Goal: Task Accomplishment & Management: Use online tool/utility

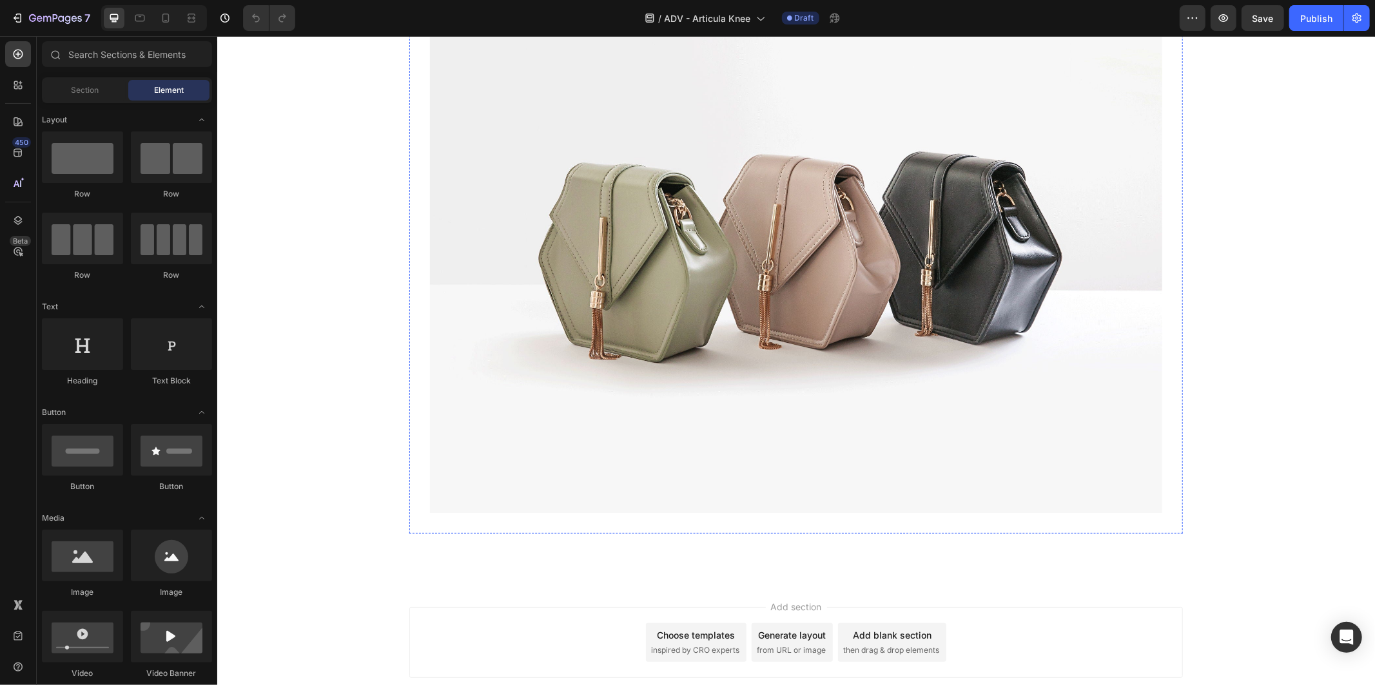
scroll to position [581, 0]
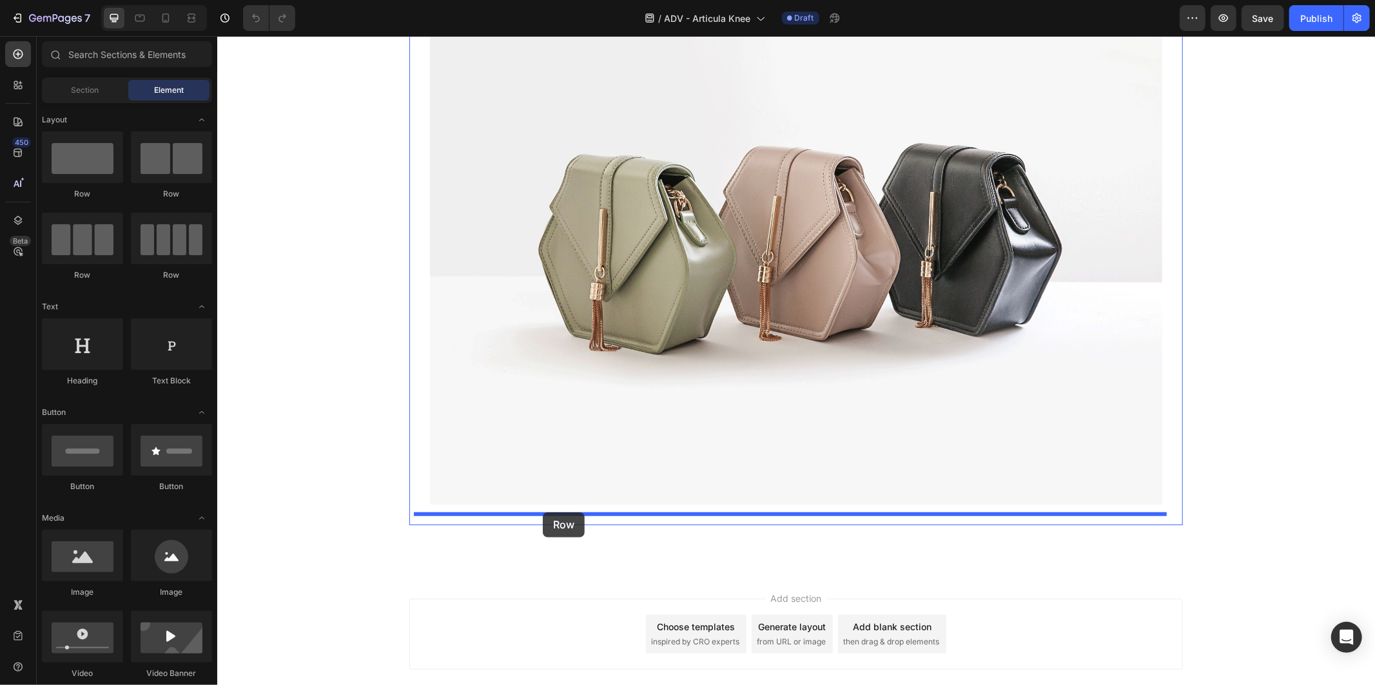
drag, startPoint x: 301, startPoint y: 195, endPoint x: 542, endPoint y: 512, distance: 397.8
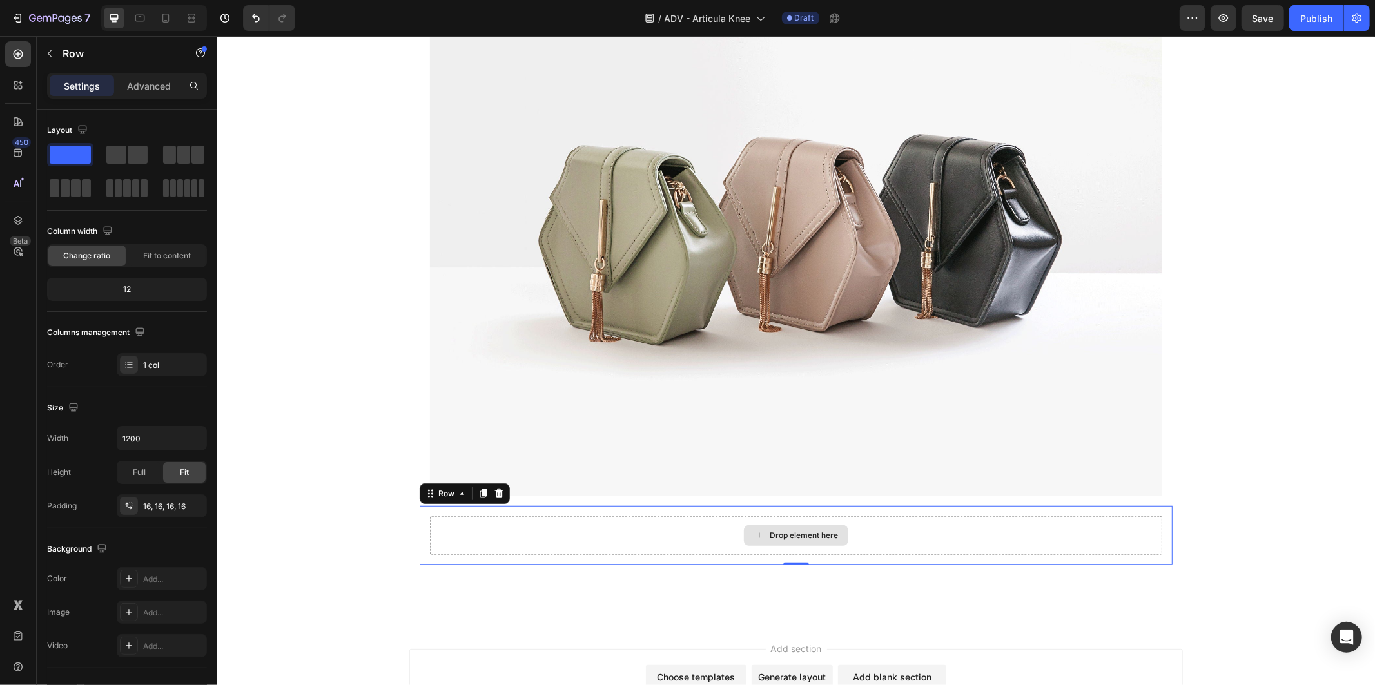
scroll to position [711, 0]
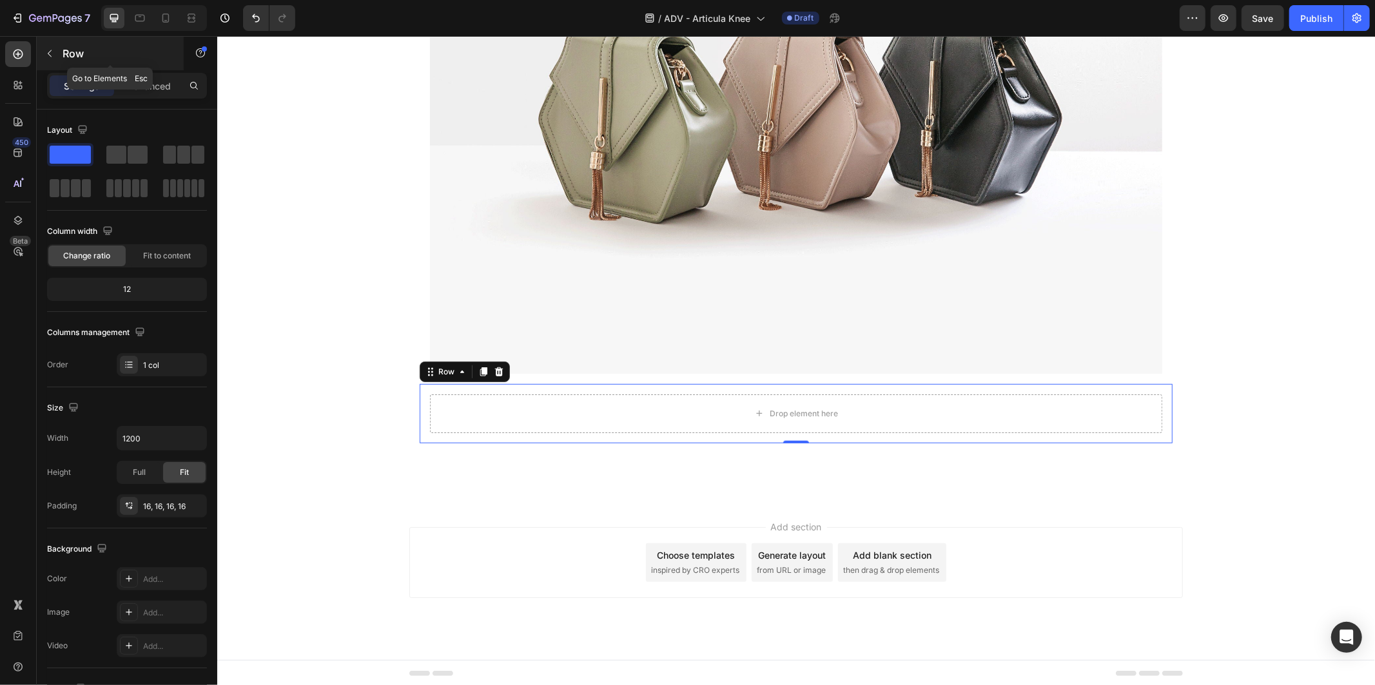
click at [72, 56] on p "Row" at bounding box center [118, 53] width 110 height 15
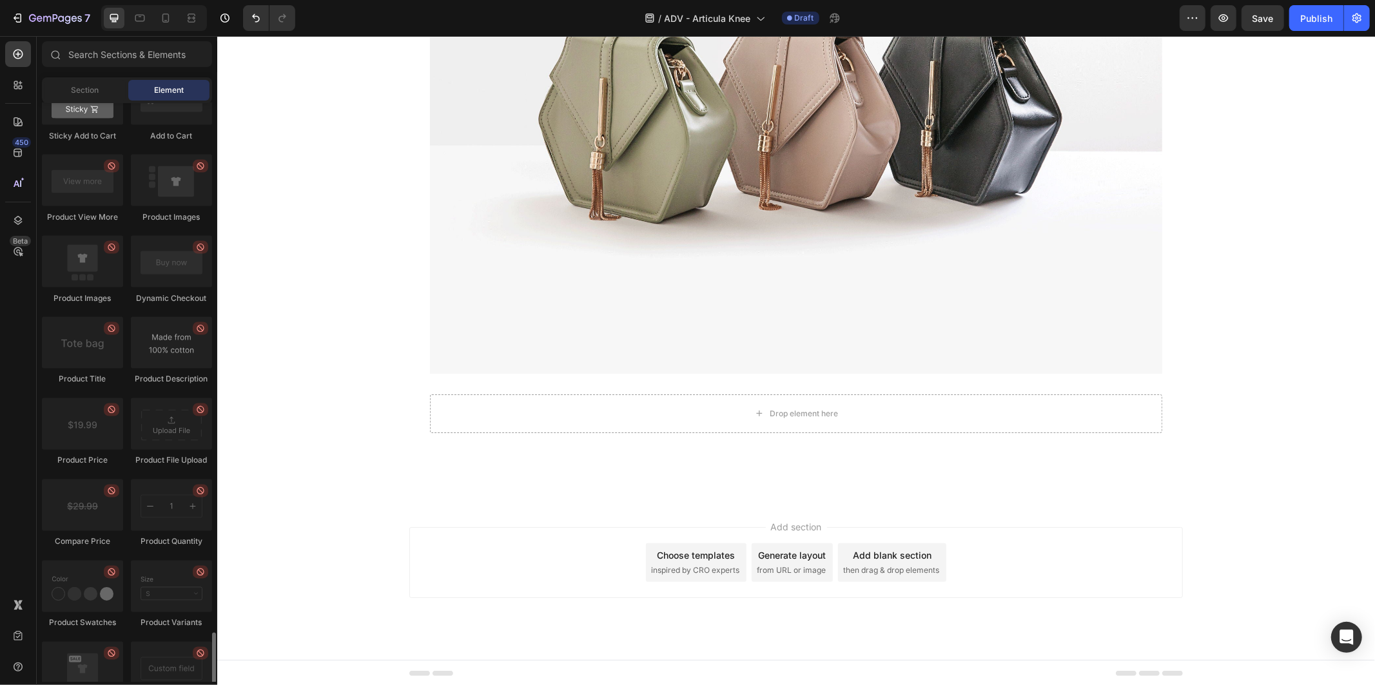
scroll to position [2076, 0]
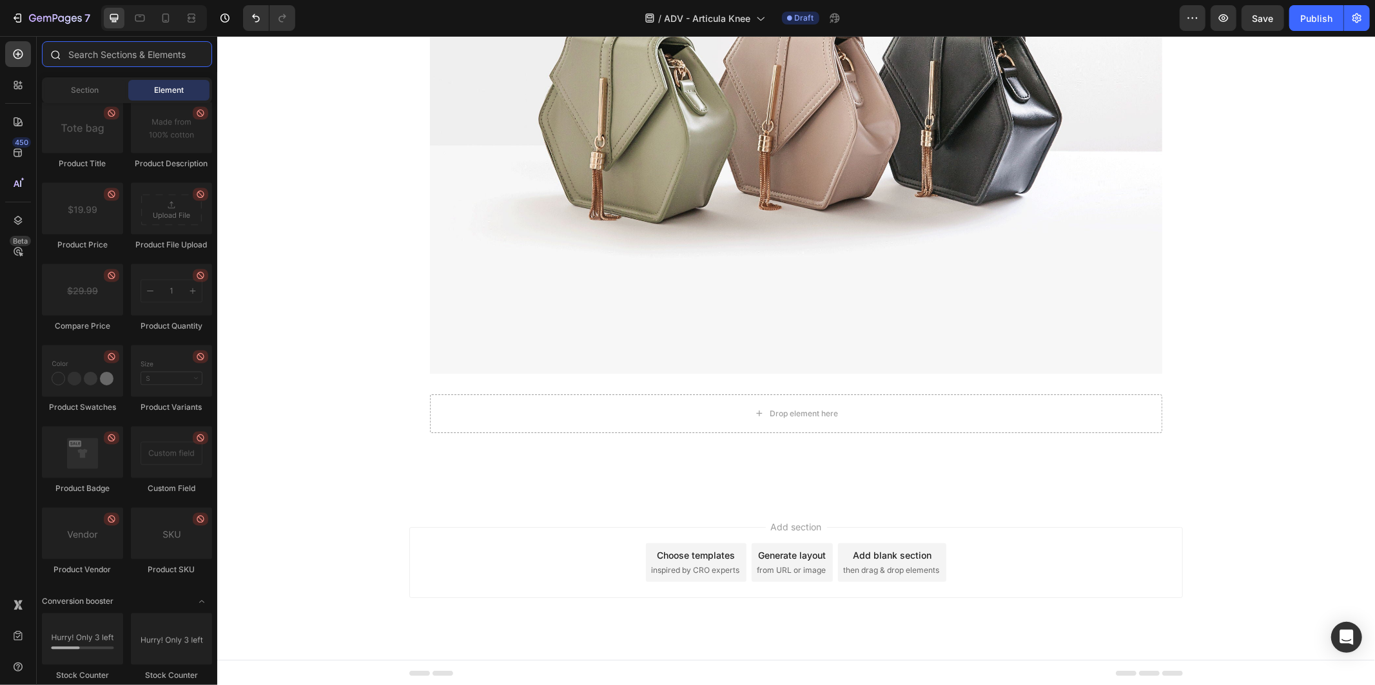
click at [139, 49] on input "text" at bounding box center [127, 54] width 170 height 26
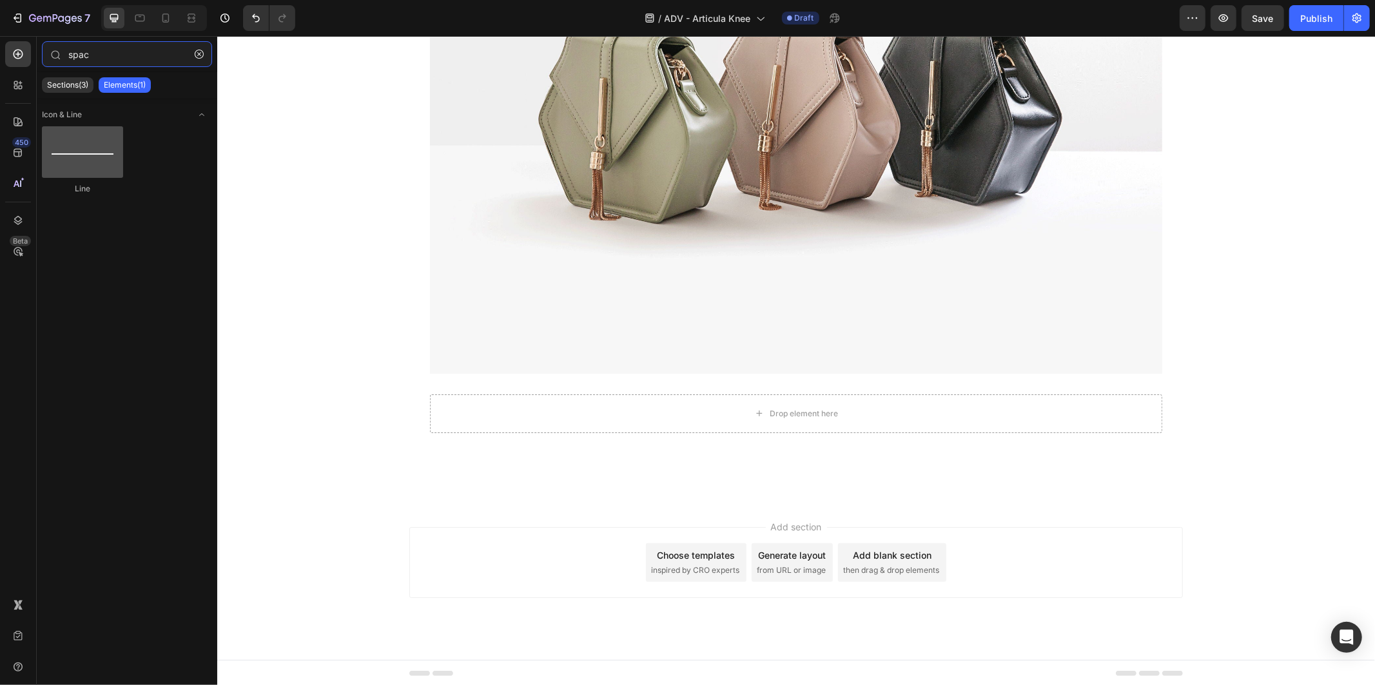
type input "spac"
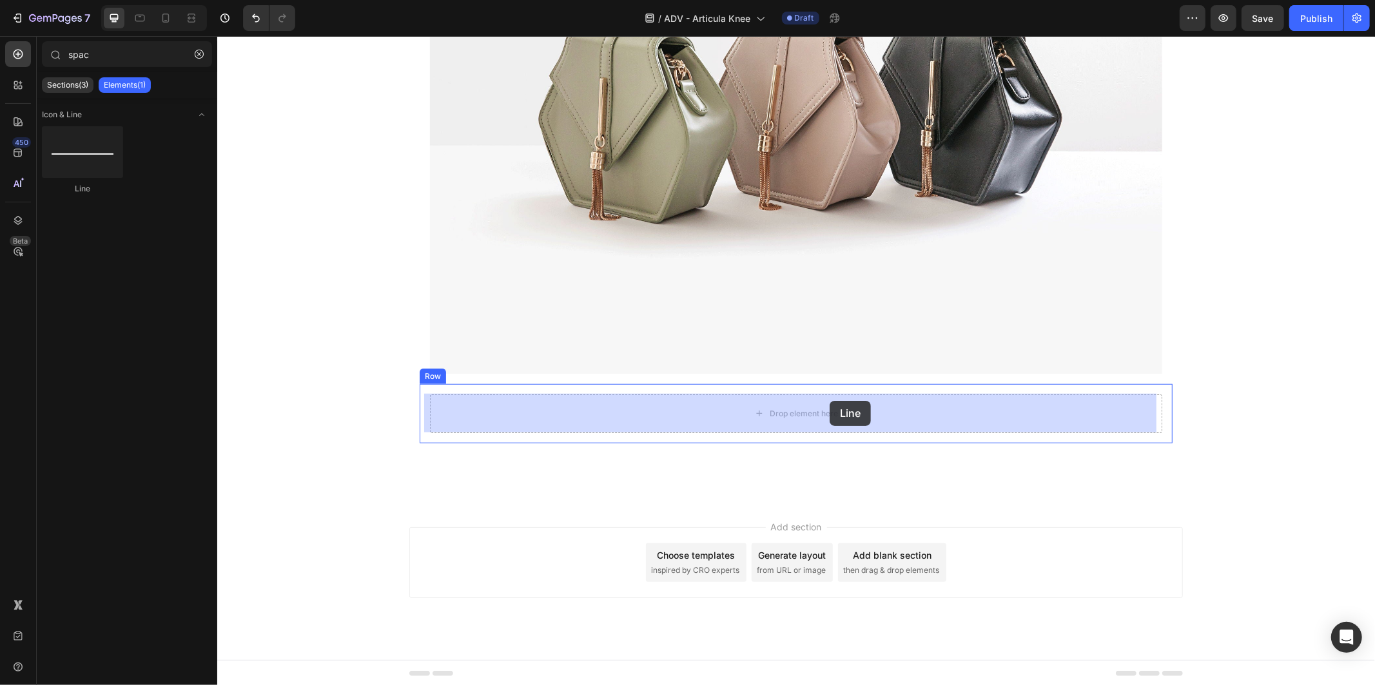
drag, startPoint x: 320, startPoint y: 188, endPoint x: 828, endPoint y: 403, distance: 551.6
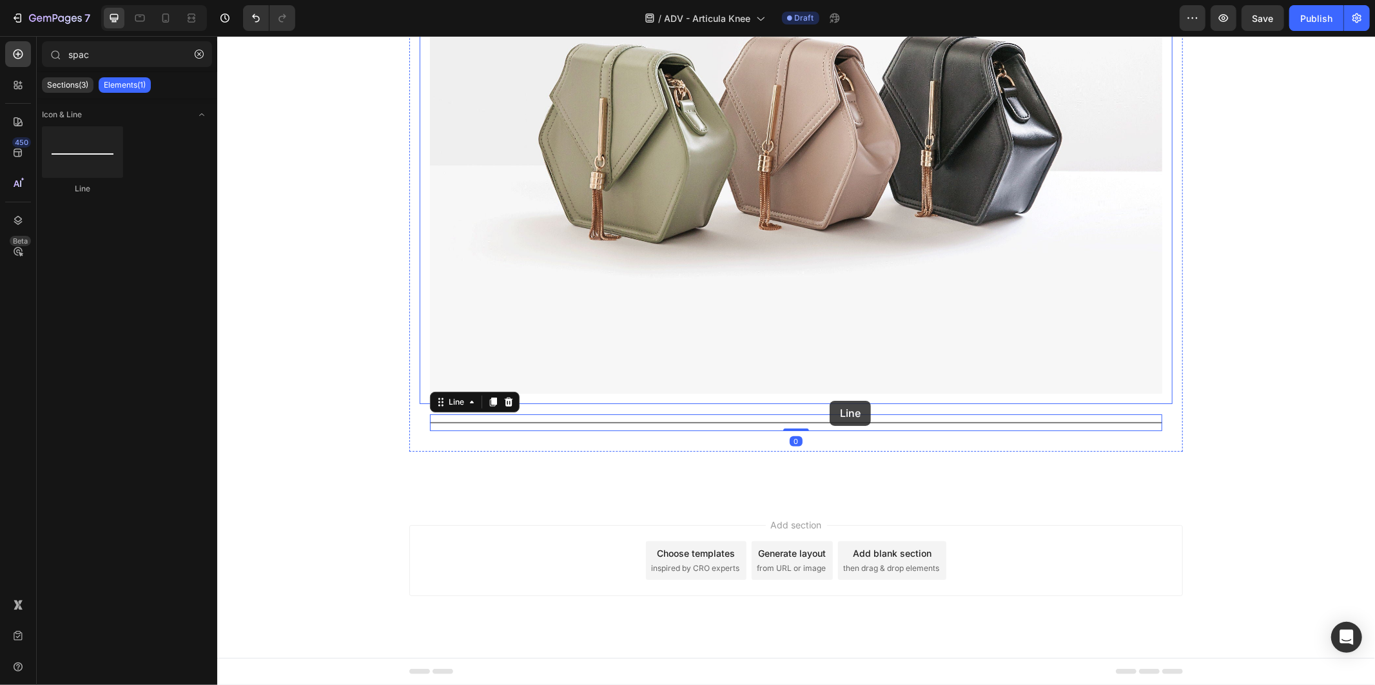
scroll to position [690, 0]
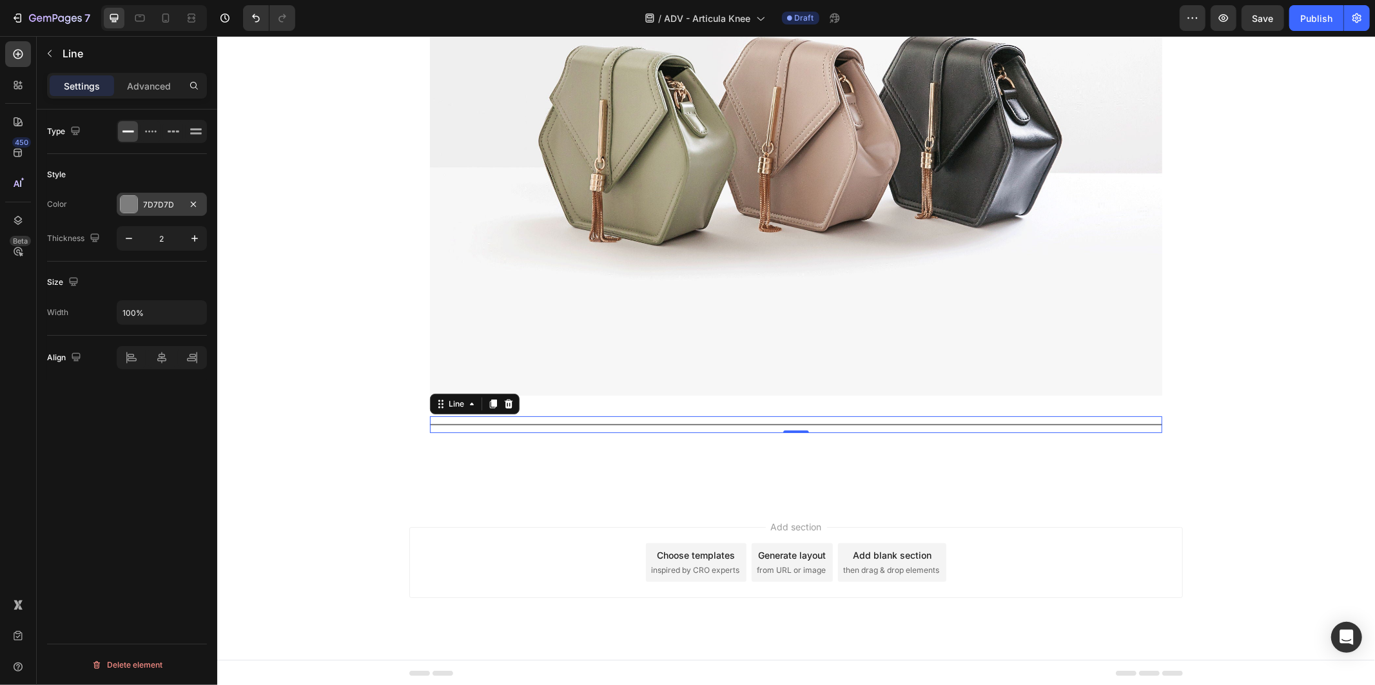
click at [159, 199] on div "7D7D7D" at bounding box center [161, 205] width 37 height 12
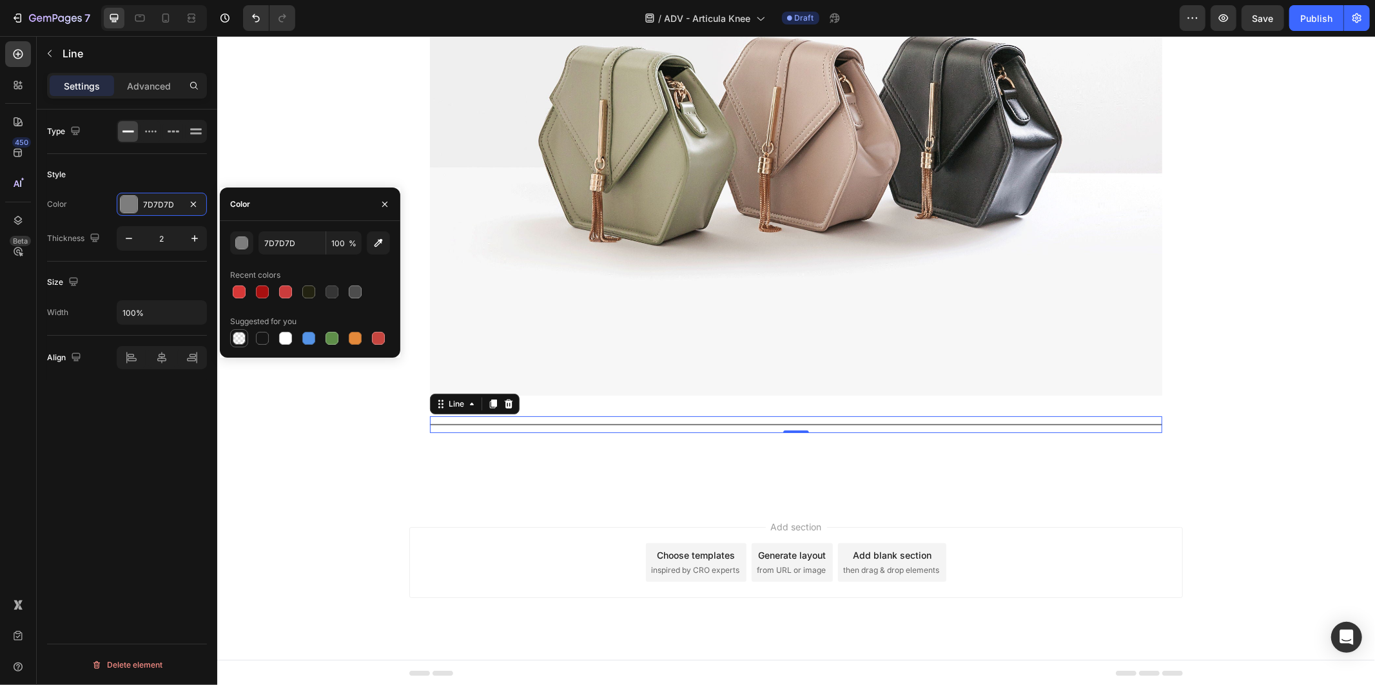
click at [238, 342] on div at bounding box center [239, 338] width 13 height 13
type input "000000"
type input "0"
click at [139, 81] on p "Advanced" at bounding box center [149, 86] width 44 height 14
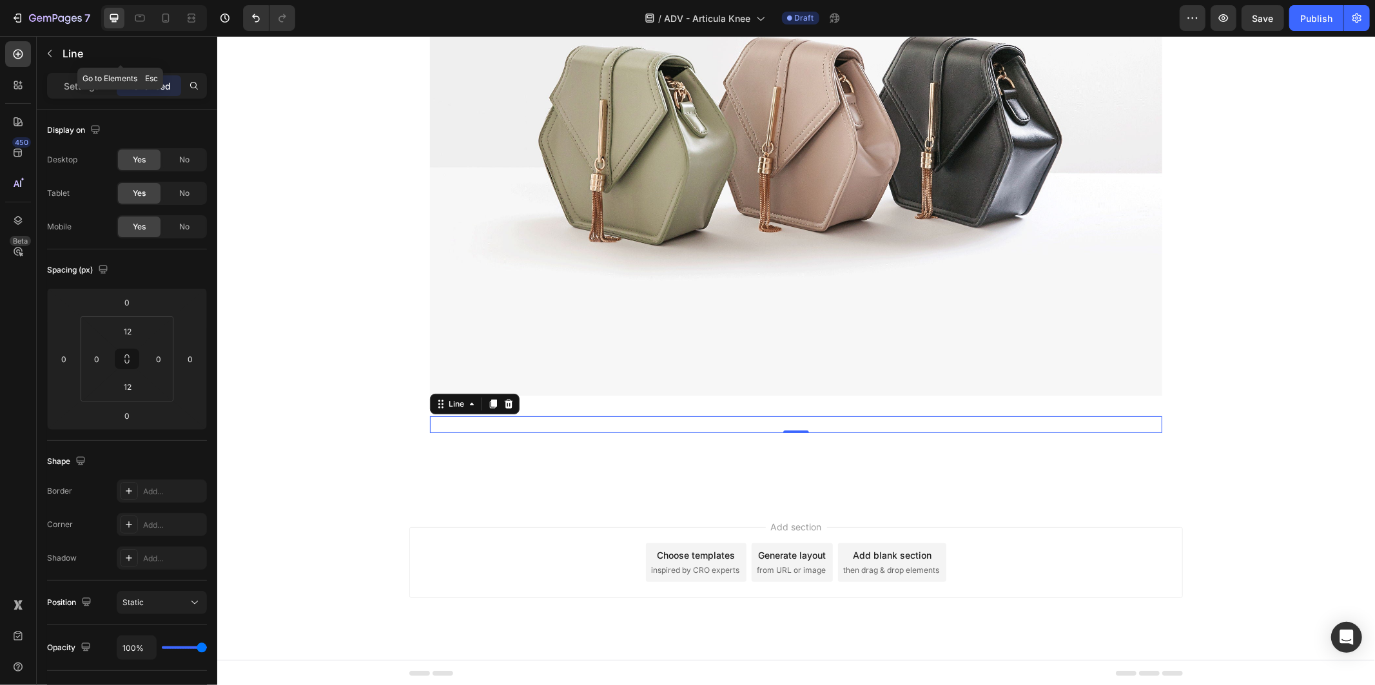
click at [72, 55] on p "Line" at bounding box center [132, 53] width 139 height 15
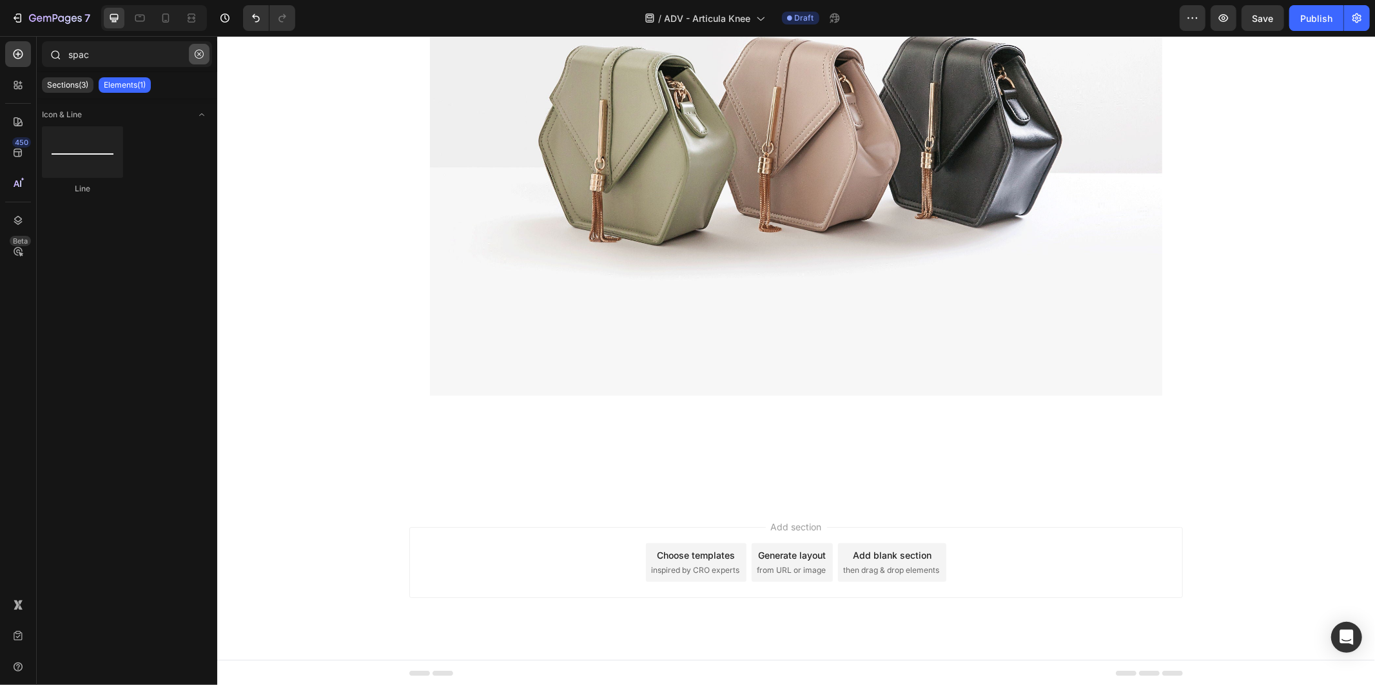
click at [200, 52] on icon "button" at bounding box center [199, 54] width 9 height 9
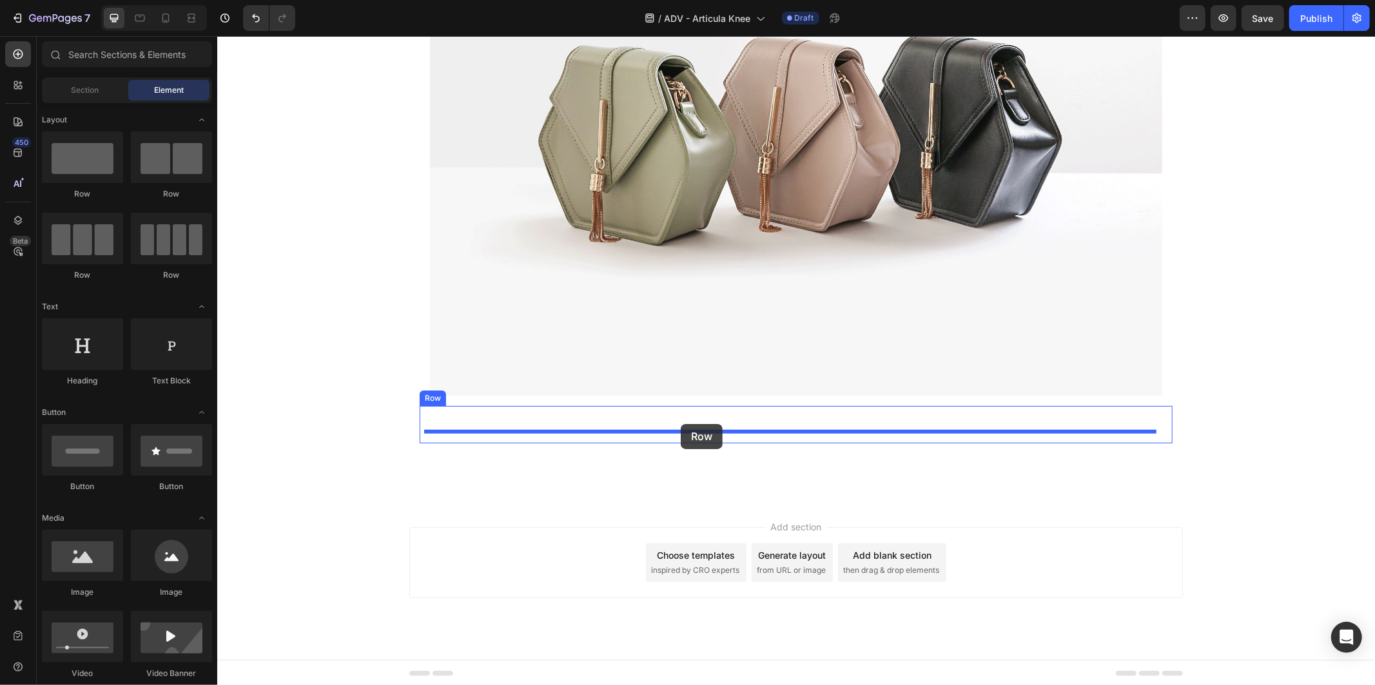
drag, startPoint x: 293, startPoint y: 201, endPoint x: 680, endPoint y: 423, distance: 446.6
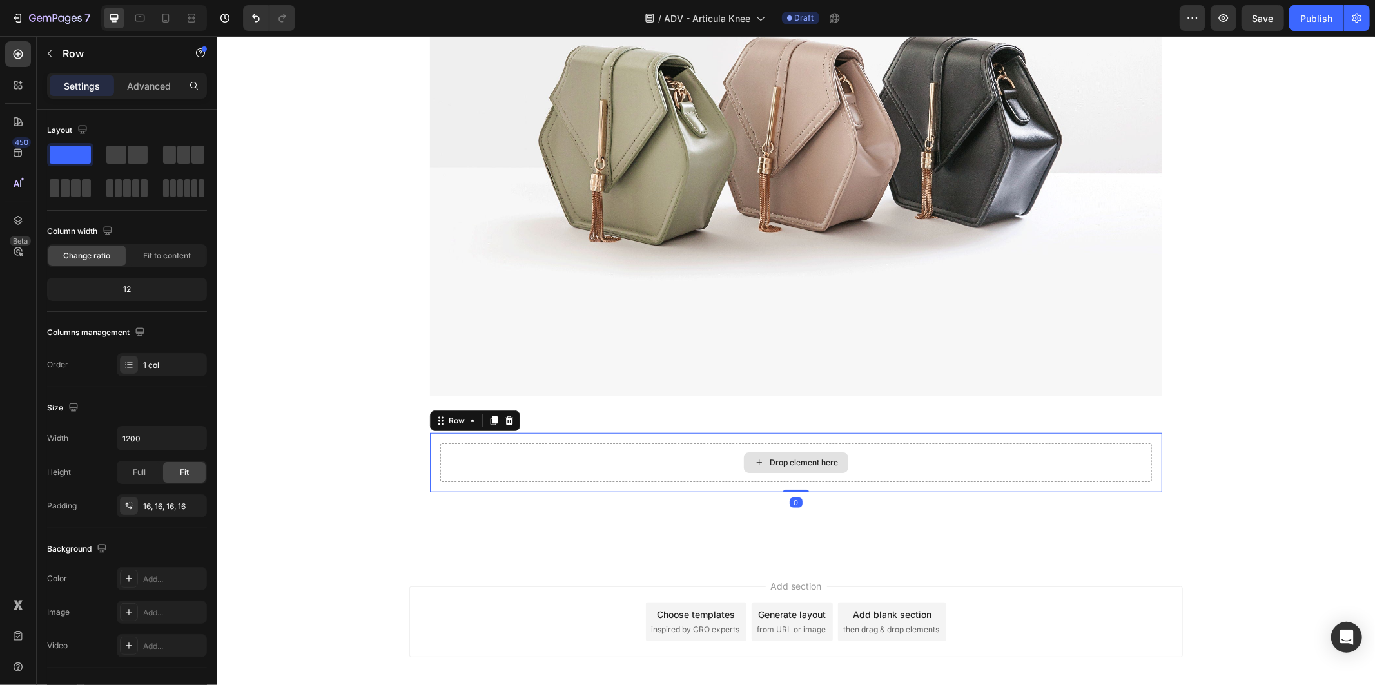
scroll to position [711, 0]
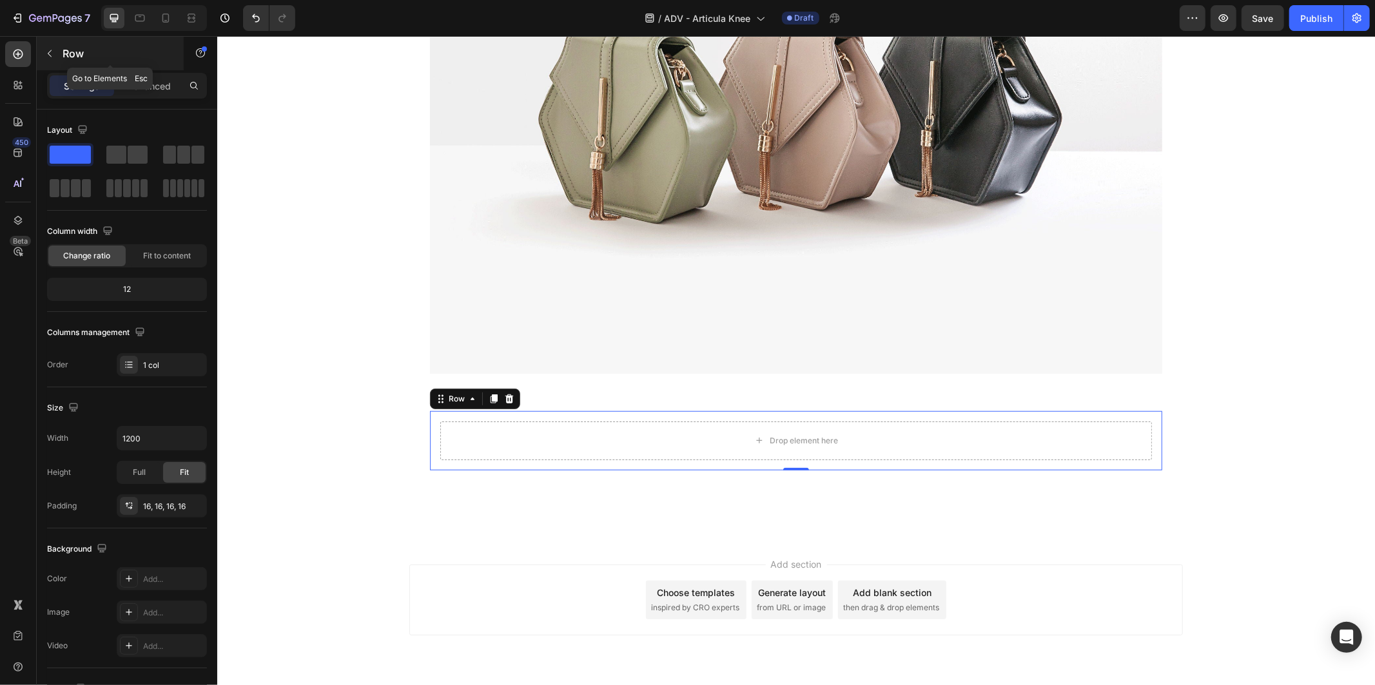
click at [50, 50] on icon "button" at bounding box center [49, 53] width 10 height 10
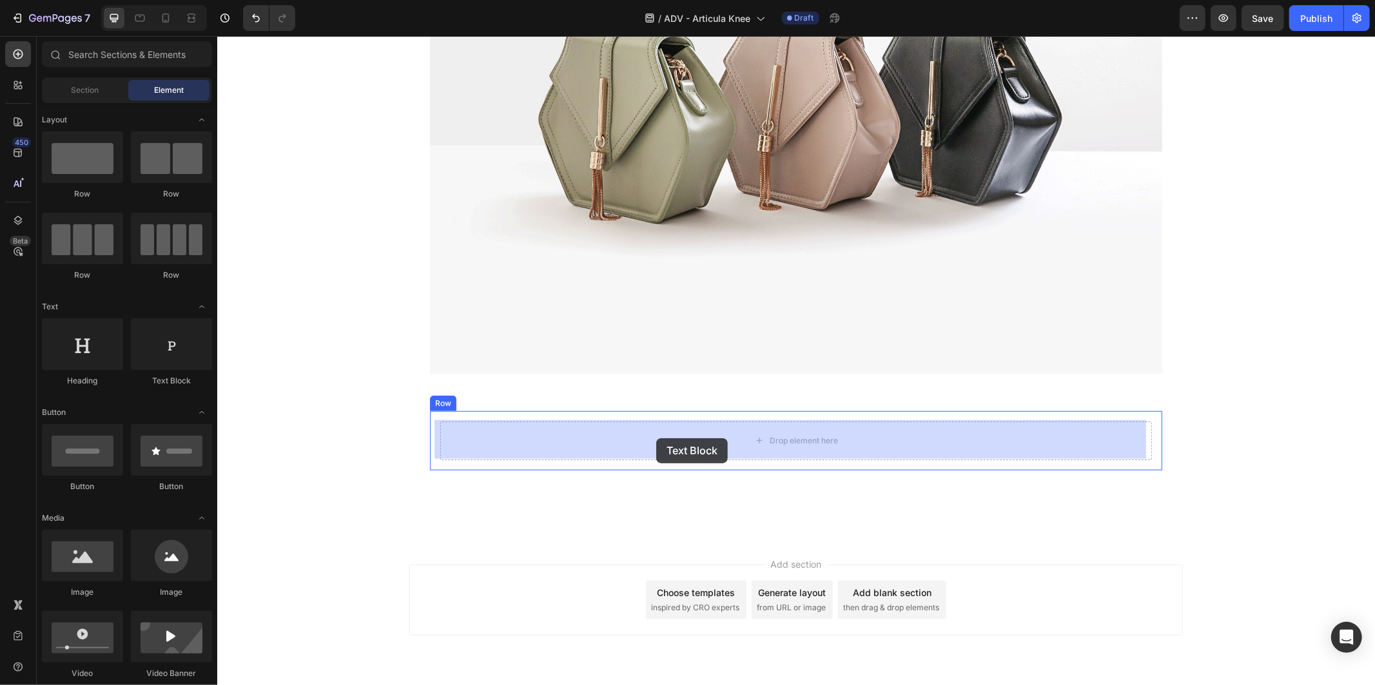
drag, startPoint x: 391, startPoint y: 390, endPoint x: 655, endPoint y: 438, distance: 269.1
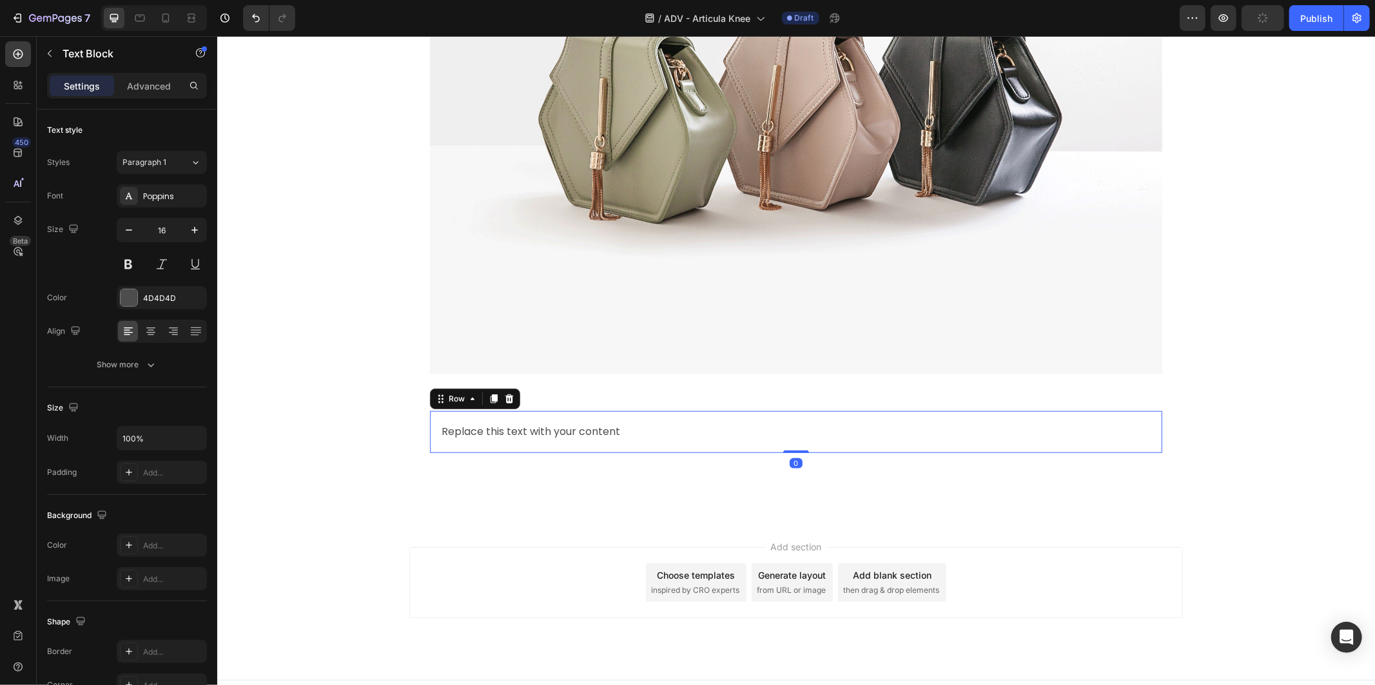
drag, startPoint x: 502, startPoint y: 440, endPoint x: 504, endPoint y: 433, distance: 7.3
click at [502, 438] on div "Replace this text with your content Text Block Row 0" at bounding box center [795, 432] width 732 height 42
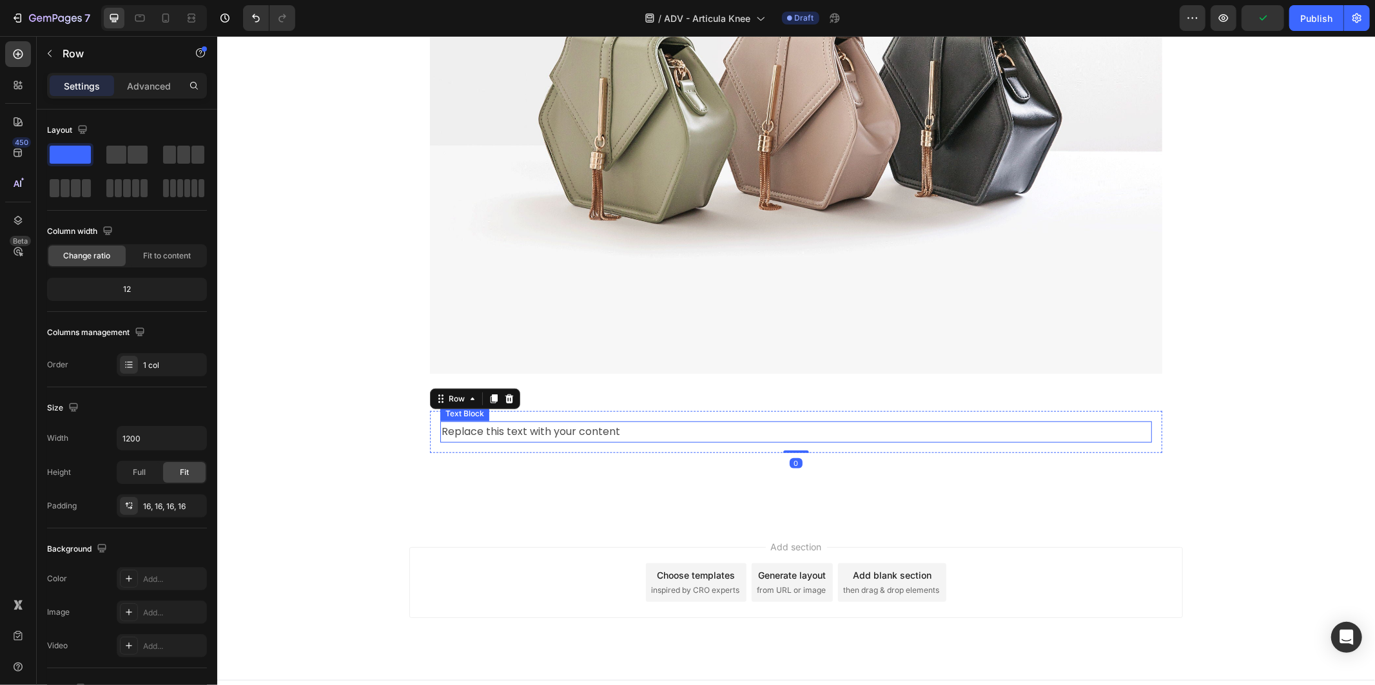
click at [505, 429] on div "Replace this text with your content" at bounding box center [795, 431] width 711 height 21
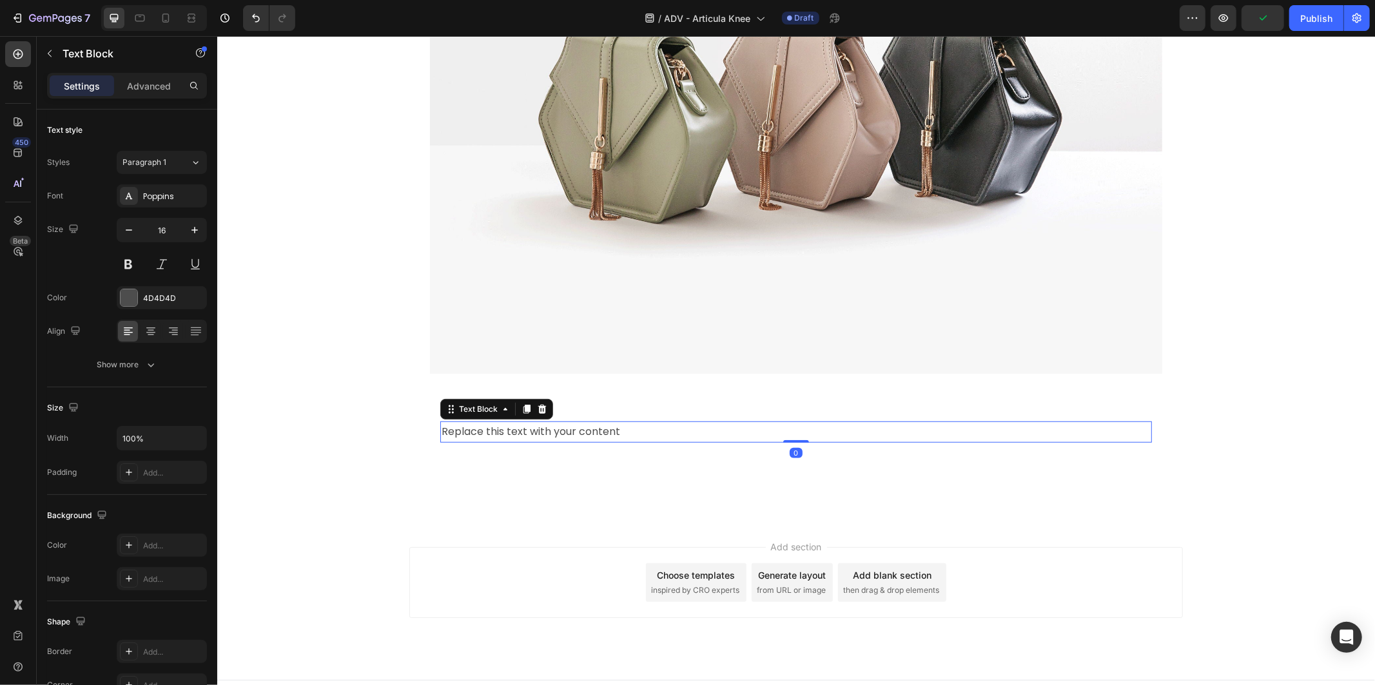
click at [505, 429] on div "Replace this text with your content" at bounding box center [795, 431] width 711 height 21
click at [505, 429] on p "Replace this text with your content" at bounding box center [795, 431] width 709 height 19
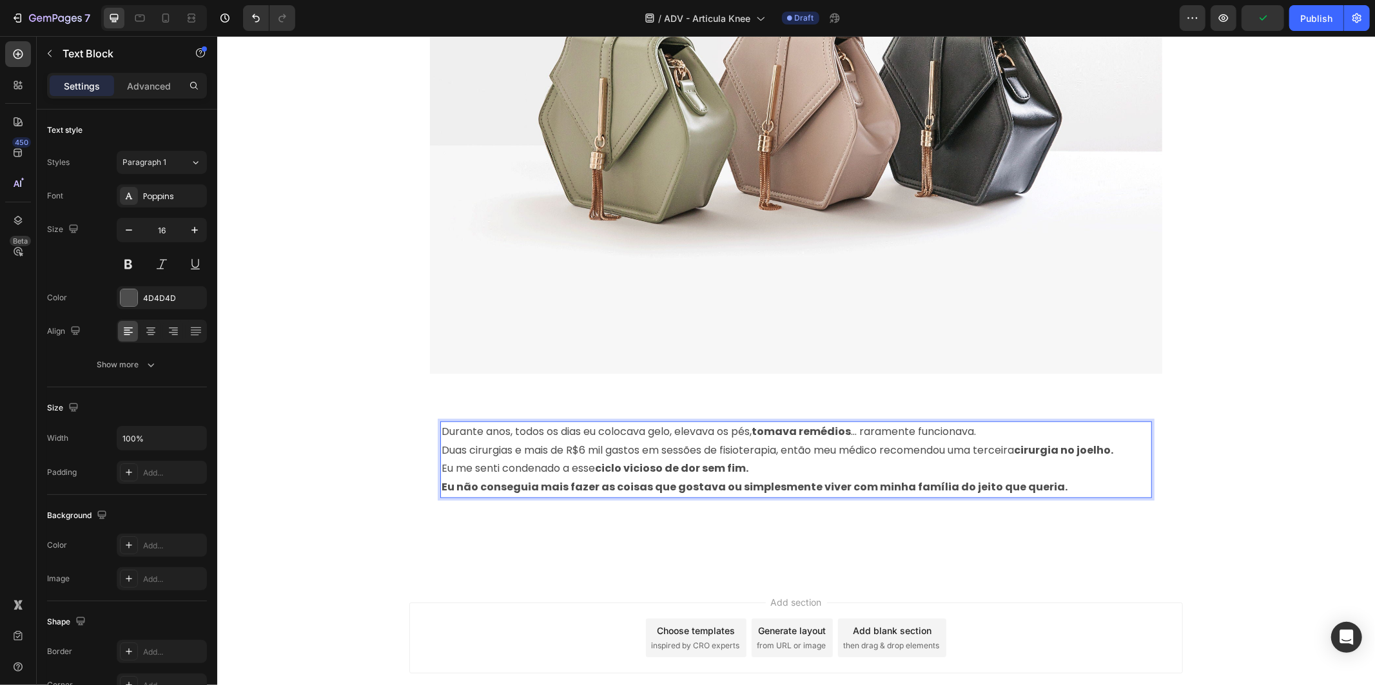
click at [501, 441] on p "Duas cirurgias e mais de R$6 mil gastos em sessões de fisioterapia, então meu m…" at bounding box center [795, 450] width 709 height 19
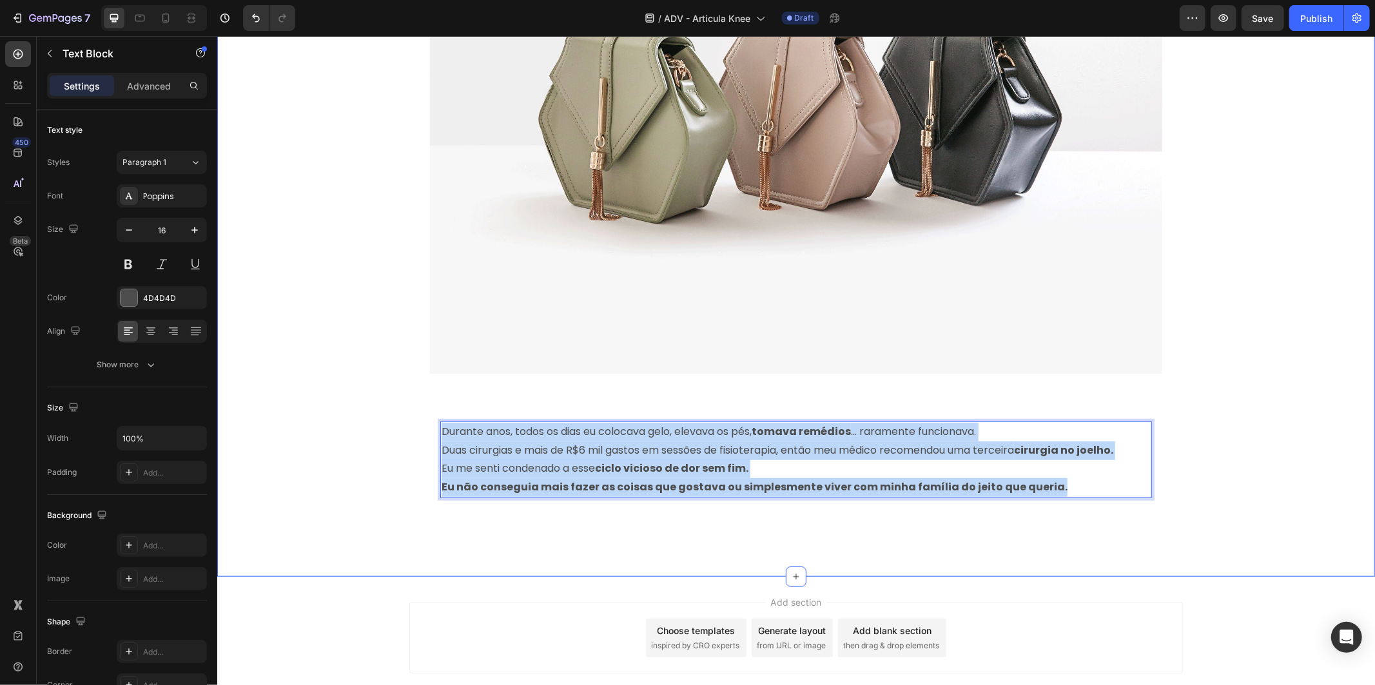
drag, startPoint x: 1041, startPoint y: 481, endPoint x: 376, endPoint y: 432, distance: 666.3
click at [376, 432] on div "Melhor do que uma prótese: Esta tecnologia me deu joelhos jovens novamente Head…" at bounding box center [795, 35] width 1157 height 1041
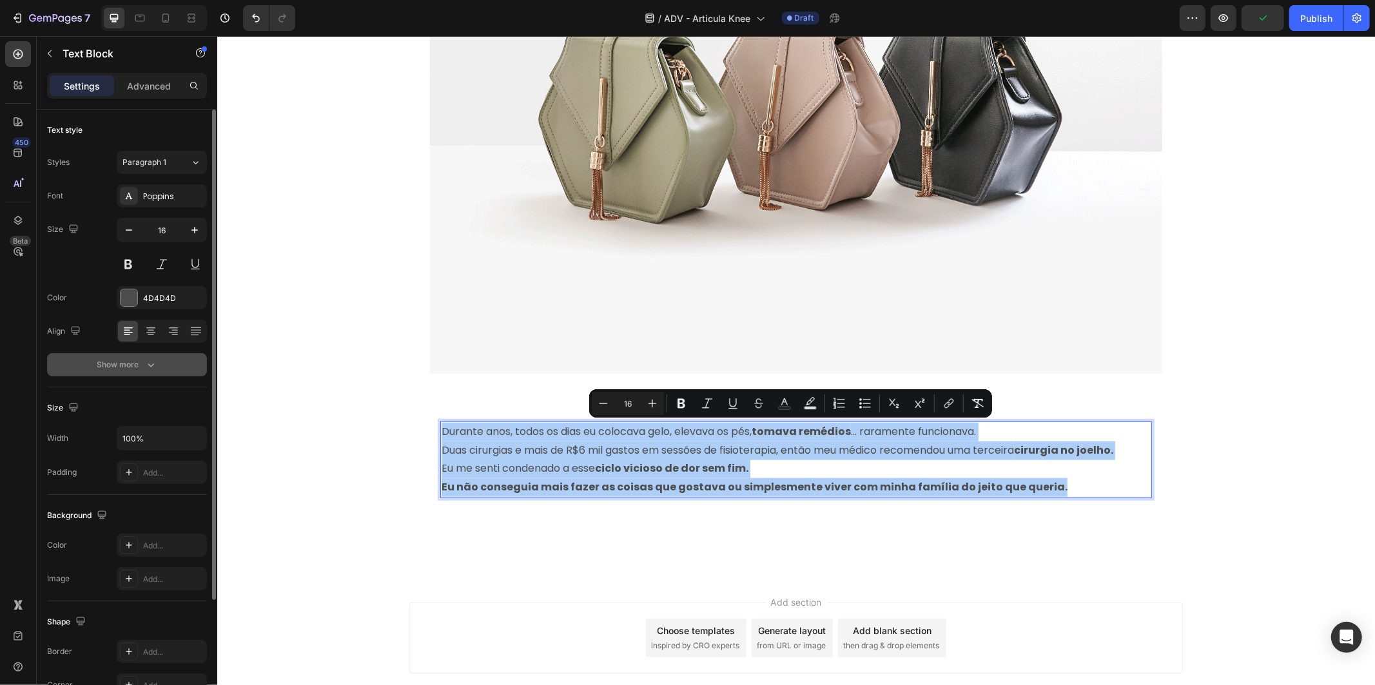
click at [170, 363] on button "Show more" at bounding box center [127, 364] width 160 height 23
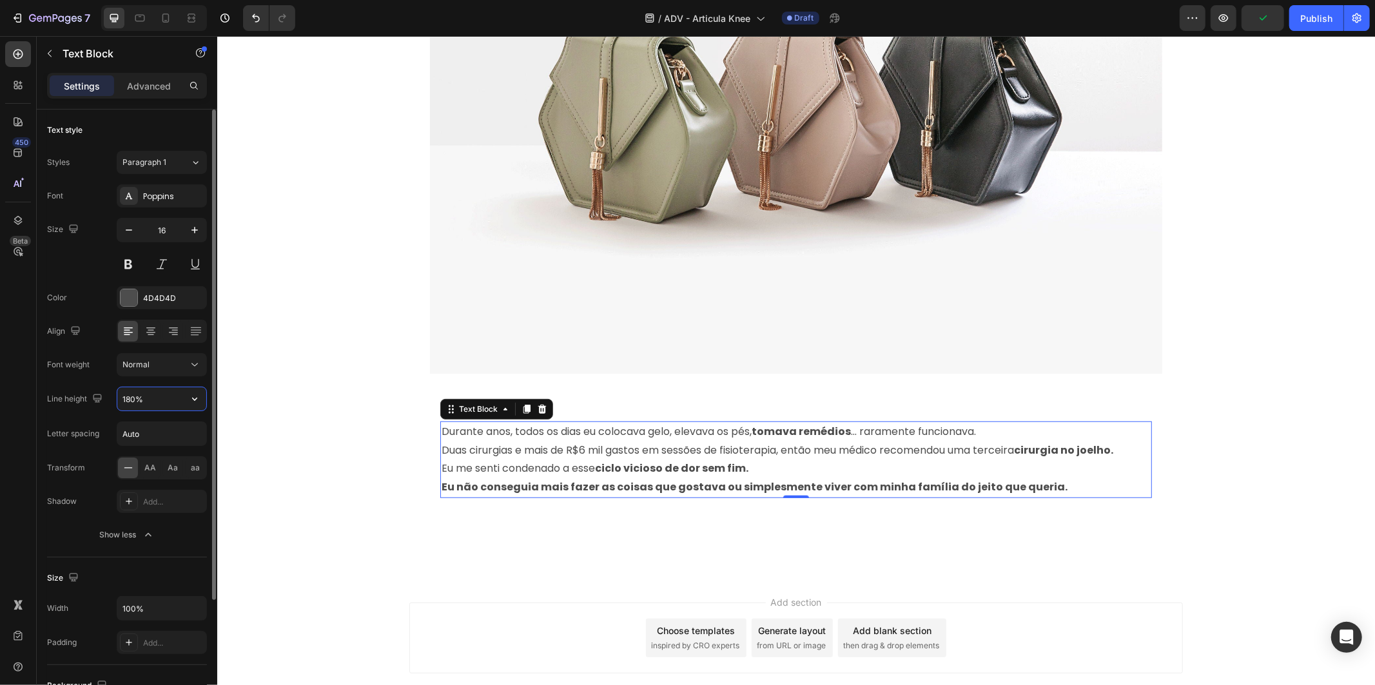
click at [174, 401] on input "180%" at bounding box center [161, 398] width 89 height 23
click at [200, 401] on icon "button" at bounding box center [194, 398] width 13 height 13
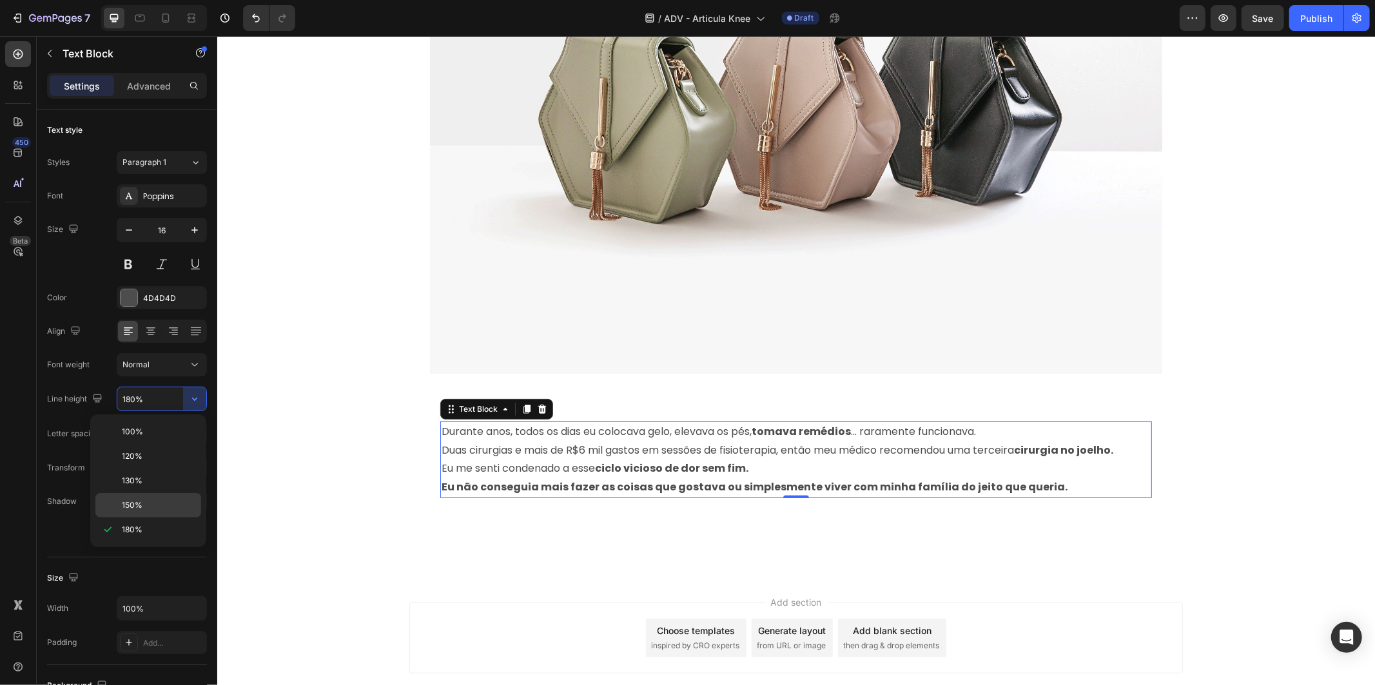
click at [164, 509] on p "150%" at bounding box center [158, 505] width 73 height 12
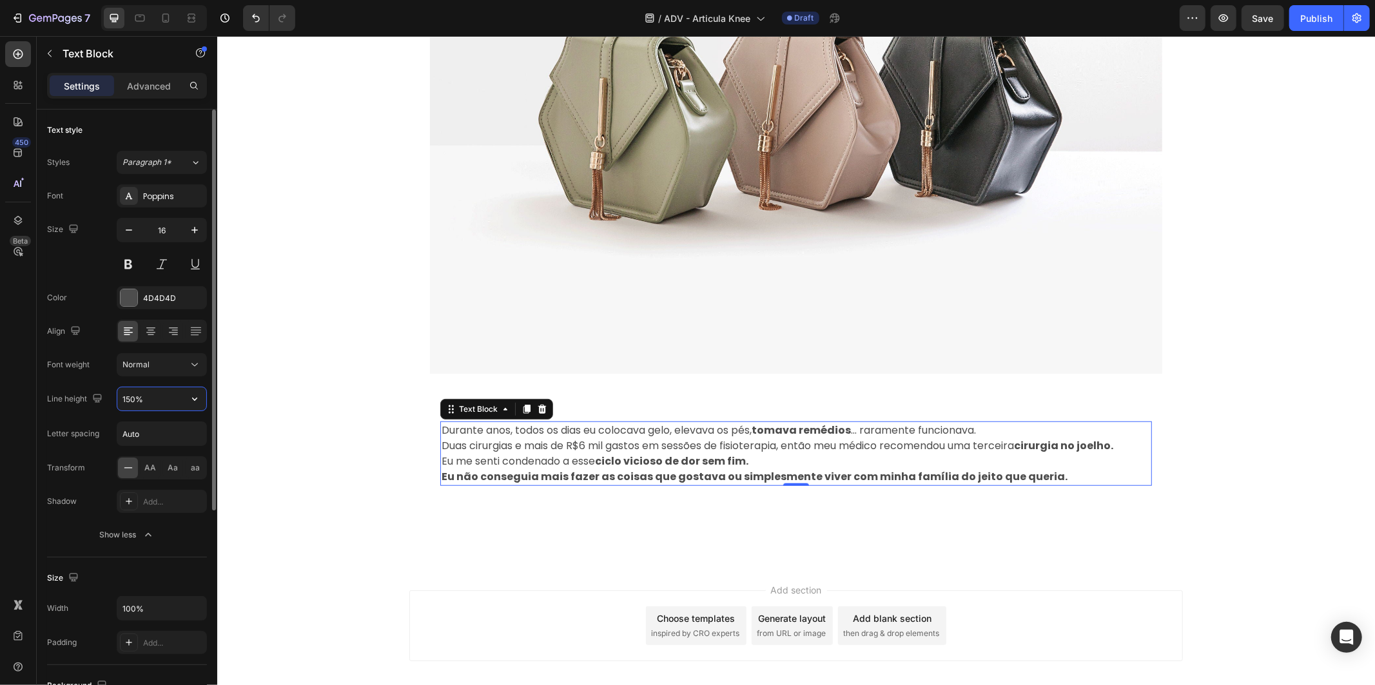
click at [181, 404] on input "150%" at bounding box center [161, 398] width 89 height 23
click at [193, 403] on icon "button" at bounding box center [194, 398] width 13 height 13
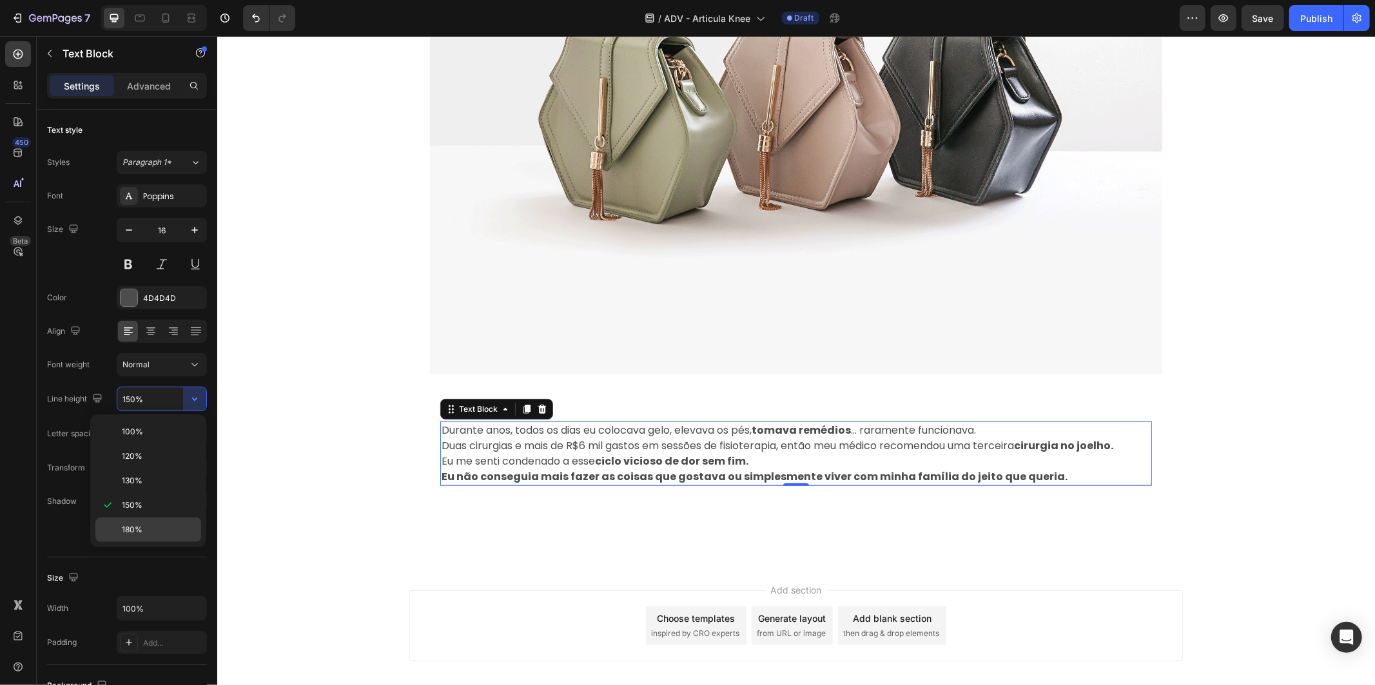
click at [148, 532] on p "180%" at bounding box center [158, 530] width 73 height 12
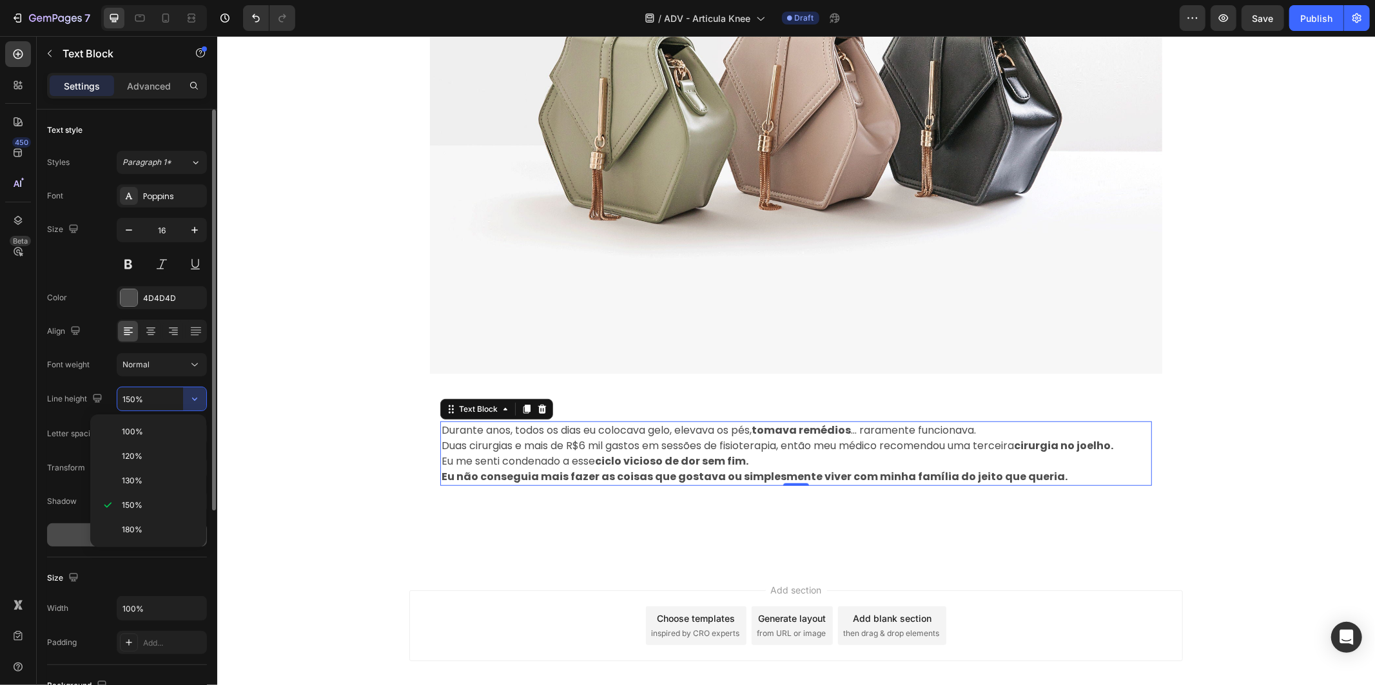
type input "180%"
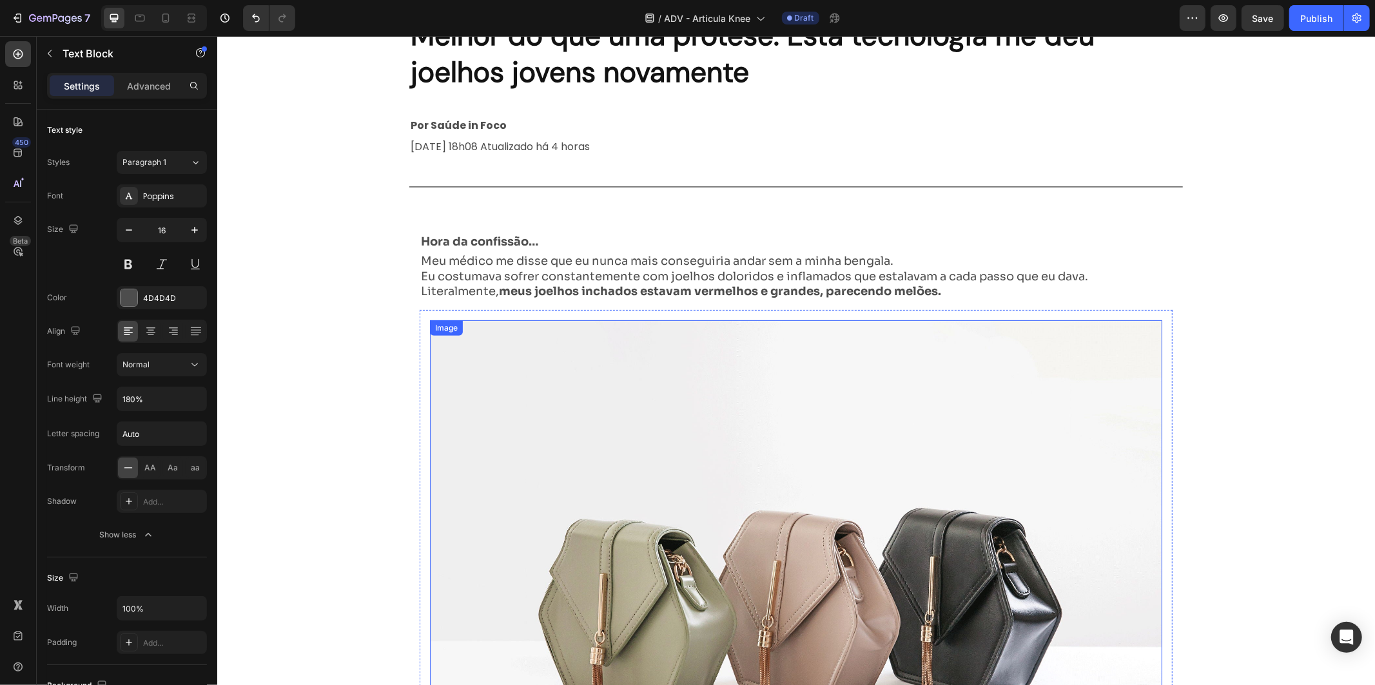
scroll to position [210, 0]
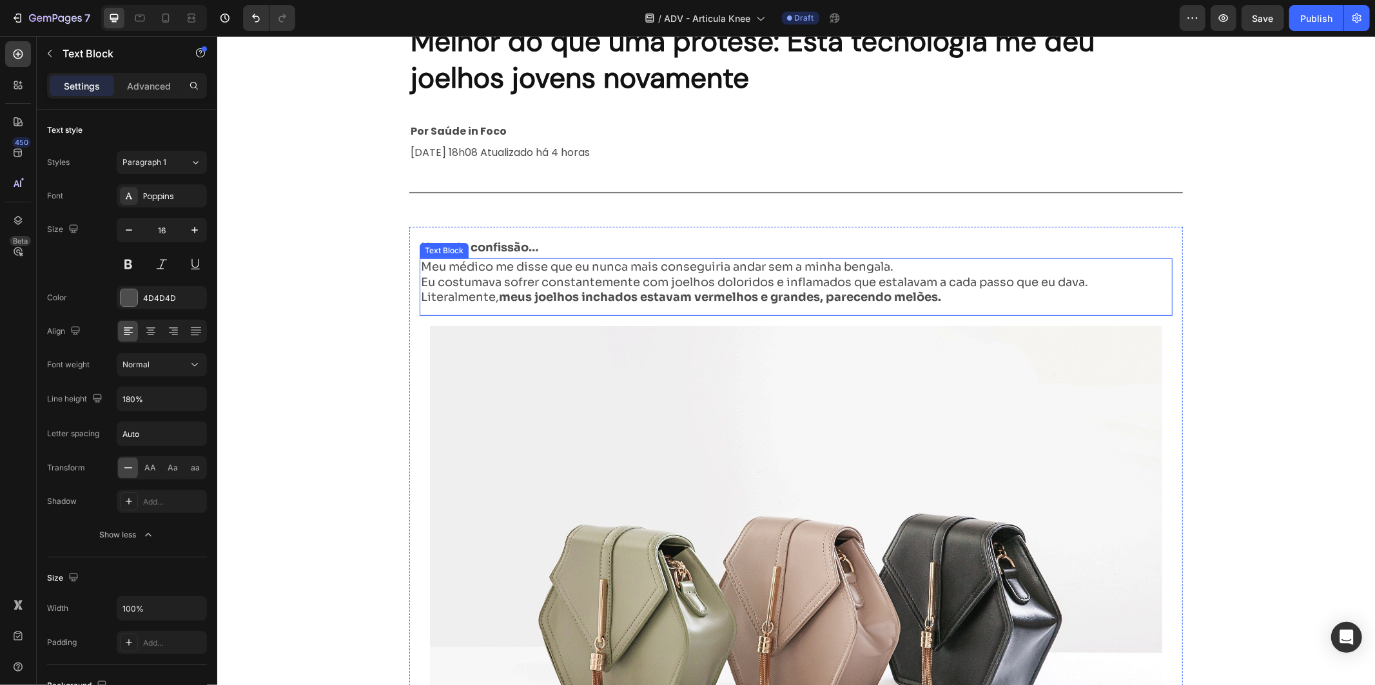
drag, startPoint x: 710, startPoint y: 268, endPoint x: 710, endPoint y: 278, distance: 10.3
click at [710, 270] on p "Meu médico me disse que eu nunca mais conseguiria andar sem a minha bengala." at bounding box center [753, 266] width 667 height 15
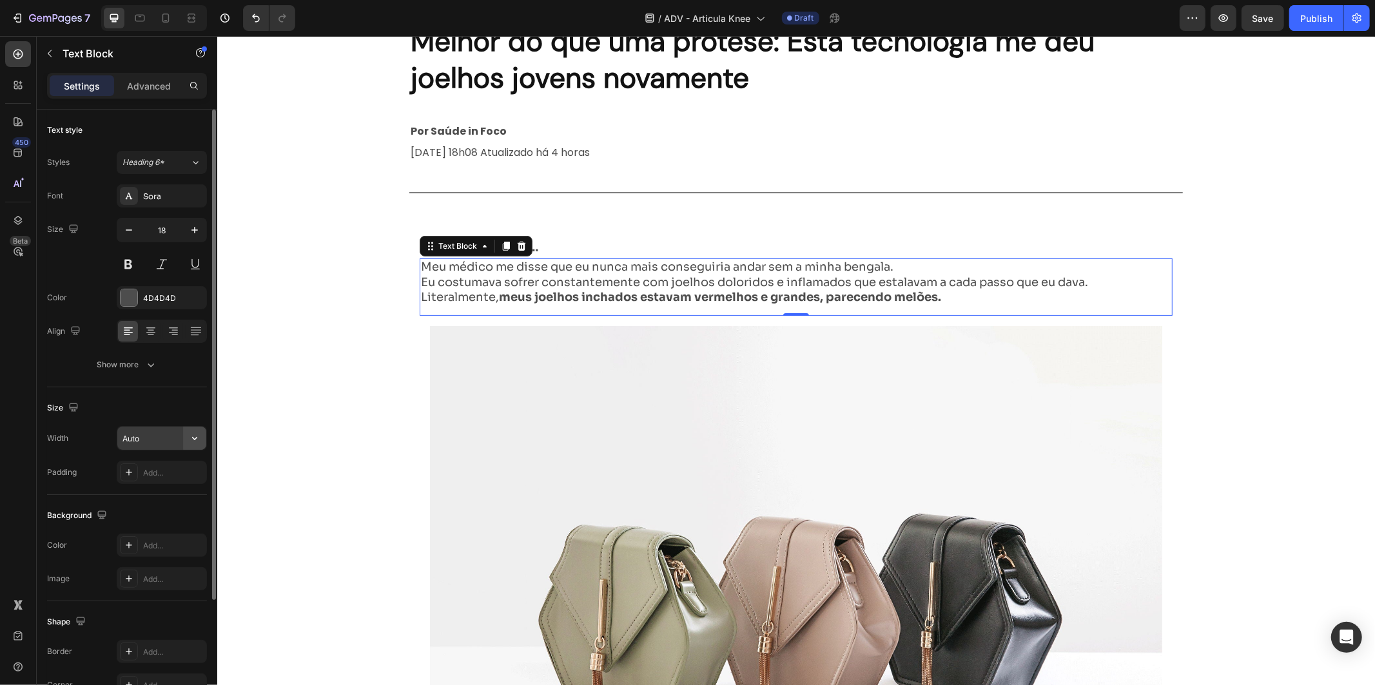
click at [188, 441] on icon "button" at bounding box center [194, 438] width 13 height 13
click at [196, 409] on div "Size" at bounding box center [127, 408] width 160 height 21
click at [169, 495] on div "Text style Styles Heading 6* Font Sora Size 18 Color 4D4D4D Align Show more" at bounding box center [127, 548] width 160 height 106
click at [162, 365] on button "Show more" at bounding box center [127, 364] width 160 height 23
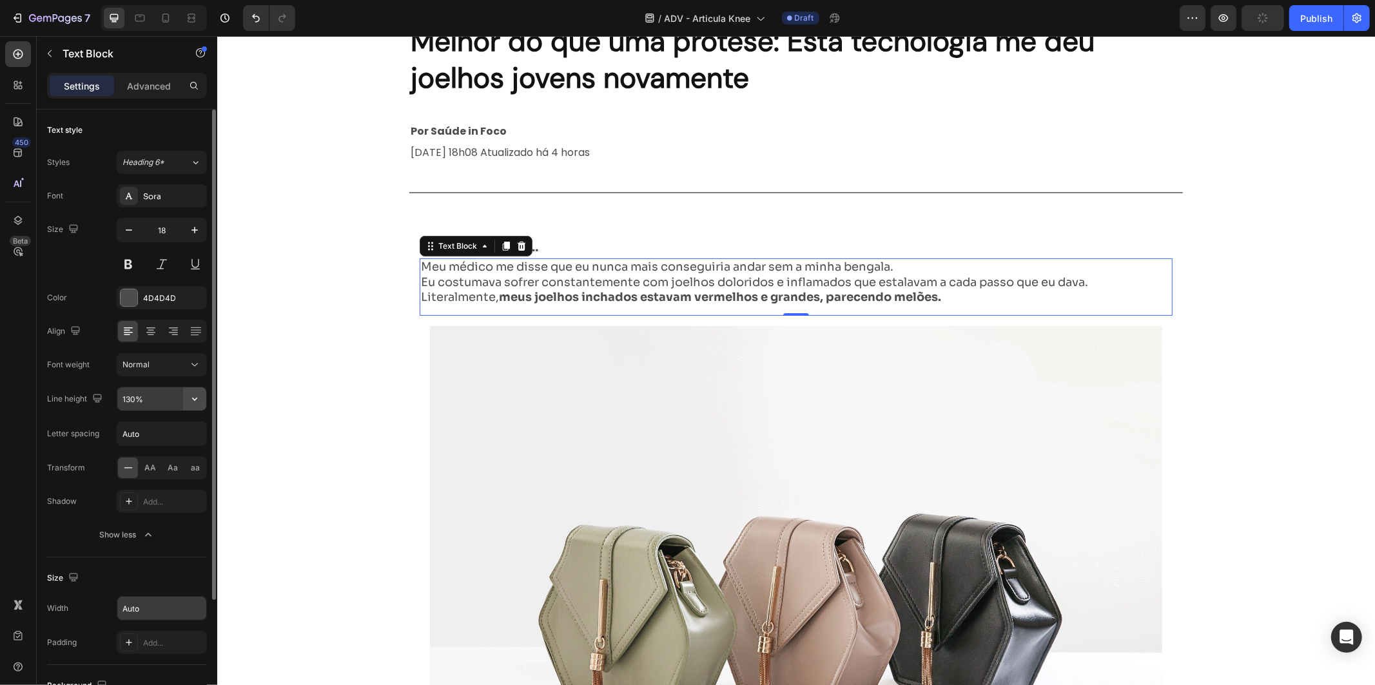
click at [192, 402] on icon "button" at bounding box center [194, 398] width 13 height 13
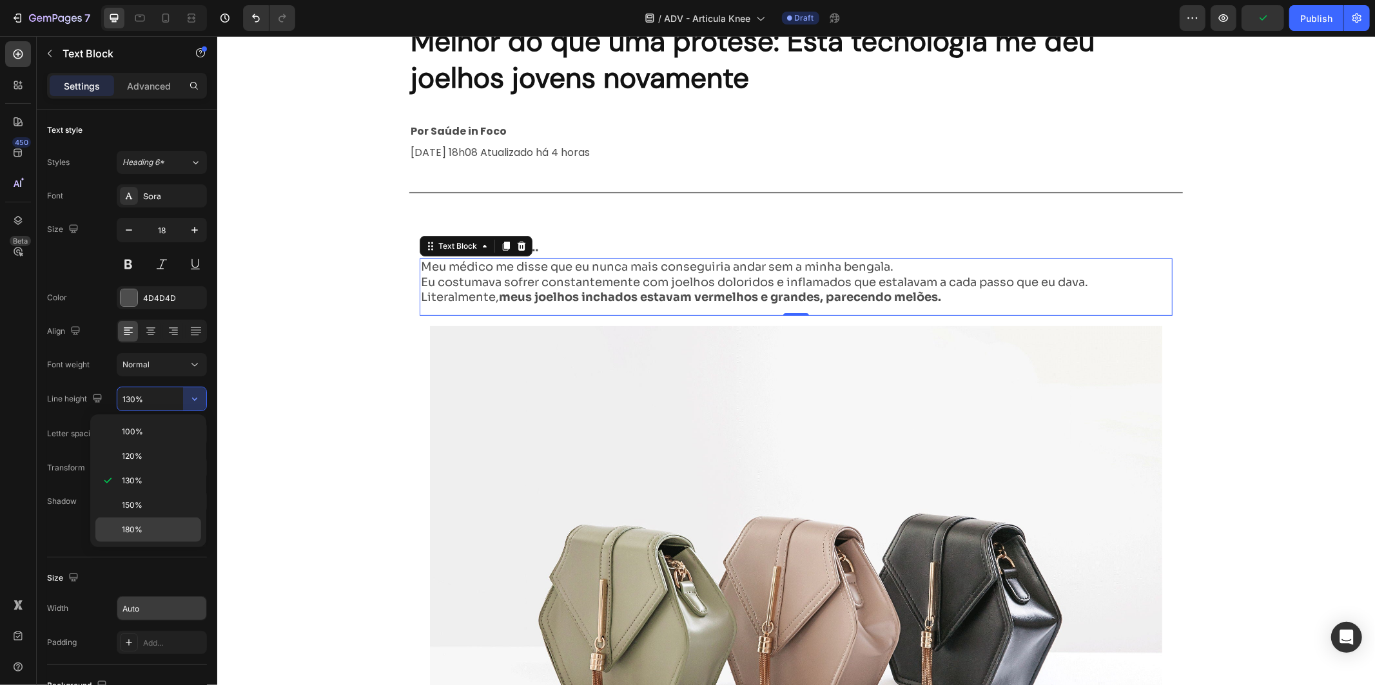
click at [182, 525] on p "180%" at bounding box center [158, 530] width 73 height 12
type input "180%"
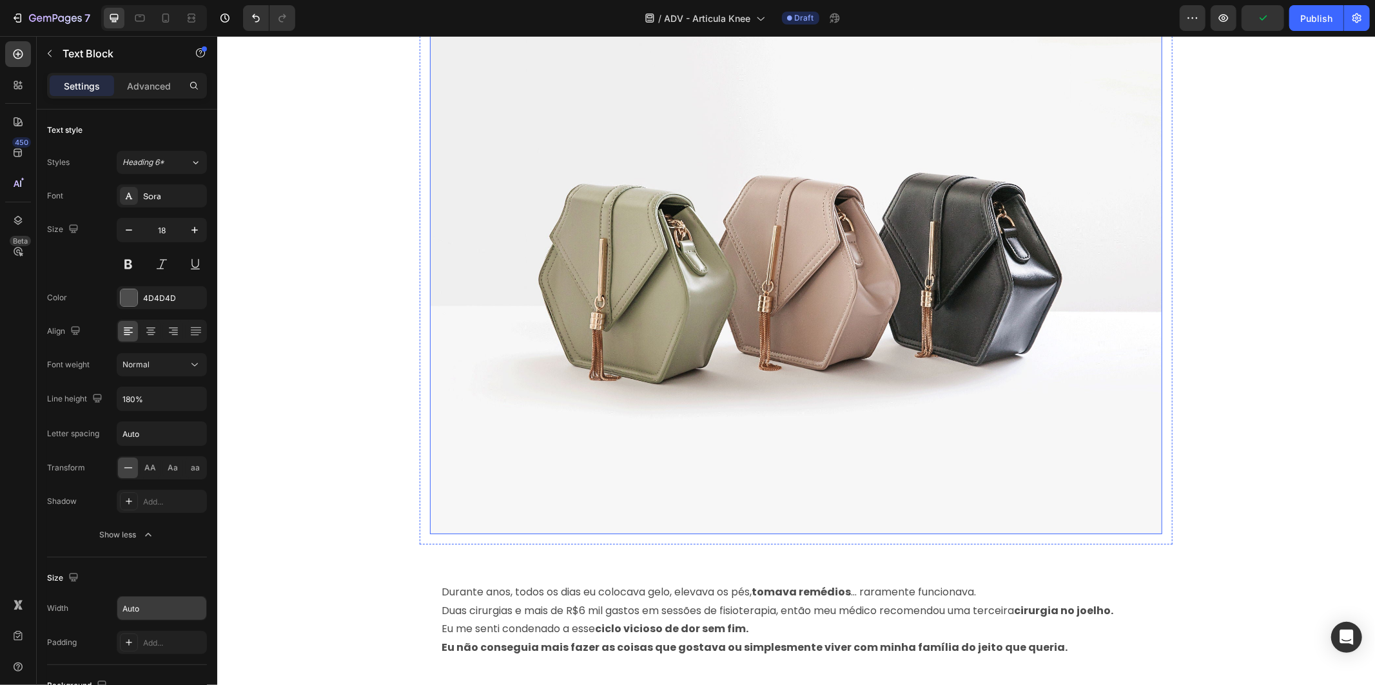
scroll to position [804, 0]
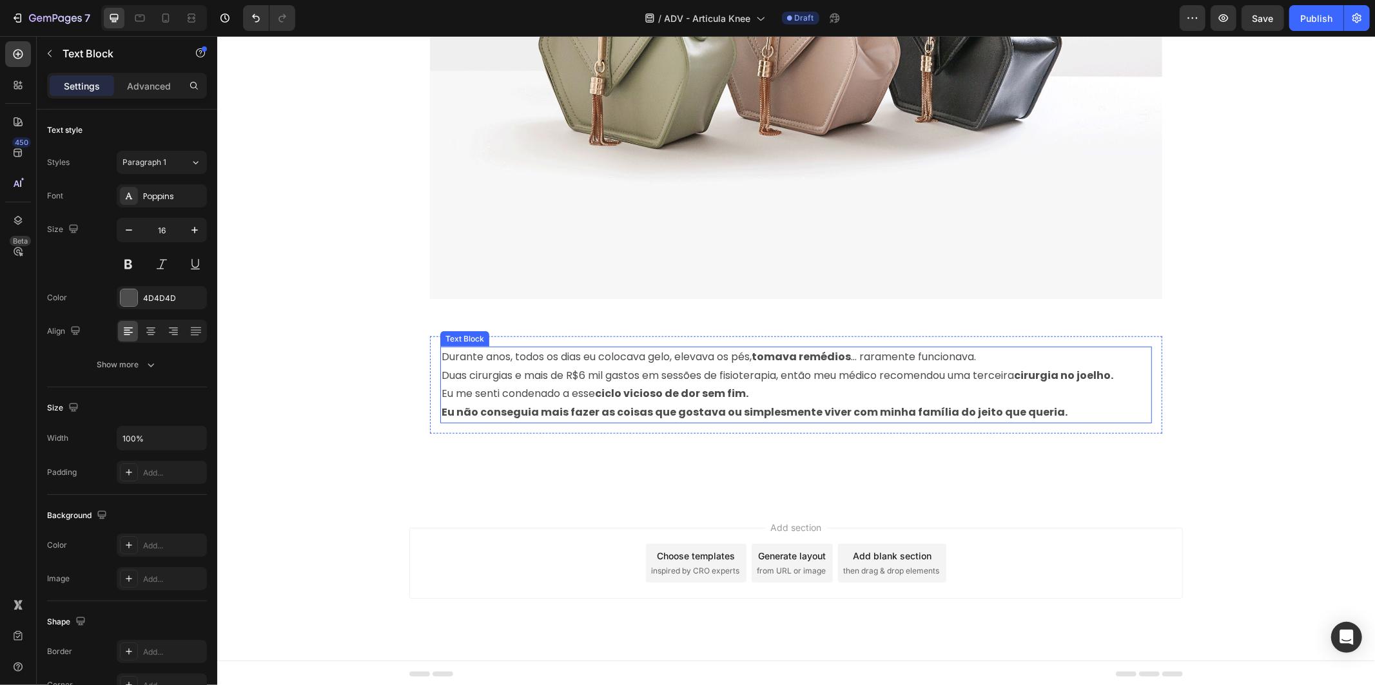
click at [609, 369] on p "Duas cirurgias e mais de R$6 mil gastos em sessões de fisioterapia, então meu m…" at bounding box center [795, 375] width 709 height 19
click at [97, 59] on p "Text Block" at bounding box center [118, 53] width 110 height 15
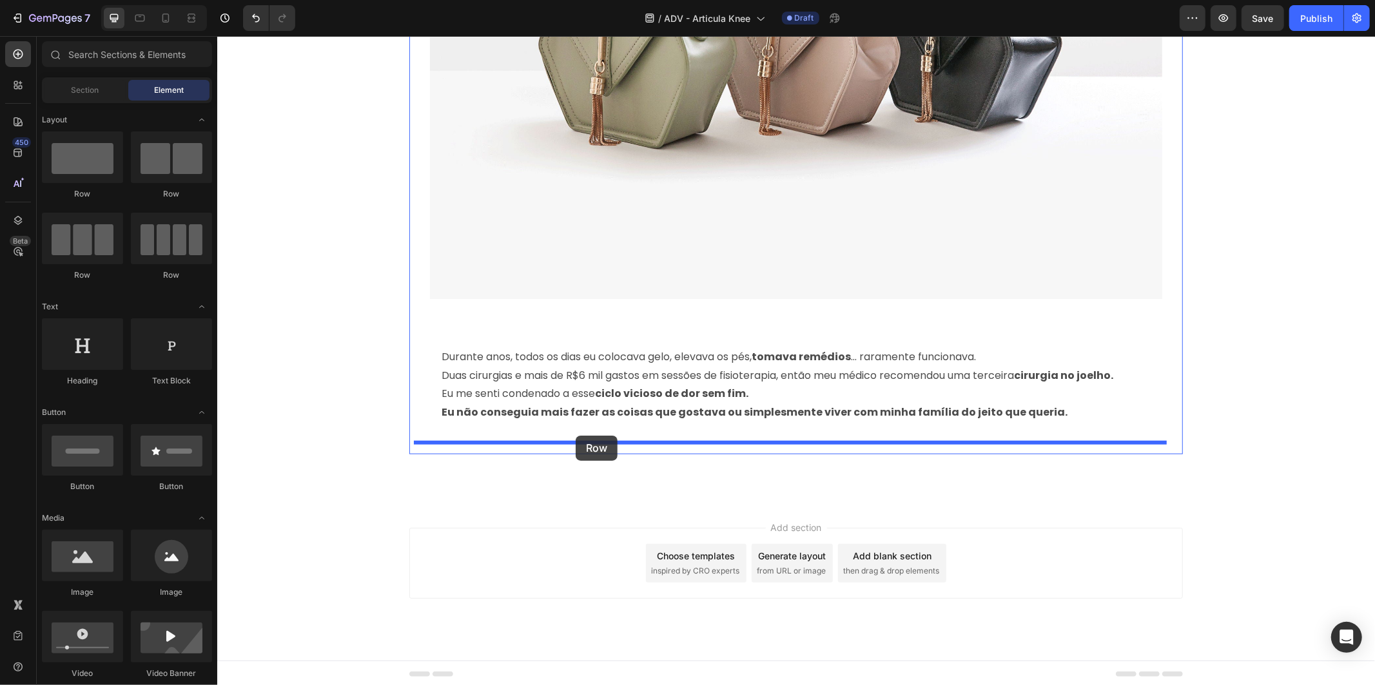
drag, startPoint x: 311, startPoint y: 198, endPoint x: 575, endPoint y: 435, distance: 354.6
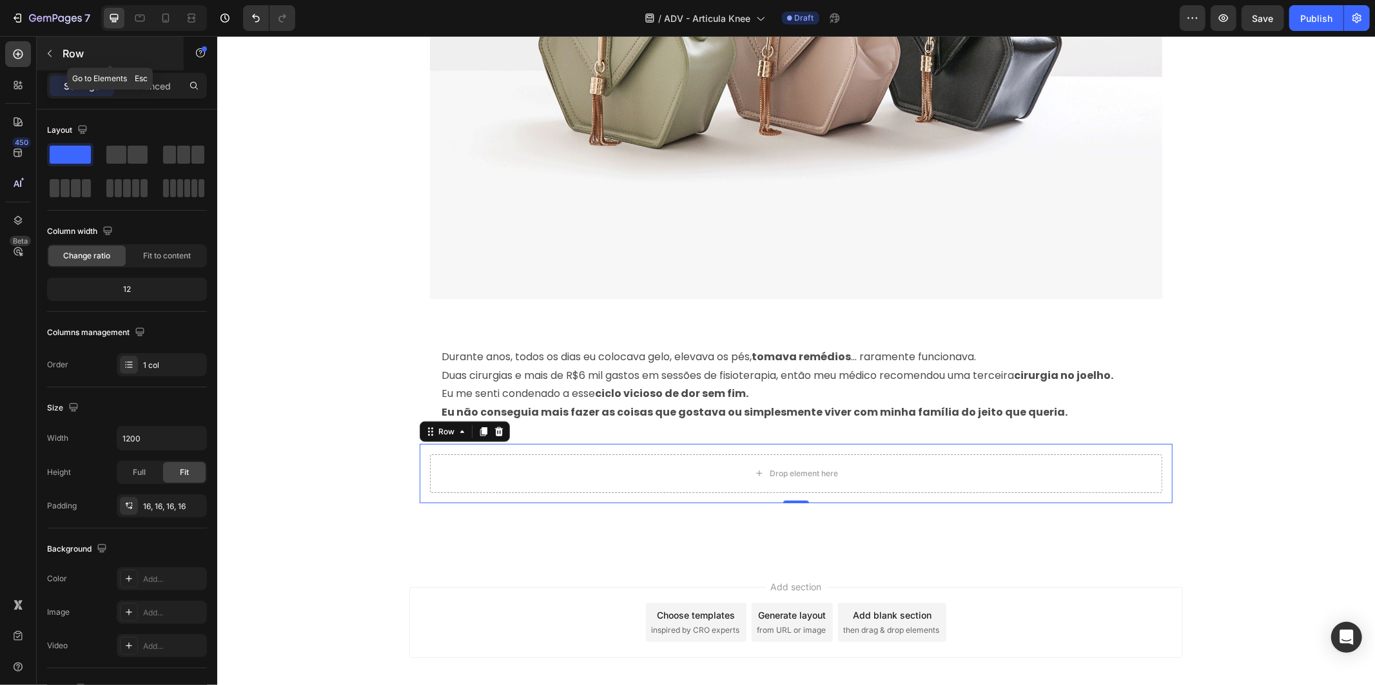
click at [94, 56] on p "Row" at bounding box center [118, 53] width 110 height 15
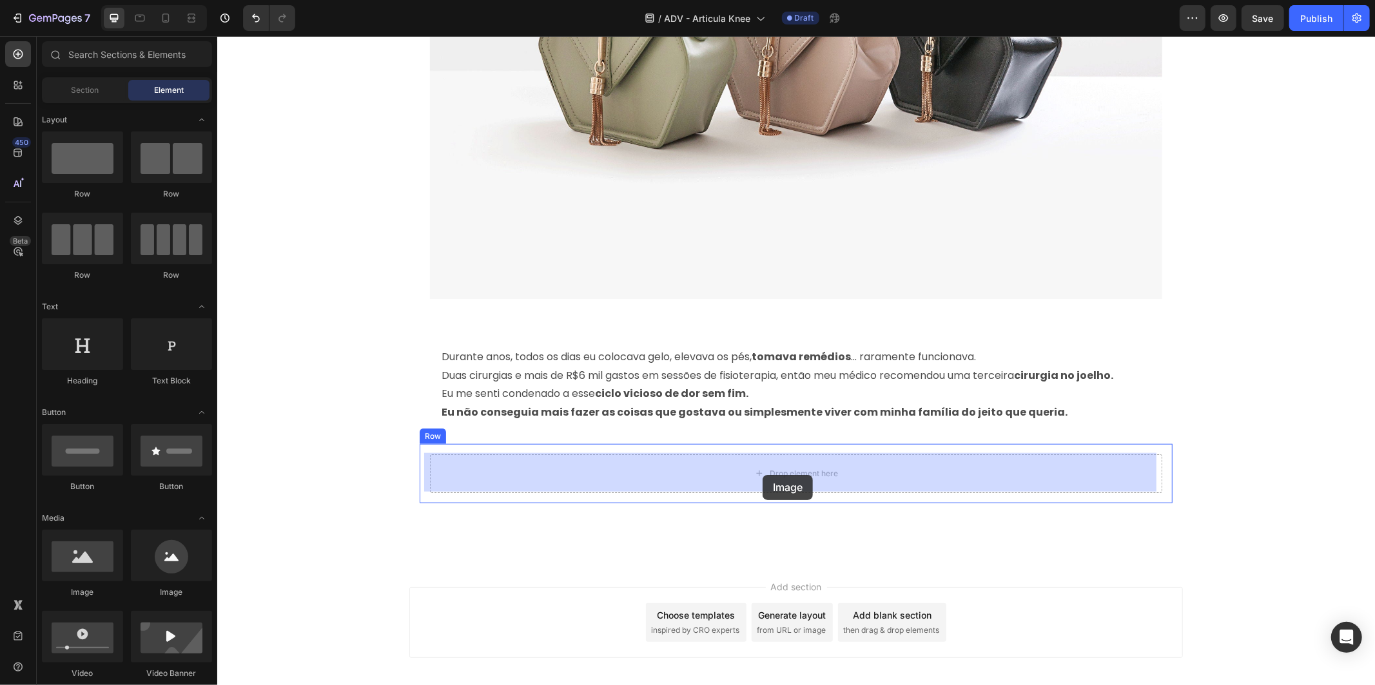
drag, startPoint x: 290, startPoint y: 599, endPoint x: 762, endPoint y: 474, distance: 488.0
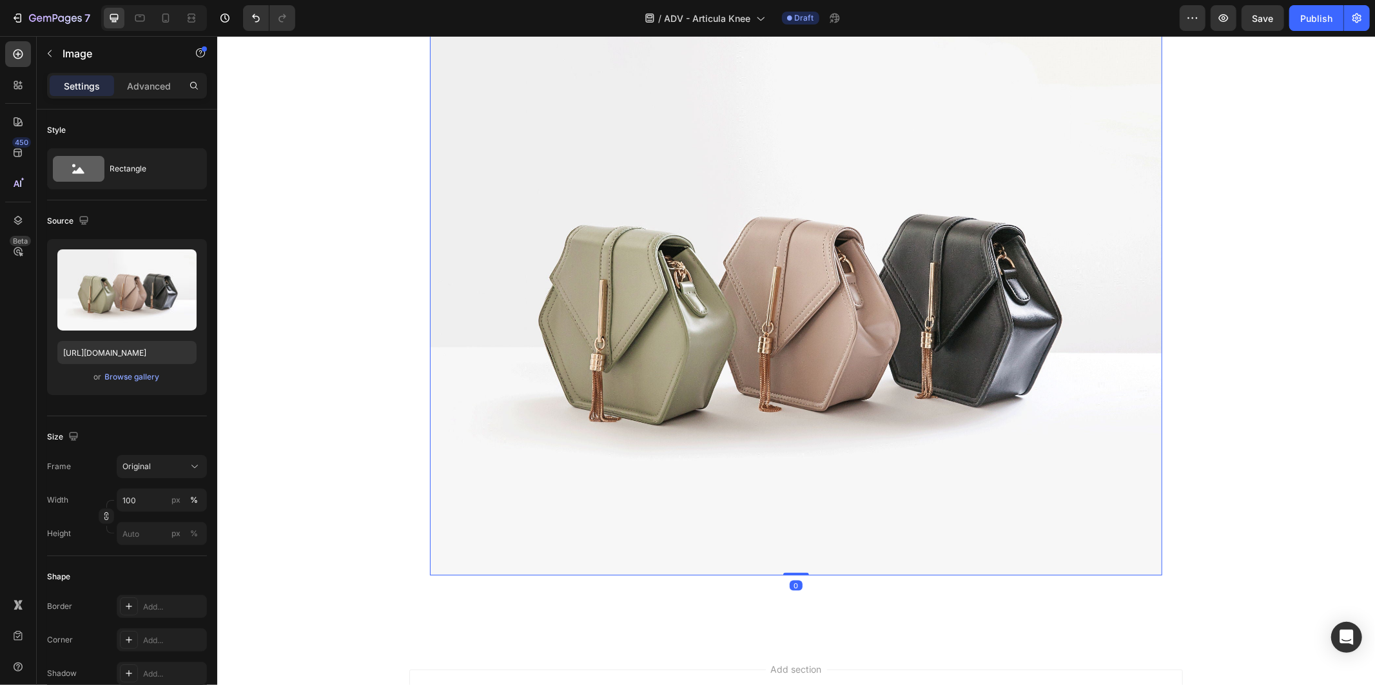
scroll to position [1374, 0]
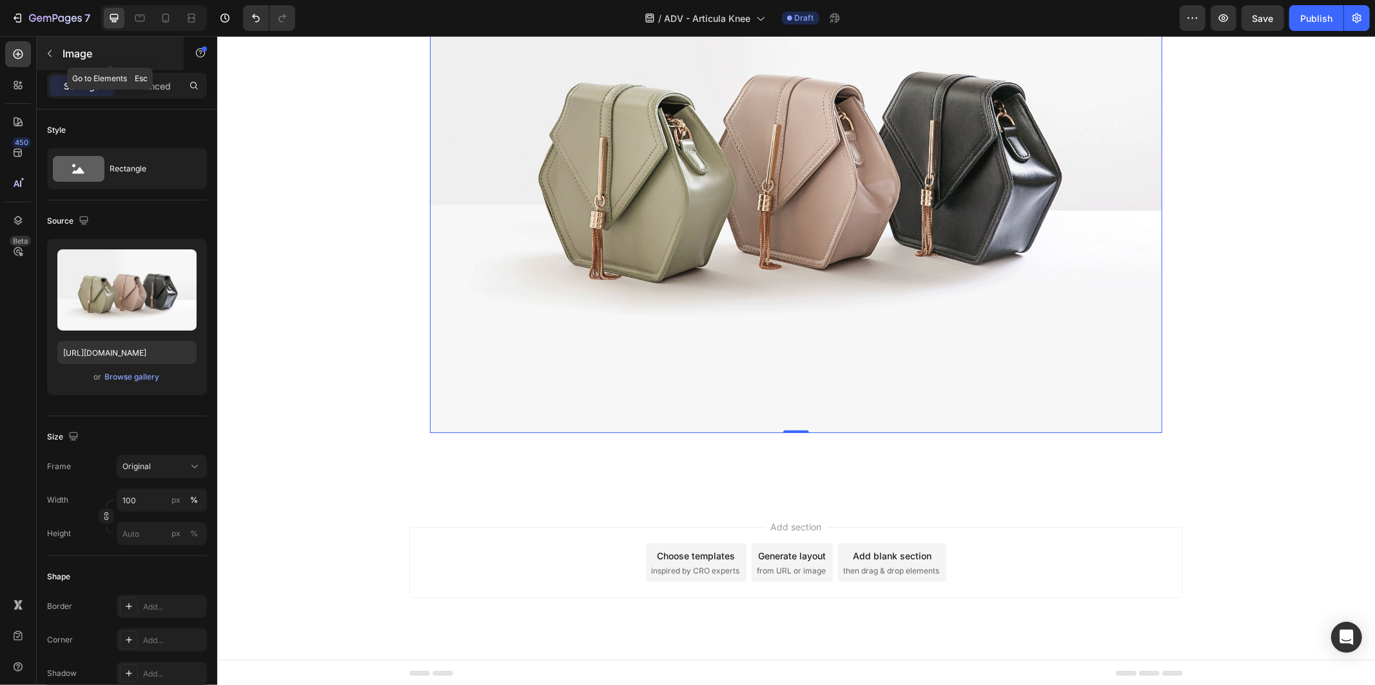
click at [59, 37] on div "Image" at bounding box center [110, 54] width 147 height 34
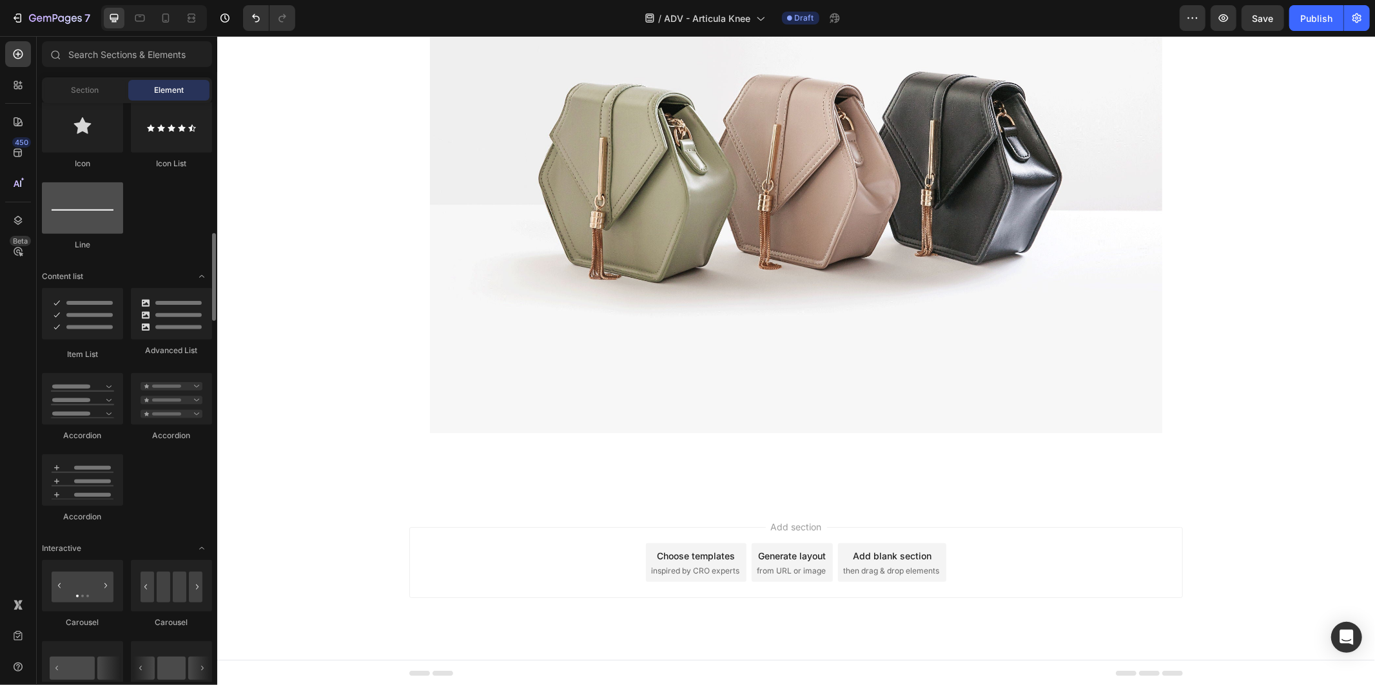
scroll to position [716, 0]
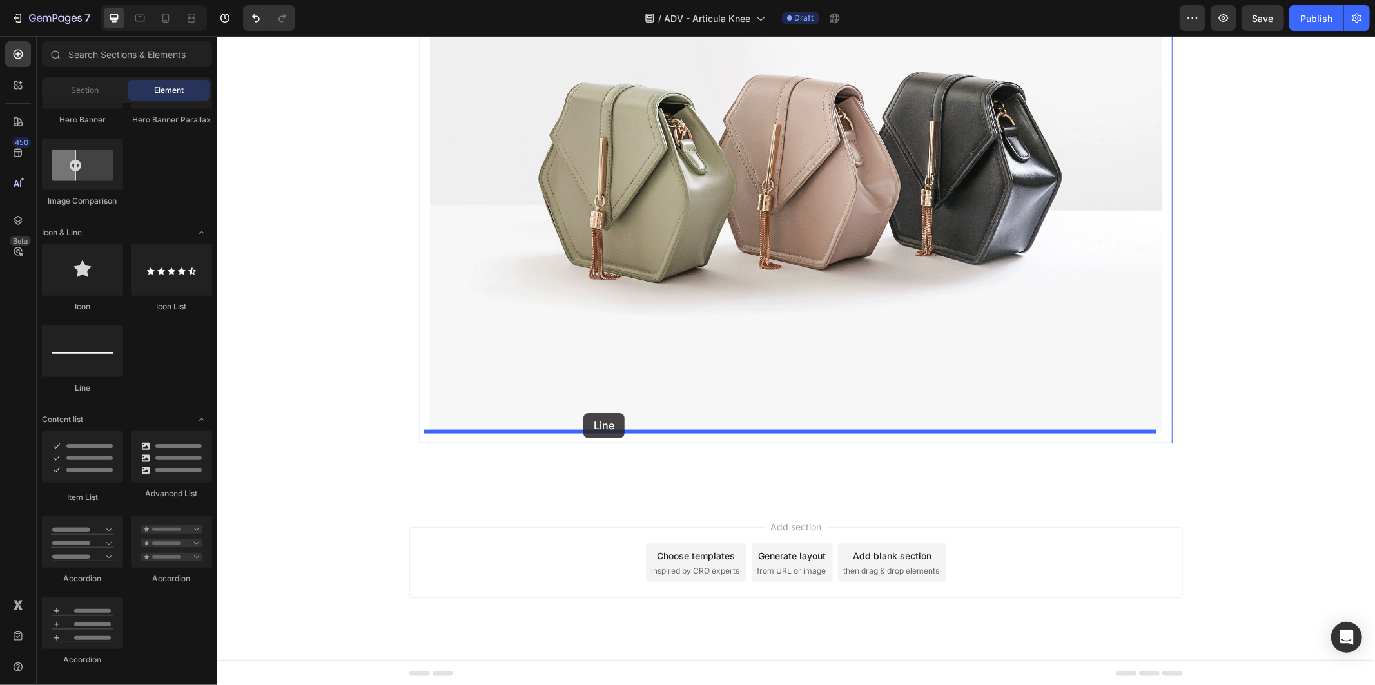
drag, startPoint x: 315, startPoint y: 395, endPoint x: 583, endPoint y: 412, distance: 268.0
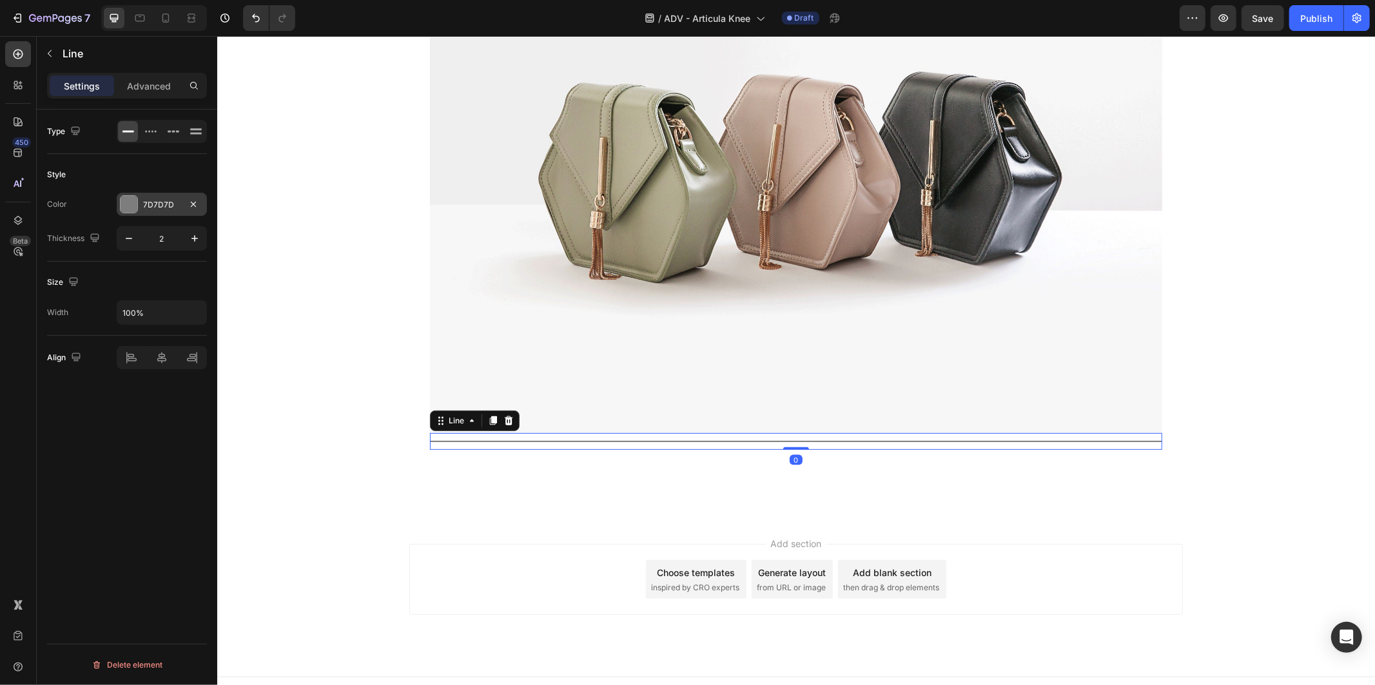
click at [159, 206] on div "7D7D7D" at bounding box center [161, 205] width 37 height 12
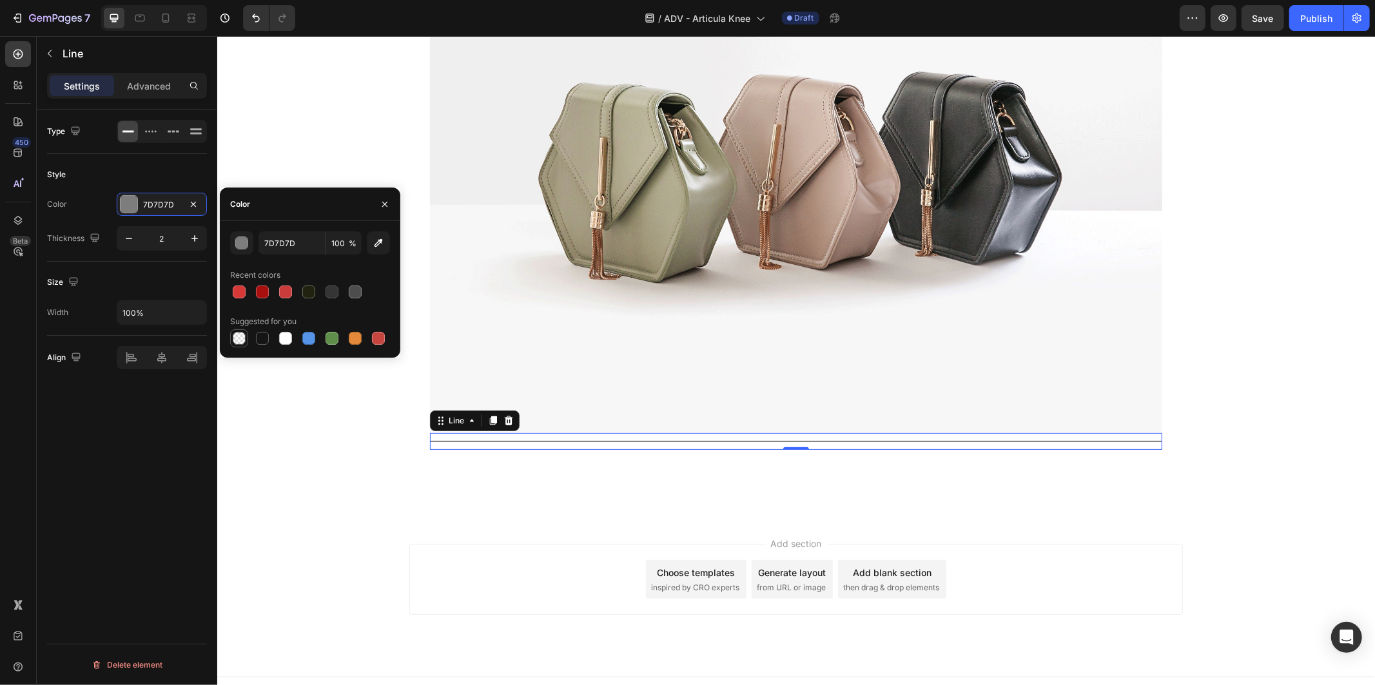
click at [240, 343] on div at bounding box center [239, 338] width 13 height 13
type input "000000"
type input "0"
click at [63, 43] on div "Line" at bounding box center [121, 54] width 168 height 34
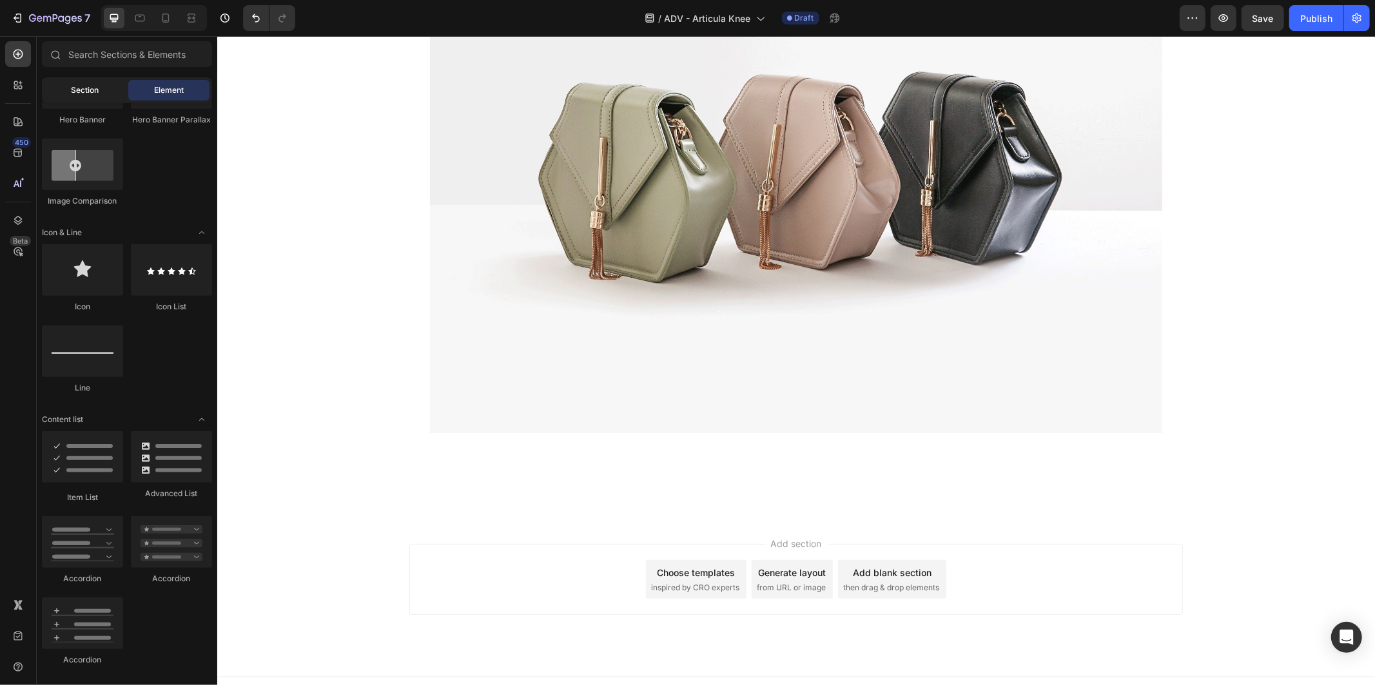
click at [75, 87] on span "Section" at bounding box center [86, 90] width 28 height 12
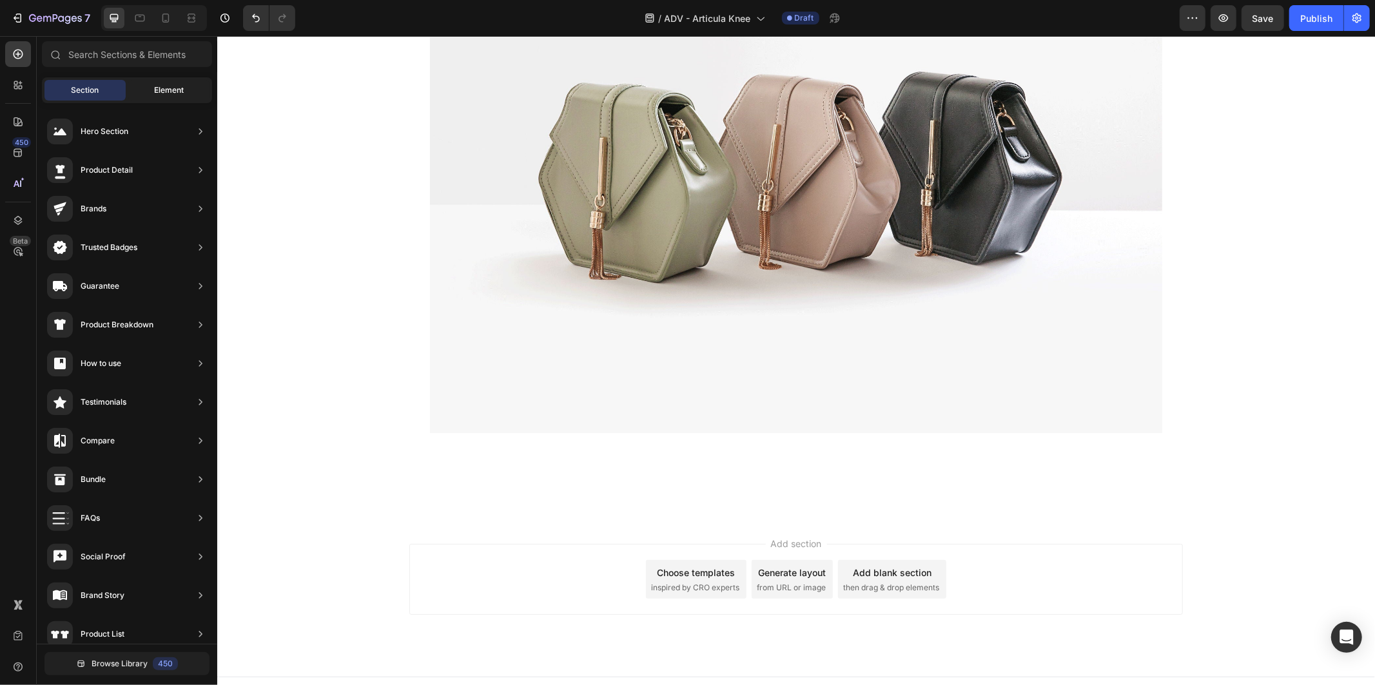
click at [166, 88] on span "Element" at bounding box center [169, 90] width 30 height 12
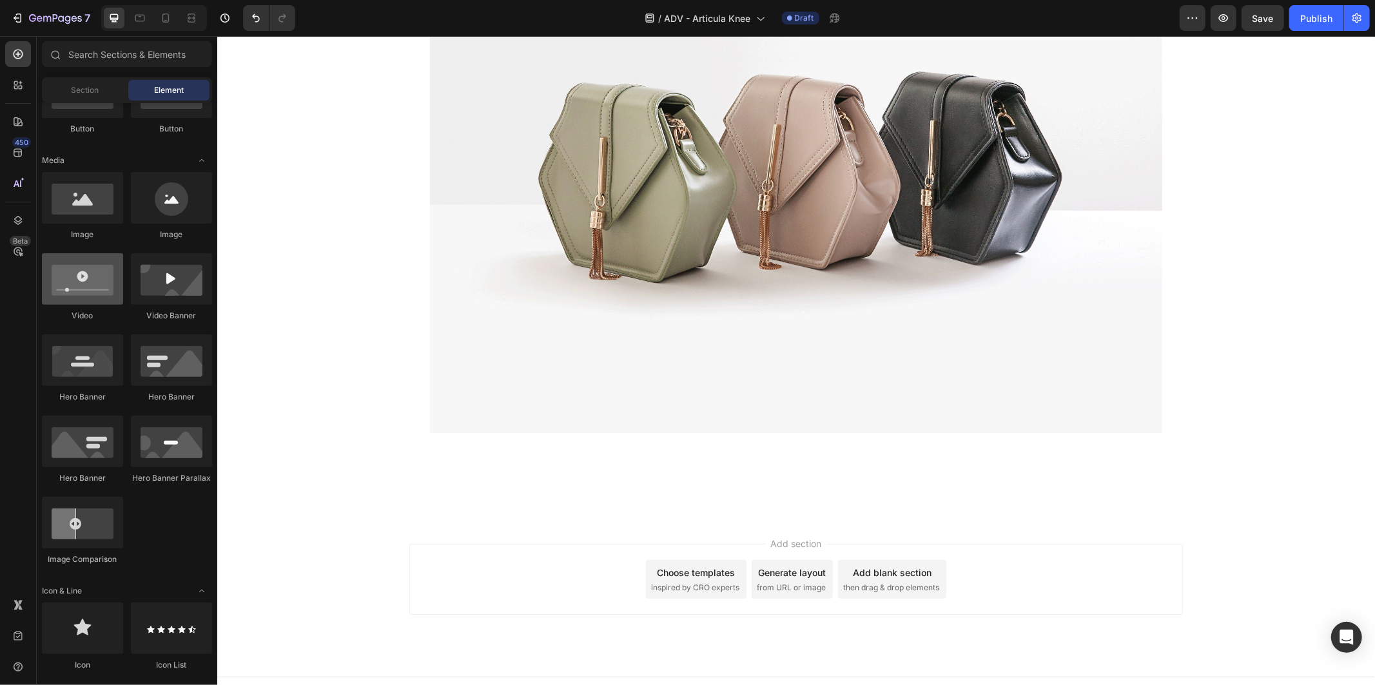
scroll to position [0, 0]
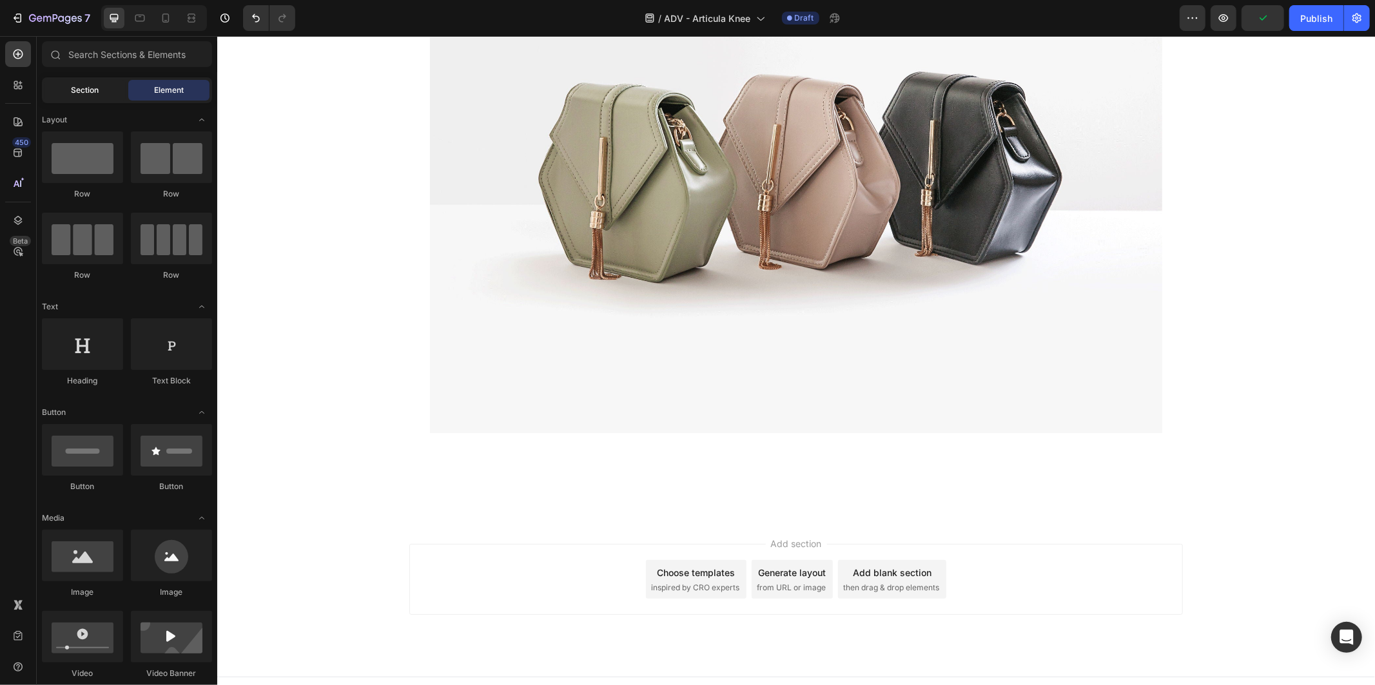
click at [90, 97] on div "Section" at bounding box center [84, 90] width 81 height 21
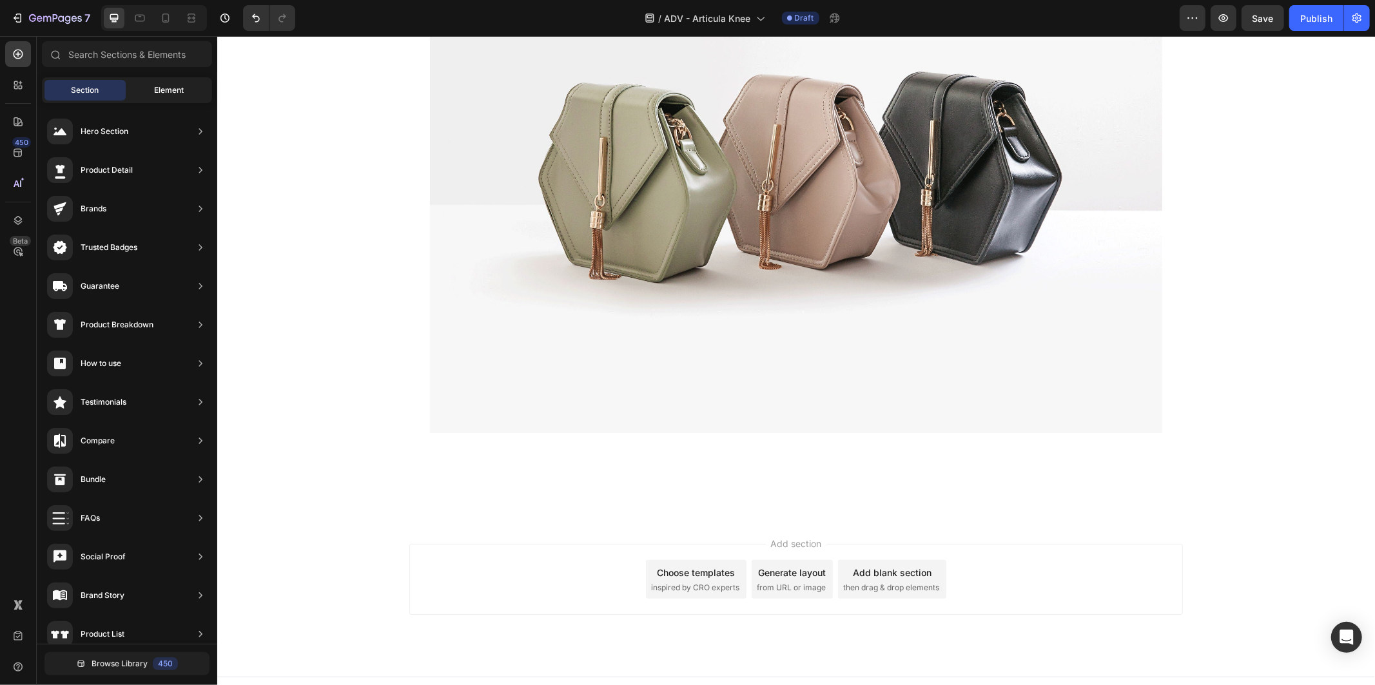
click at [169, 86] on span "Element" at bounding box center [169, 90] width 30 height 12
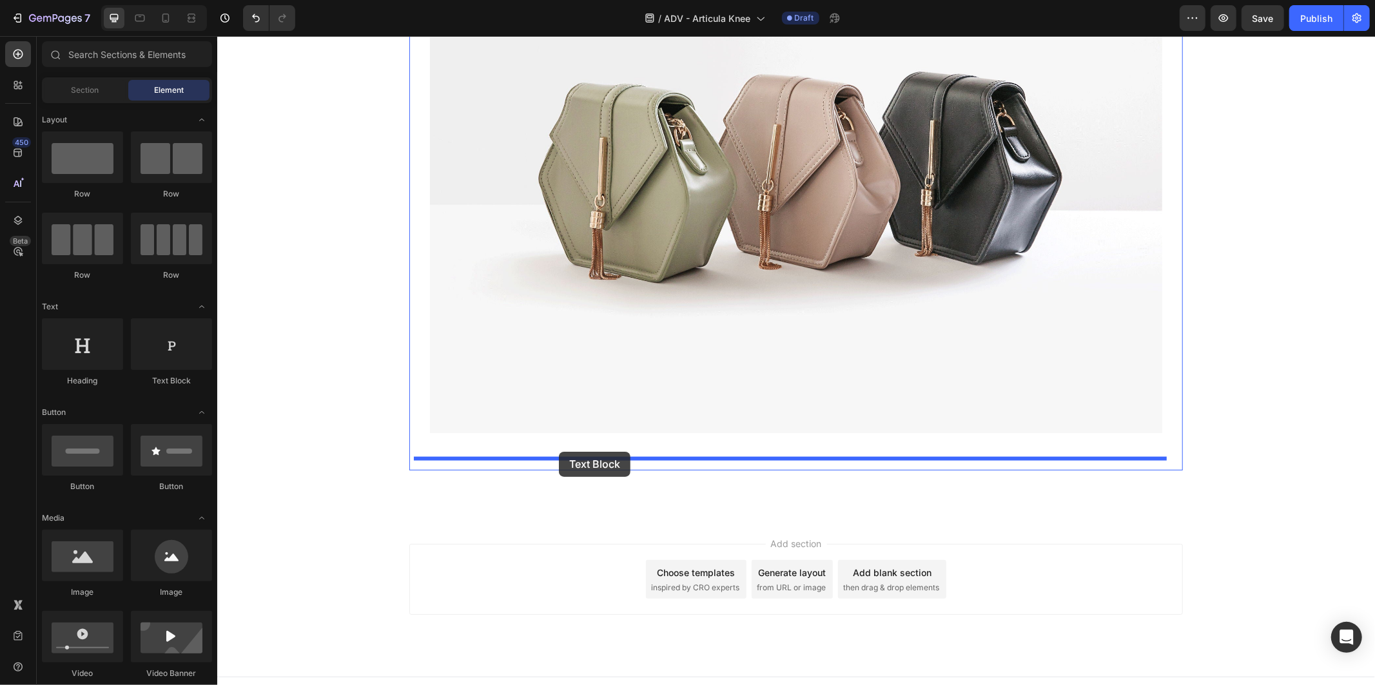
drag, startPoint x: 423, startPoint y: 396, endPoint x: 558, endPoint y: 451, distance: 146.0
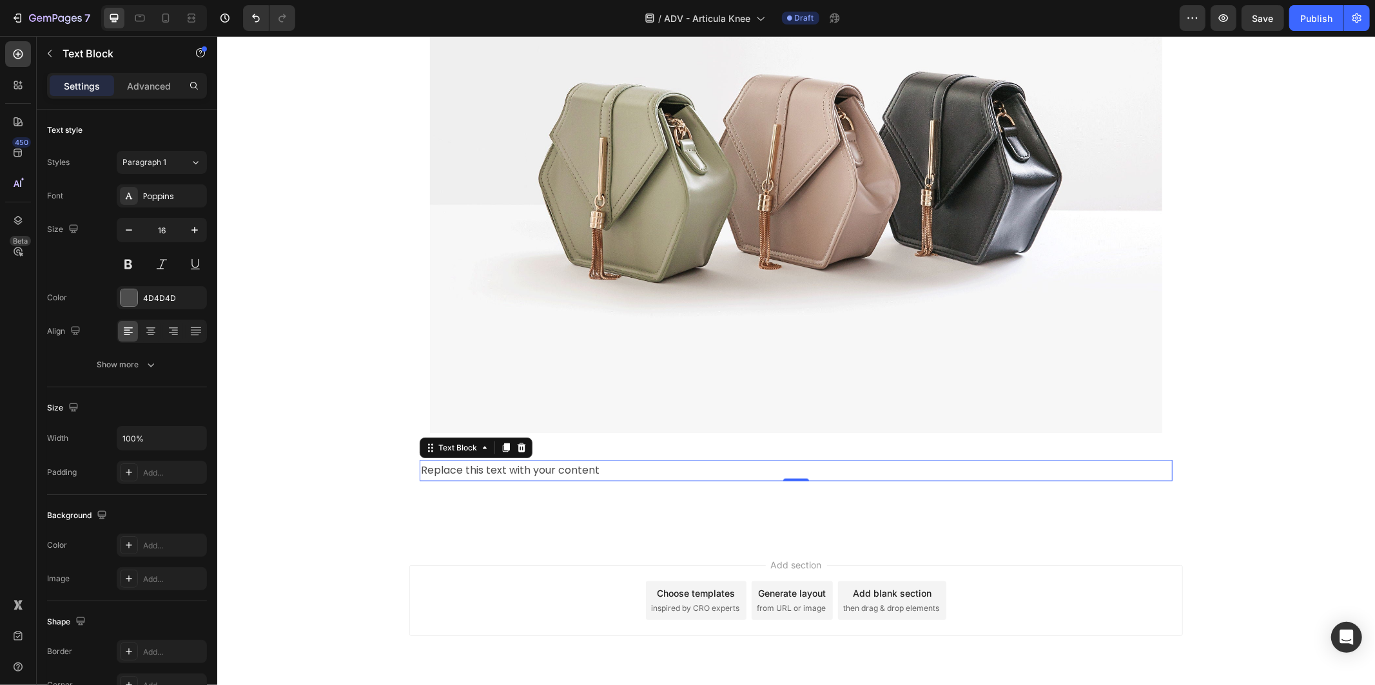
click at [536, 465] on div "Replace this text with your content" at bounding box center [795, 469] width 753 height 21
click at [536, 465] on p "Replace this text with your content" at bounding box center [795, 470] width 750 height 19
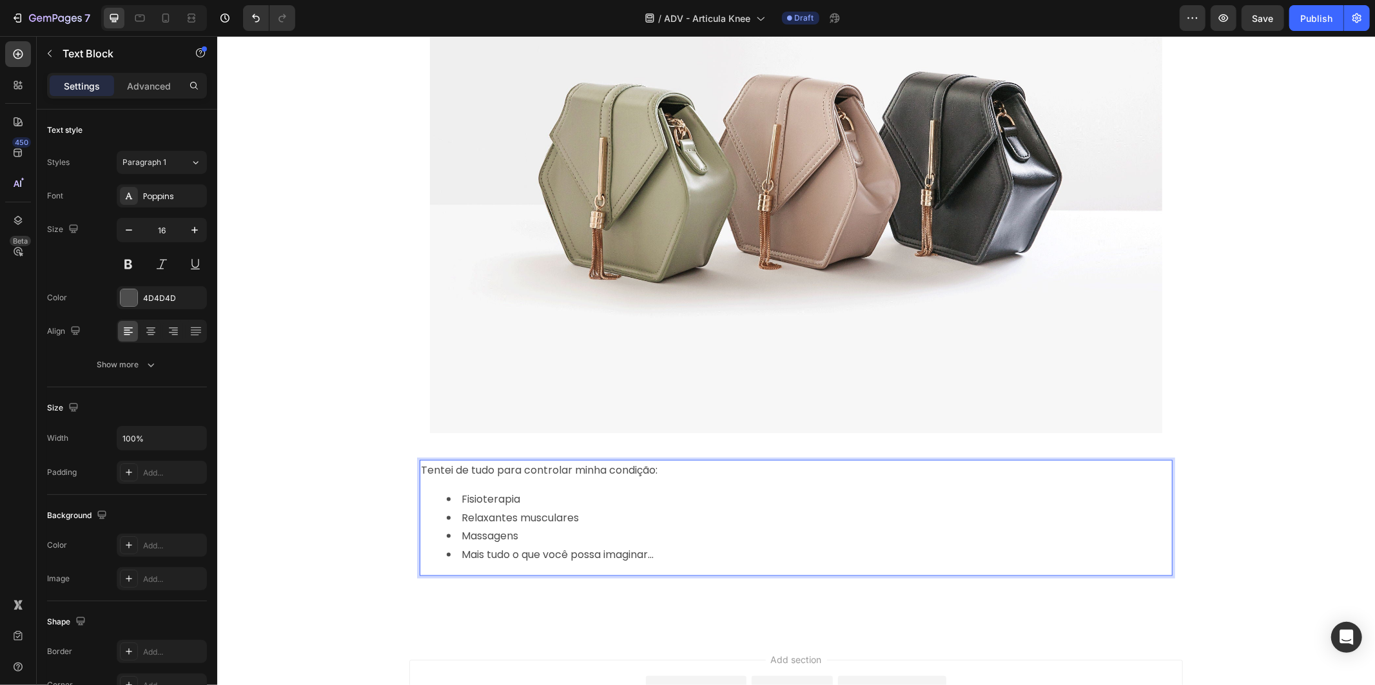
click at [634, 546] on li "Mais tudo o que você possa imaginar…" at bounding box center [808, 554] width 724 height 19
click at [726, 549] on li "Mais tudo o que você possa imaginar…" at bounding box center [808, 554] width 724 height 19
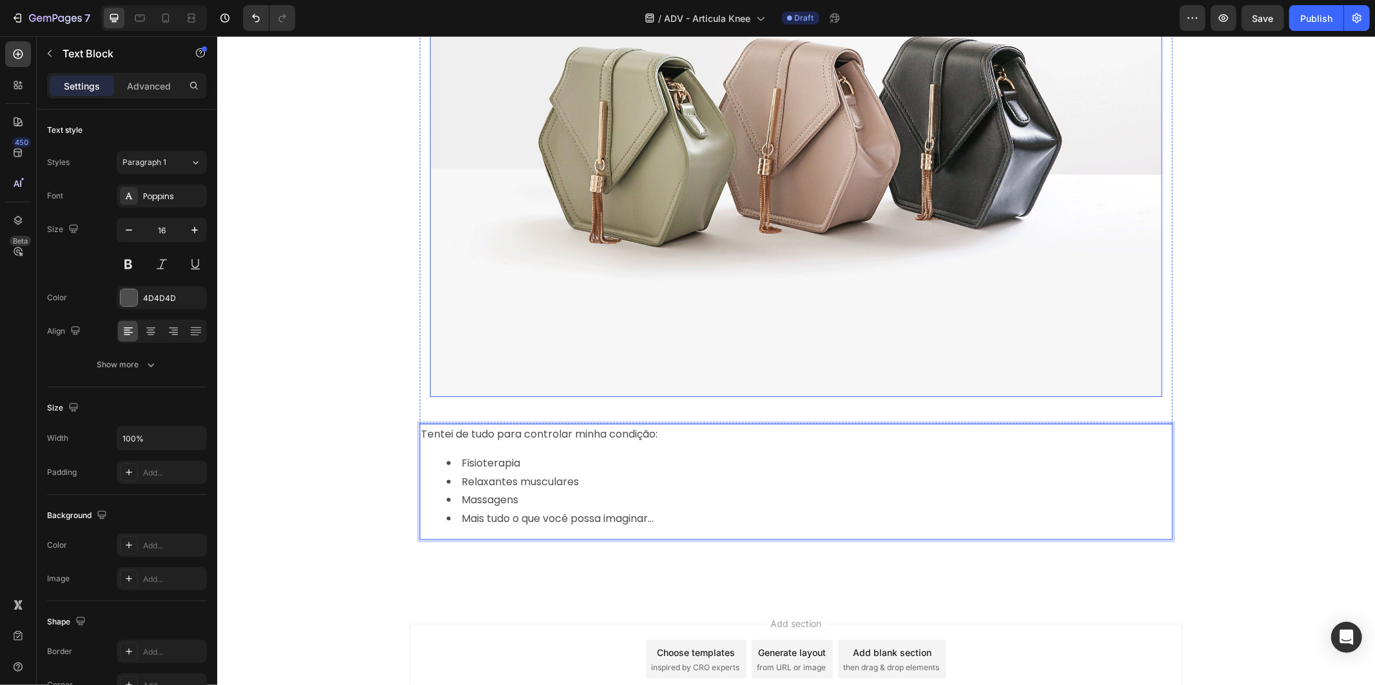
scroll to position [1446, 0]
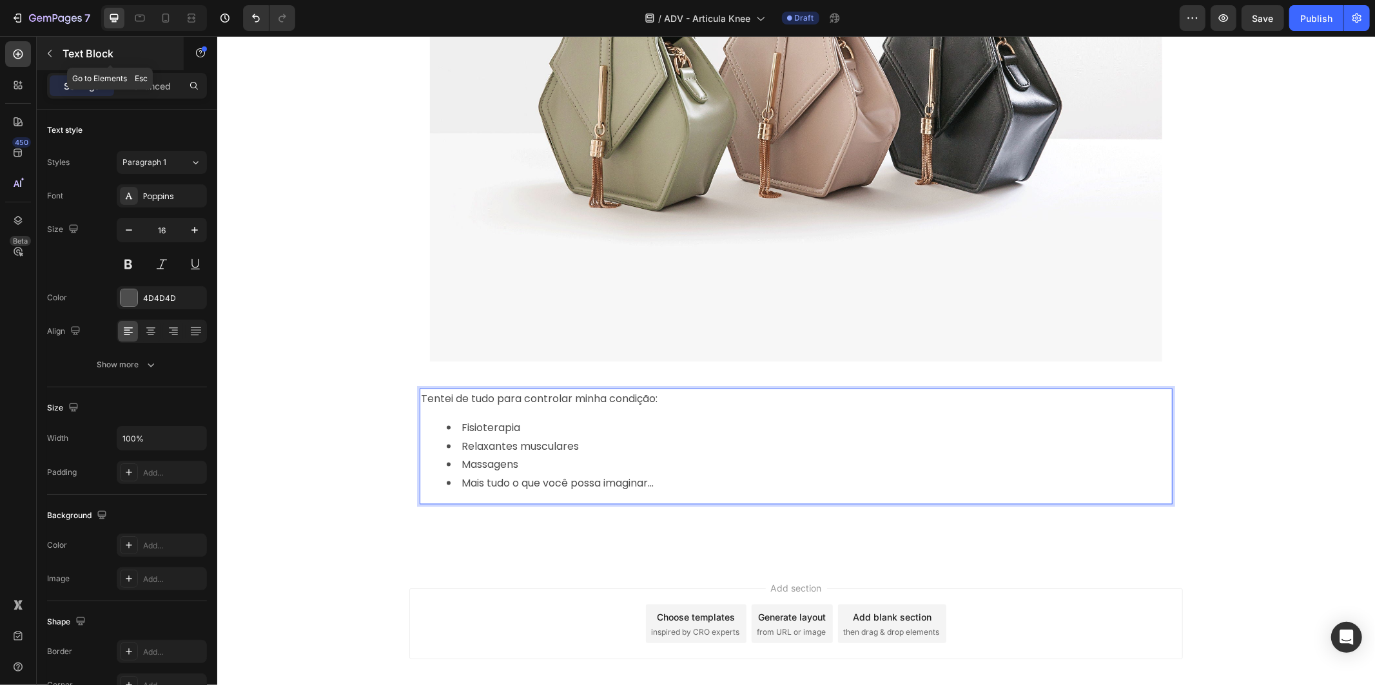
click at [88, 54] on p "Text Block" at bounding box center [118, 53] width 110 height 15
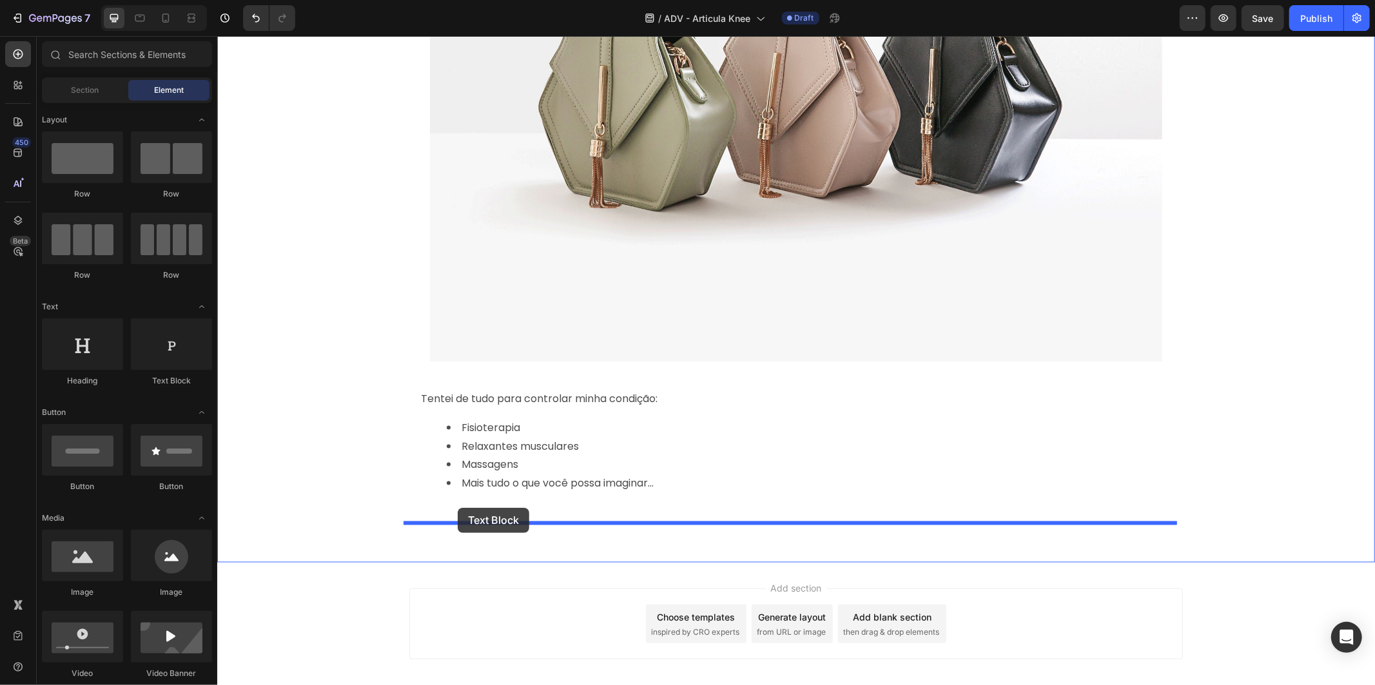
drag, startPoint x: 385, startPoint y: 380, endPoint x: 467, endPoint y: 507, distance: 151.6
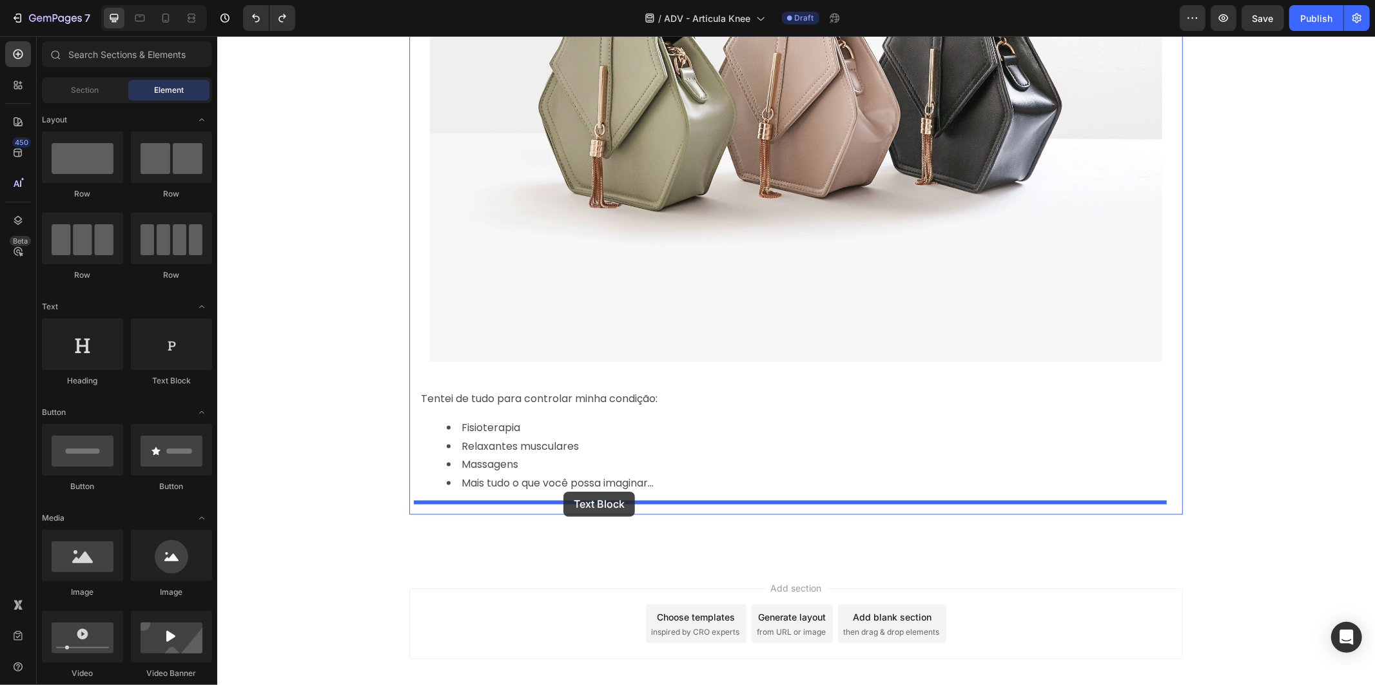
drag, startPoint x: 361, startPoint y: 391, endPoint x: 564, endPoint y: 498, distance: 229.5
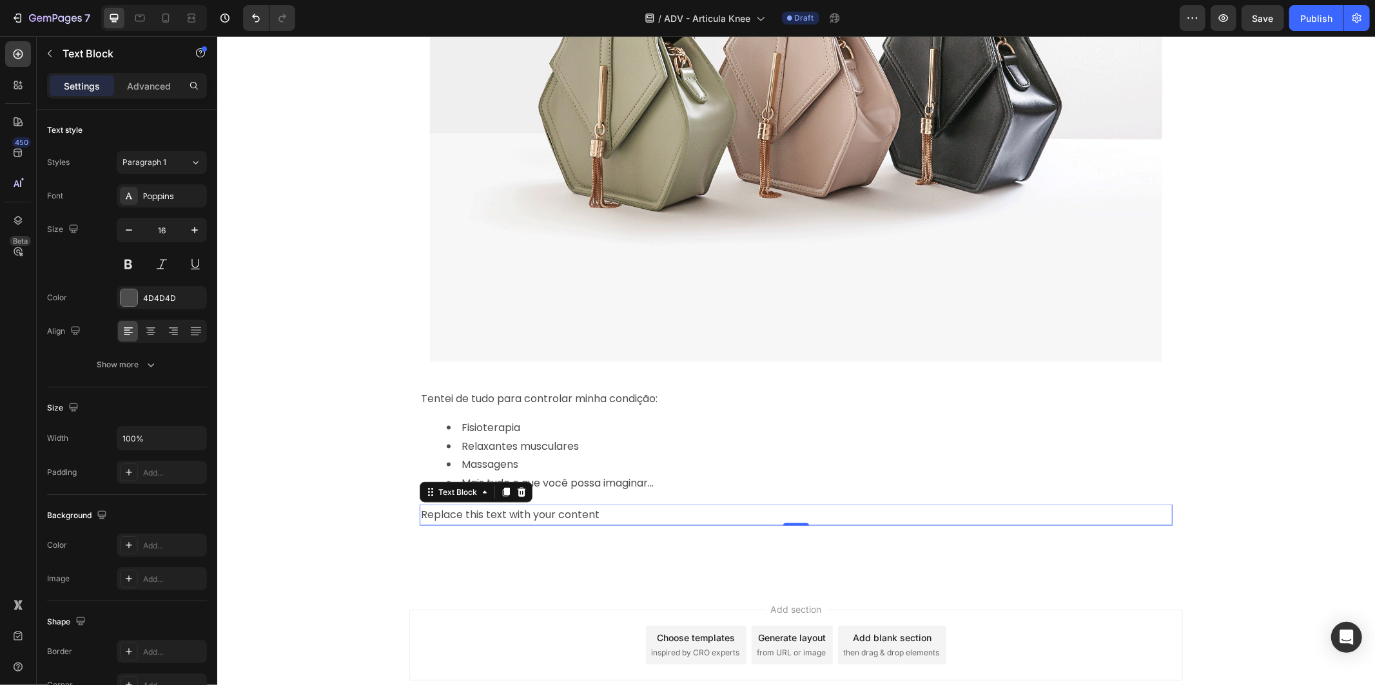
click at [516, 499] on div "Text Block" at bounding box center [475, 491] width 113 height 21
click at [500, 512] on div "Replace this text with your content" at bounding box center [795, 514] width 753 height 21
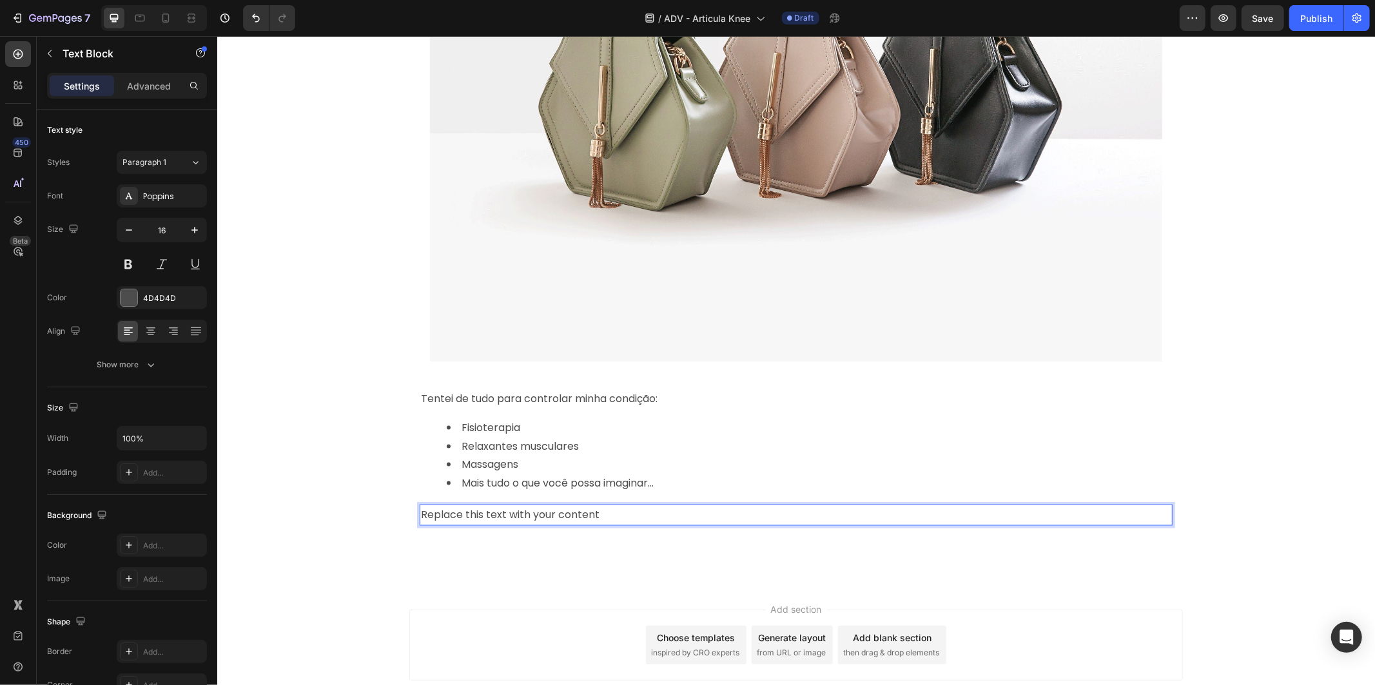
click at [500, 512] on p "Replace this text with your content" at bounding box center [795, 514] width 750 height 19
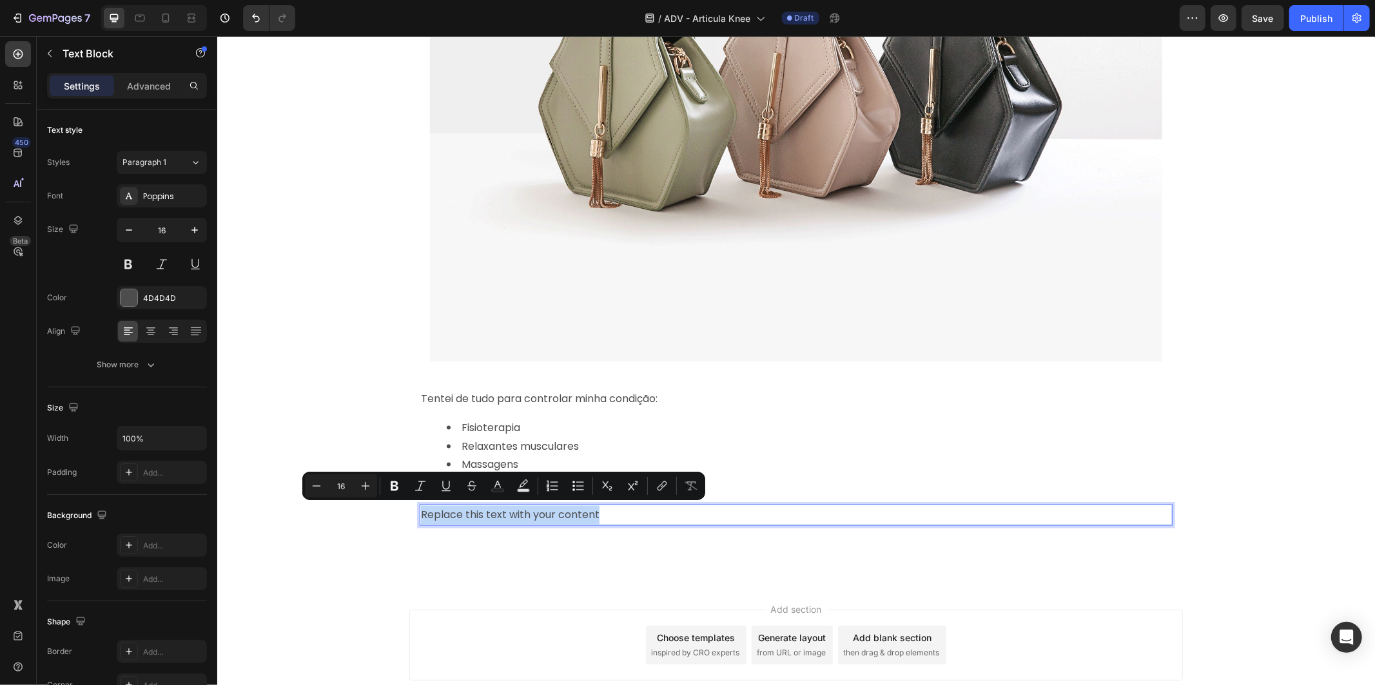
click at [494, 511] on p "Replace this text with your content" at bounding box center [795, 514] width 750 height 19
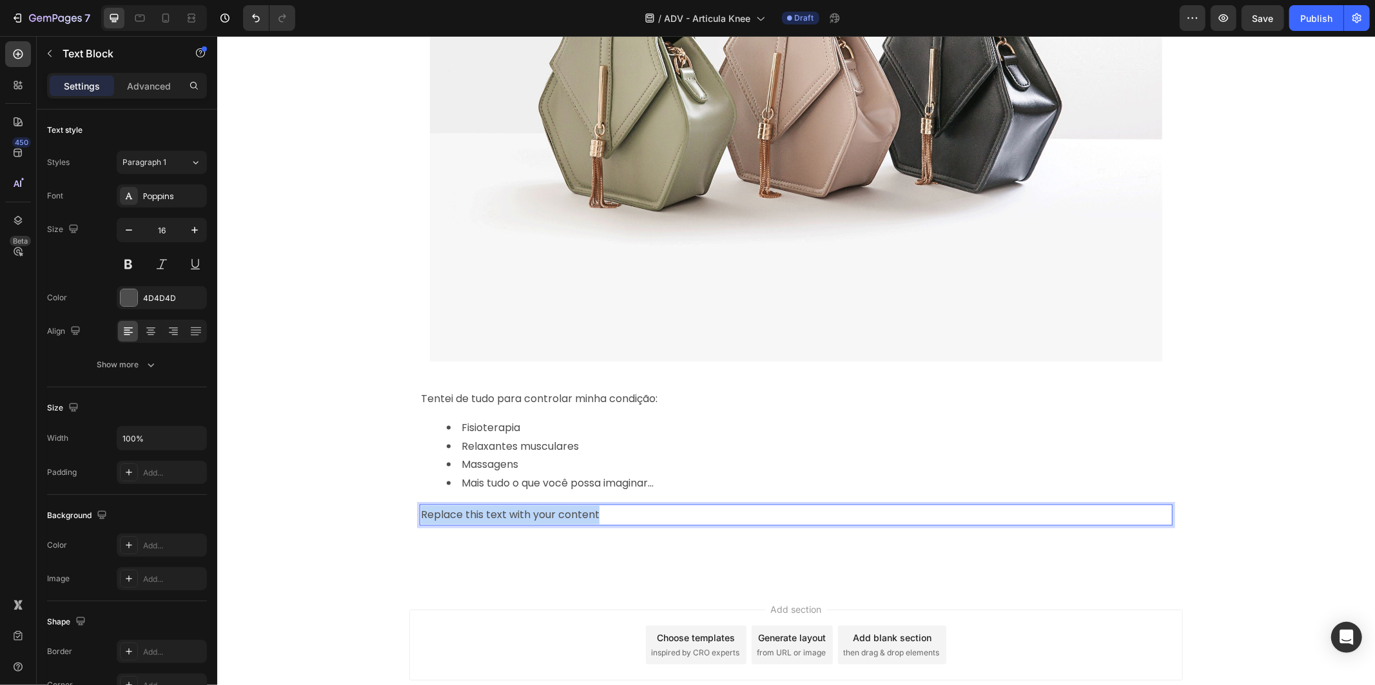
click at [494, 511] on p "Replace this text with your content" at bounding box center [795, 514] width 750 height 19
click at [517, 516] on p "Nada funcionou" at bounding box center [795, 514] width 750 height 19
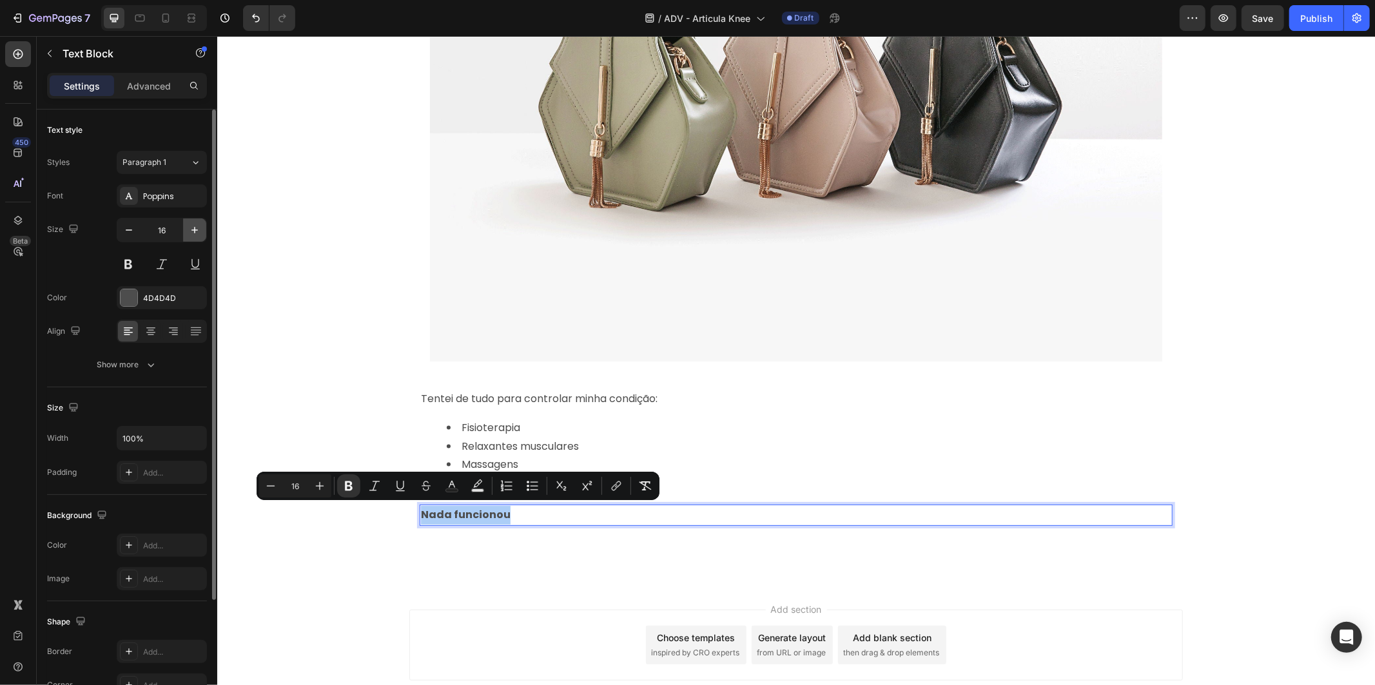
click at [192, 232] on icon "button" at bounding box center [194, 230] width 13 height 13
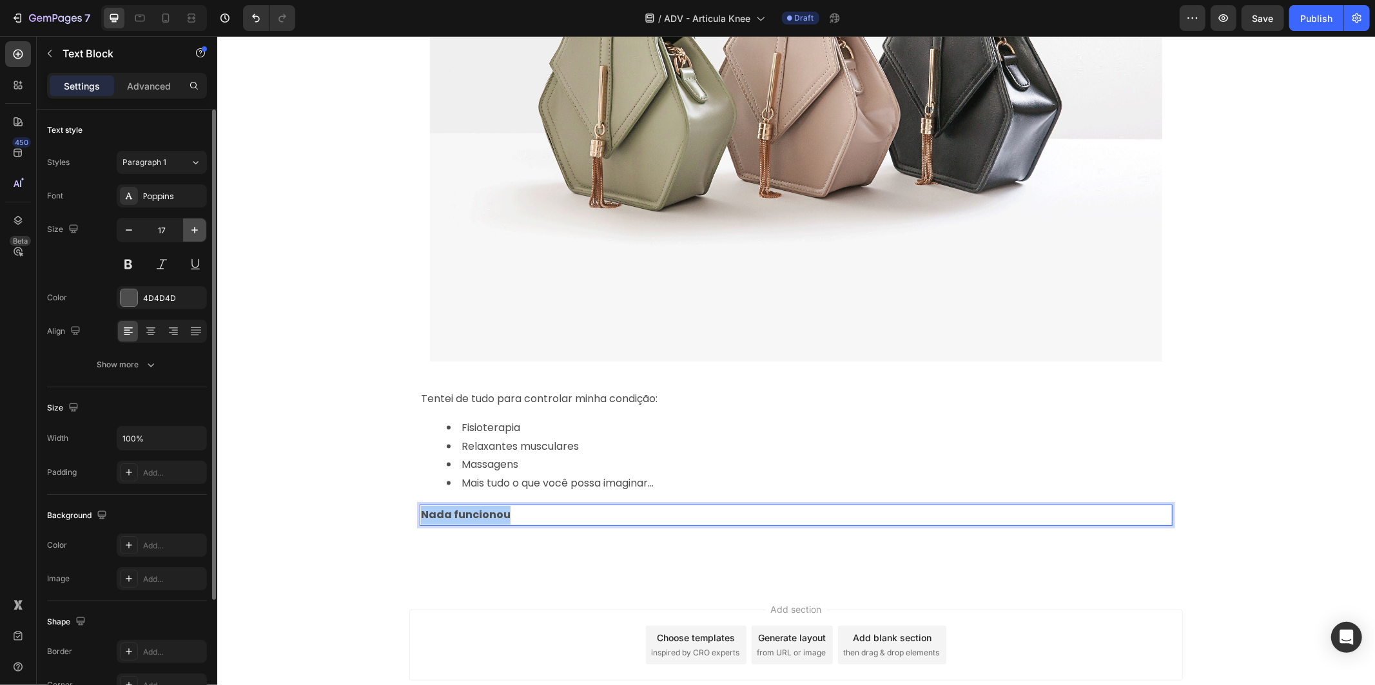
click at [192, 232] on icon "button" at bounding box center [194, 230] width 13 height 13
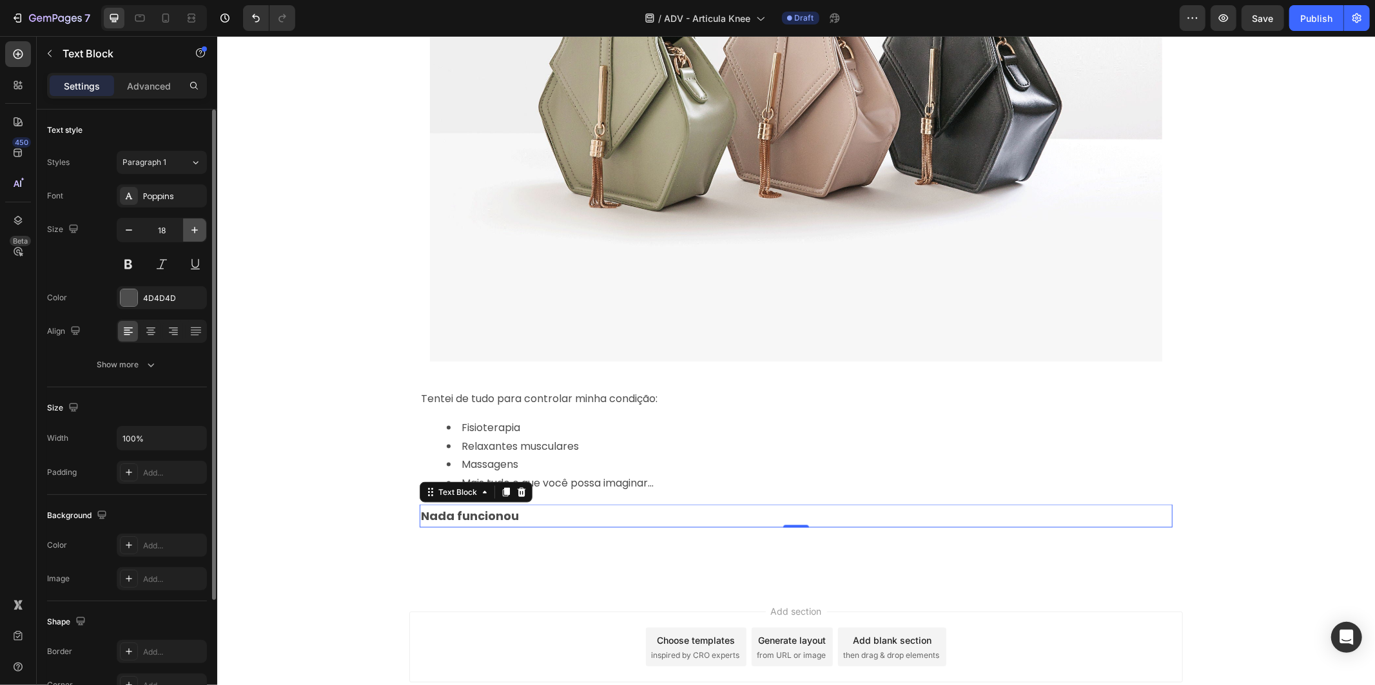
click at [192, 232] on icon "button" at bounding box center [194, 230] width 13 height 13
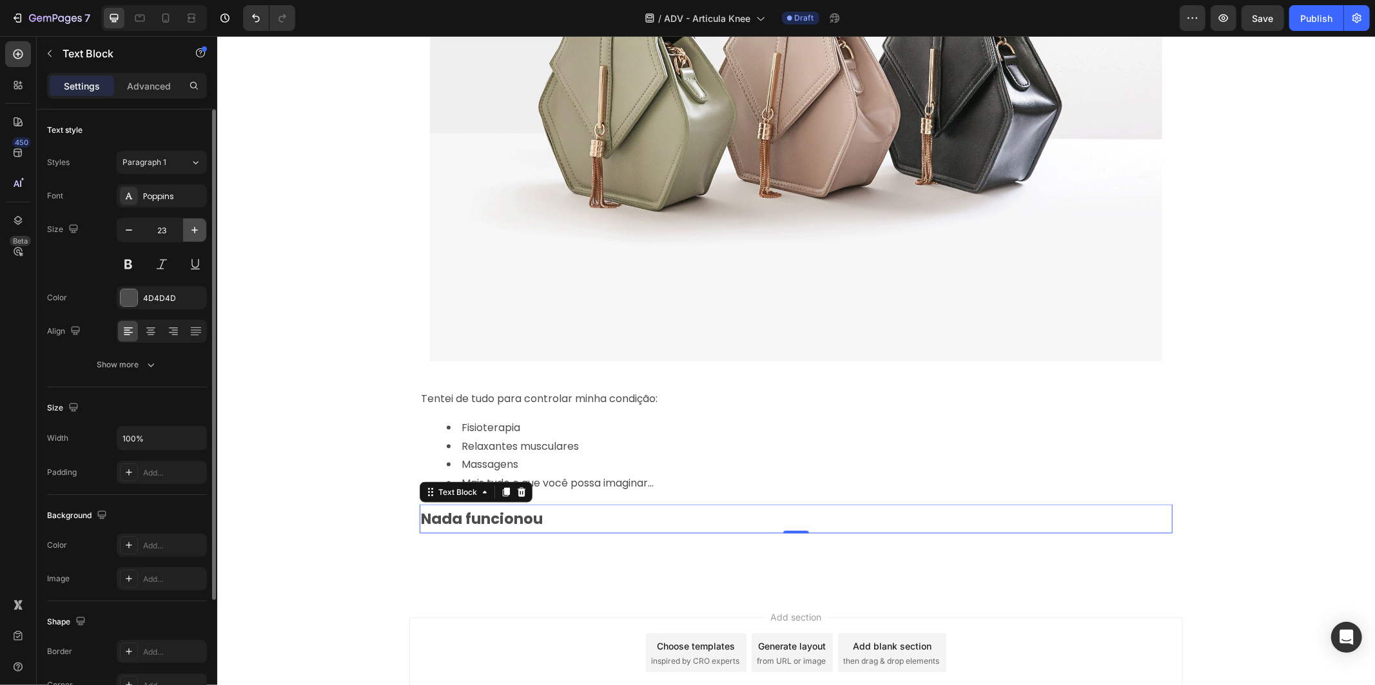
click at [192, 232] on icon "button" at bounding box center [194, 230] width 13 height 13
type input "28"
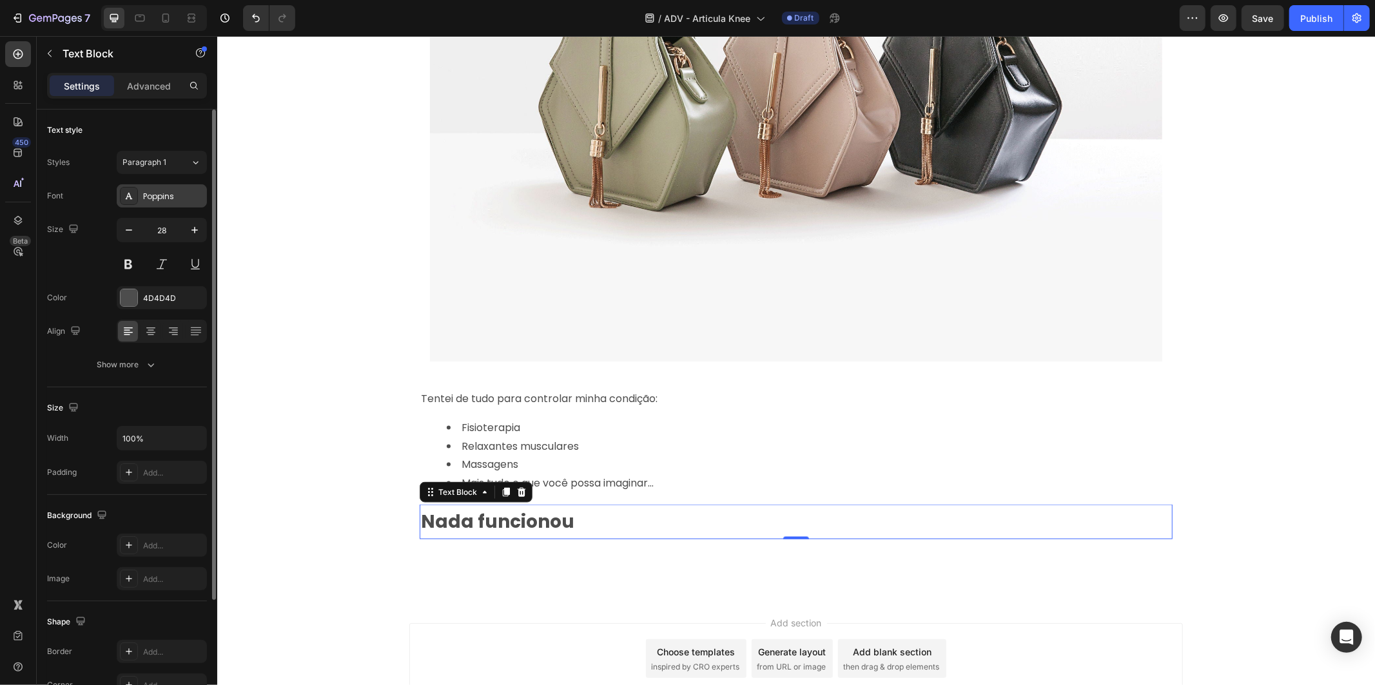
click at [186, 184] on div "Poppins" at bounding box center [162, 195] width 90 height 23
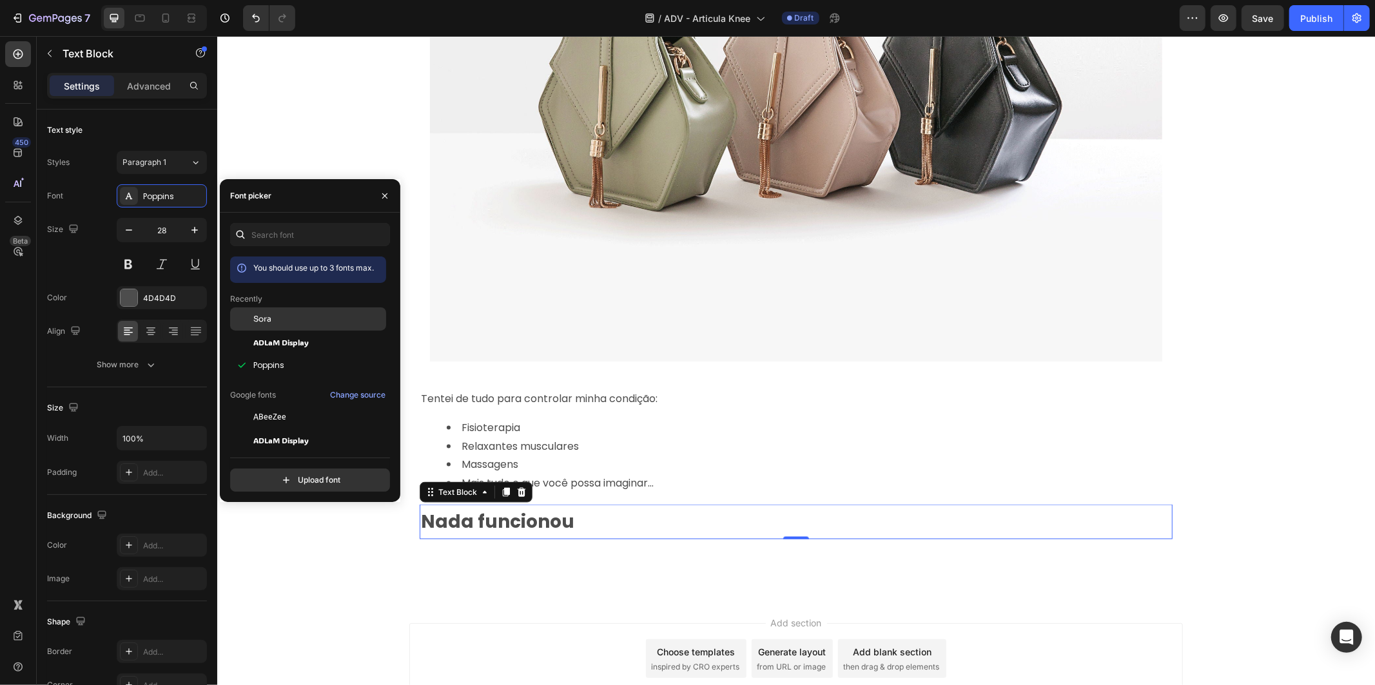
click at [330, 405] on div "Sora" at bounding box center [308, 416] width 156 height 23
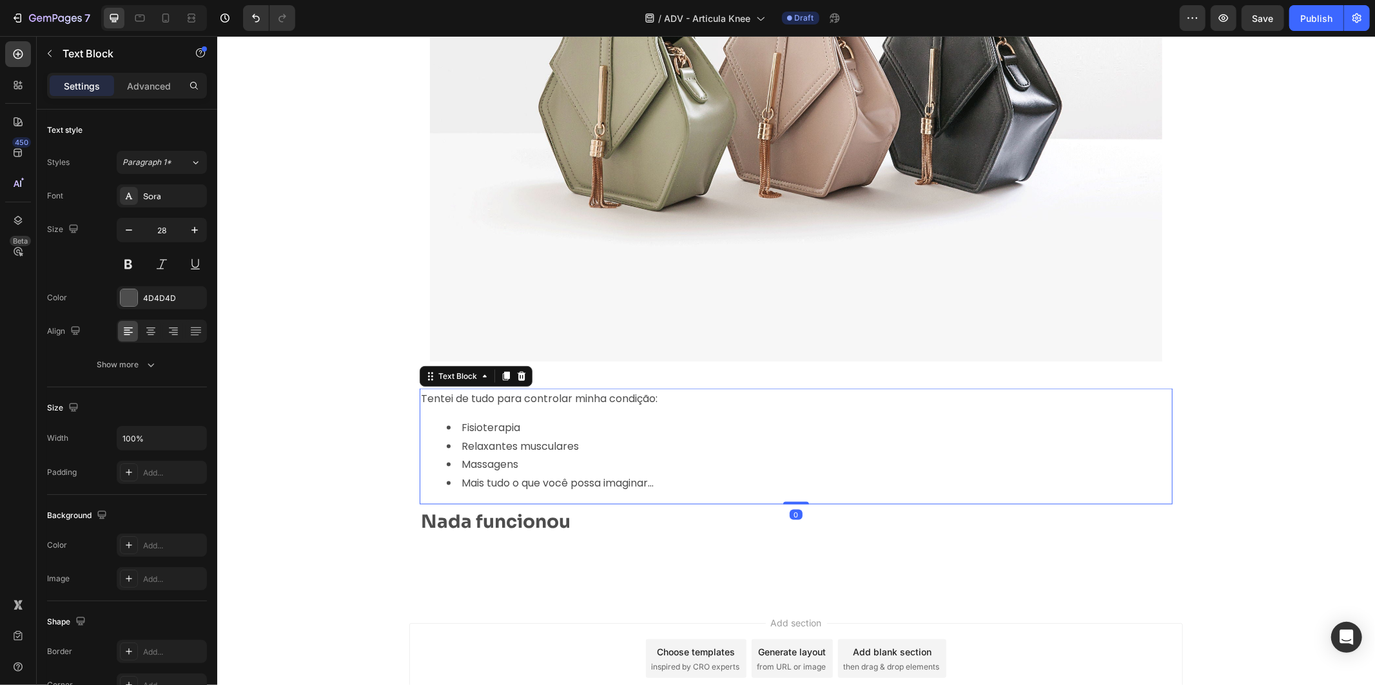
click at [617, 469] on li "Massagens" at bounding box center [808, 464] width 724 height 19
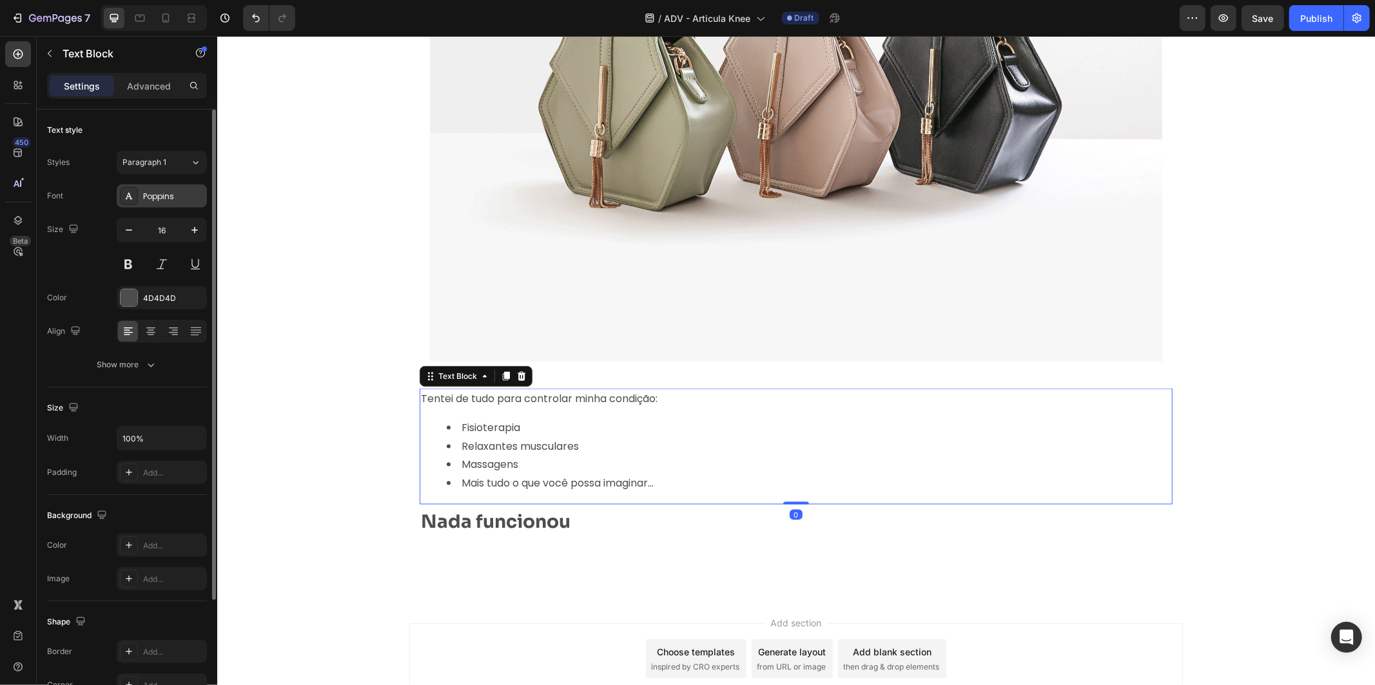
click at [160, 197] on div "Poppins" at bounding box center [173, 197] width 61 height 12
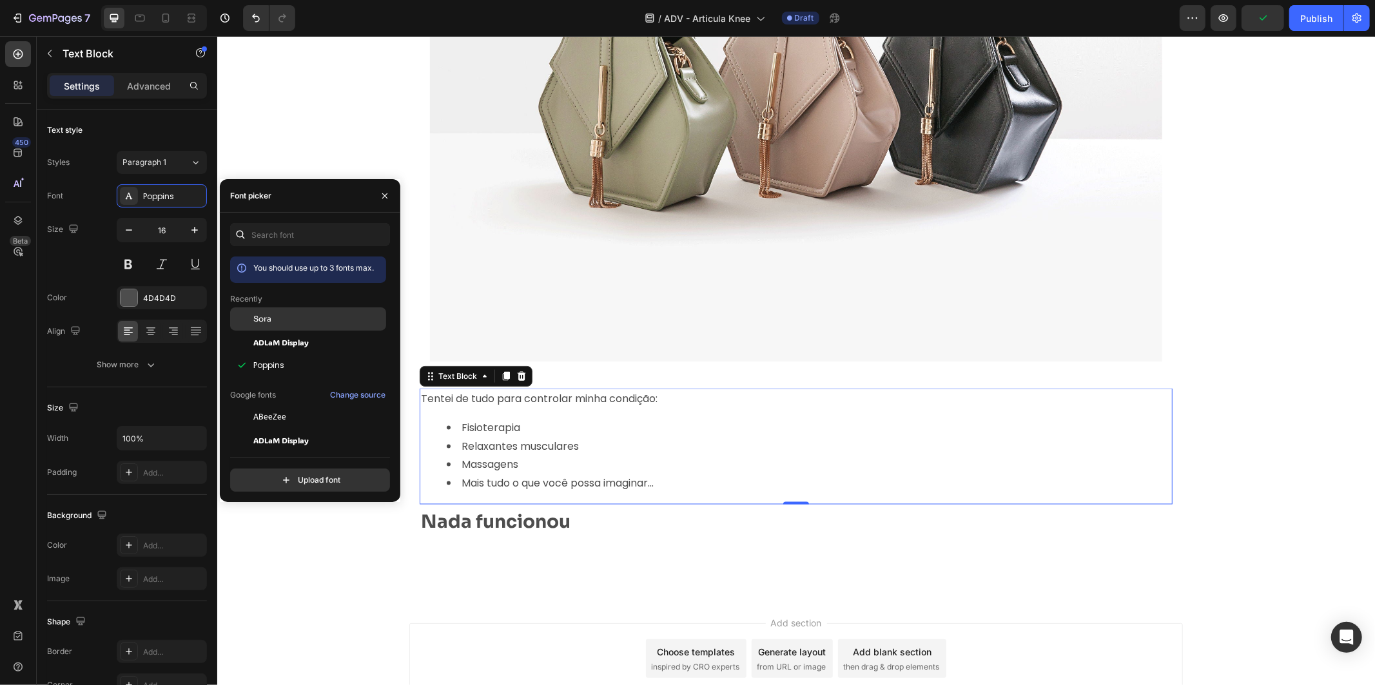
click at [331, 321] on div "Sora" at bounding box center [318, 319] width 130 height 12
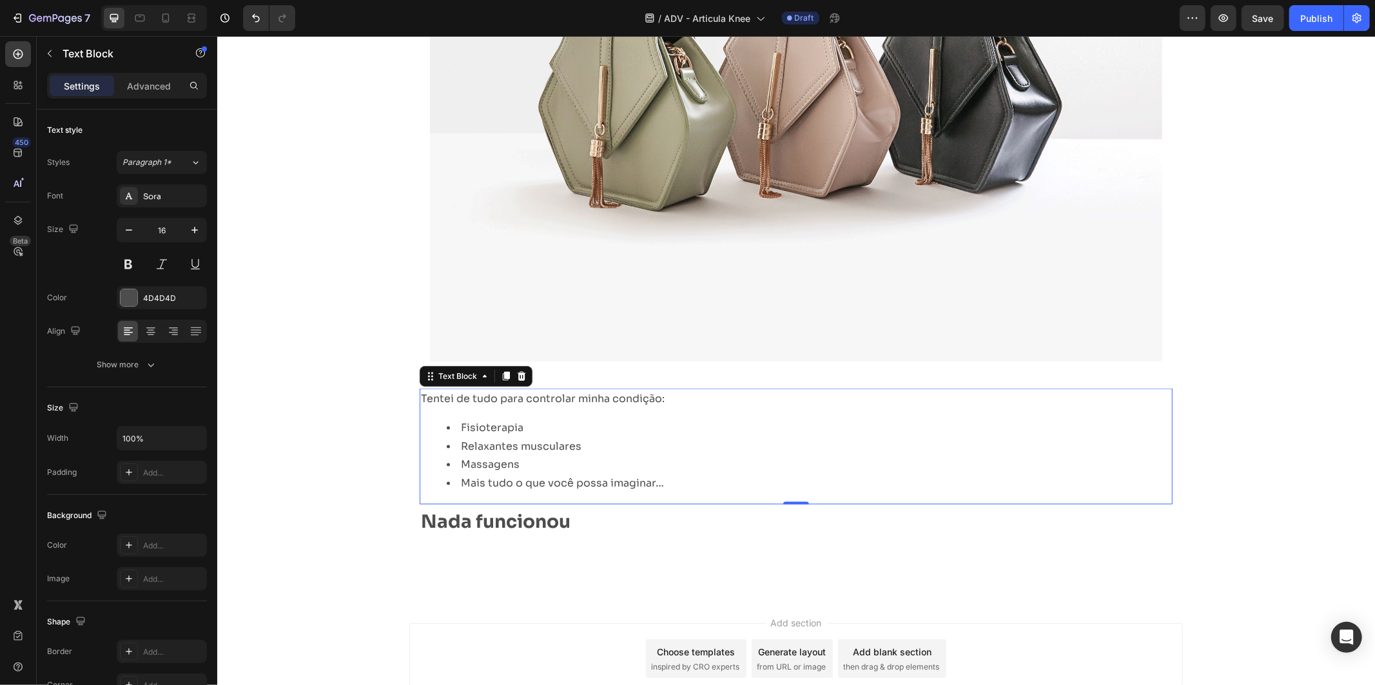
click at [544, 407] on div "Tentei de tudo para controlar minha condição: Fisioterapia Relaxantes musculare…" at bounding box center [795, 446] width 753 height 116
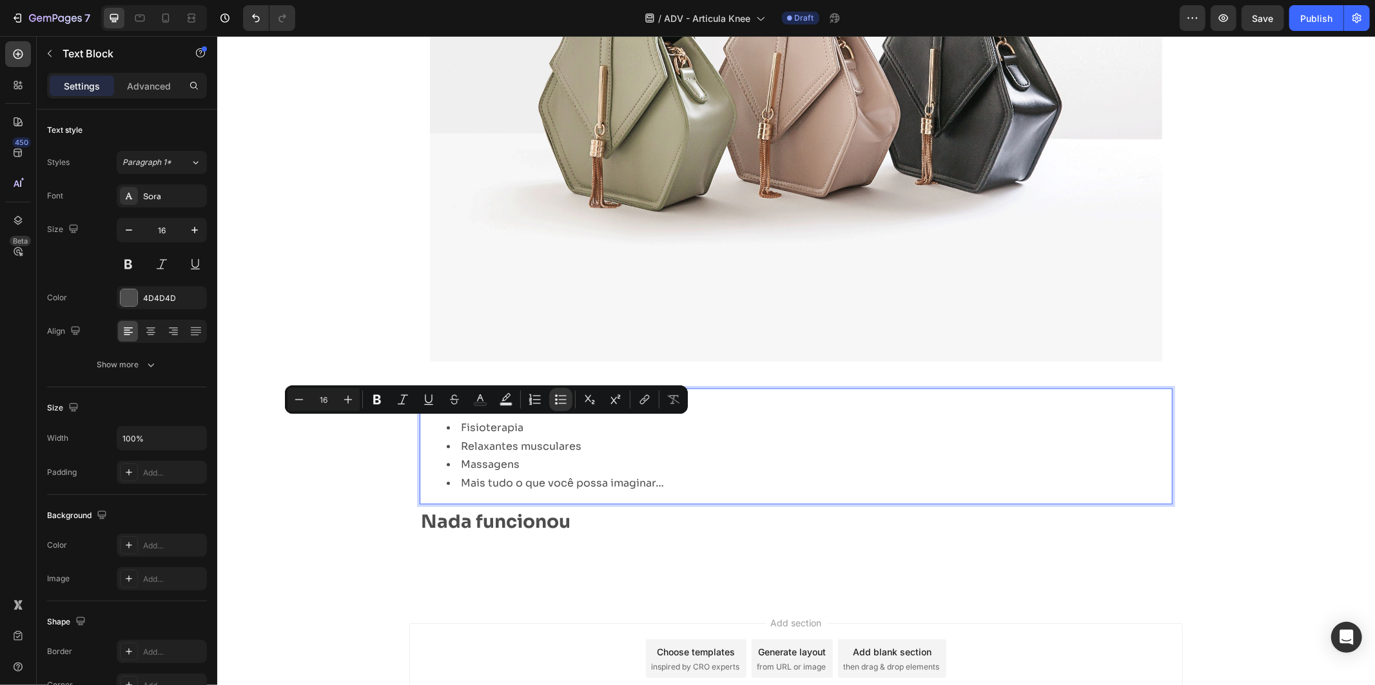
click at [646, 475] on li "Mais tudo o que você possa imaginar…" at bounding box center [808, 483] width 724 height 19
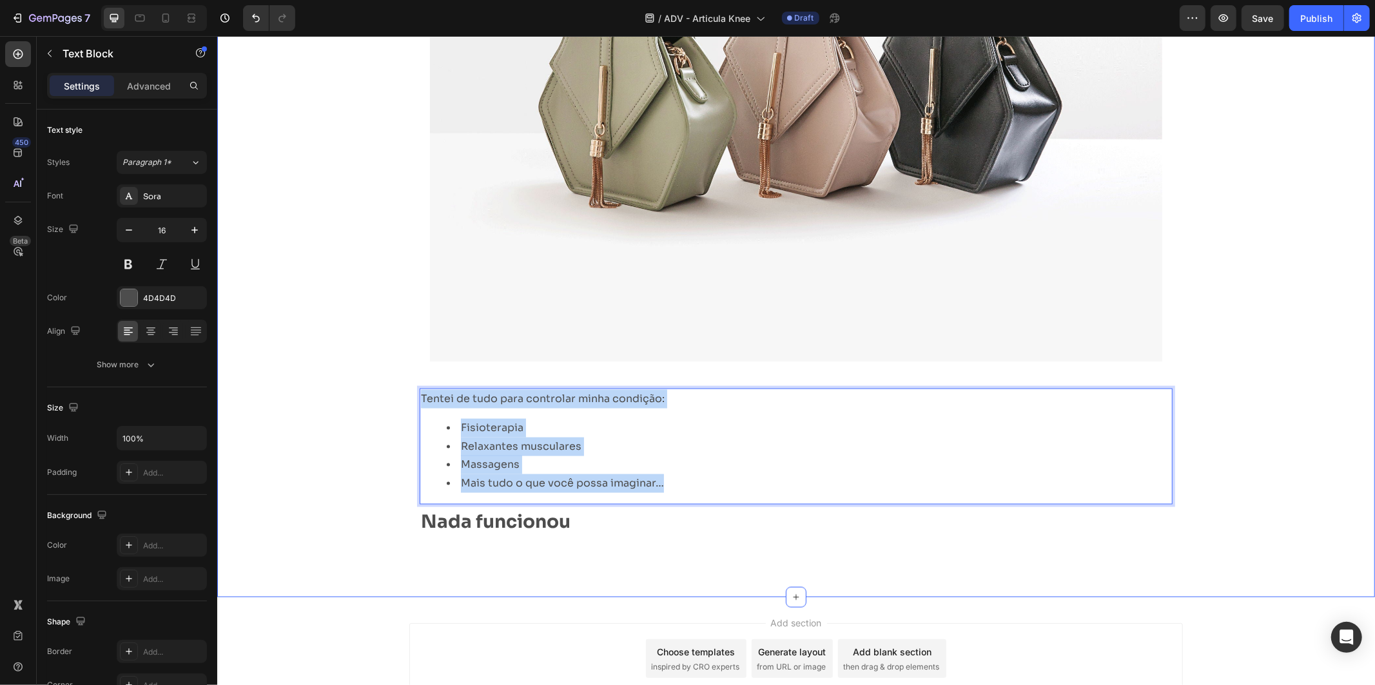
drag, startPoint x: 664, startPoint y: 479, endPoint x: 377, endPoint y: 364, distance: 309.7
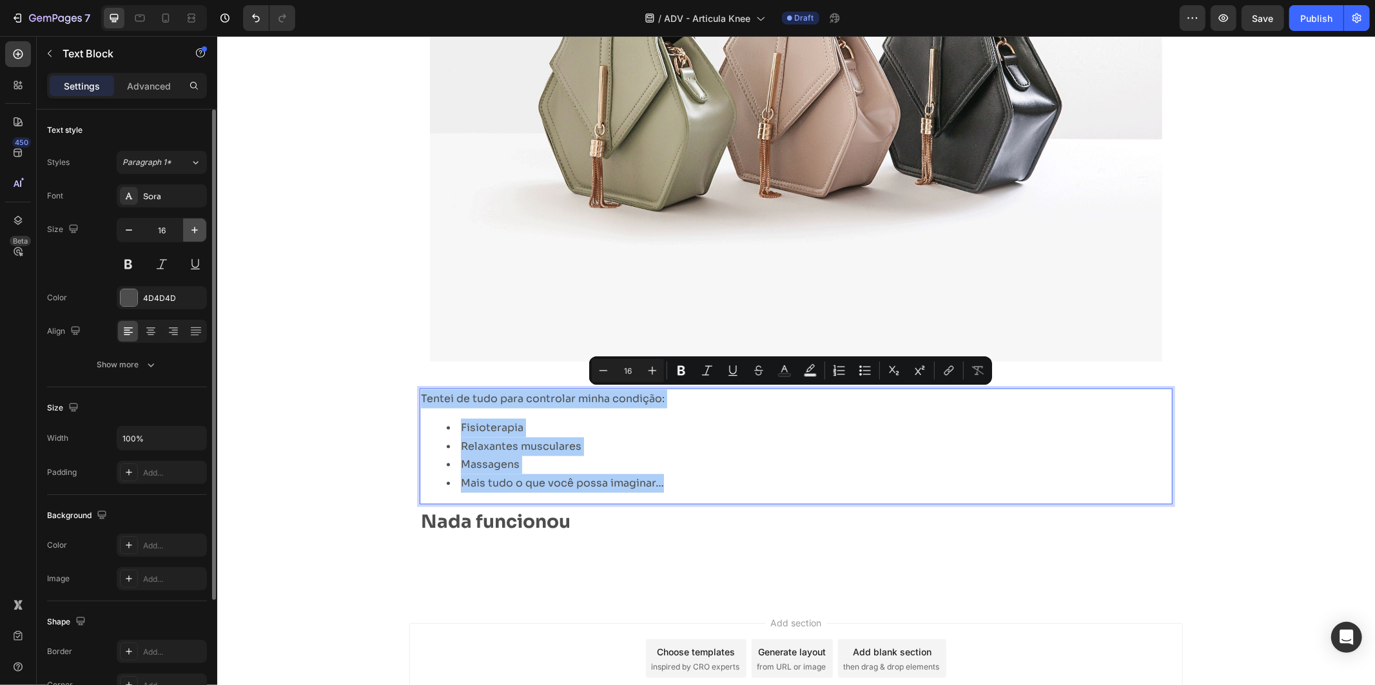
click at [204, 226] on button "button" at bounding box center [194, 229] width 23 height 23
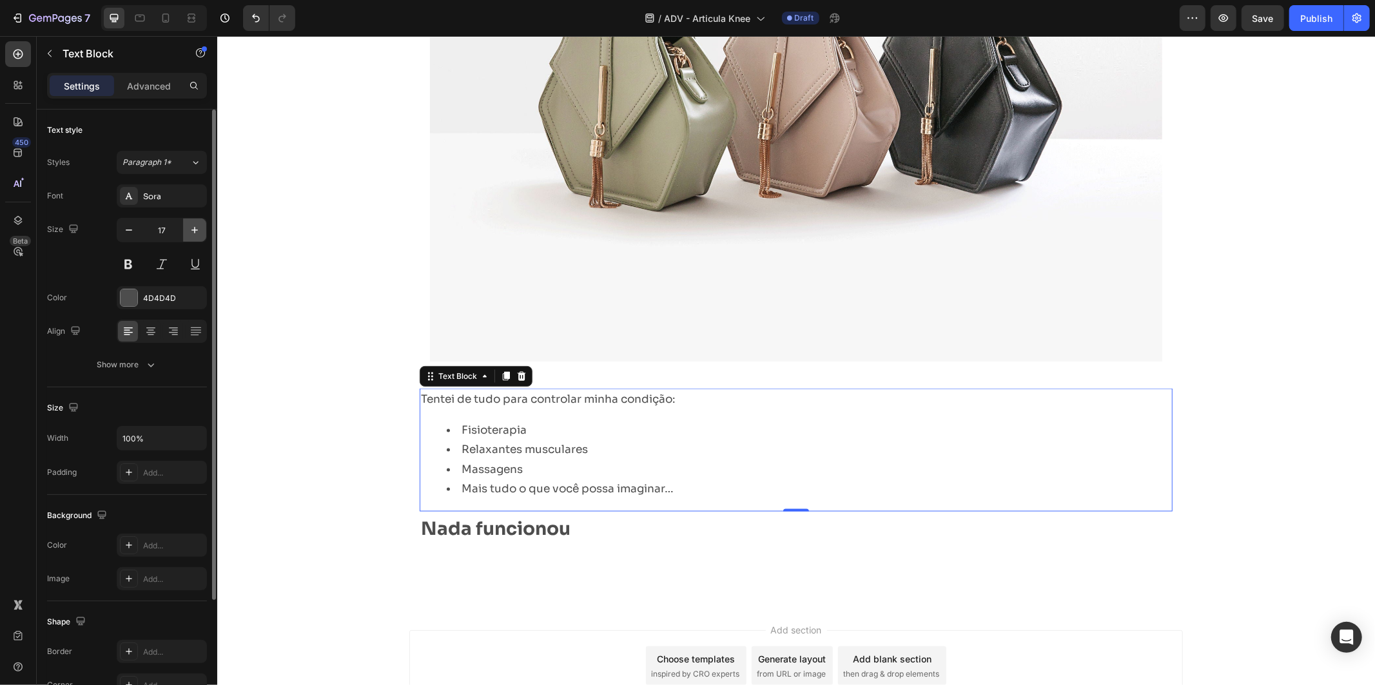
click at [204, 226] on button "button" at bounding box center [194, 229] width 23 height 23
type input "18"
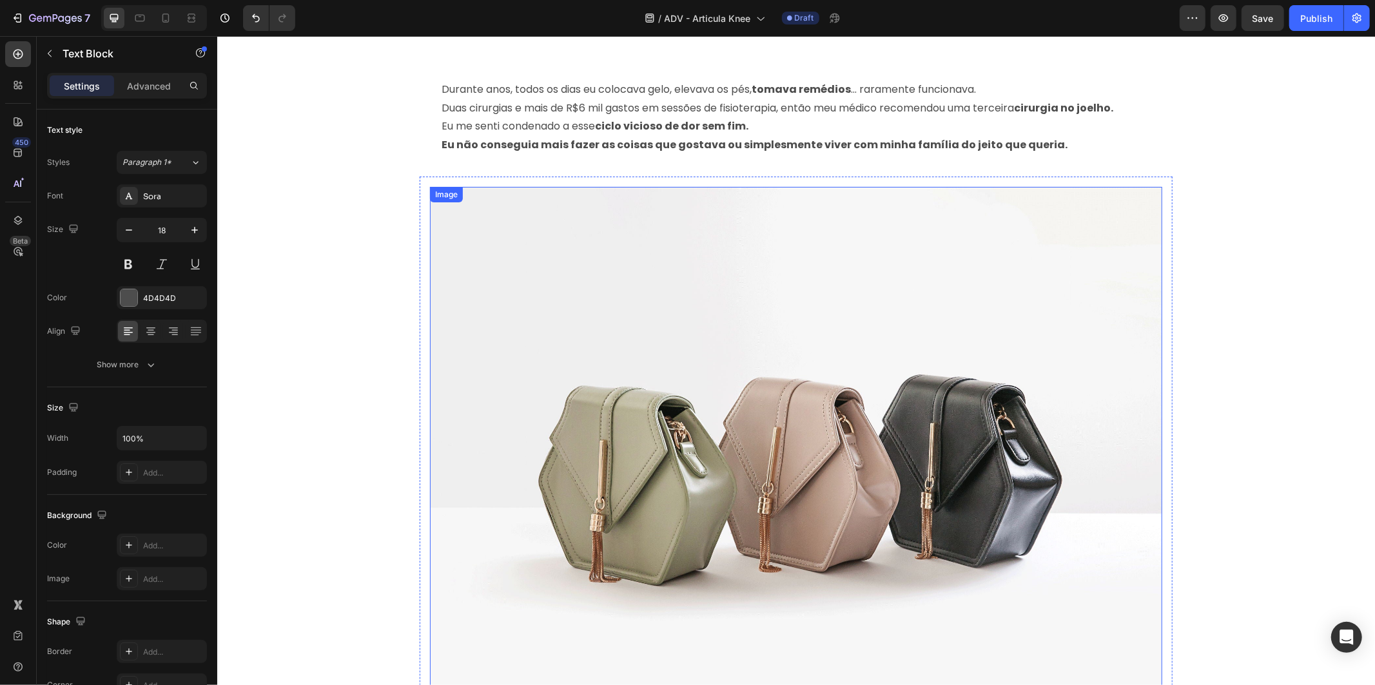
scroll to position [730, 0]
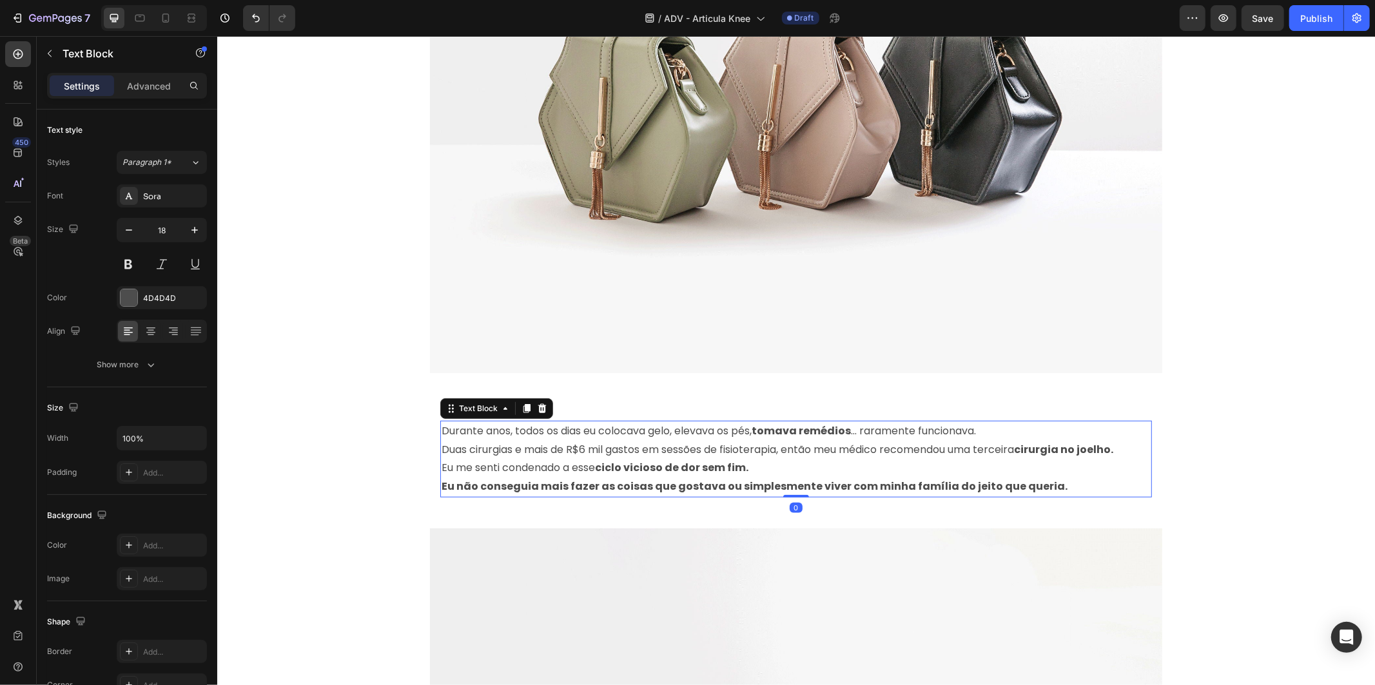
click at [639, 440] on p "Duas cirurgias e mais de R$6 mil gastos em sessões de fisioterapia, então meu m…" at bounding box center [795, 449] width 709 height 19
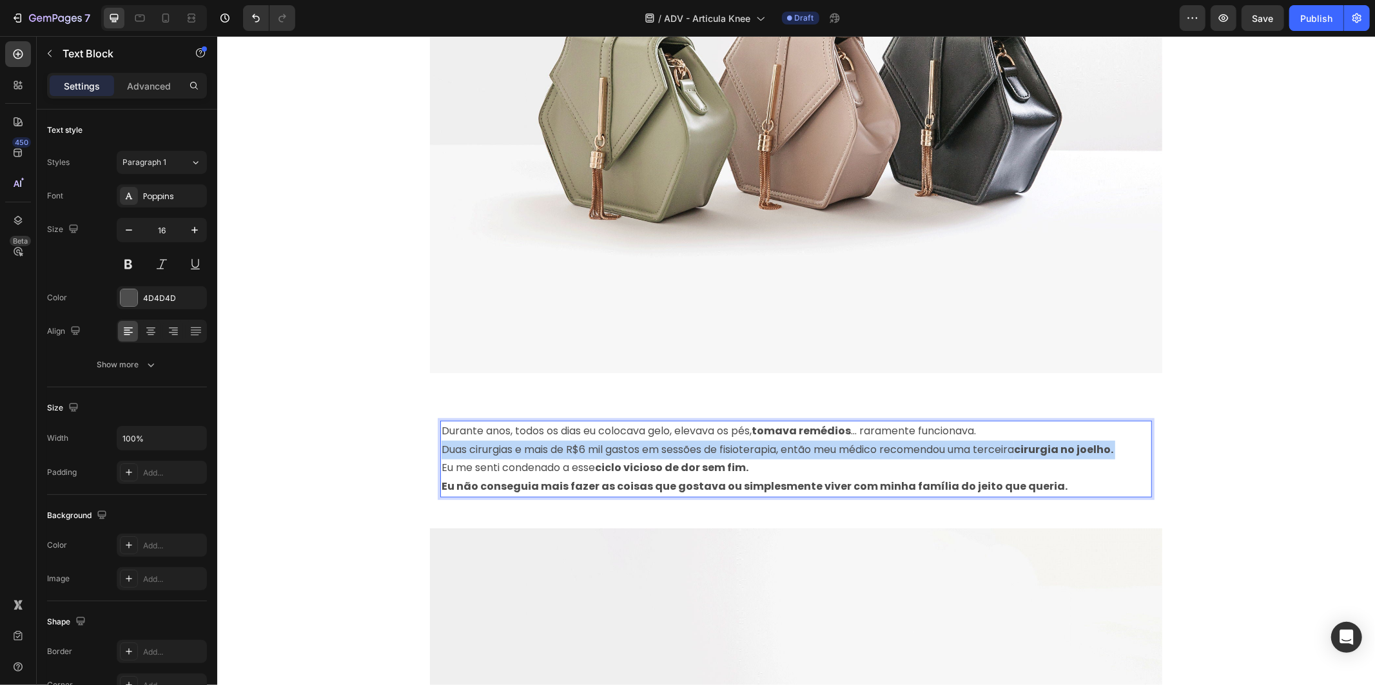
click at [639, 440] on p "Duas cirurgias e mais de R$6 mil gastos em sessões de fisioterapia, então meu m…" at bounding box center [795, 449] width 709 height 19
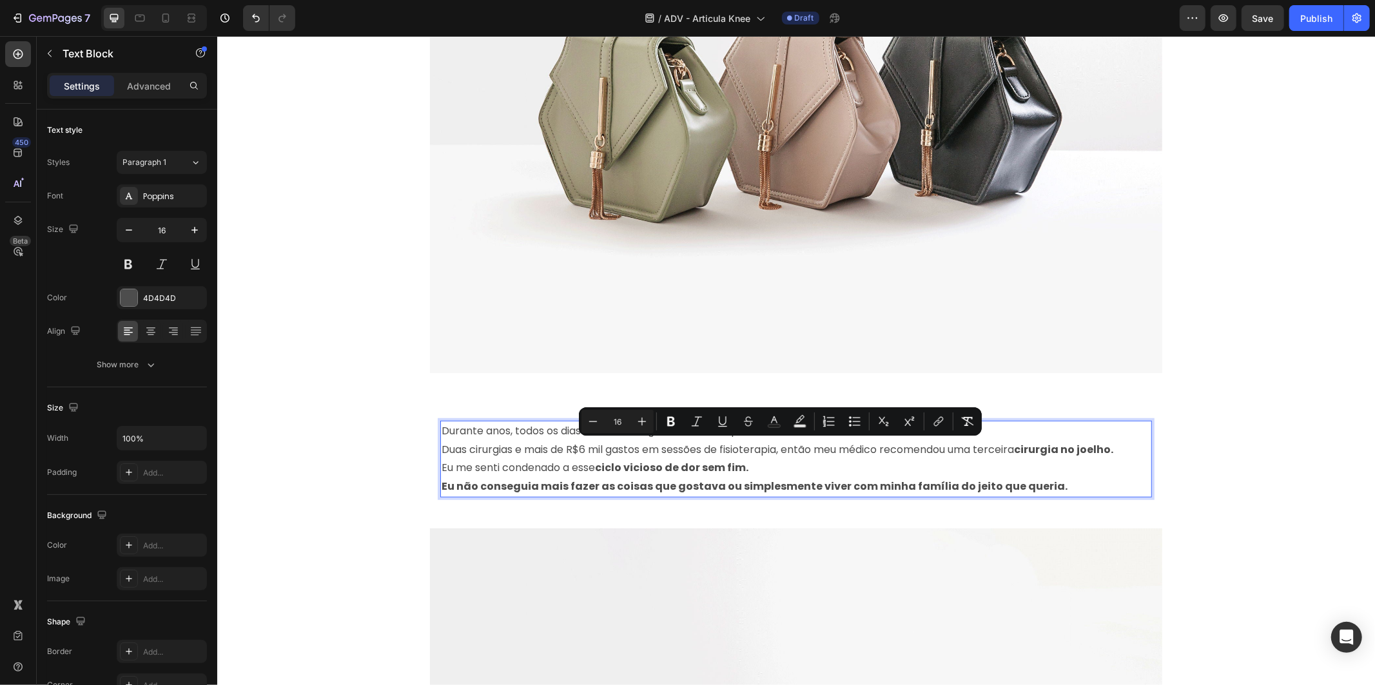
click at [1003, 472] on p "Eu me senti condenado a esse ciclo vicioso de dor sem fim." at bounding box center [795, 467] width 709 height 19
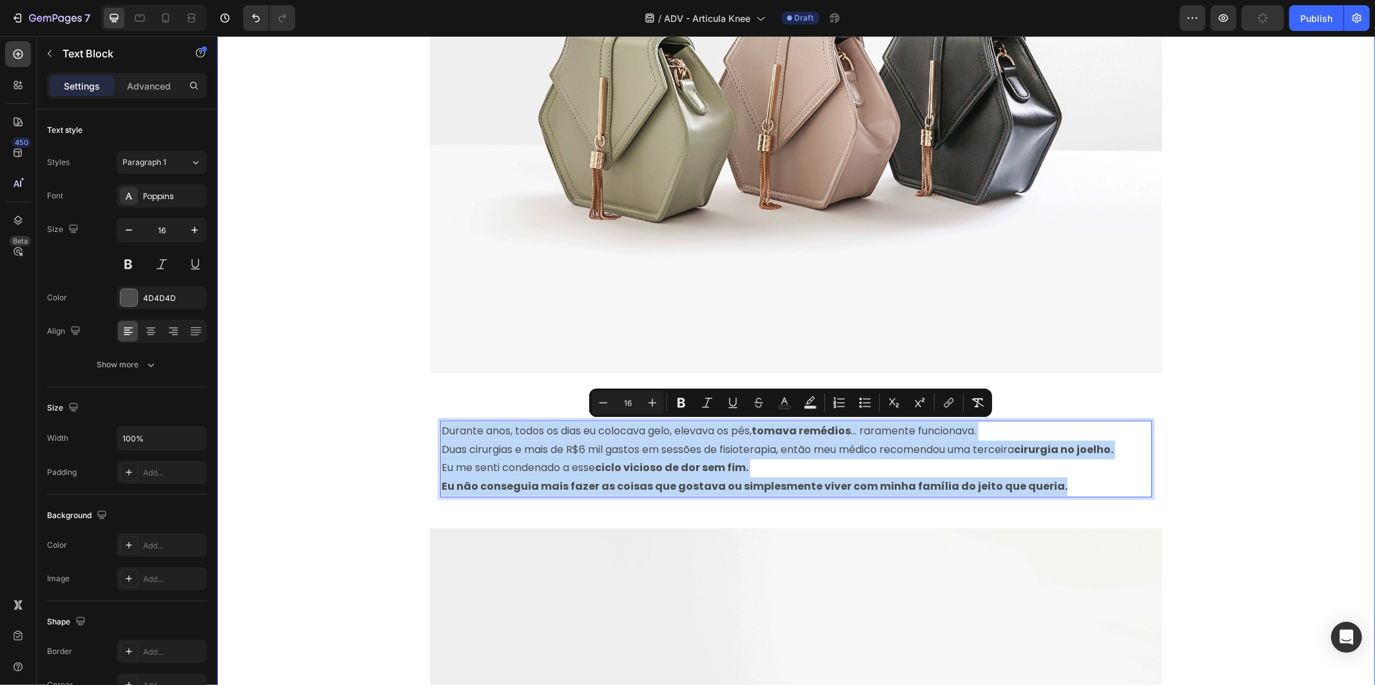
drag, startPoint x: 1040, startPoint y: 485, endPoint x: 389, endPoint y: 410, distance: 655.9
click at [389, 410] on div "Melhor do que uma prótese: Esta tecnologia me deu joelhos jovens novamente Head…" at bounding box center [795, 402] width 1157 height 1810
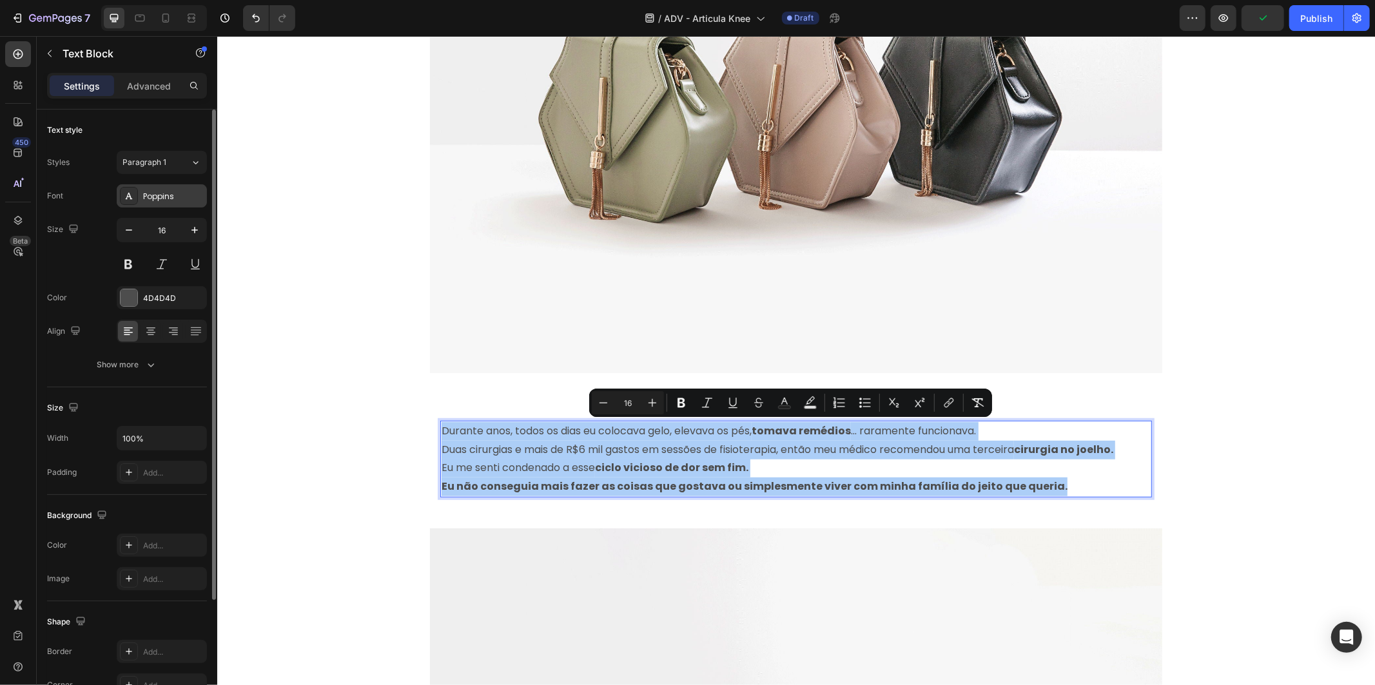
click at [184, 198] on div "Poppins" at bounding box center [173, 197] width 61 height 12
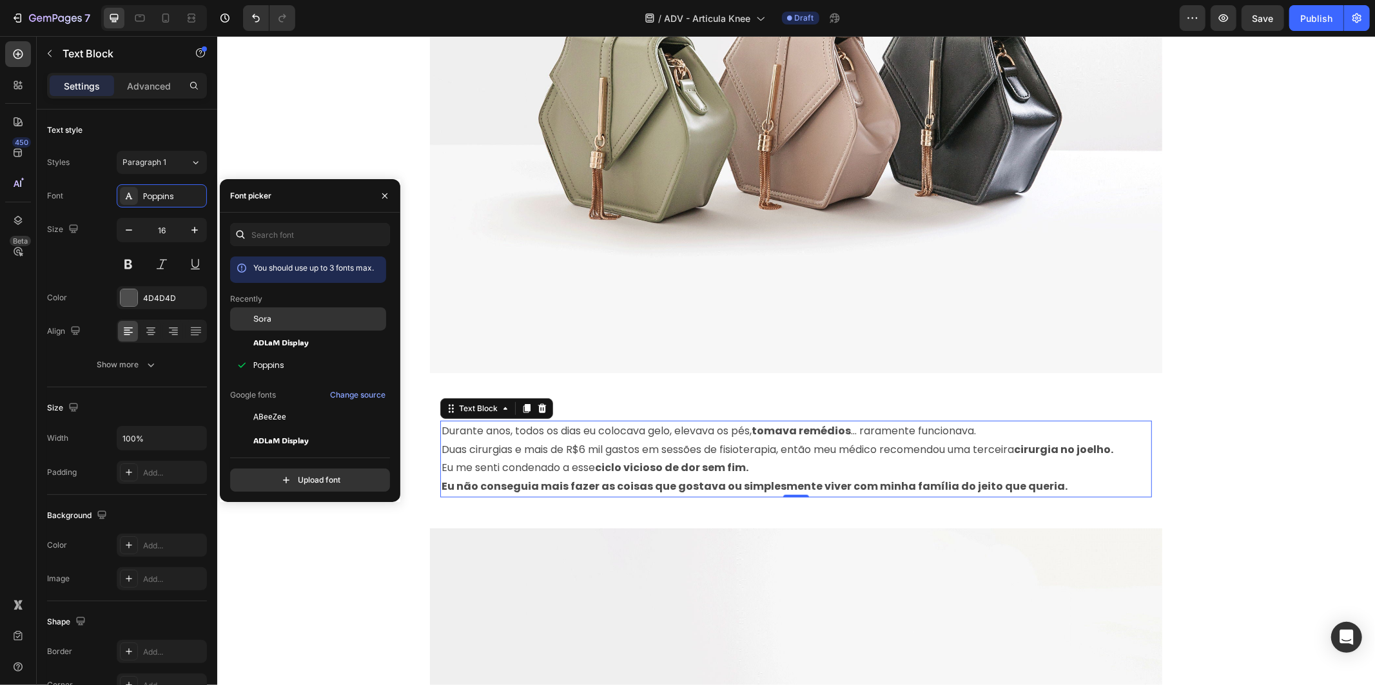
click at [318, 320] on div "Sora" at bounding box center [318, 319] width 130 height 12
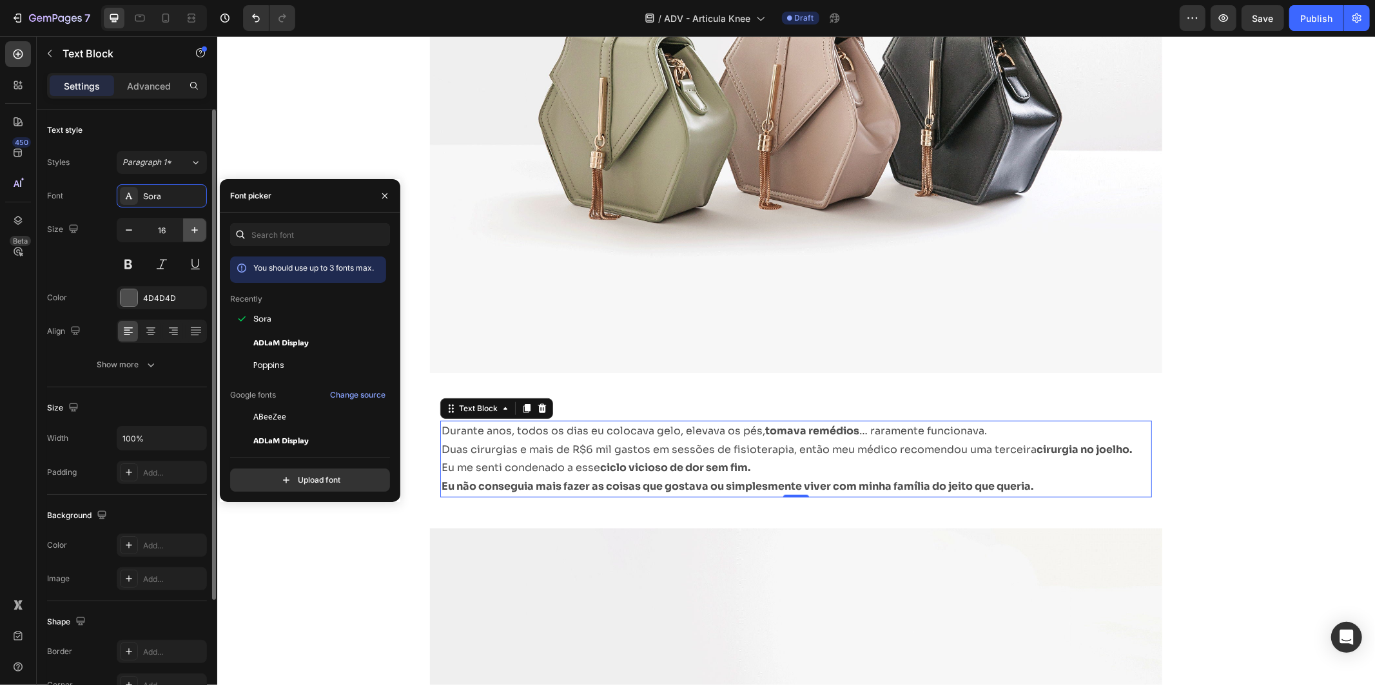
click at [193, 228] on icon "button" at bounding box center [194, 230] width 13 height 13
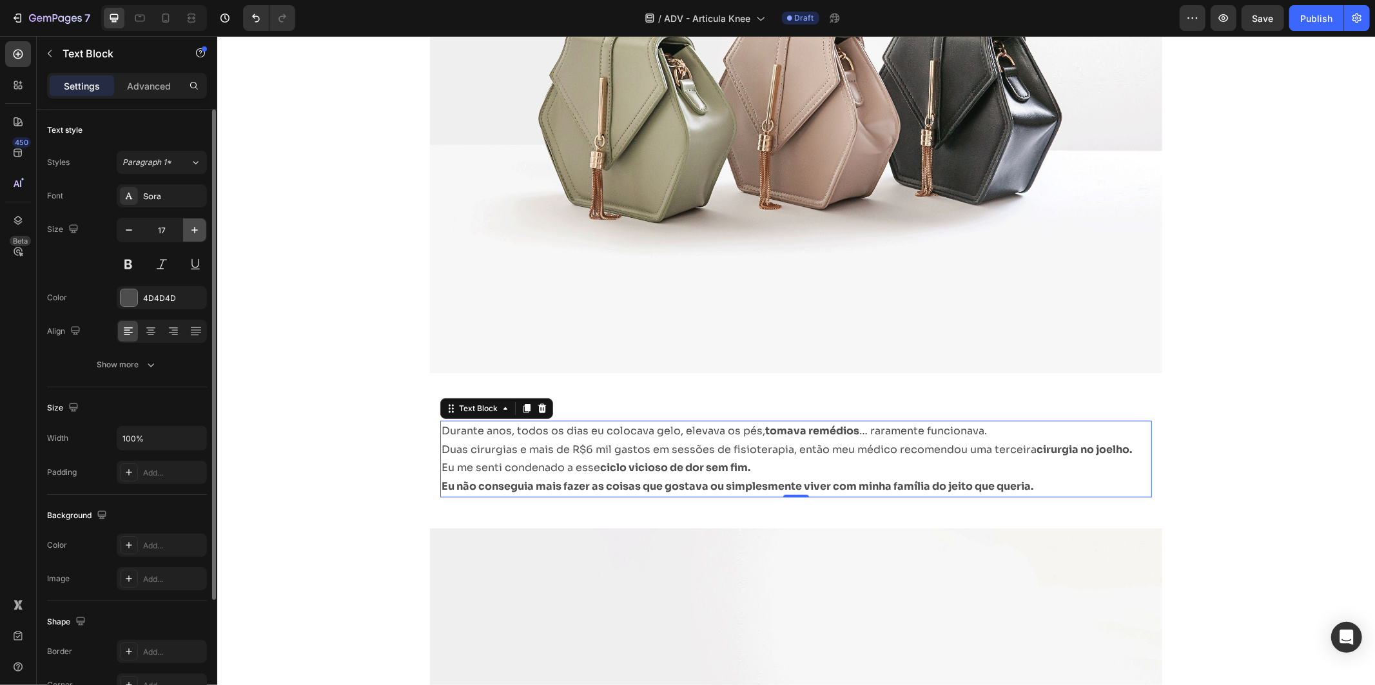
click at [193, 228] on icon "button" at bounding box center [194, 230] width 13 height 13
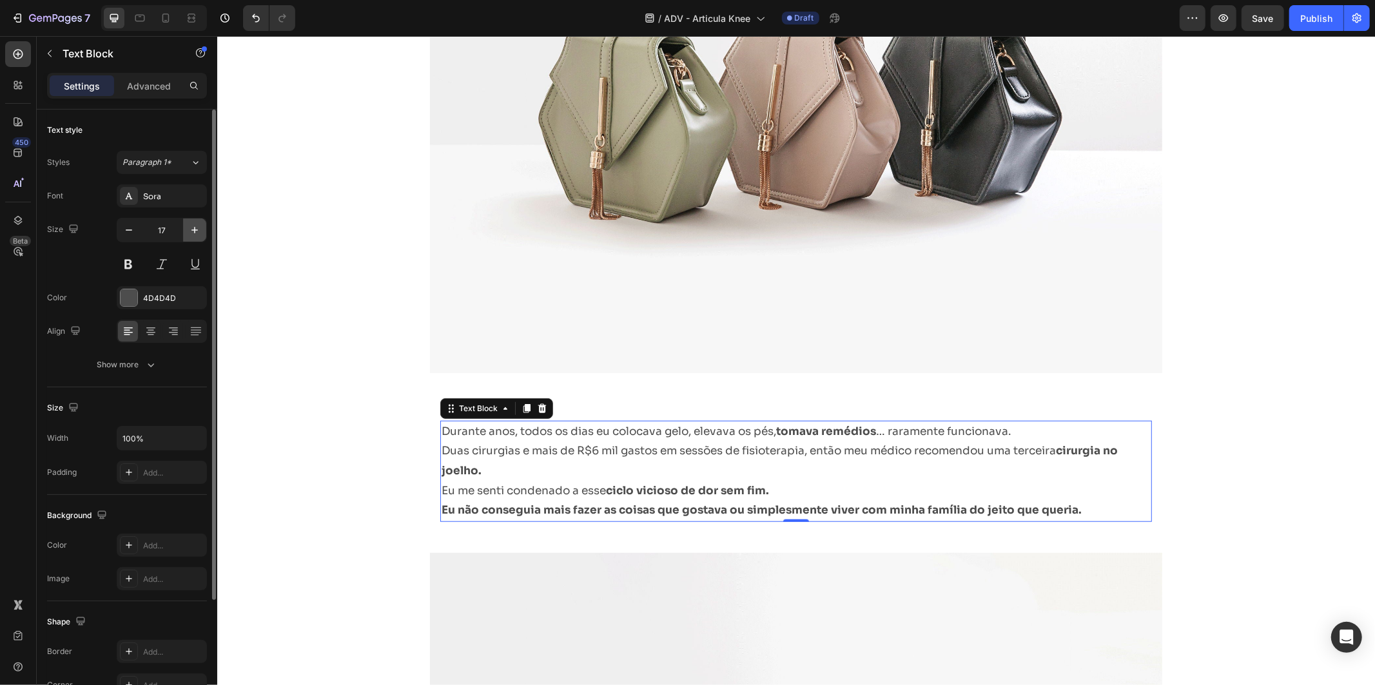
type input "18"
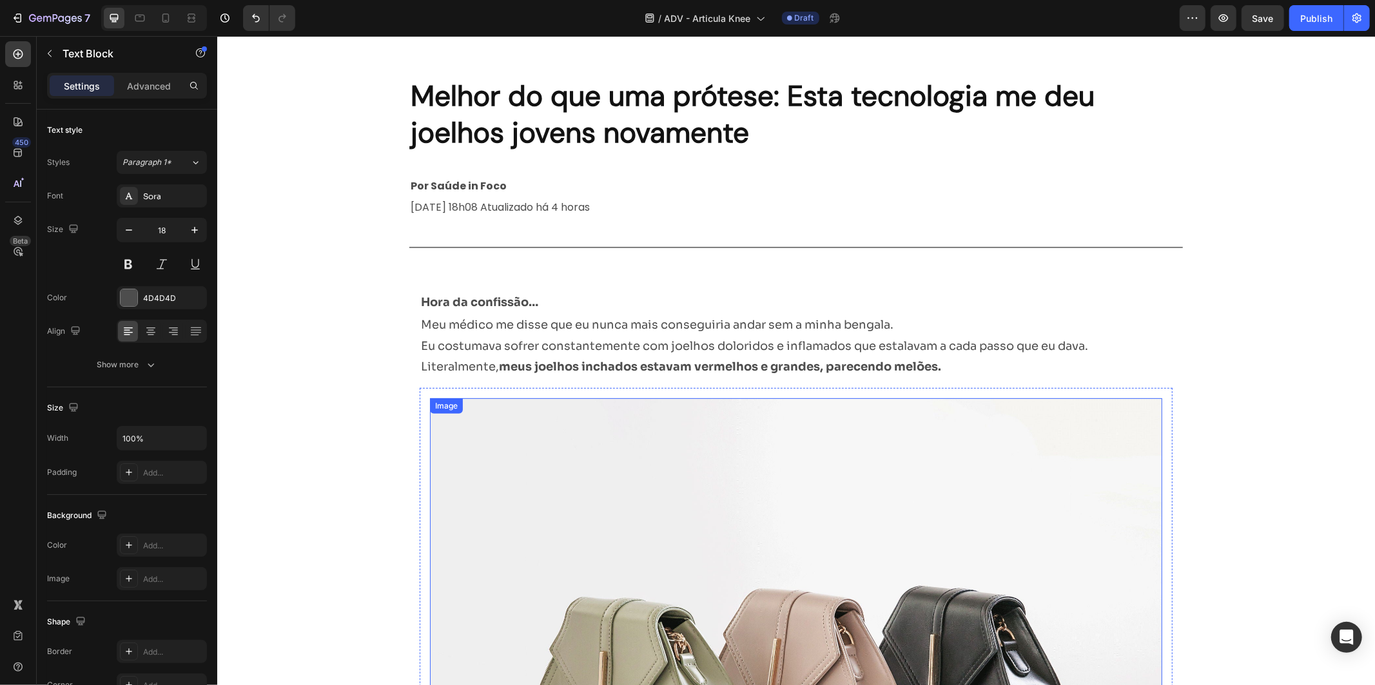
scroll to position [0, 0]
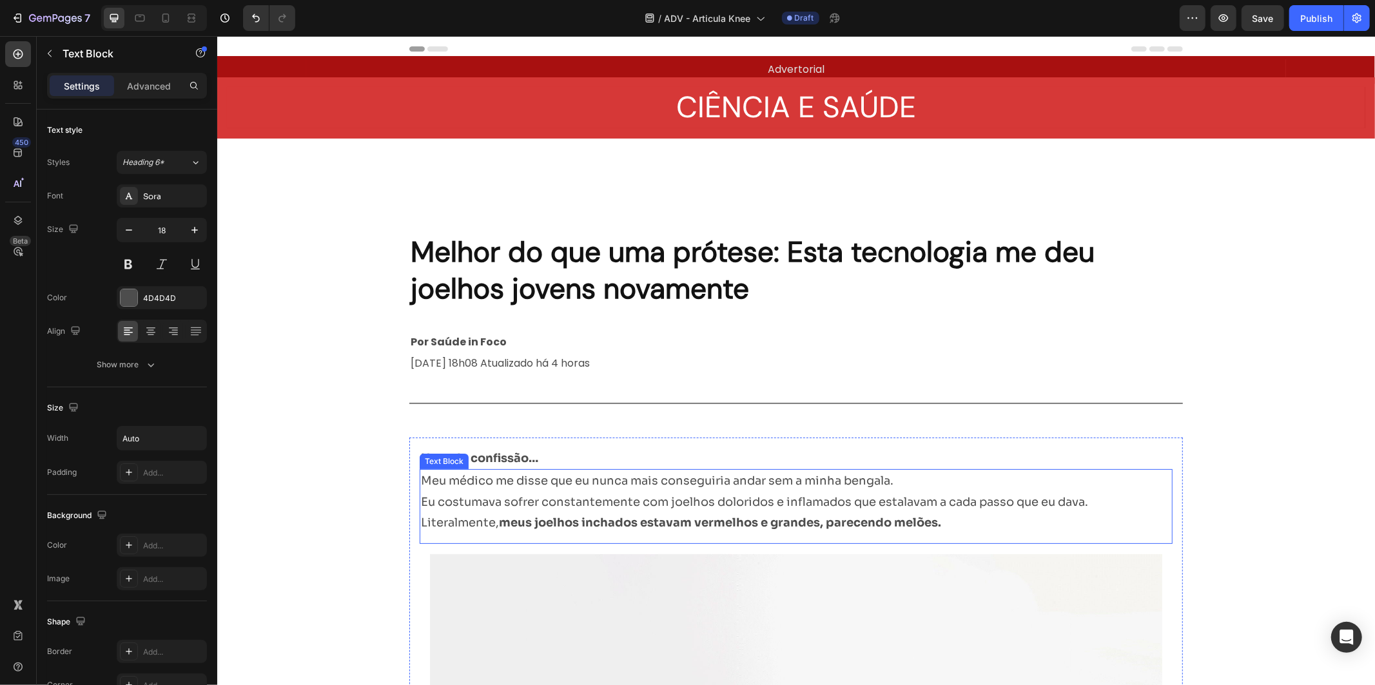
click at [589, 481] on p "Meu médico me disse que eu nunca mais conseguiria andar sem a minha bengala." at bounding box center [753, 480] width 667 height 21
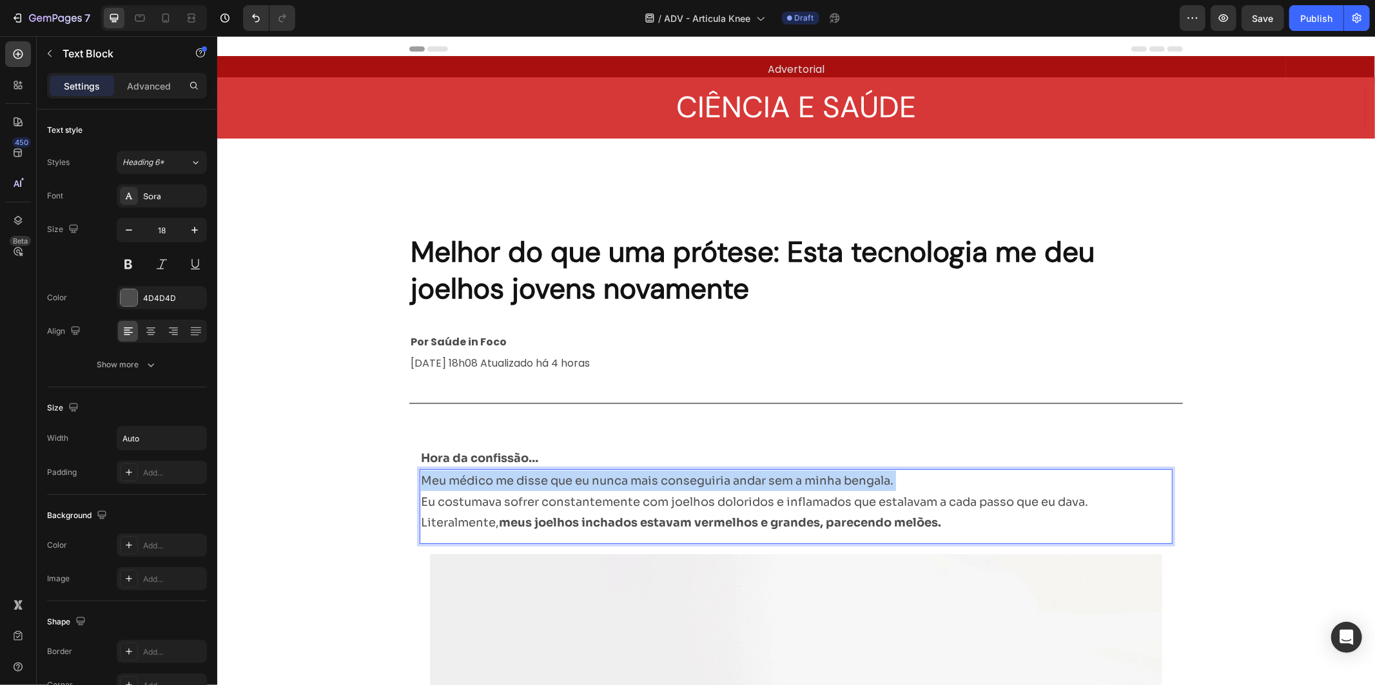
click at [589, 481] on p "Meu médico me disse que eu nunca mais conseguiria andar sem a minha bengala." at bounding box center [753, 480] width 667 height 21
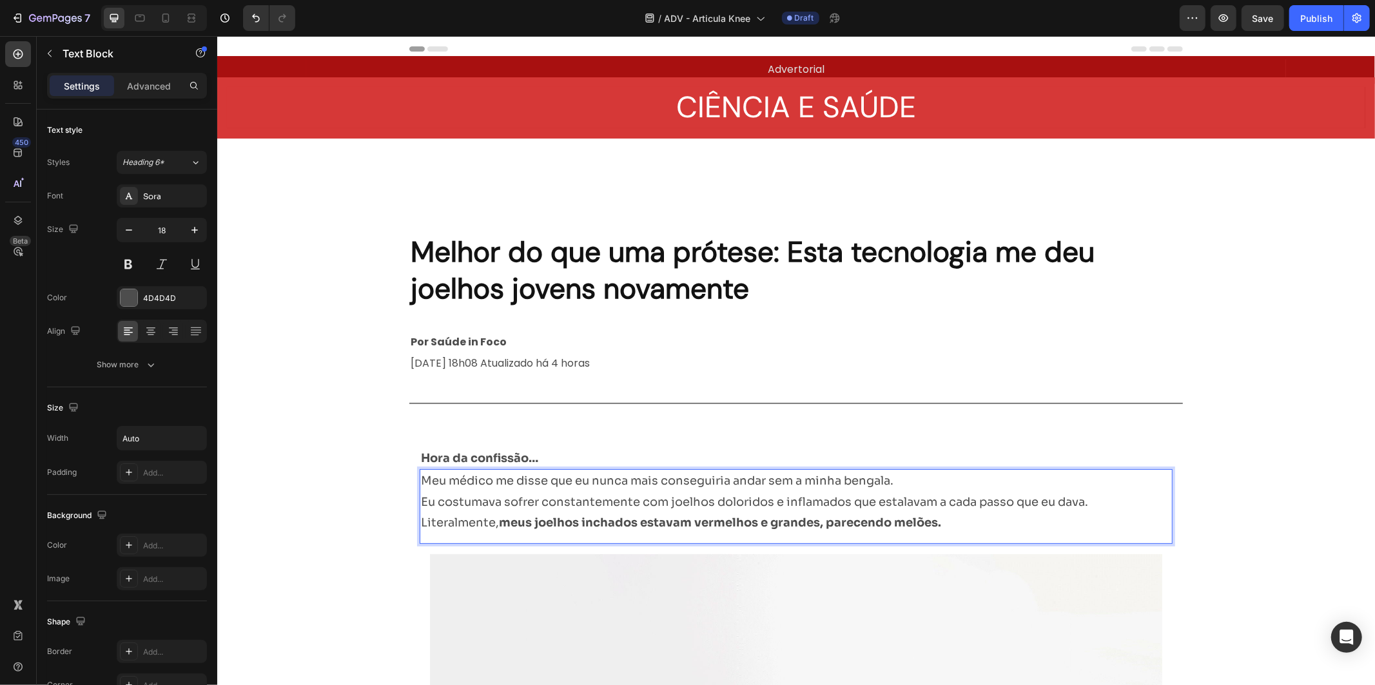
click at [962, 515] on p "Literalmente, meus joelhos inchados estavam vermelhos e grandes, parecendo melõ…" at bounding box center [753, 522] width 667 height 21
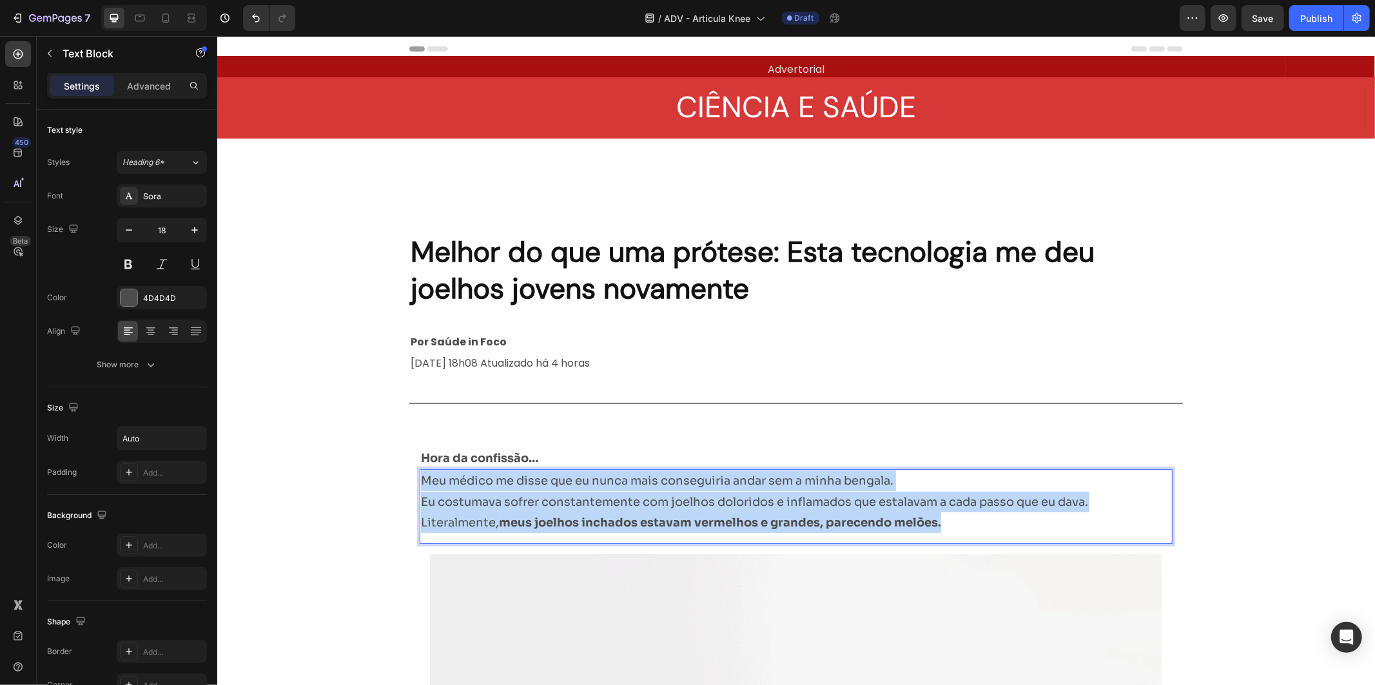
drag, startPoint x: 962, startPoint y: 522, endPoint x: 411, endPoint y: 477, distance: 553.5
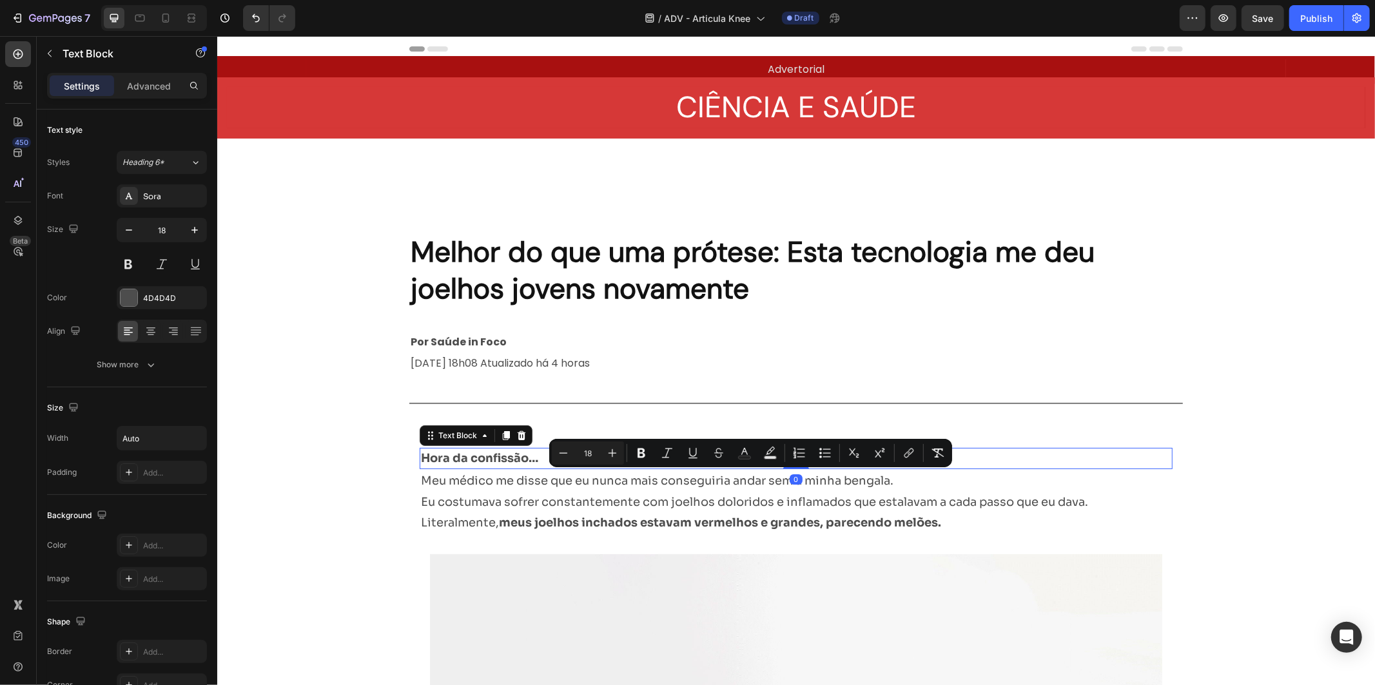
click at [462, 454] on strong "Hora da confissão…" at bounding box center [478, 457] width 117 height 14
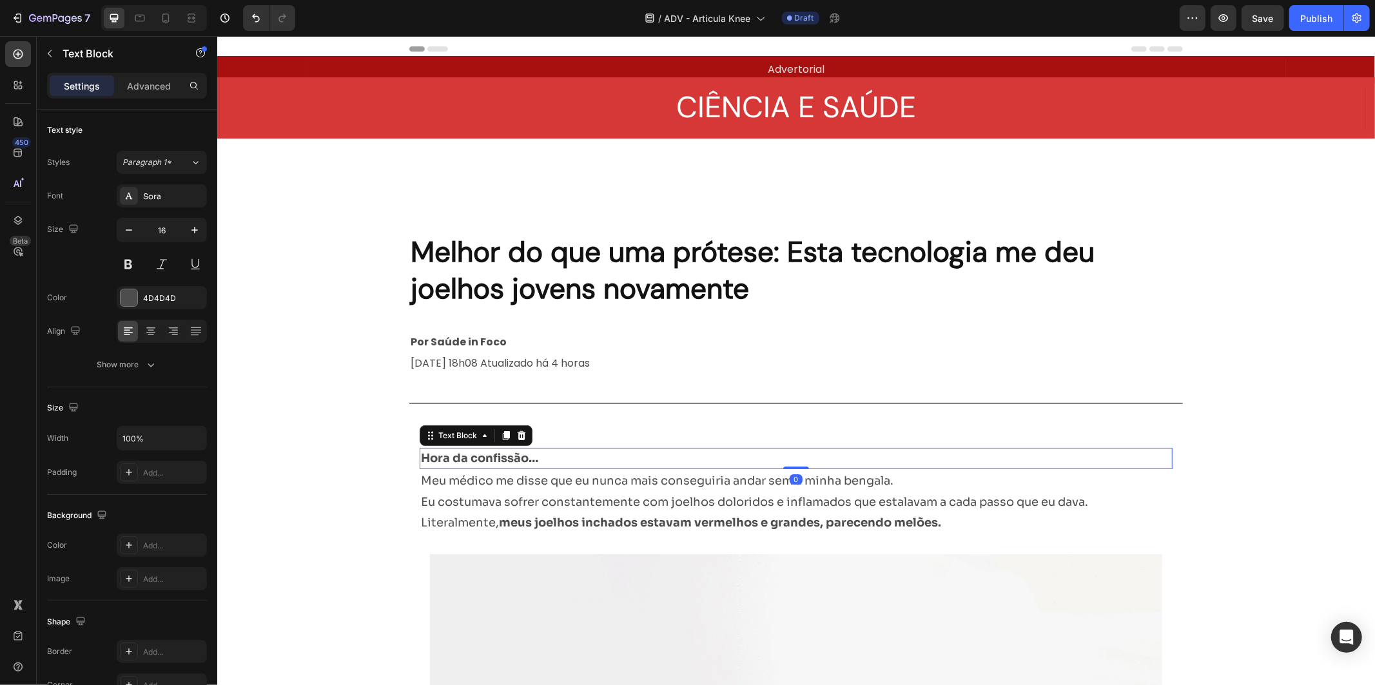
click at [462, 454] on strong "Hora da confissão…" at bounding box center [478, 457] width 117 height 14
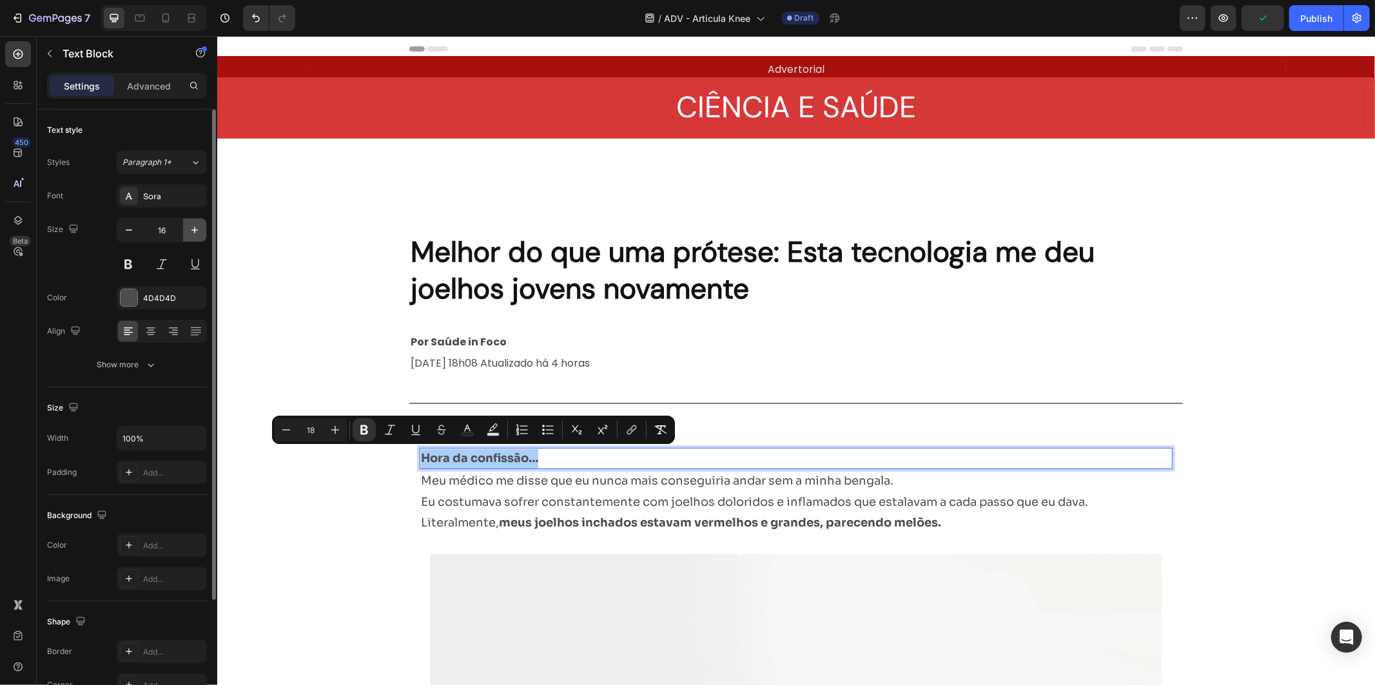
click at [189, 228] on icon "button" at bounding box center [194, 230] width 13 height 13
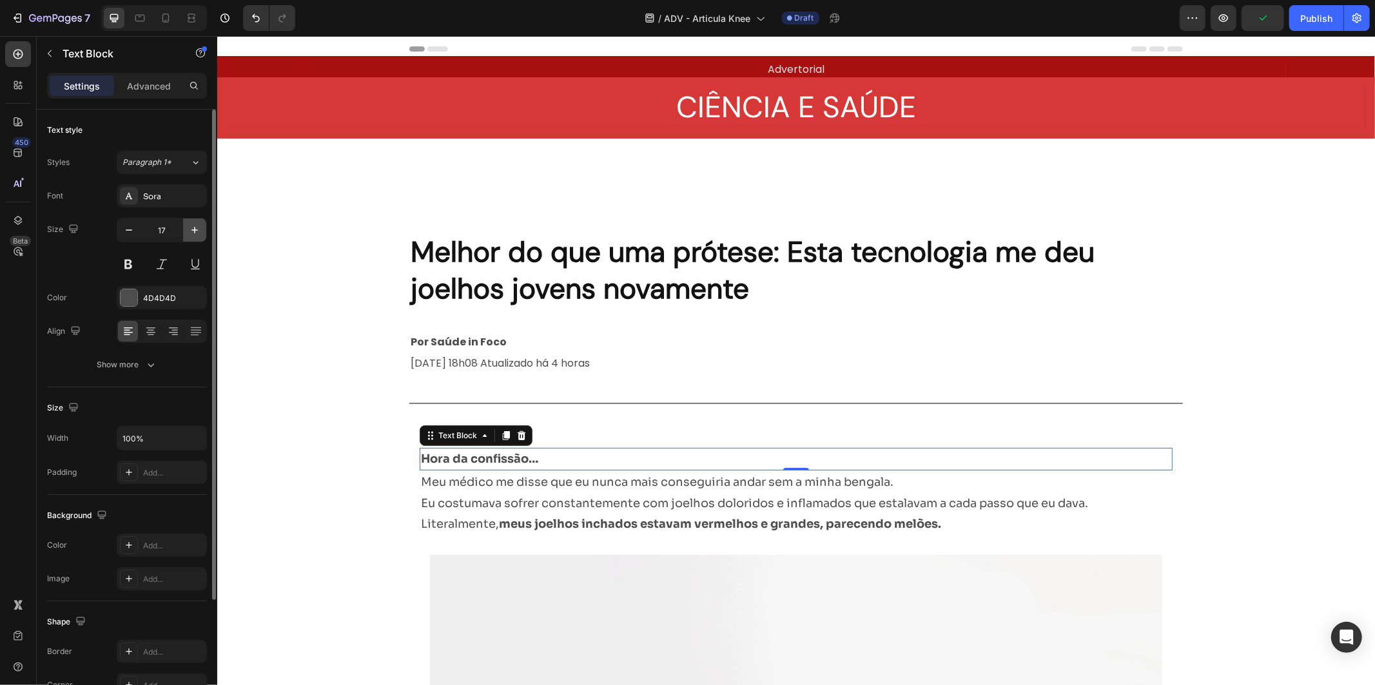
click at [189, 228] on icon "button" at bounding box center [194, 230] width 13 height 13
type input "18"
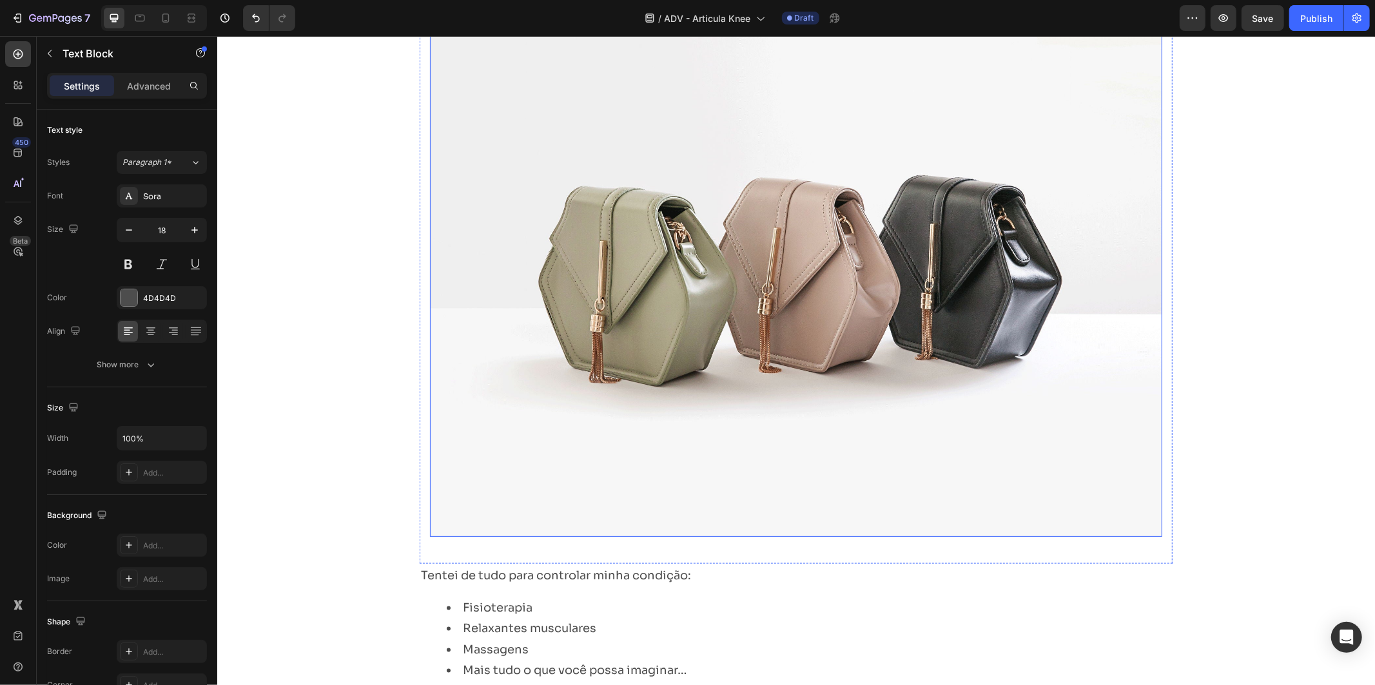
scroll to position [1587, 0]
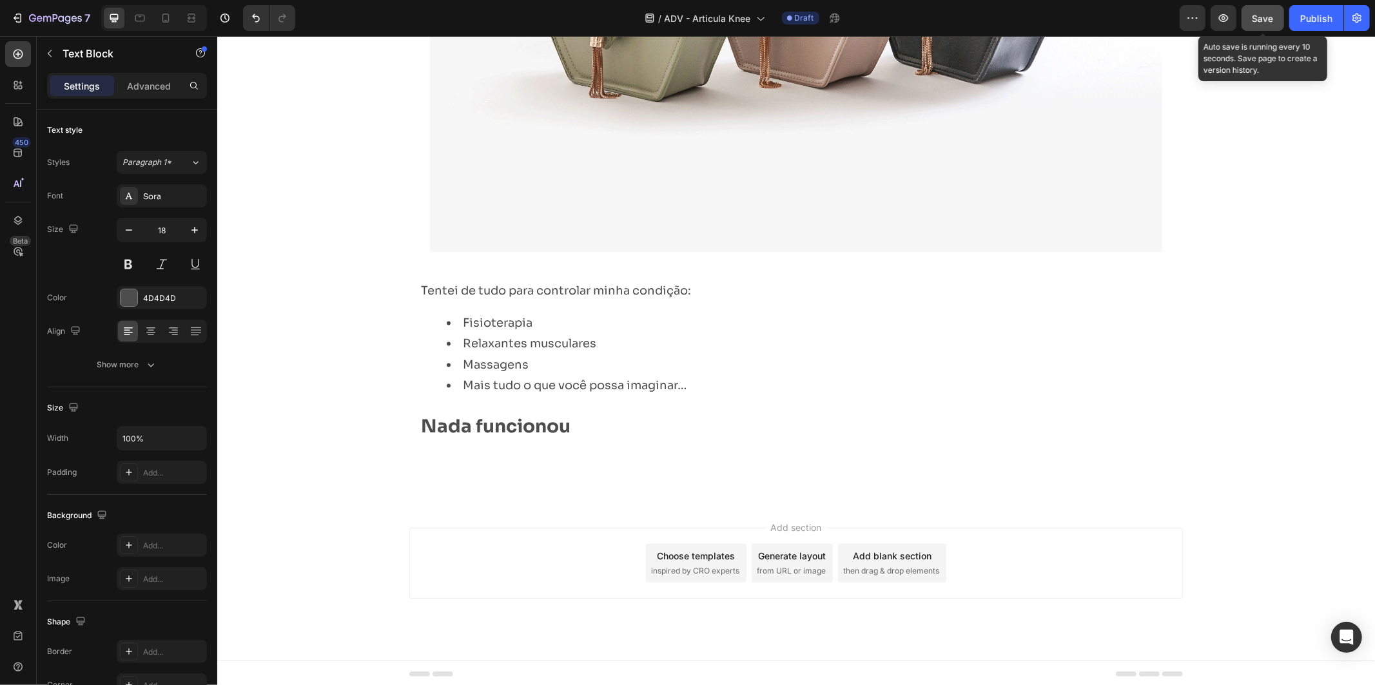
click at [1247, 15] on button "Save" at bounding box center [1262, 18] width 43 height 26
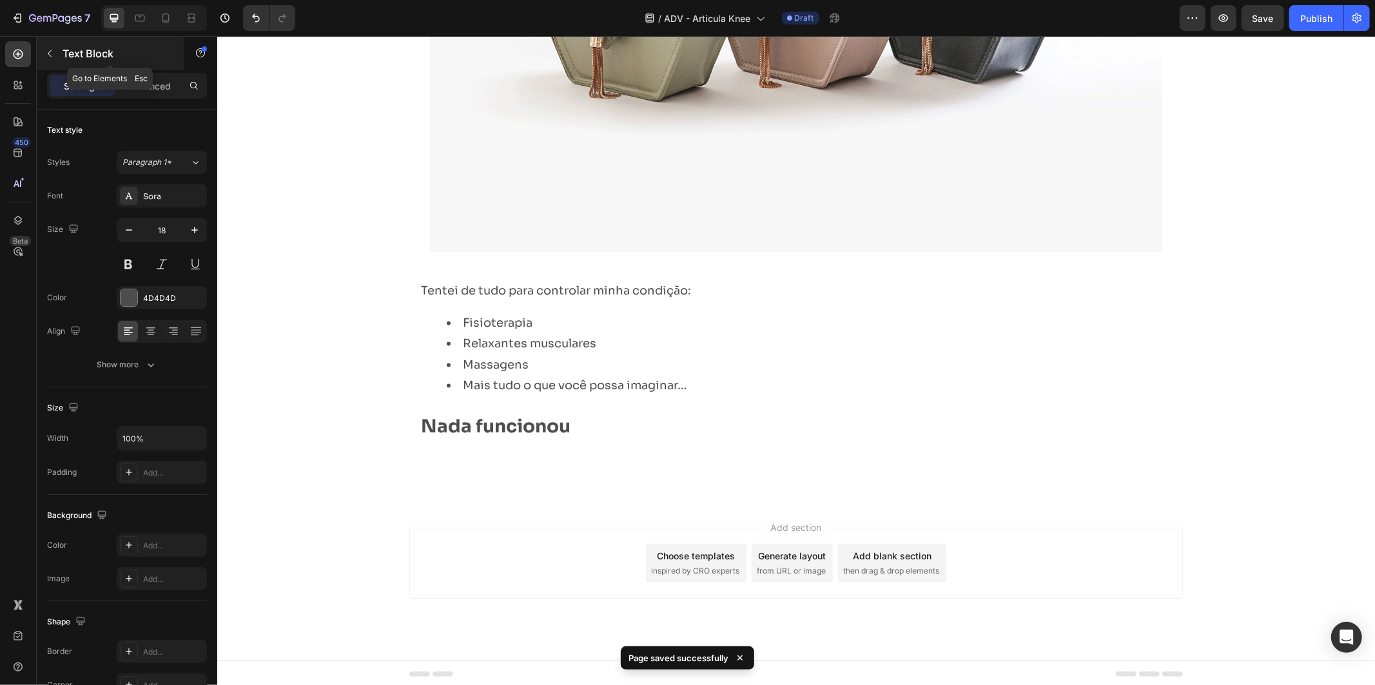
click at [63, 59] on p "Text Block" at bounding box center [118, 53] width 110 height 15
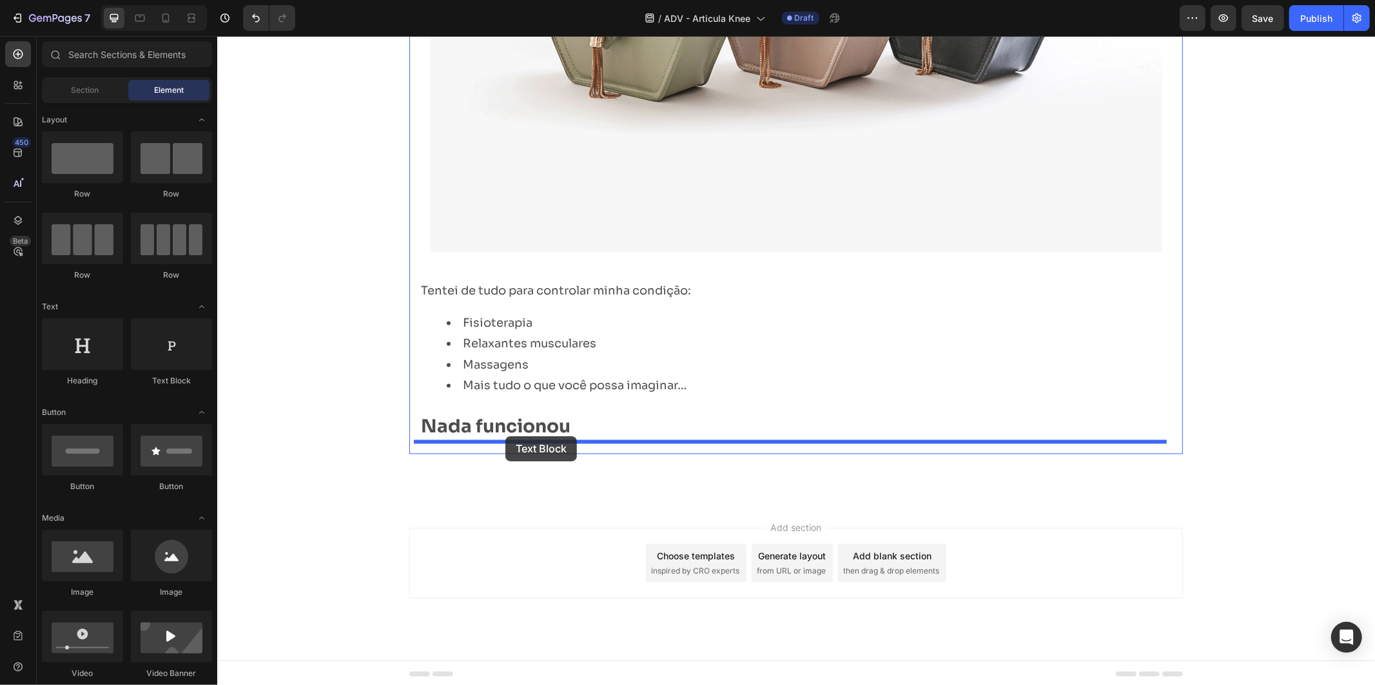
drag, startPoint x: 400, startPoint y: 383, endPoint x: 505, endPoint y: 436, distance: 116.7
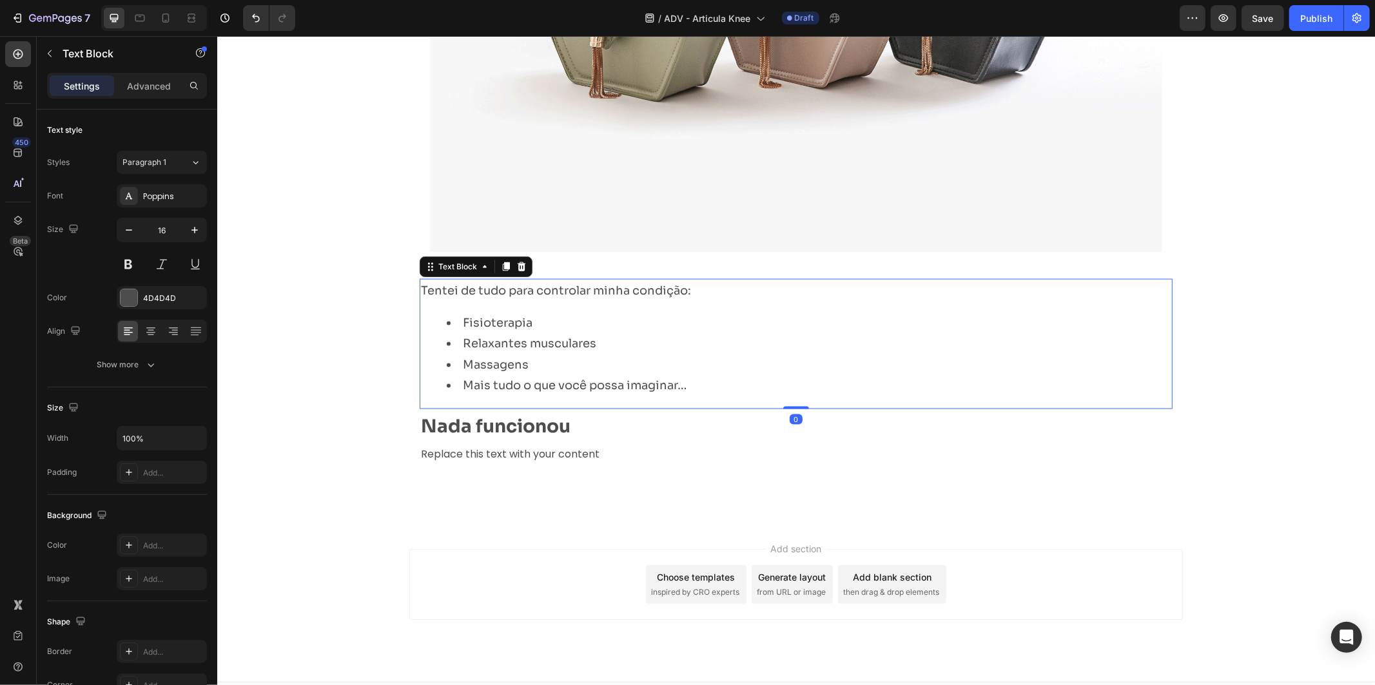
click at [609, 382] on li "Mais tudo o que você possa imaginar…" at bounding box center [808, 384] width 724 height 21
click at [673, 436] on p "Nada funcionou" at bounding box center [795, 426] width 750 height 32
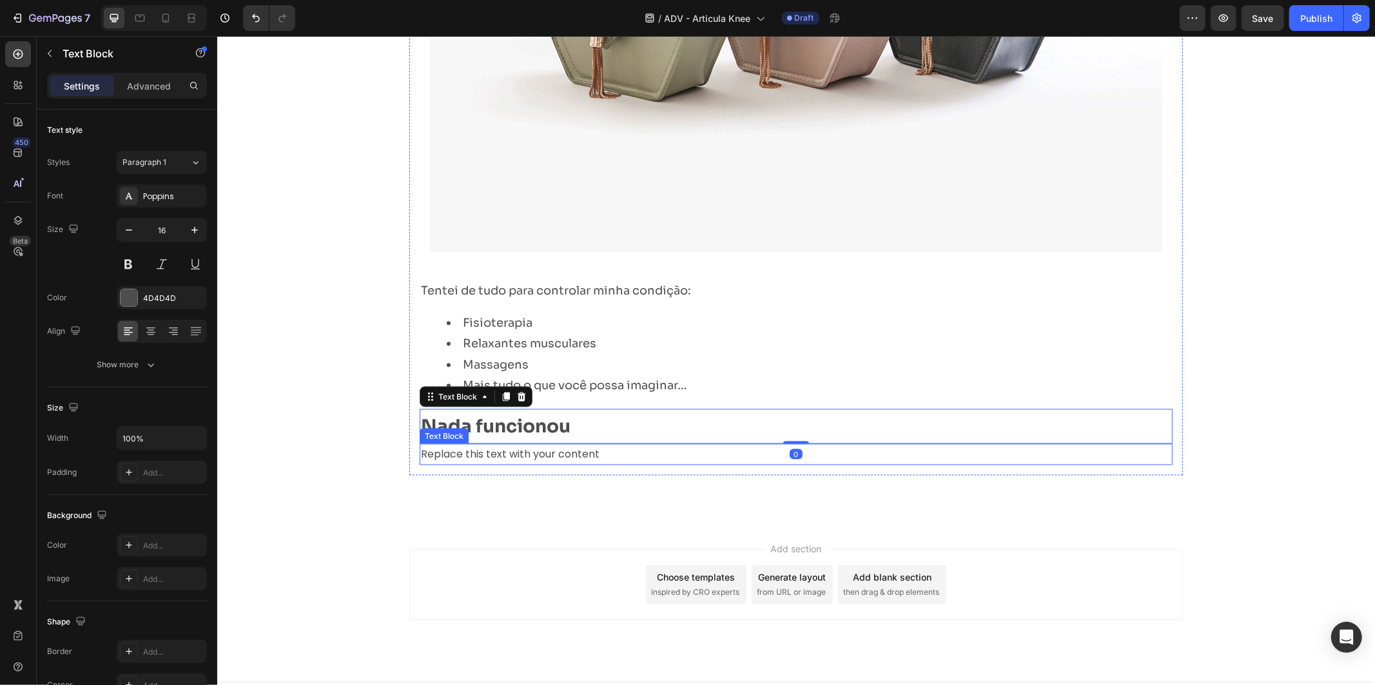
click at [668, 451] on div "Replace this text with your content" at bounding box center [795, 453] width 753 height 21
click at [575, 451] on div "Replace this text with your content" at bounding box center [795, 453] width 753 height 21
click at [575, 451] on p "Replace this text with your content" at bounding box center [795, 454] width 750 height 19
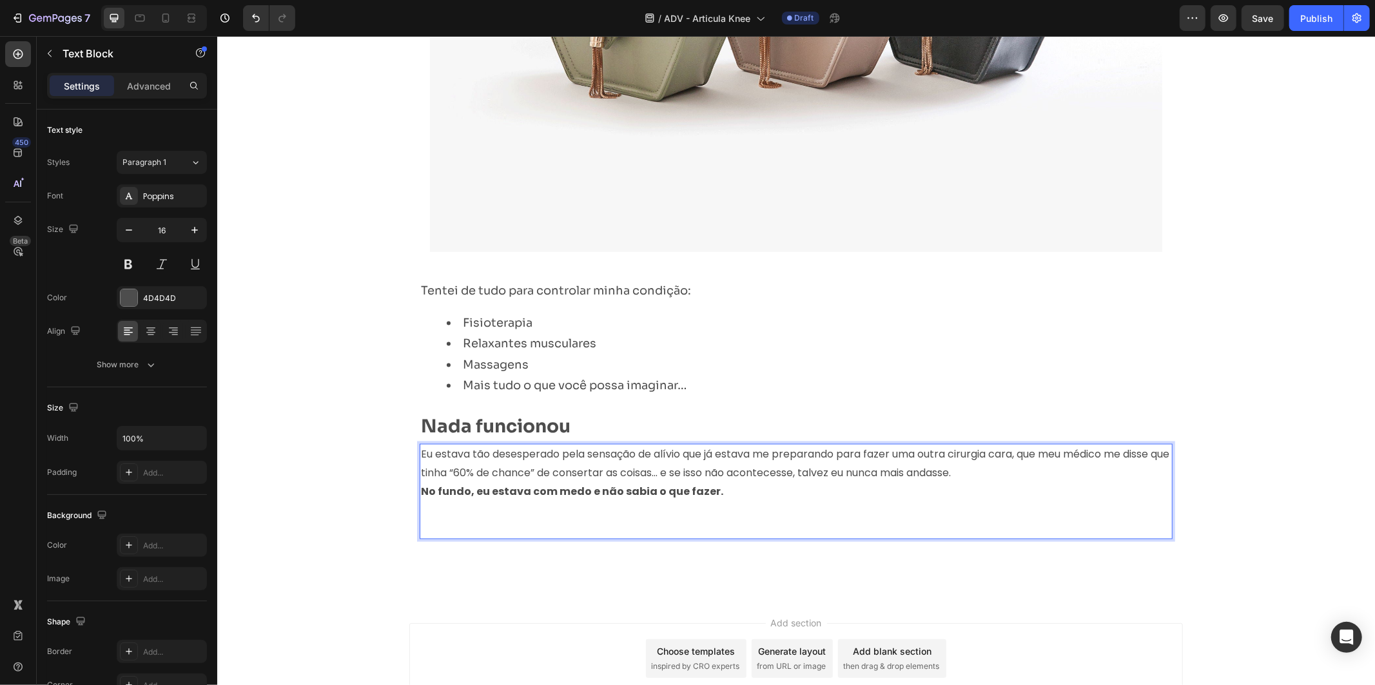
click at [1000, 471] on p "Eu estava tão desesperado pela sensação de alívio que já estava me preparando p…" at bounding box center [795, 463] width 750 height 37
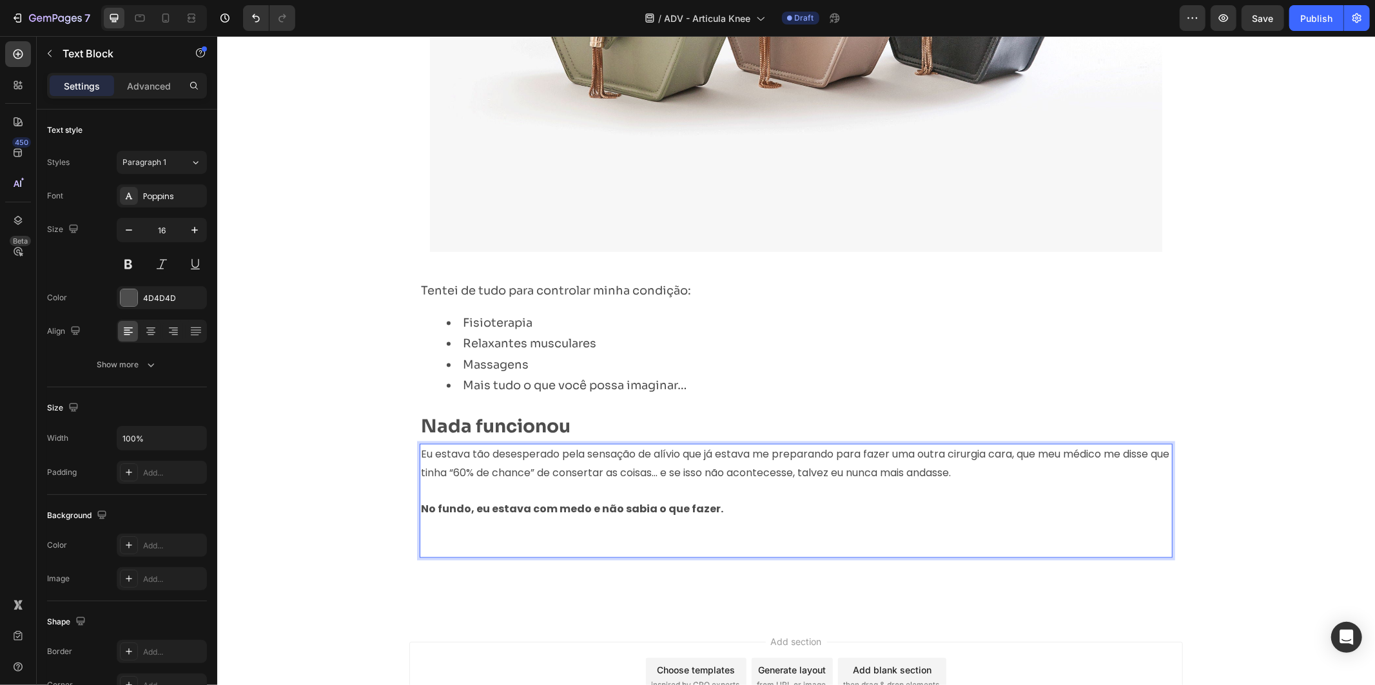
click at [852, 508] on p "No fundo, eu estava com medo e não sabia o que fazer." at bounding box center [795, 509] width 750 height 19
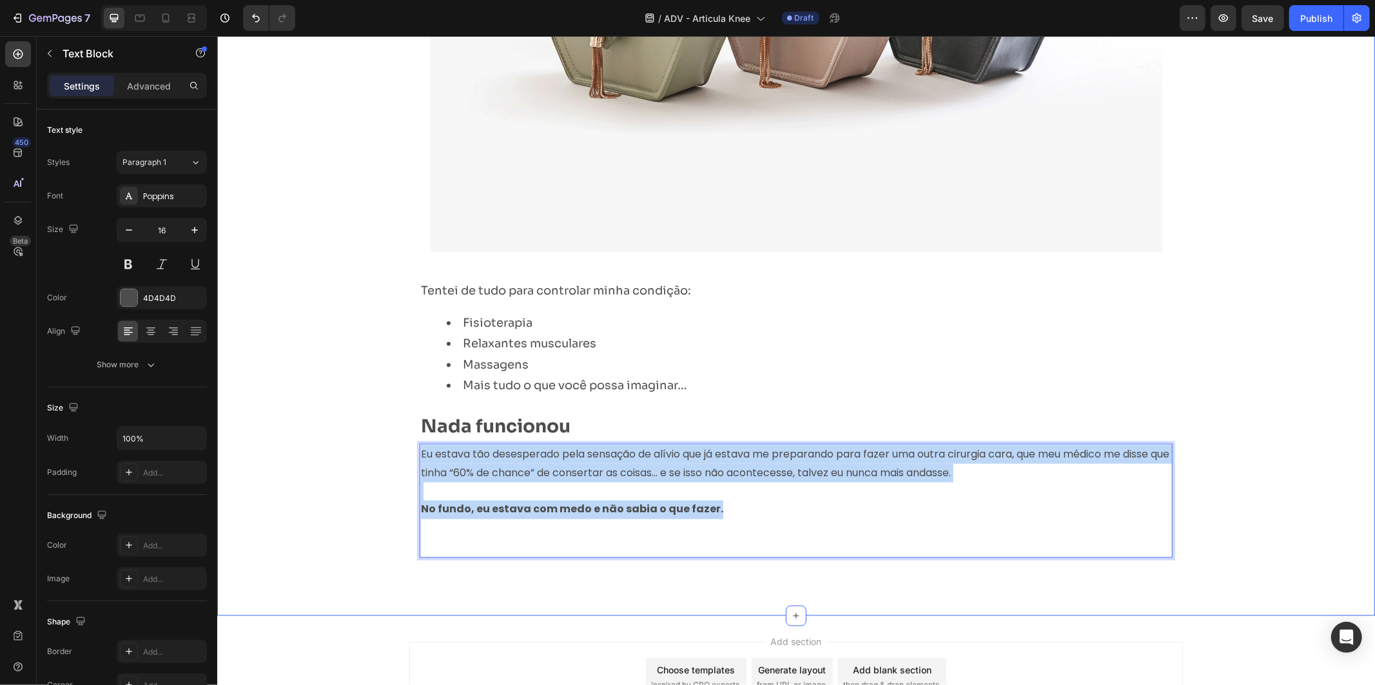
drag, startPoint x: 766, startPoint y: 508, endPoint x: 242, endPoint y: 440, distance: 529.1
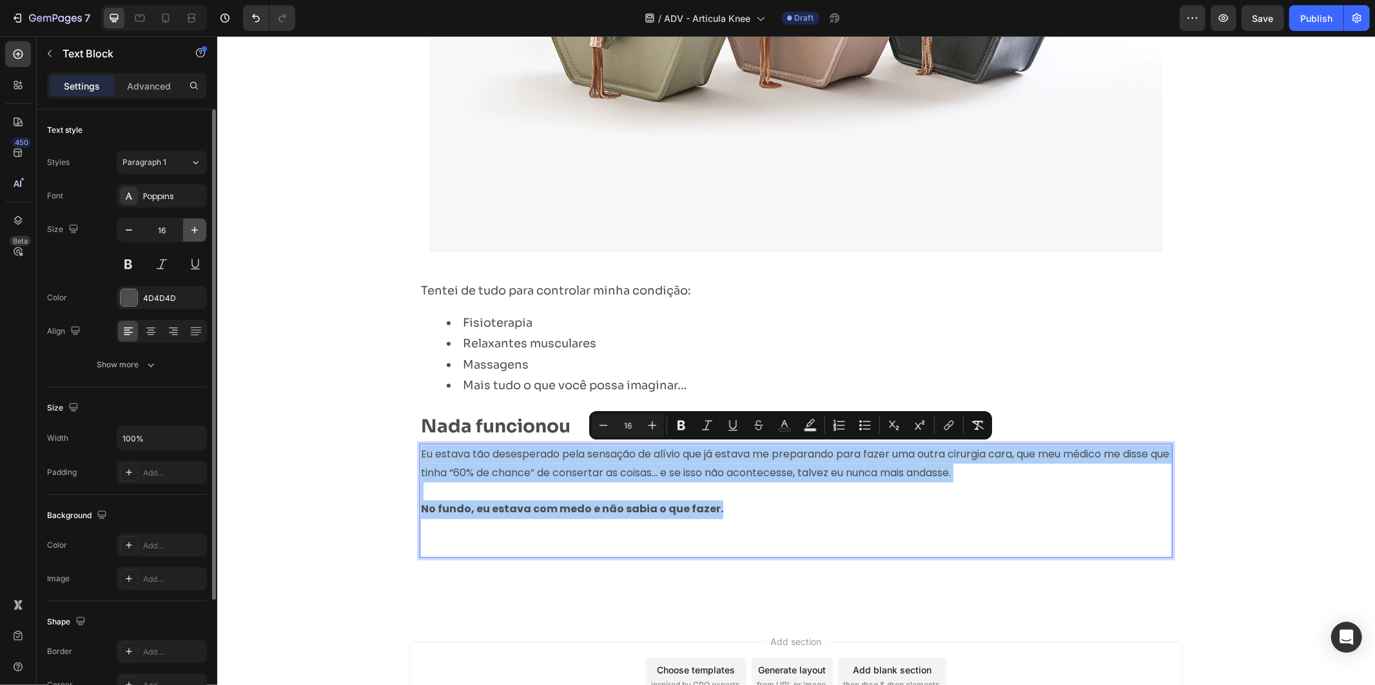
click at [190, 232] on icon "button" at bounding box center [194, 230] width 13 height 13
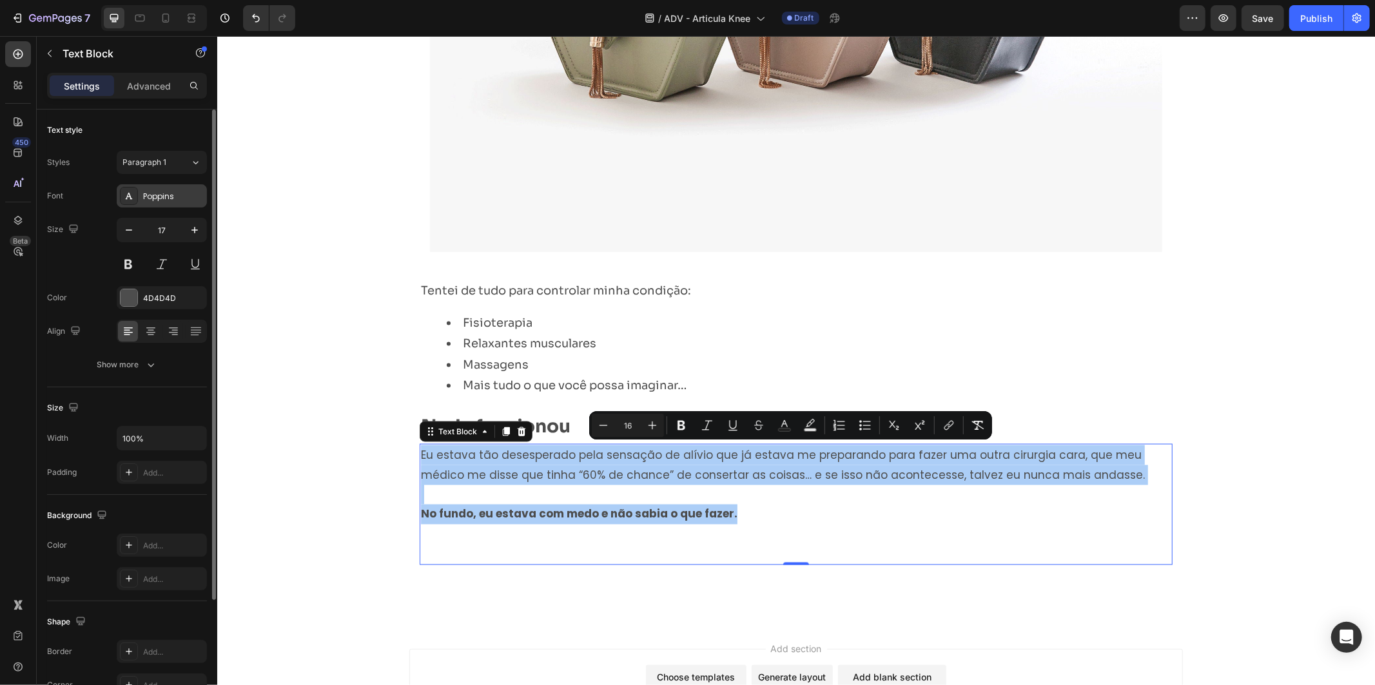
type input "18"
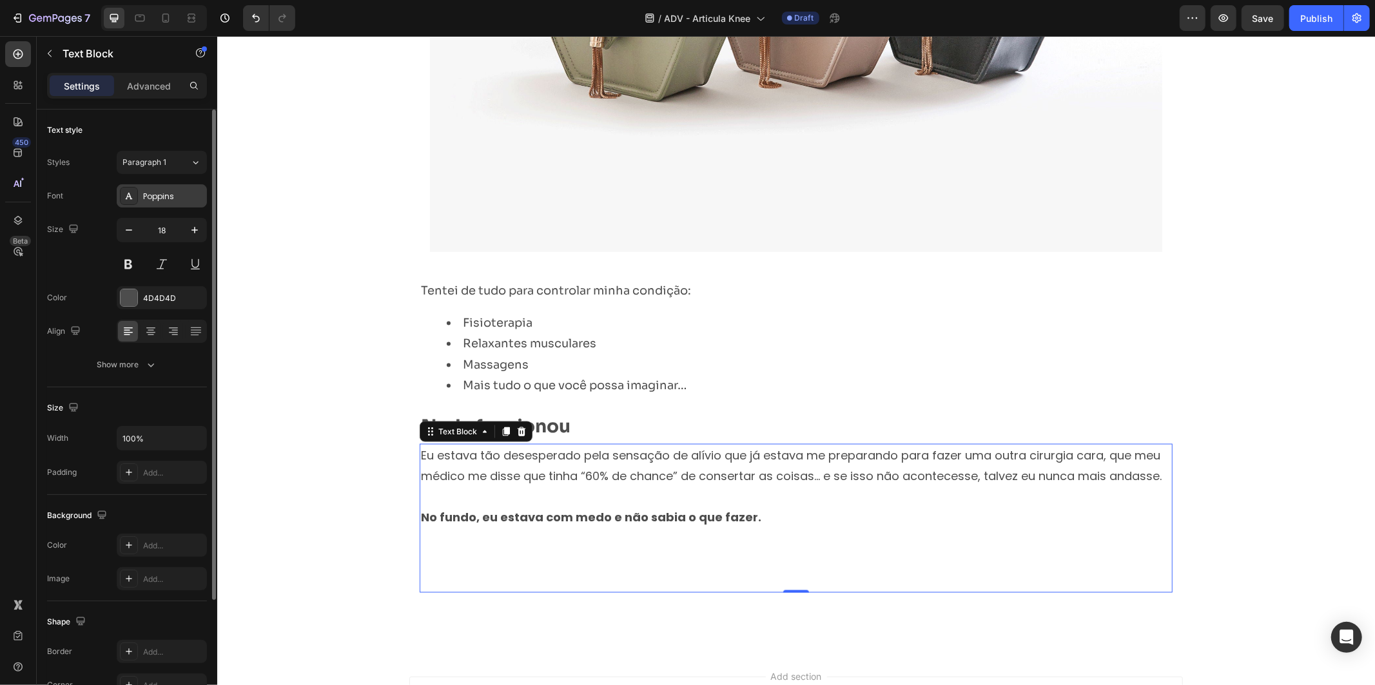
click at [184, 196] on div "Poppins" at bounding box center [173, 197] width 61 height 12
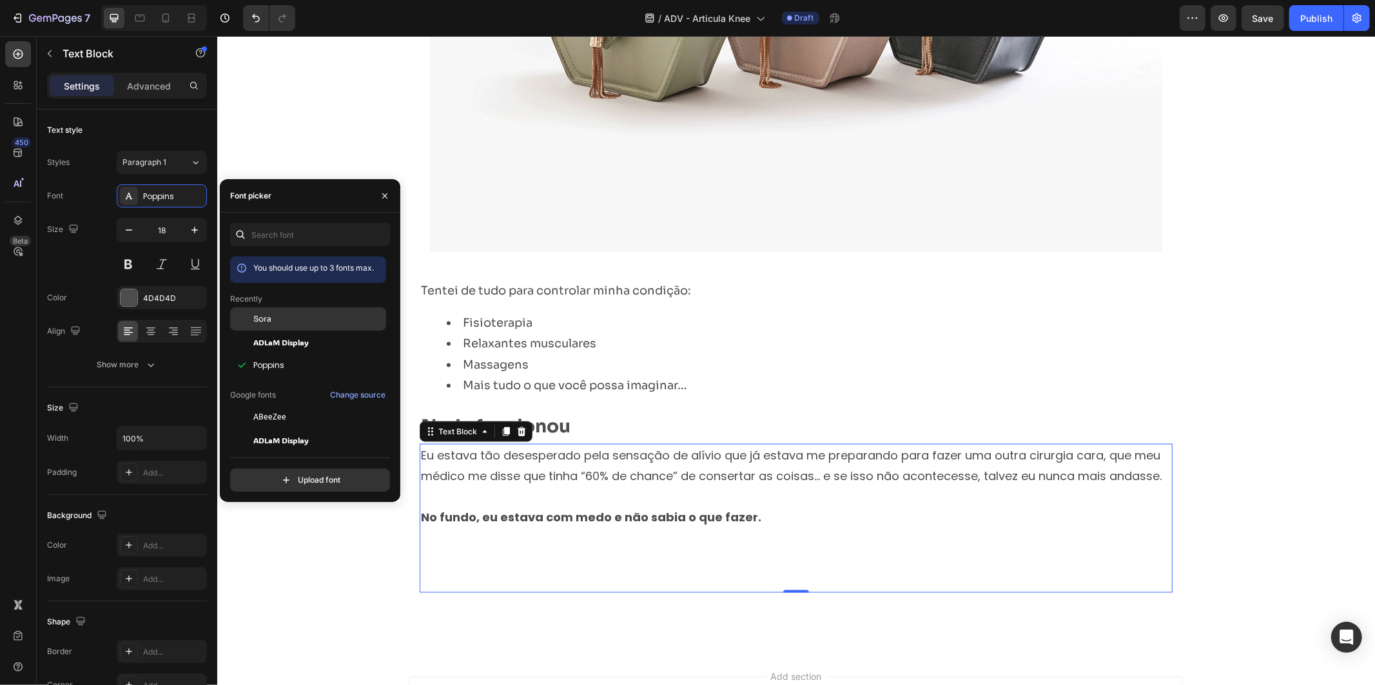
click at [307, 322] on div "Sora" at bounding box center [318, 319] width 130 height 12
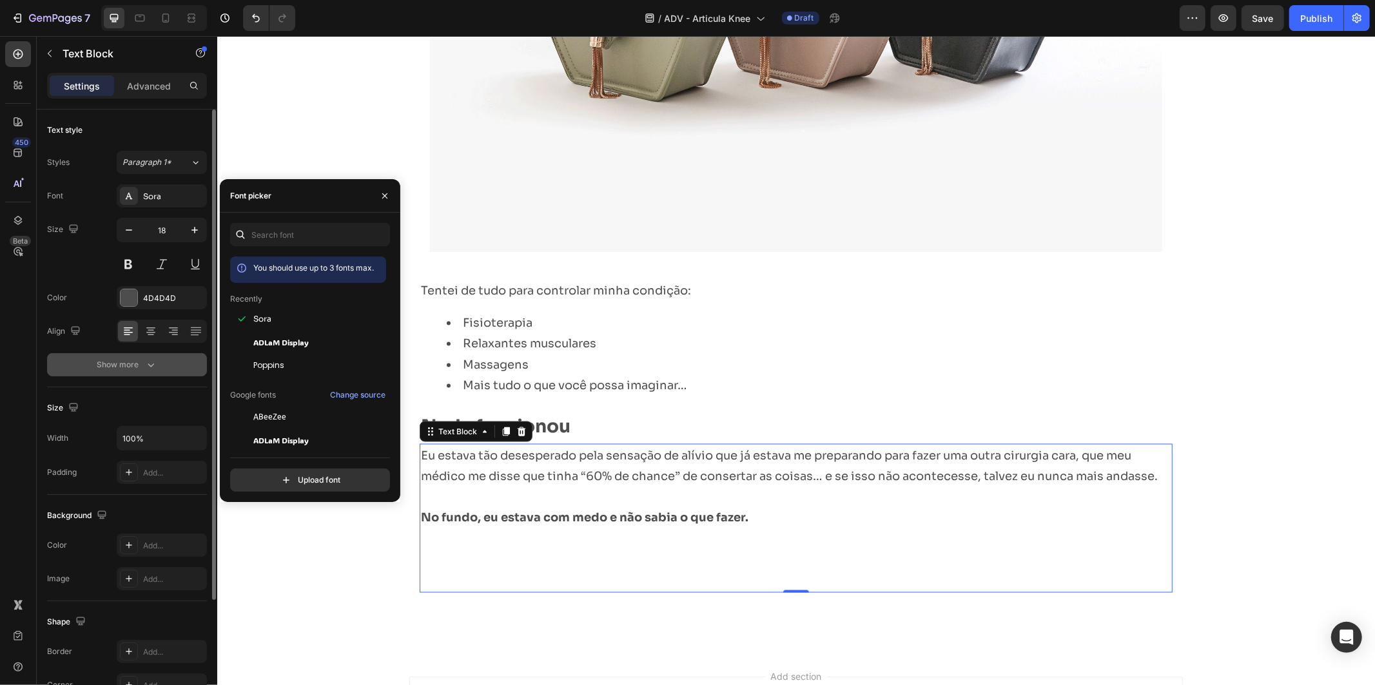
click at [159, 359] on button "Show more" at bounding box center [127, 364] width 160 height 23
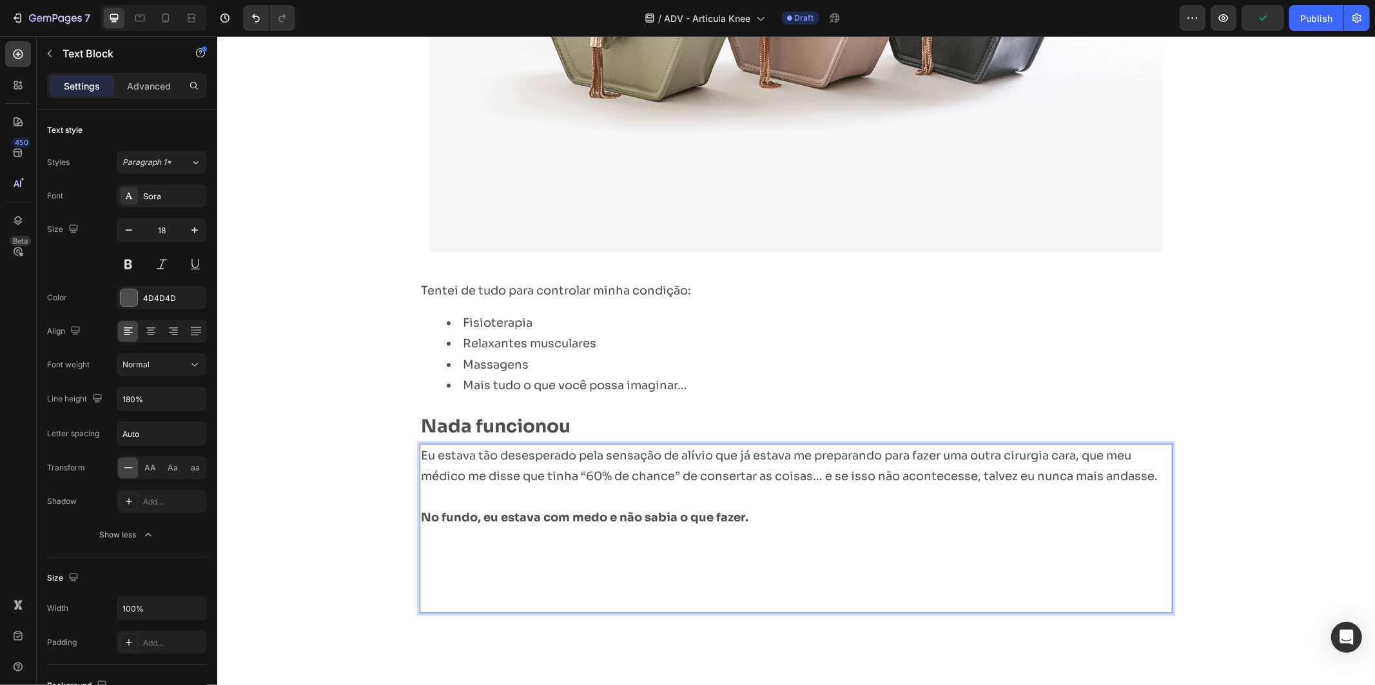
click at [835, 481] on p "Eu estava tão desesperado pela sensação de alívio que já estava me preparando p…" at bounding box center [795, 466] width 750 height 42
click at [859, 523] on p "No fundo, eu estava com medo e não sabia o que fazer." at bounding box center [795, 517] width 750 height 21
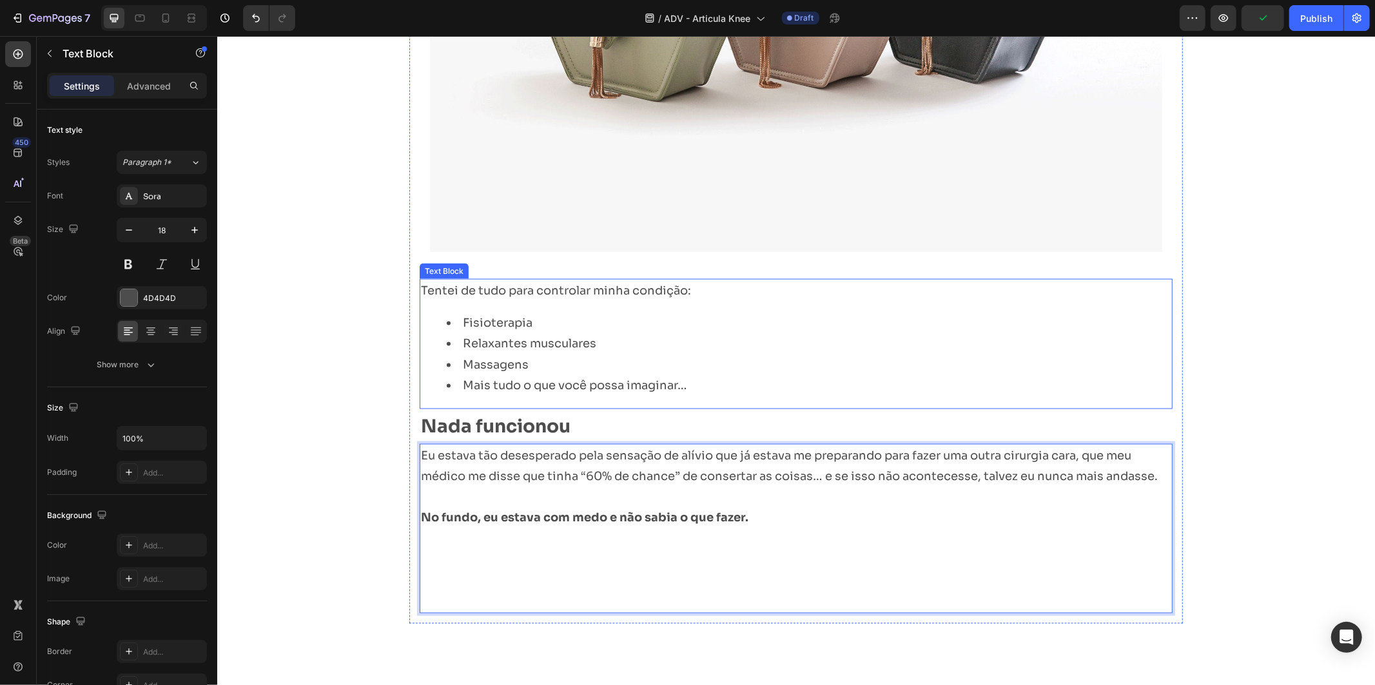
click at [871, 402] on div "Tentei de tudo para controlar minha condição: Fisioterapia Relaxantes musculare…" at bounding box center [795, 343] width 753 height 130
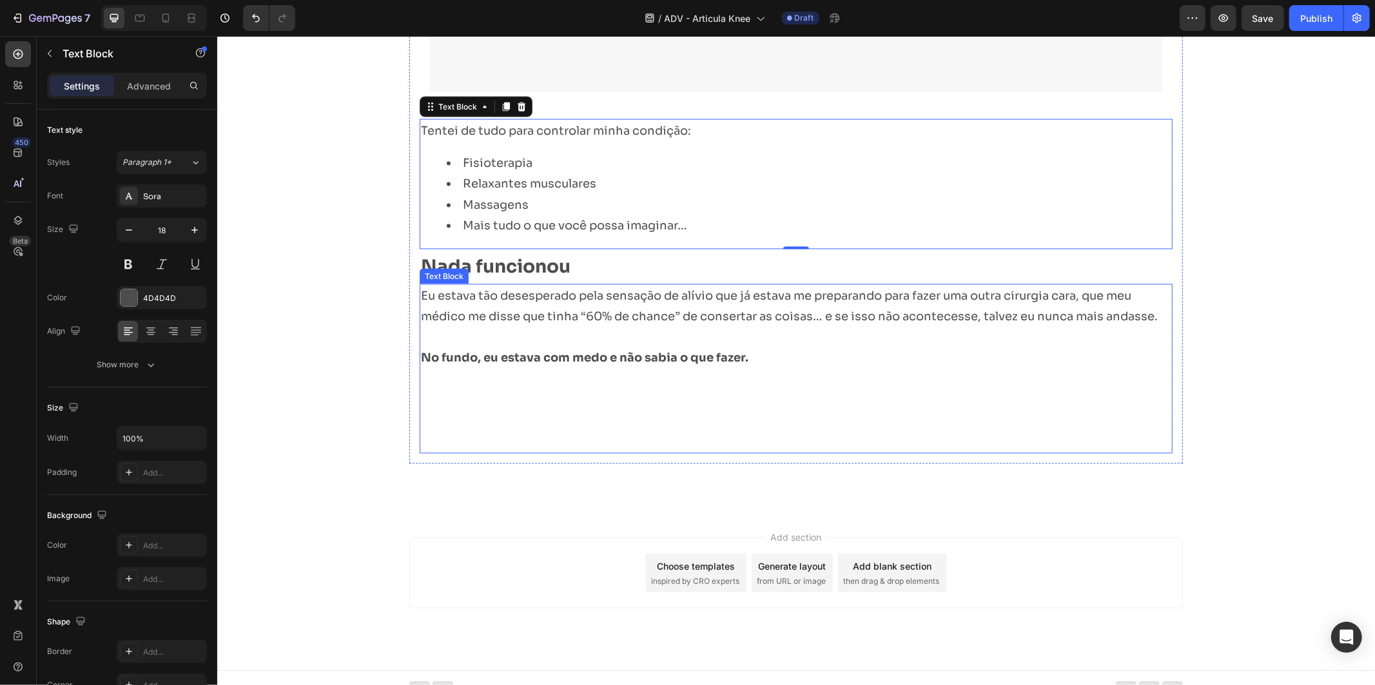
scroll to position [1756, 0]
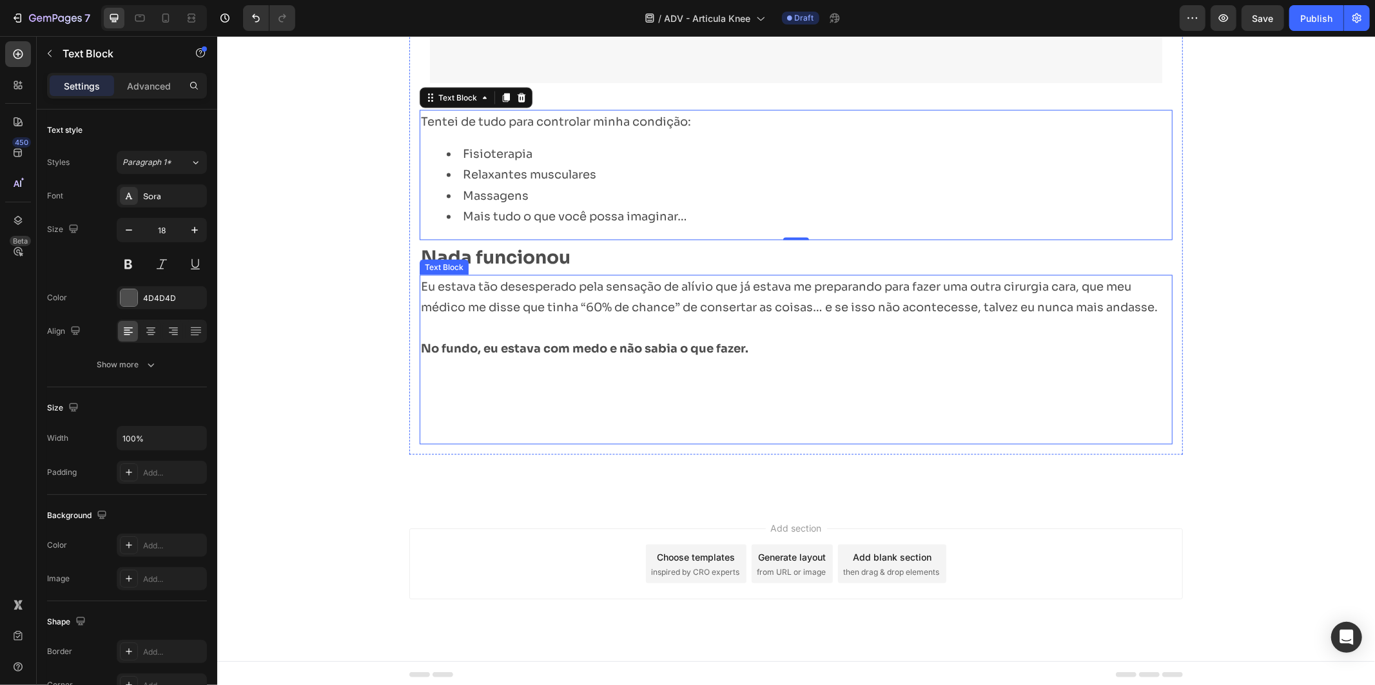
click at [420, 363] on p "Rich Text Editor. Editing area: main" at bounding box center [795, 402] width 750 height 84
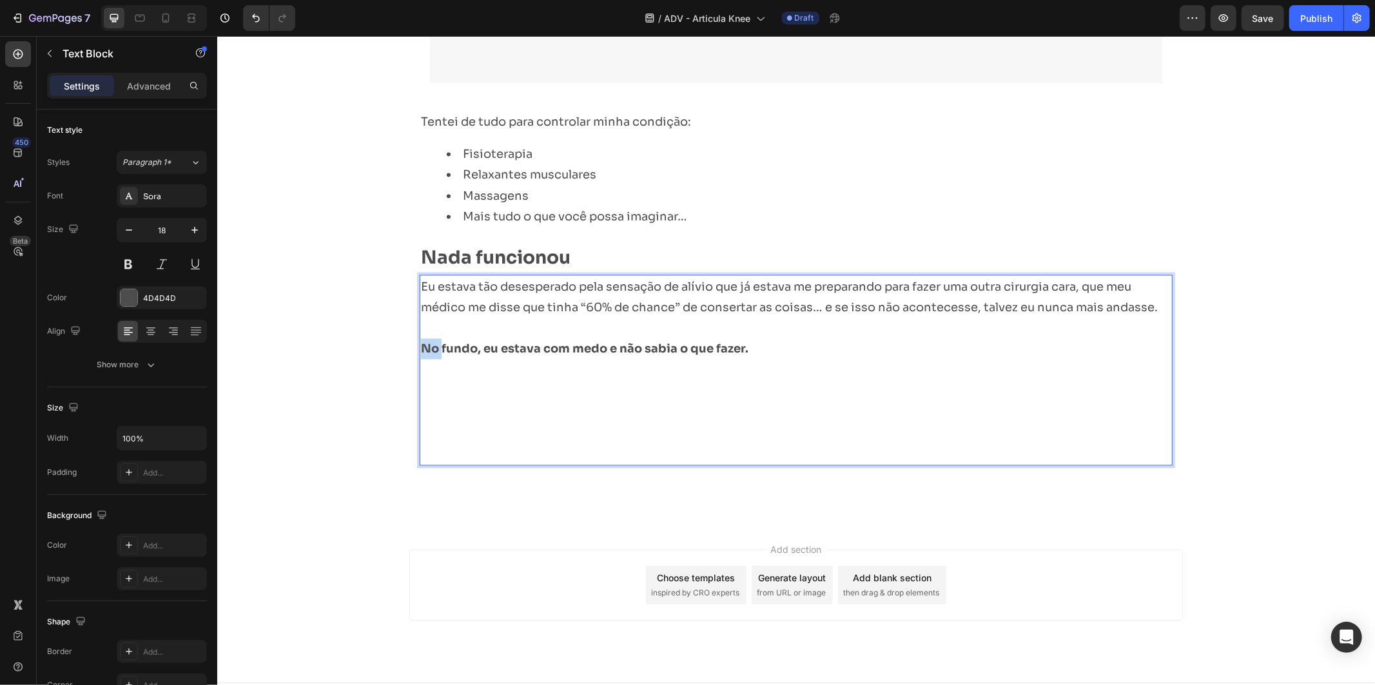
click at [422, 348] on strong "No fundo, eu estava com medo e não sabia o que fazer." at bounding box center [583, 349] width 327 height 14
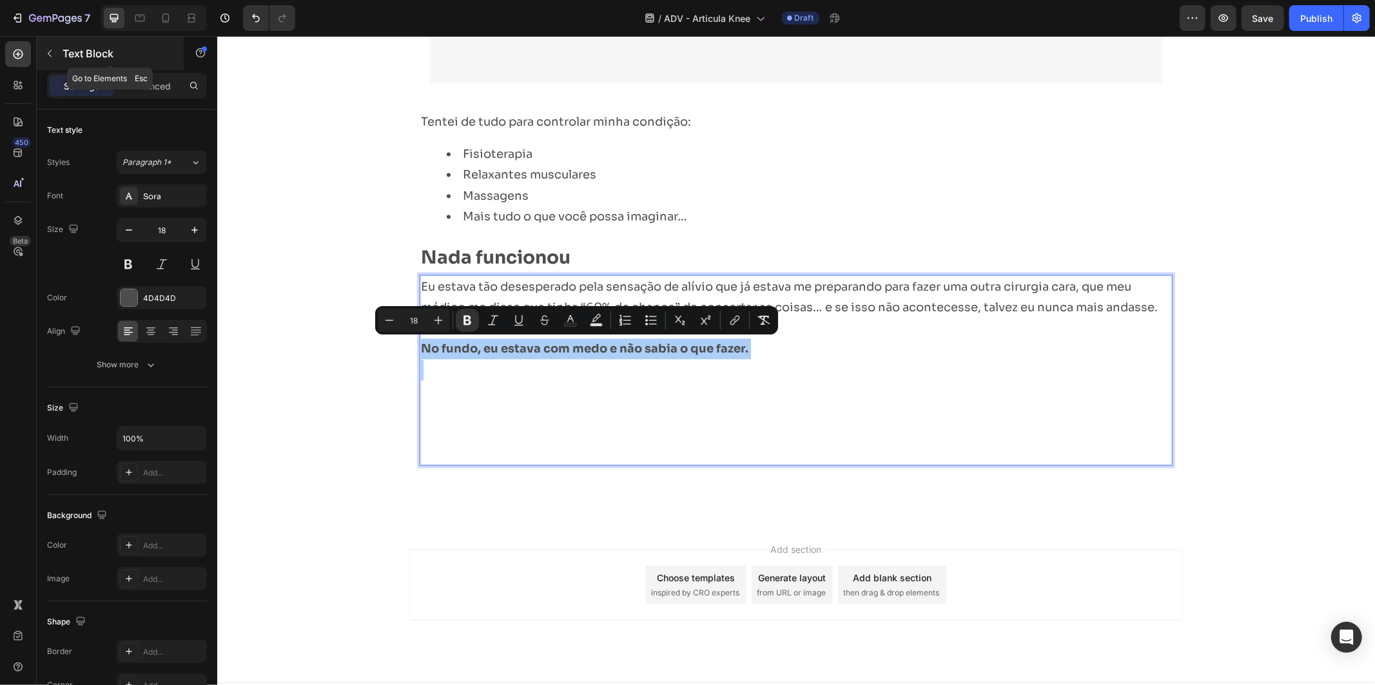
click at [66, 53] on p "Text Block" at bounding box center [118, 53] width 110 height 15
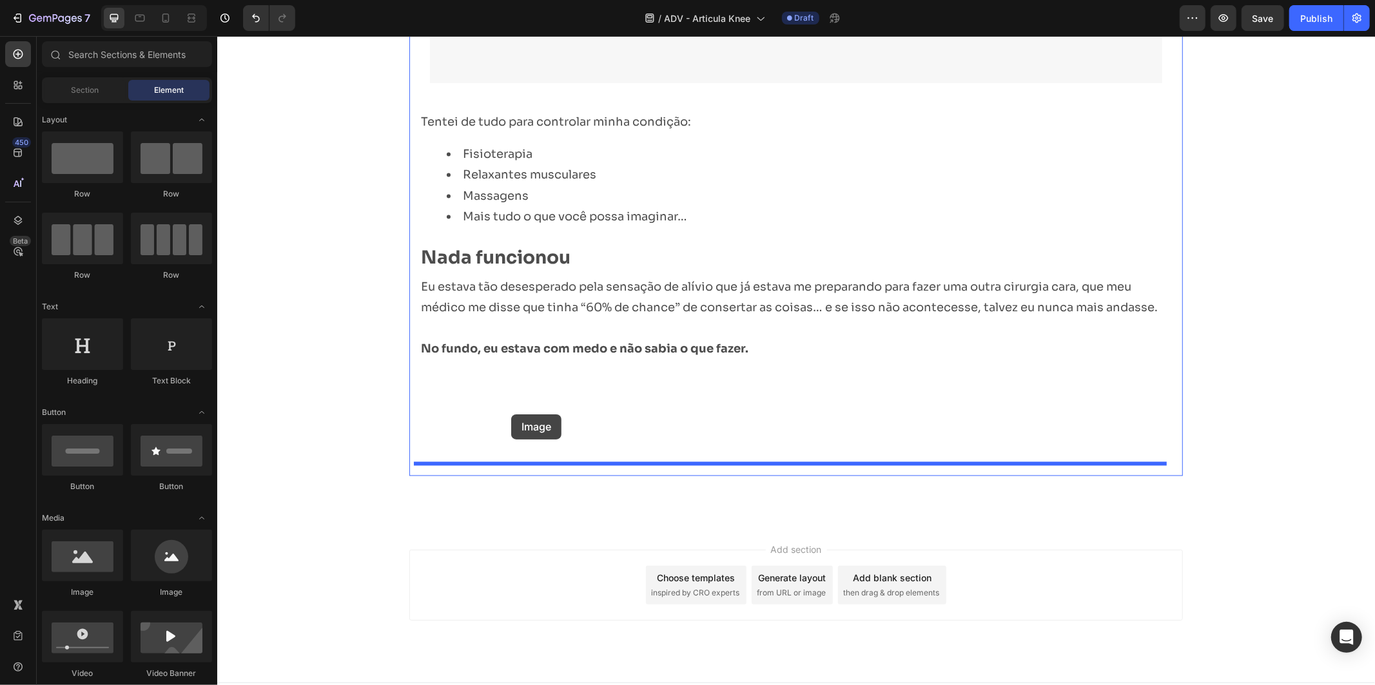
drag, startPoint x: 305, startPoint y: 590, endPoint x: 508, endPoint y: 417, distance: 266.5
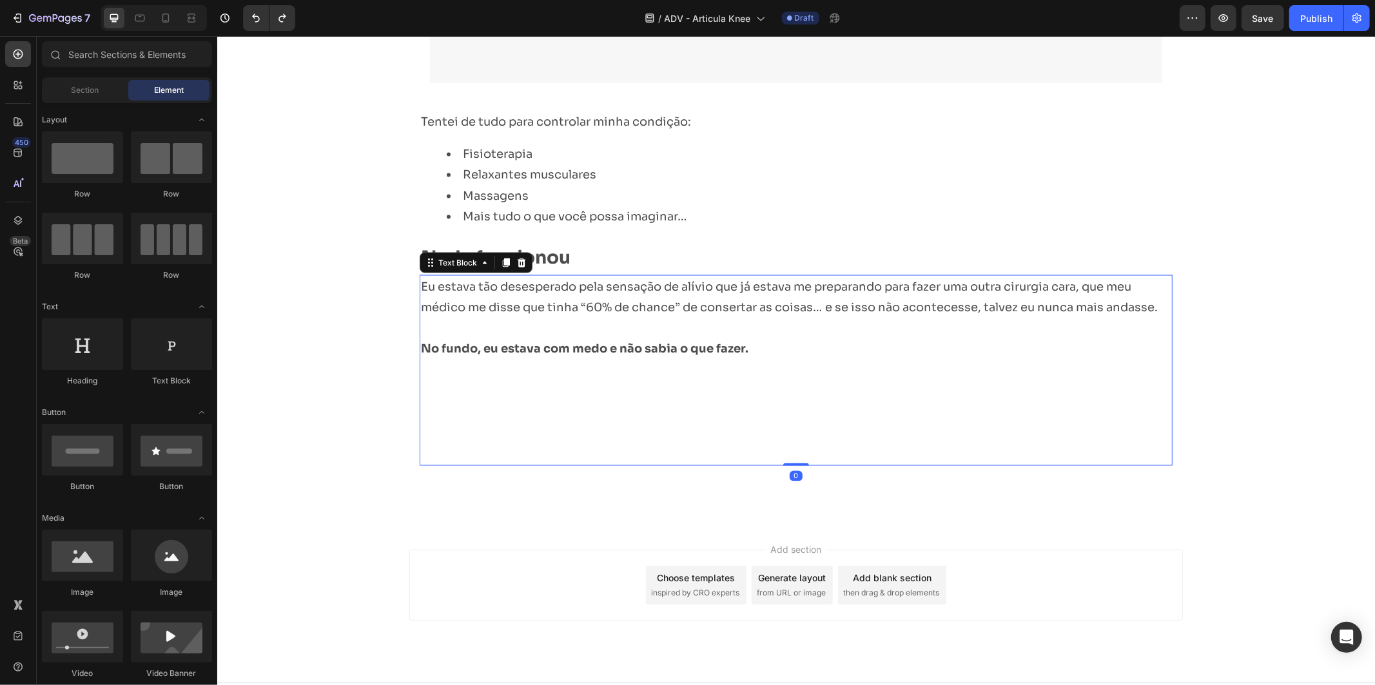
click at [581, 380] on p "Rich Text Editor. Editing area: main" at bounding box center [795, 412] width 750 height 104
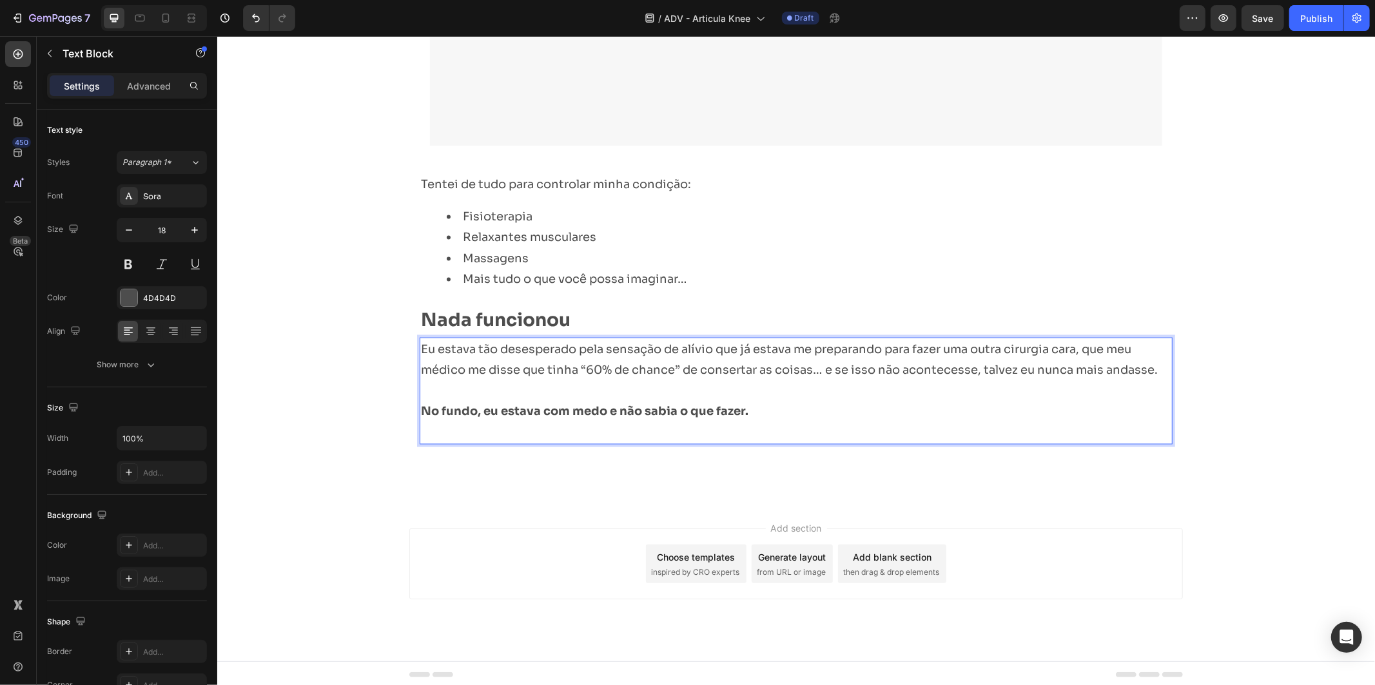
scroll to position [1673, 0]
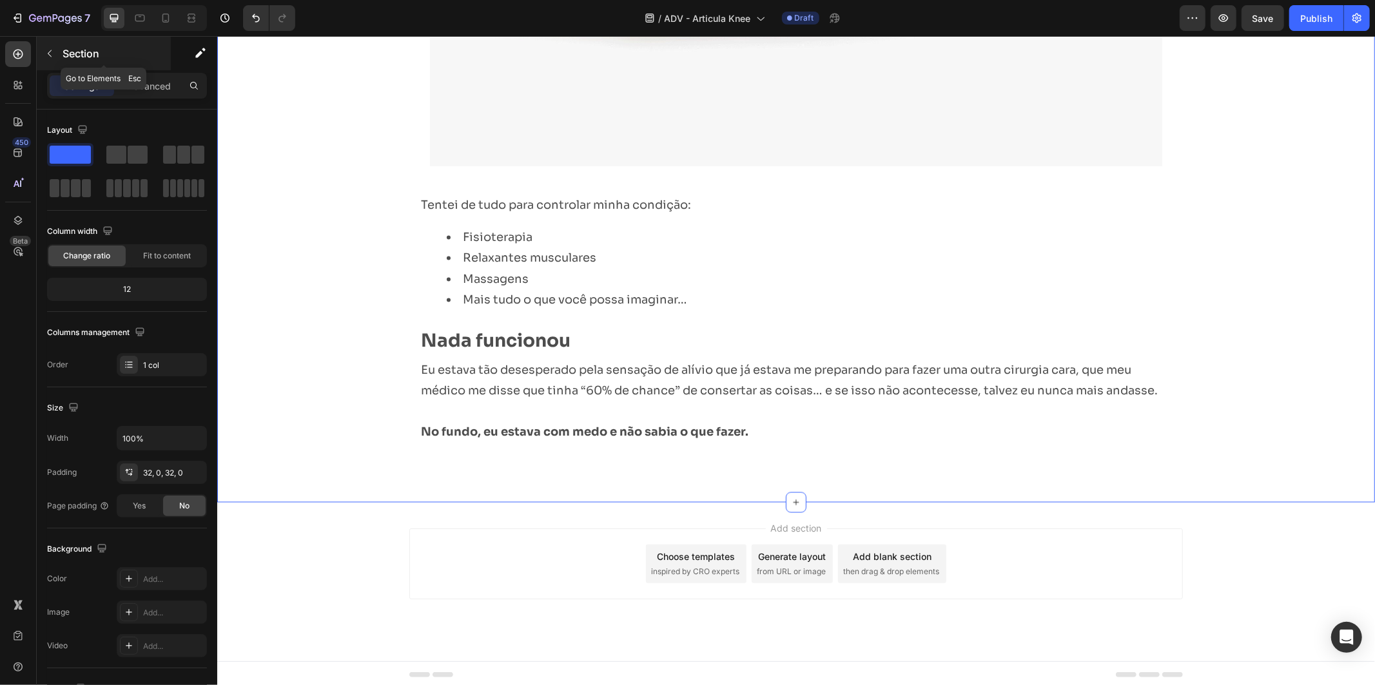
click at [46, 54] on icon "button" at bounding box center [49, 53] width 10 height 10
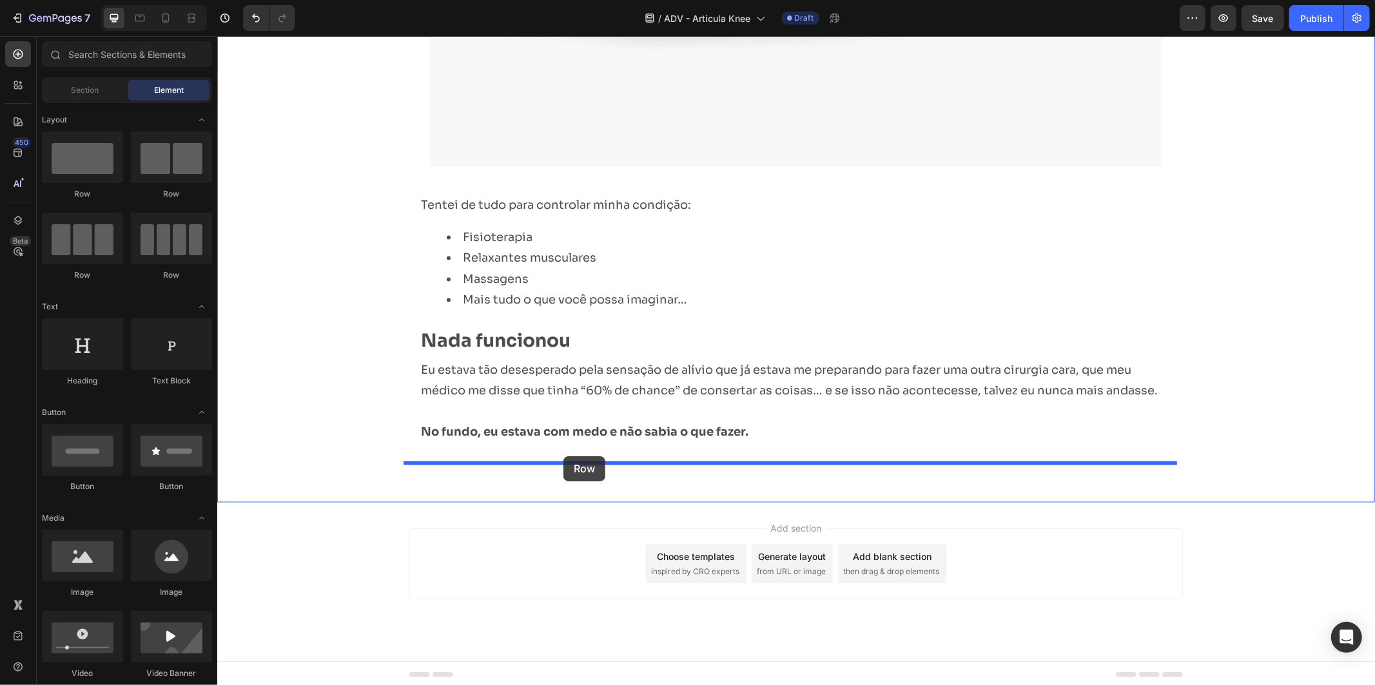
drag, startPoint x: 297, startPoint y: 211, endPoint x: 563, endPoint y: 456, distance: 361.2
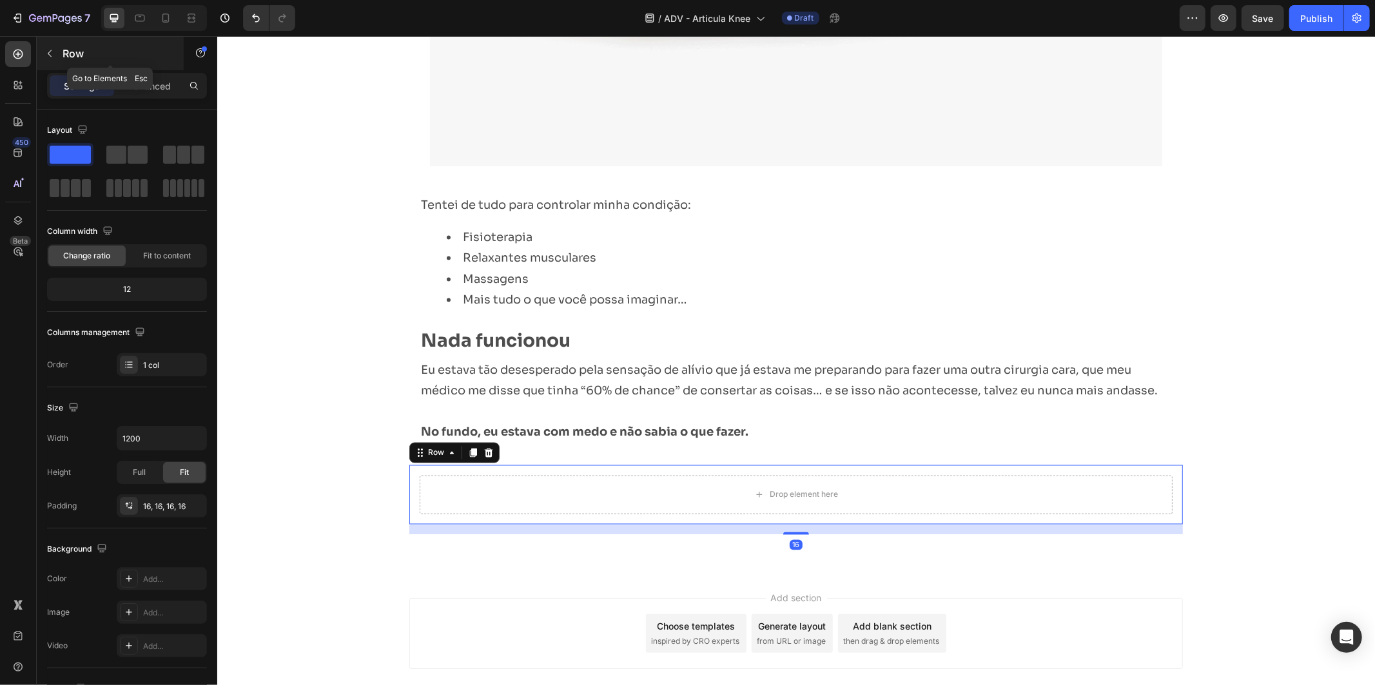
click at [117, 53] on p "Row" at bounding box center [118, 53] width 110 height 15
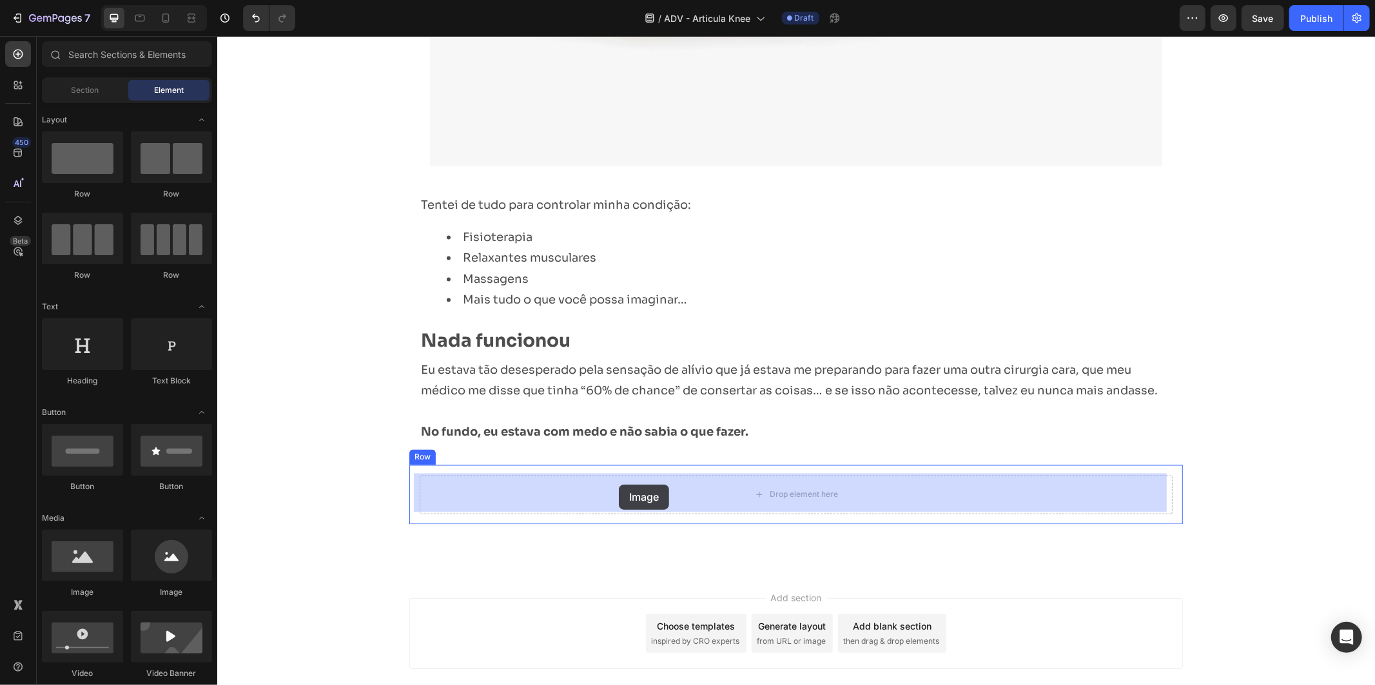
drag, startPoint x: 297, startPoint y: 586, endPoint x: 926, endPoint y: 238, distance: 719.2
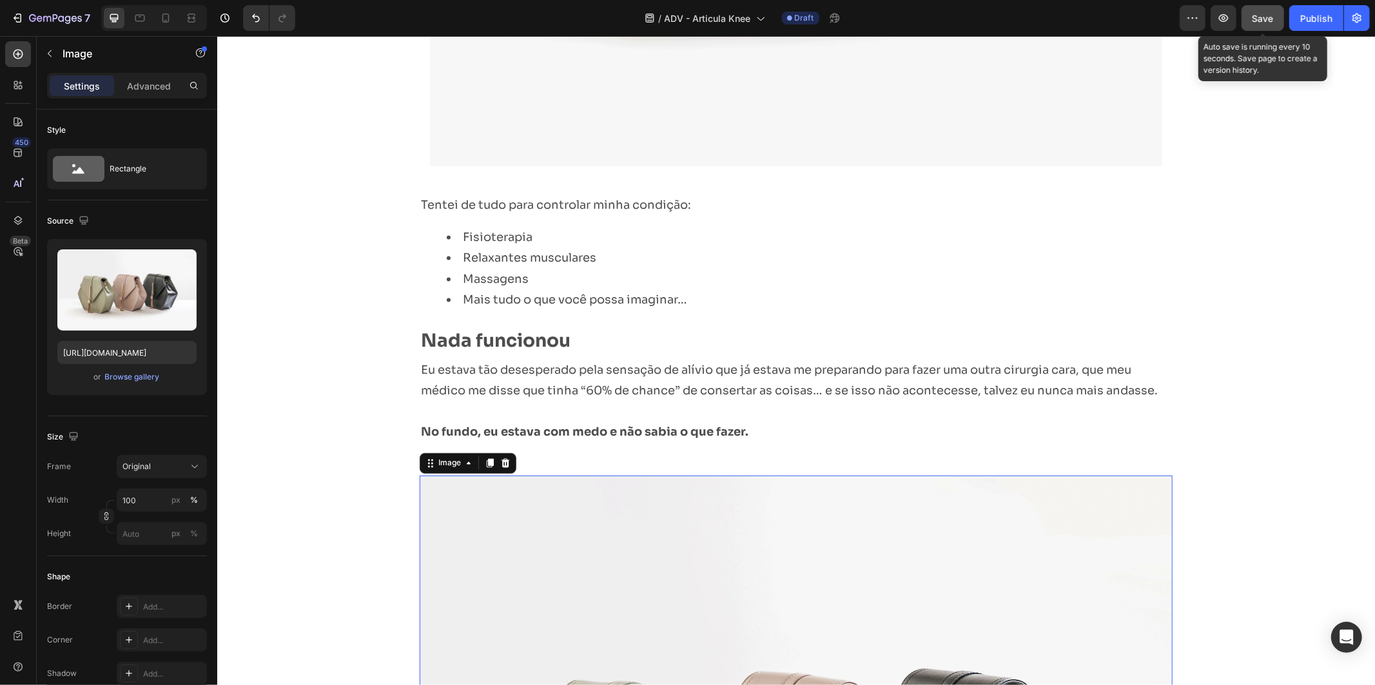
click at [1271, 15] on span "Save" at bounding box center [1262, 18] width 21 height 11
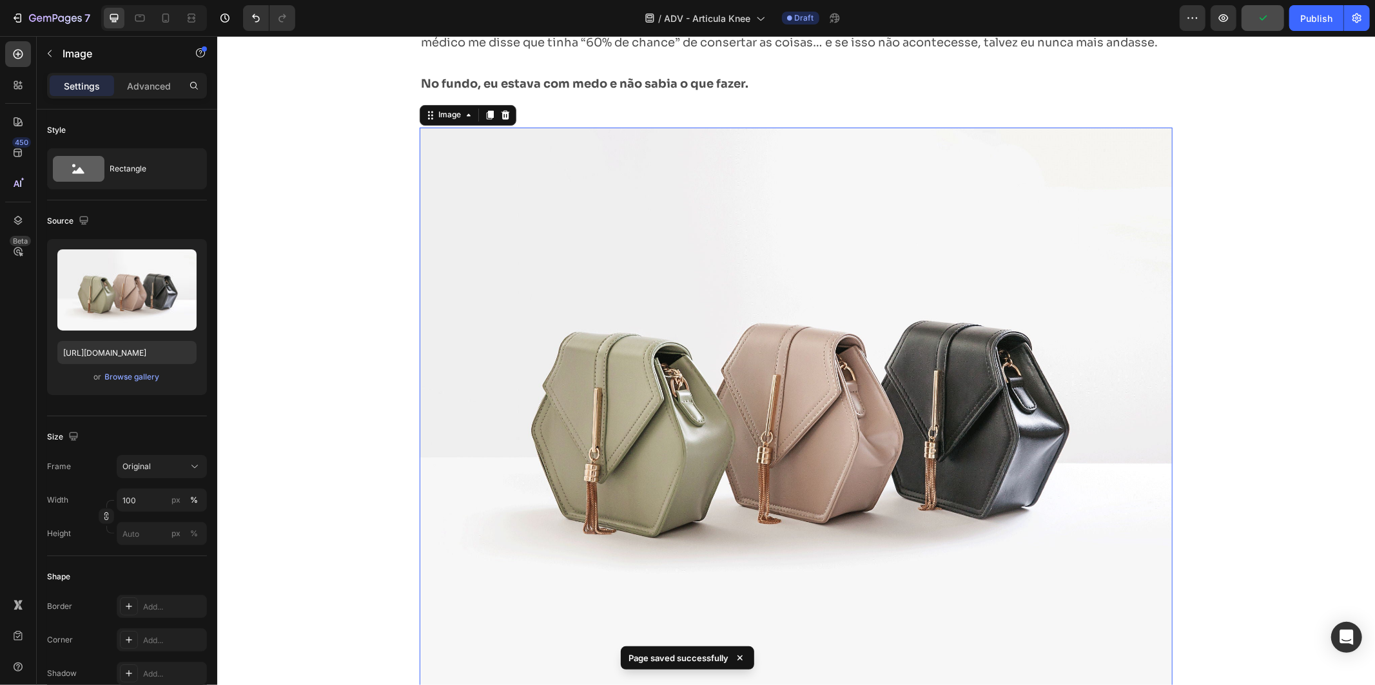
scroll to position [1982, 0]
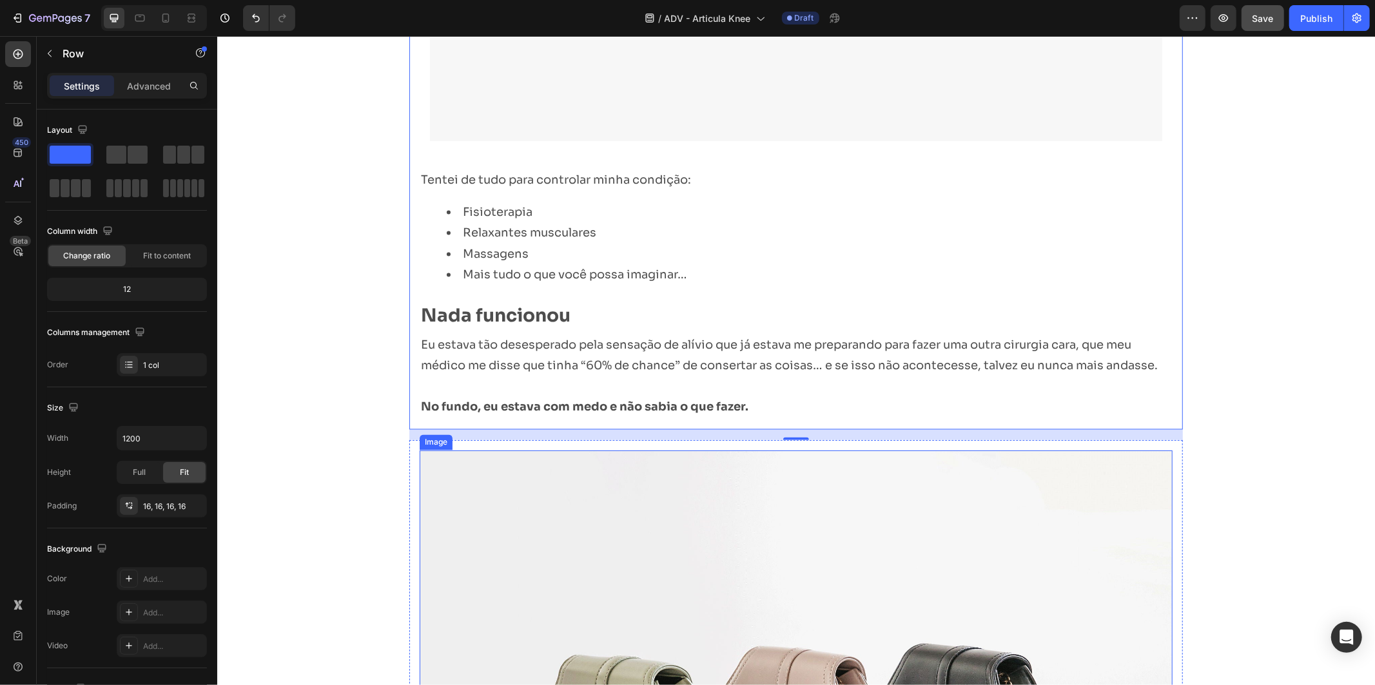
scroll to position [1696, 0]
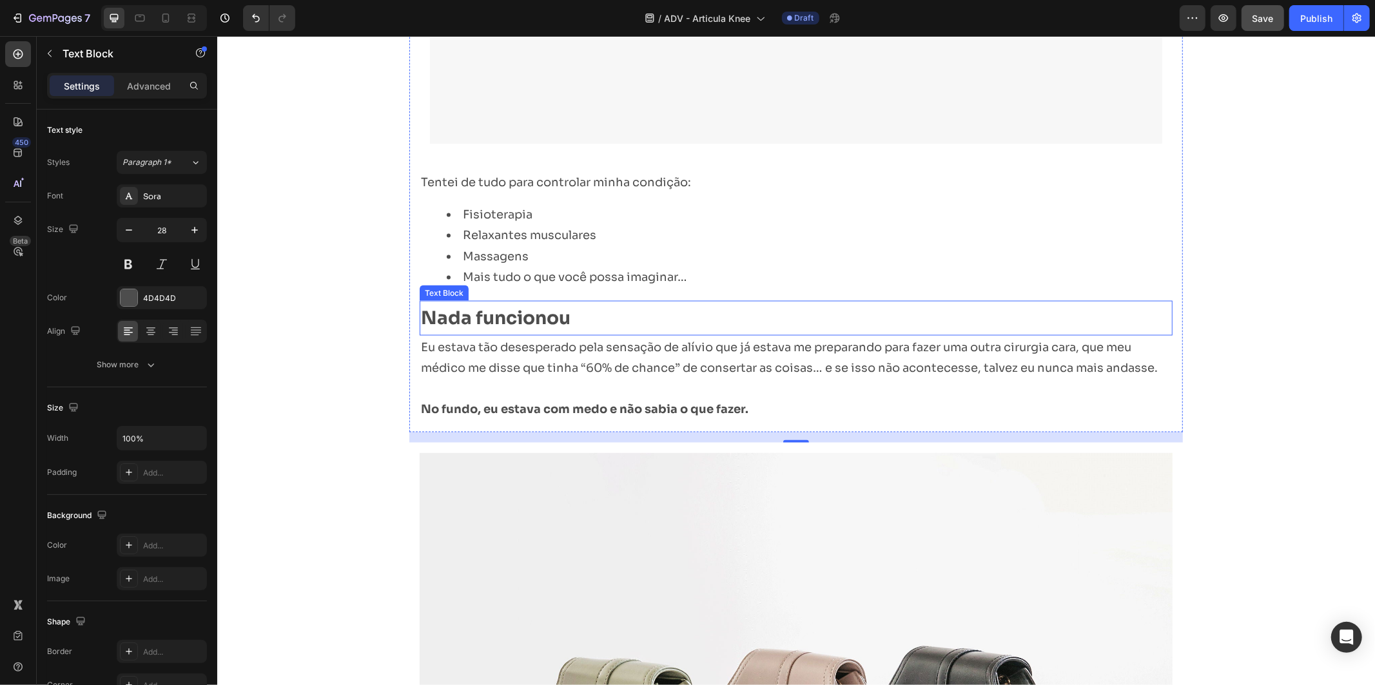
click at [485, 313] on strong "Nada funcionou" at bounding box center [495, 317] width 150 height 23
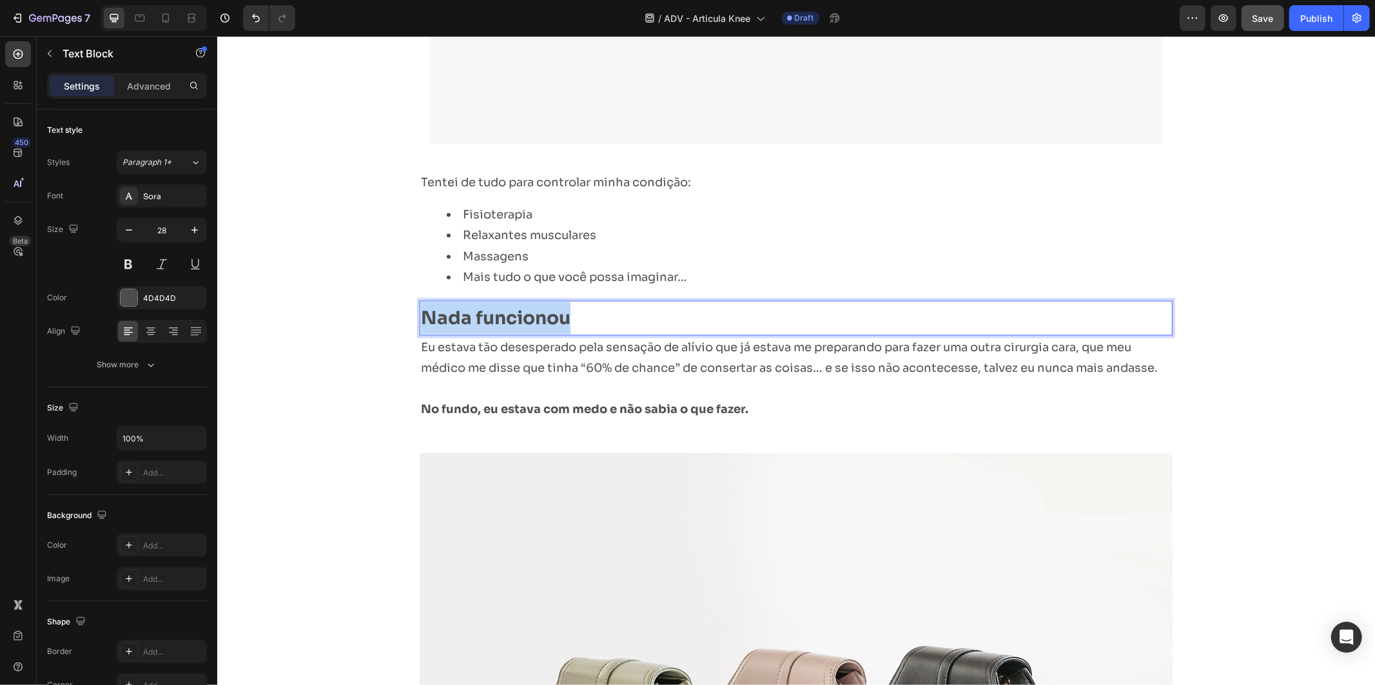
click at [486, 313] on strong "Nada funcionou" at bounding box center [495, 317] width 150 height 23
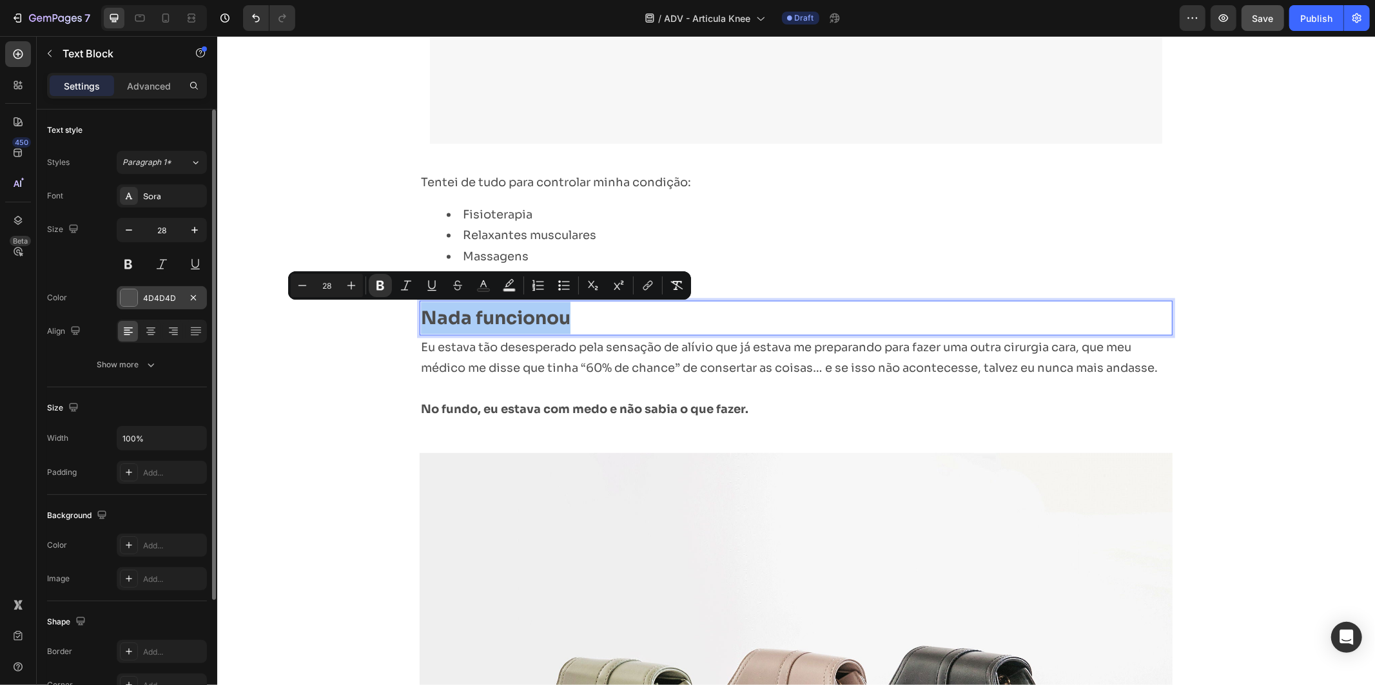
click at [171, 307] on div "4D4D4D" at bounding box center [162, 297] width 90 height 23
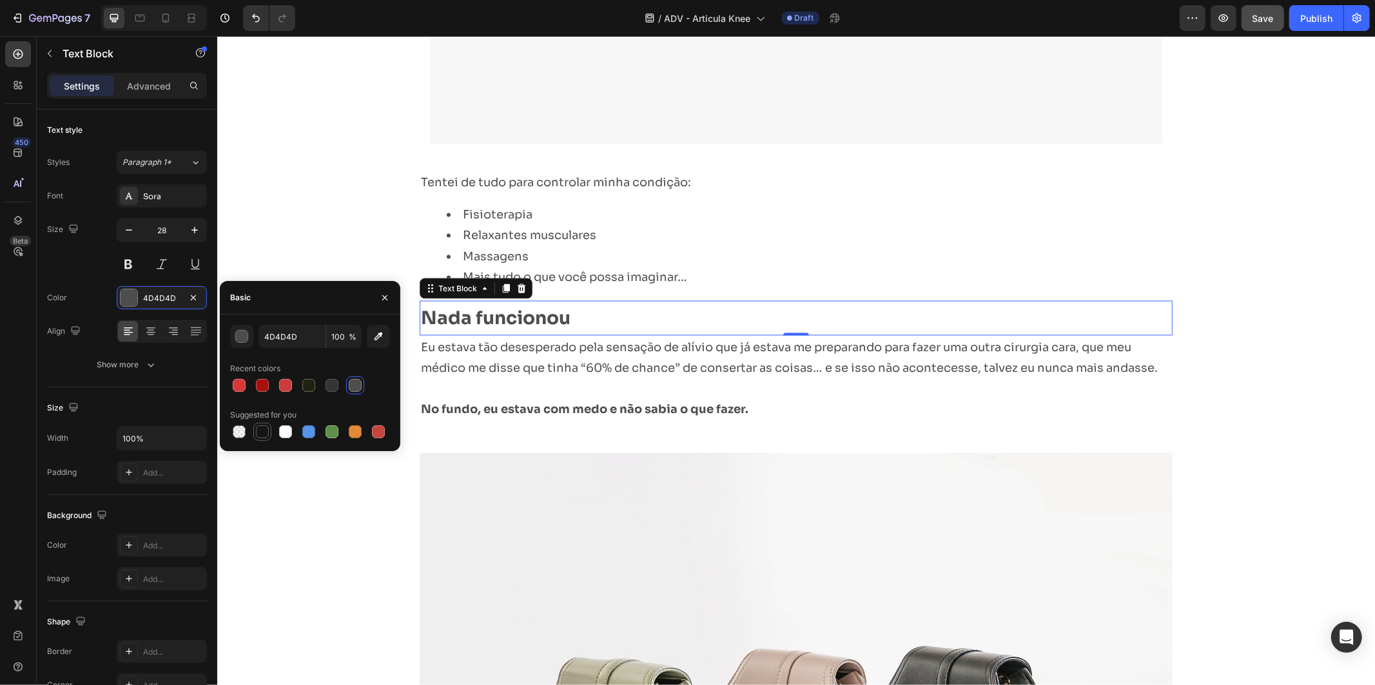
click at [261, 433] on div at bounding box center [262, 431] width 13 height 13
type input "151515"
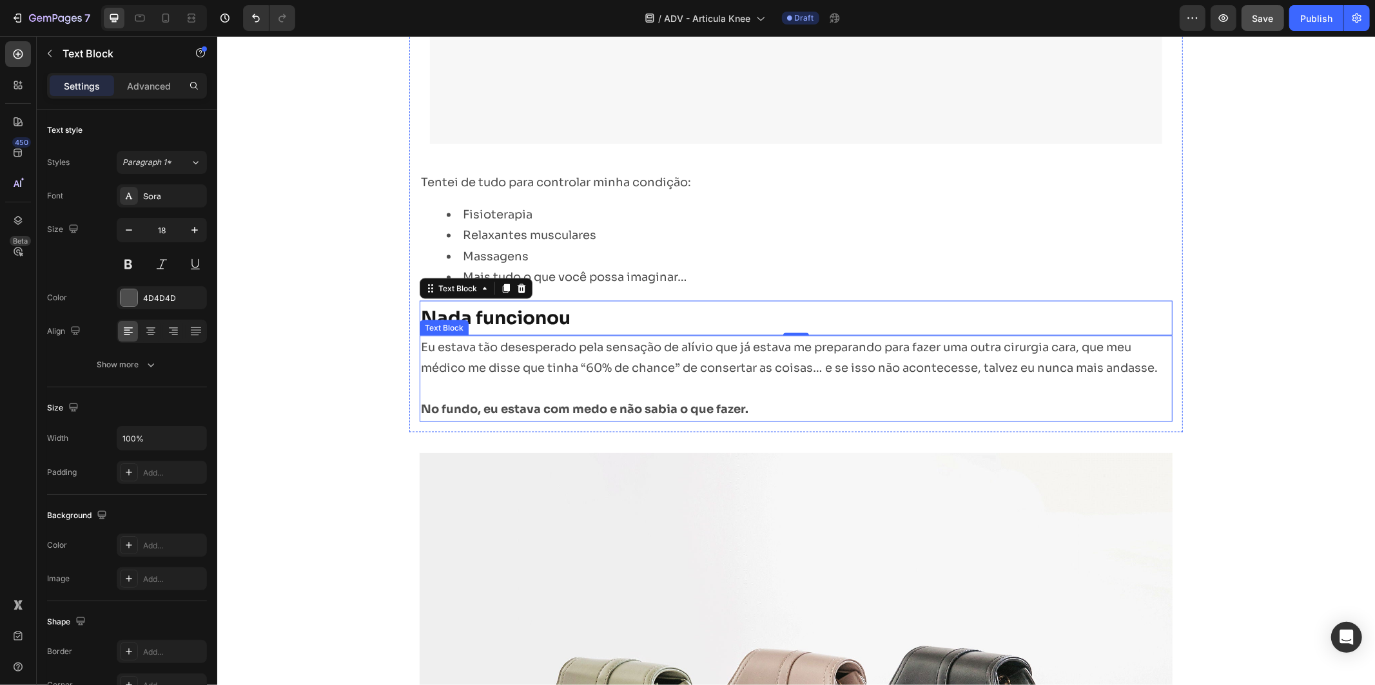
click at [594, 391] on p "Rich Text Editor. Editing area: main" at bounding box center [795, 388] width 750 height 21
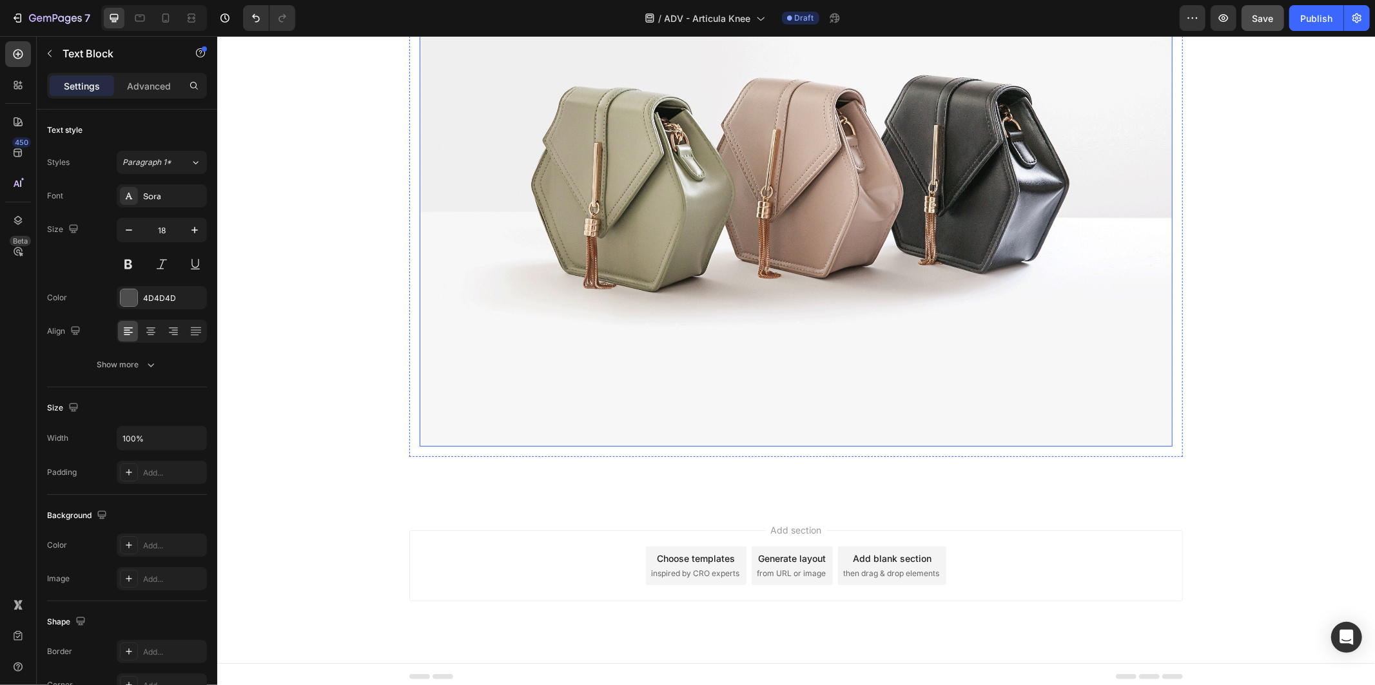
scroll to position [2268, 0]
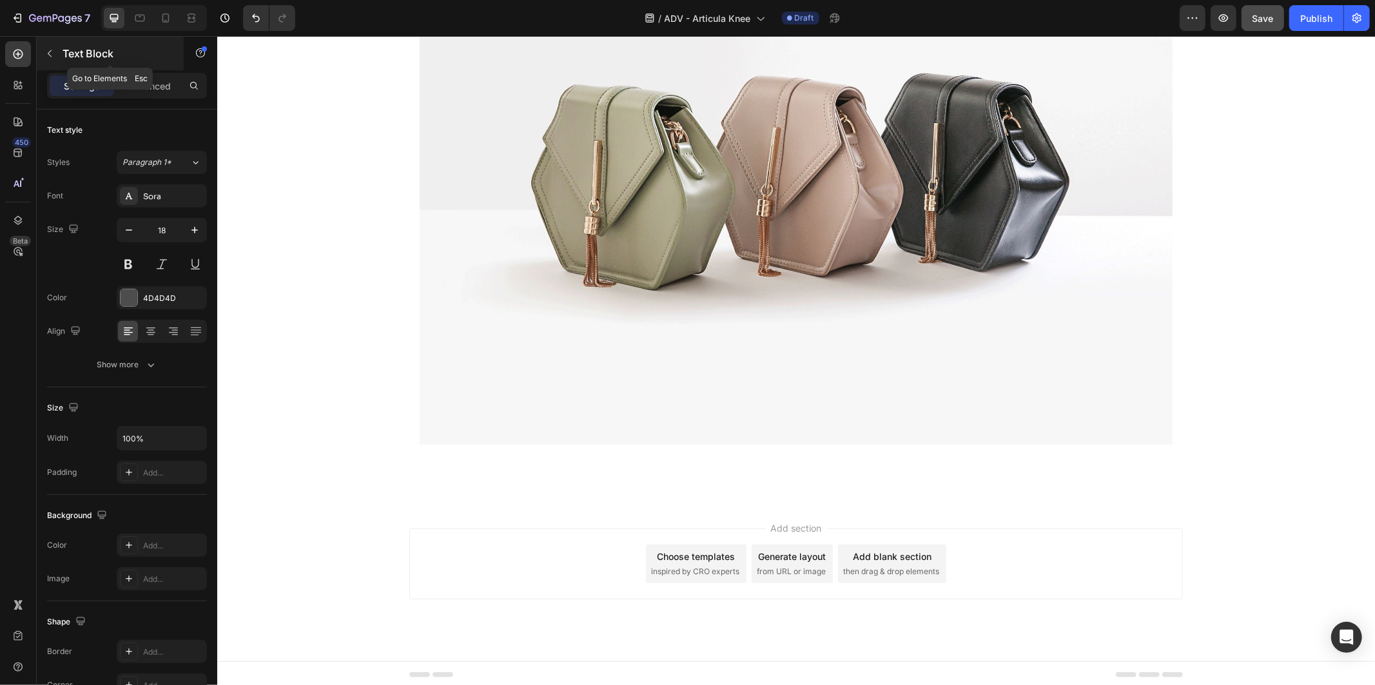
click at [72, 50] on p "Text Block" at bounding box center [118, 53] width 110 height 15
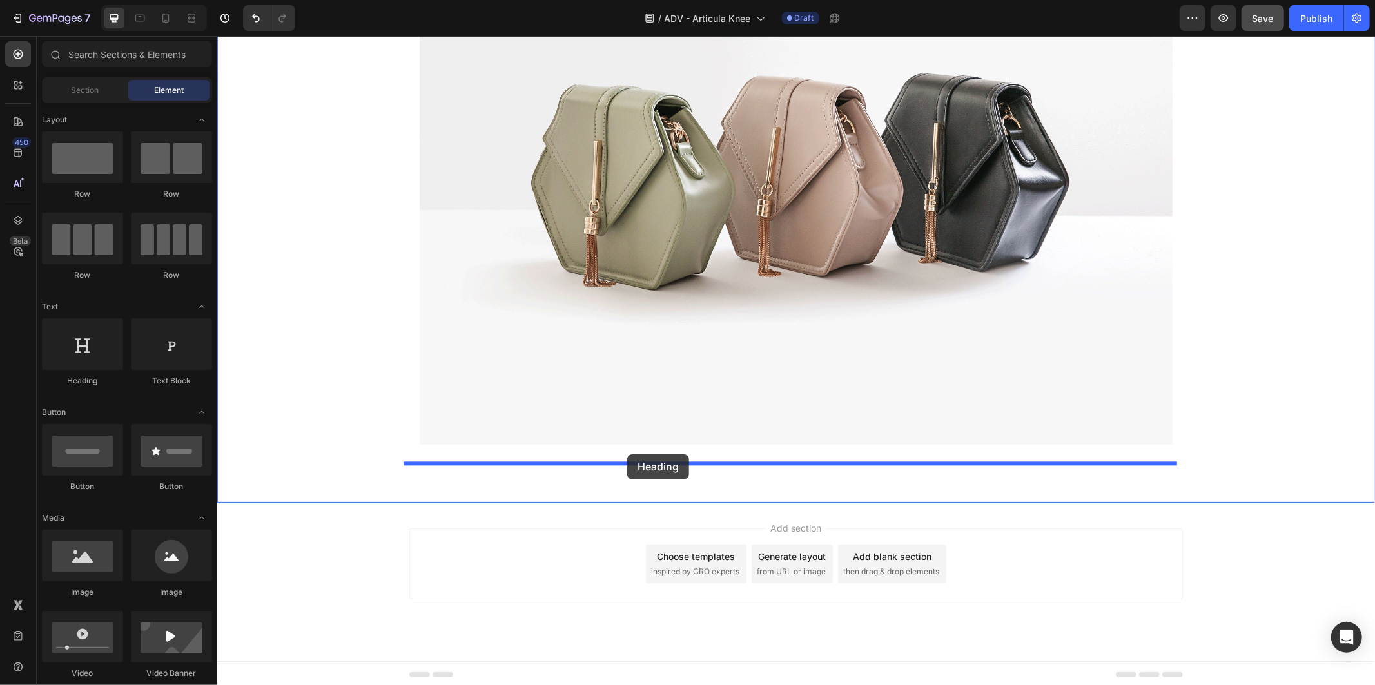
drag, startPoint x: 392, startPoint y: 394, endPoint x: 626, endPoint y: 454, distance: 242.0
drag, startPoint x: 284, startPoint y: 377, endPoint x: 604, endPoint y: 442, distance: 326.8
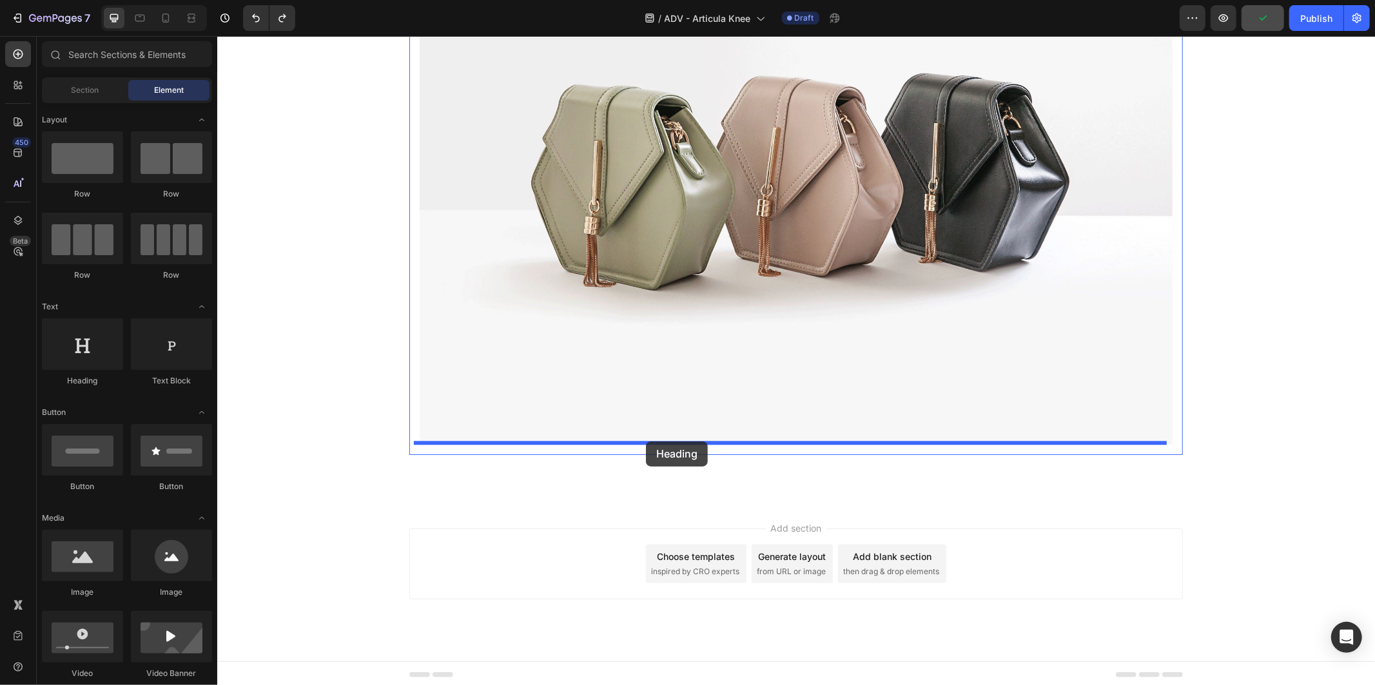
drag, startPoint x: 308, startPoint y: 392, endPoint x: 645, endPoint y: 440, distance: 340.4
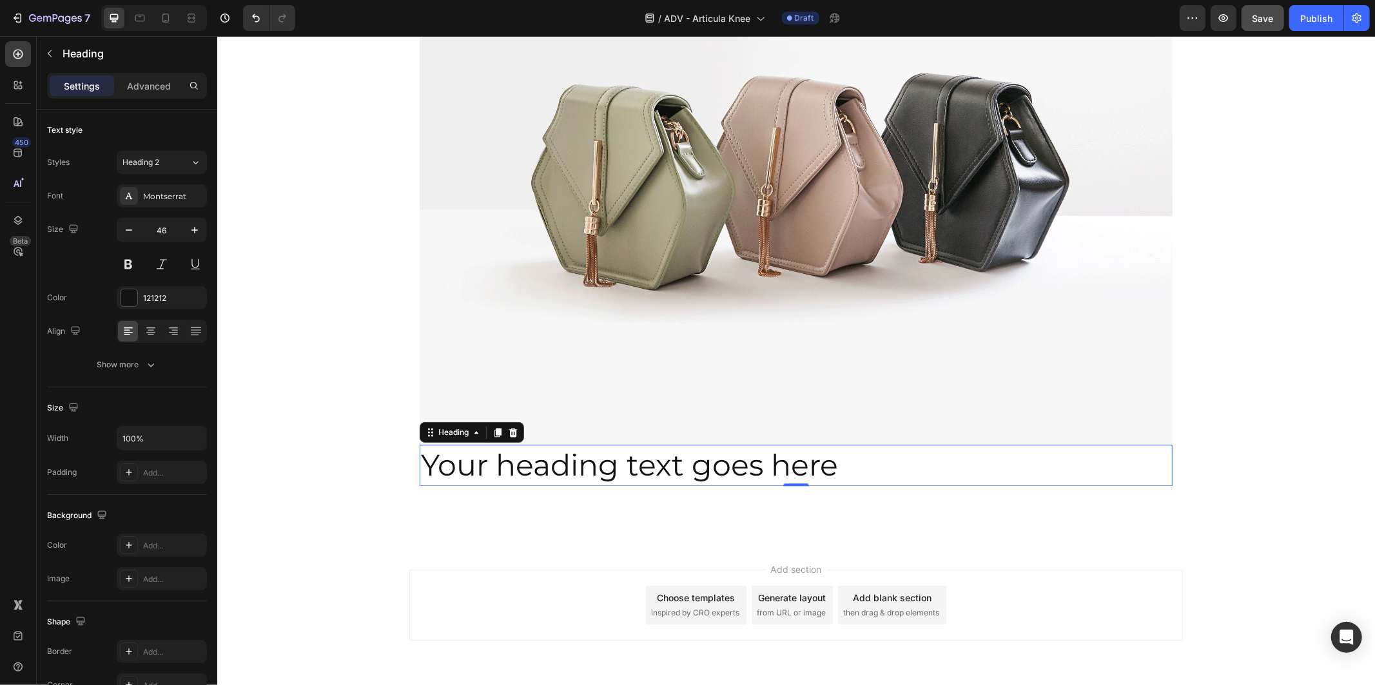
click at [559, 467] on h2 "Your heading text goes here" at bounding box center [795, 464] width 753 height 41
click at [559, 467] on p "Your heading text goes here" at bounding box center [795, 464] width 750 height 39
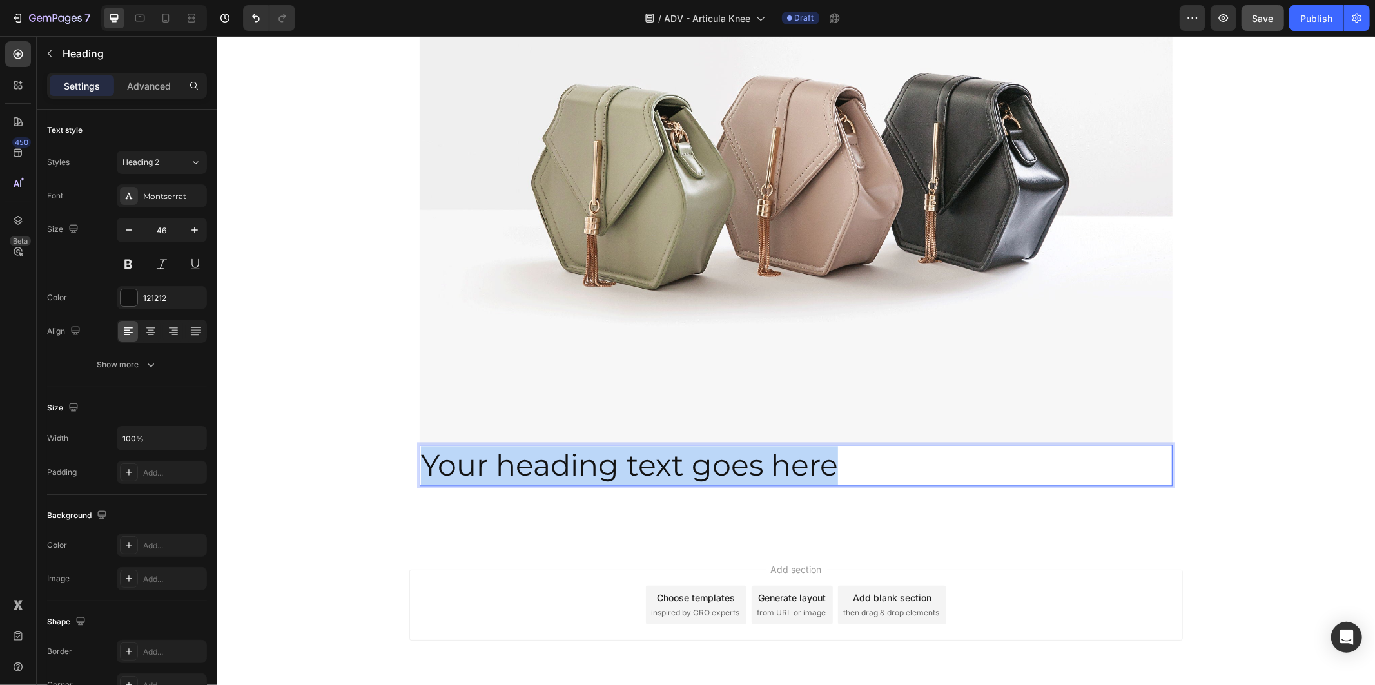
click at [559, 467] on p "Your heading text goes here" at bounding box center [795, 464] width 750 height 39
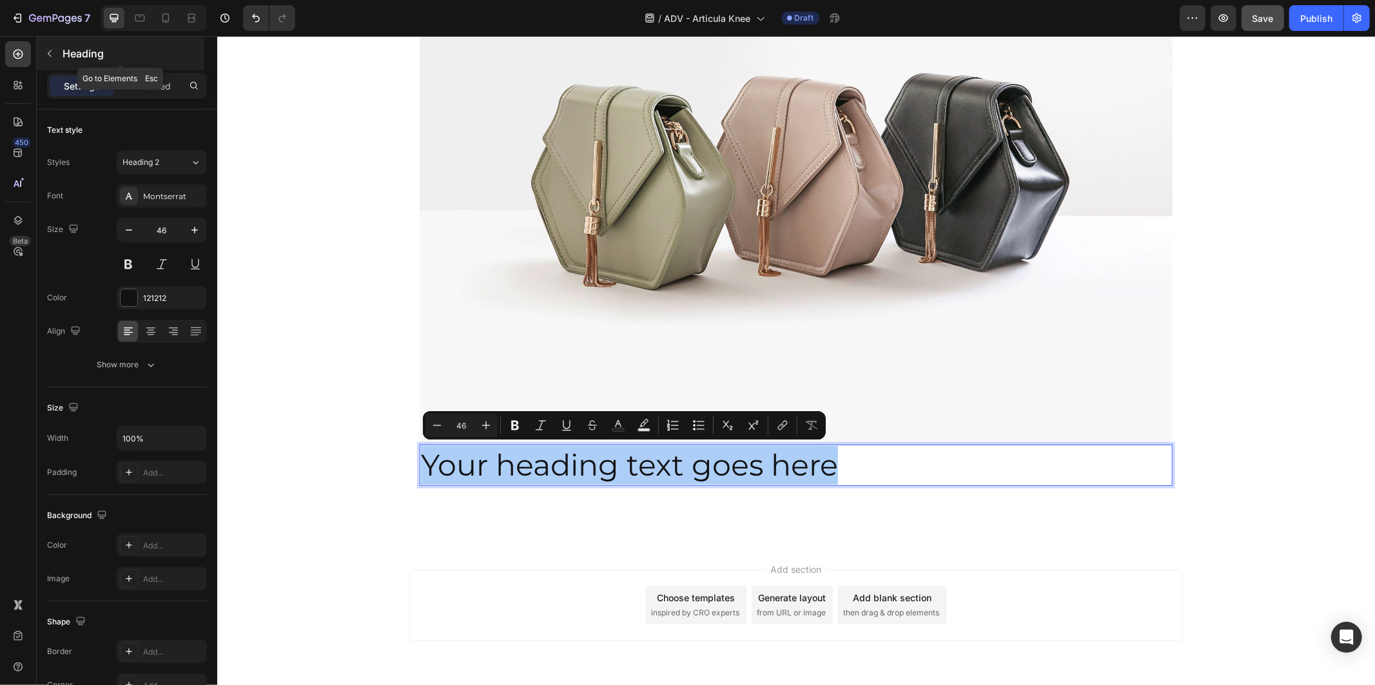
click at [93, 52] on p "Heading" at bounding box center [132, 53] width 139 height 15
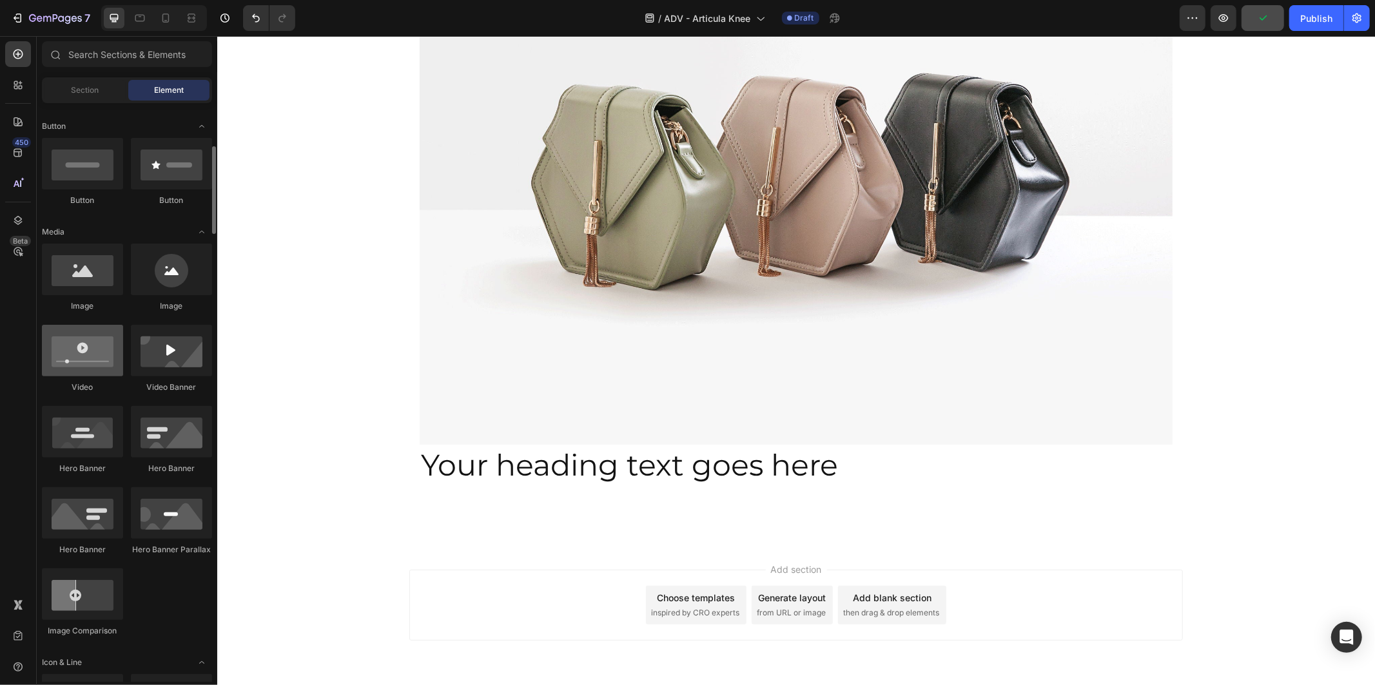
scroll to position [501, 0]
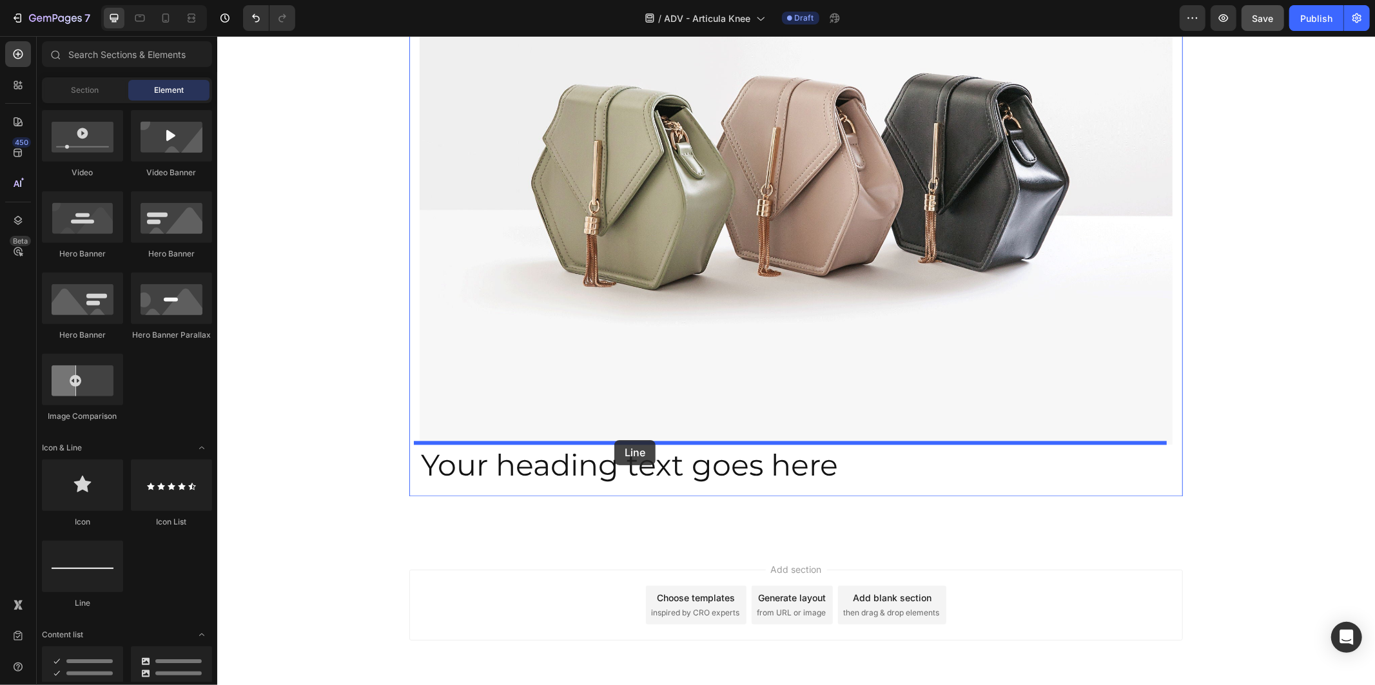
drag, startPoint x: 296, startPoint y: 607, endPoint x: 614, endPoint y: 439, distance: 358.9
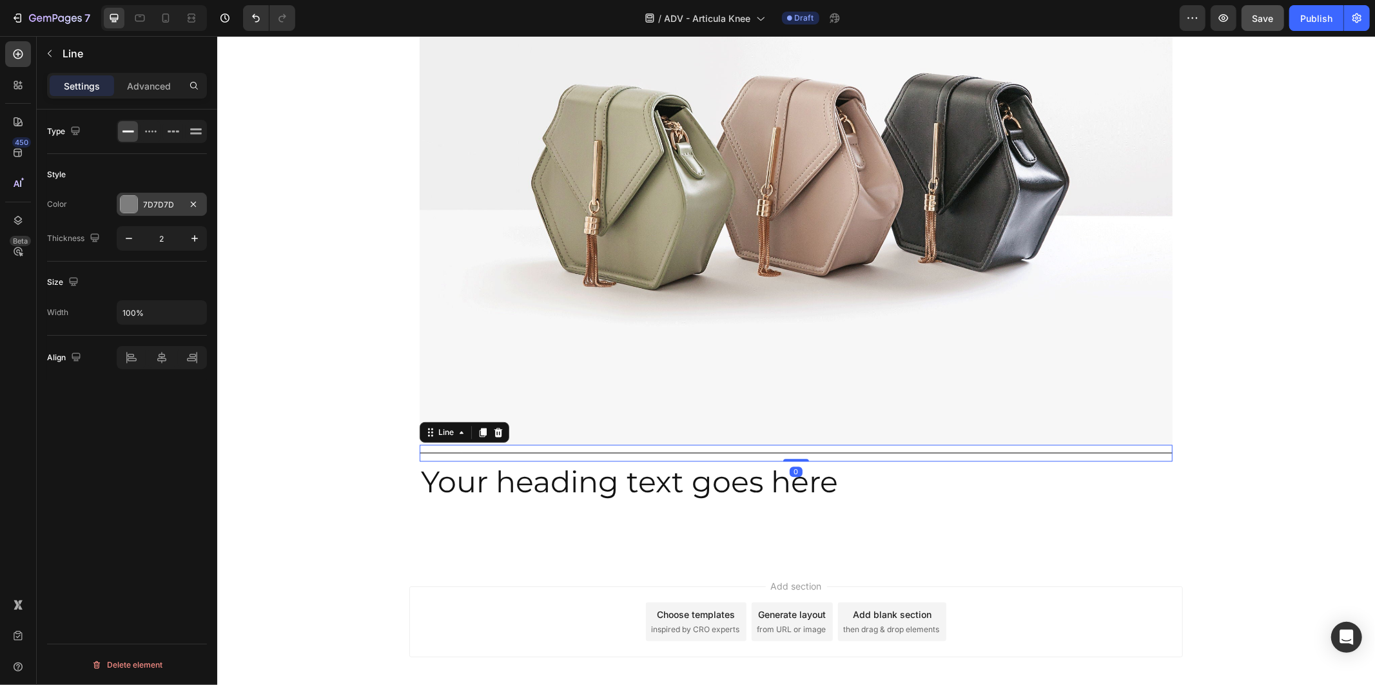
click at [168, 203] on div "7D7D7D" at bounding box center [161, 205] width 37 height 12
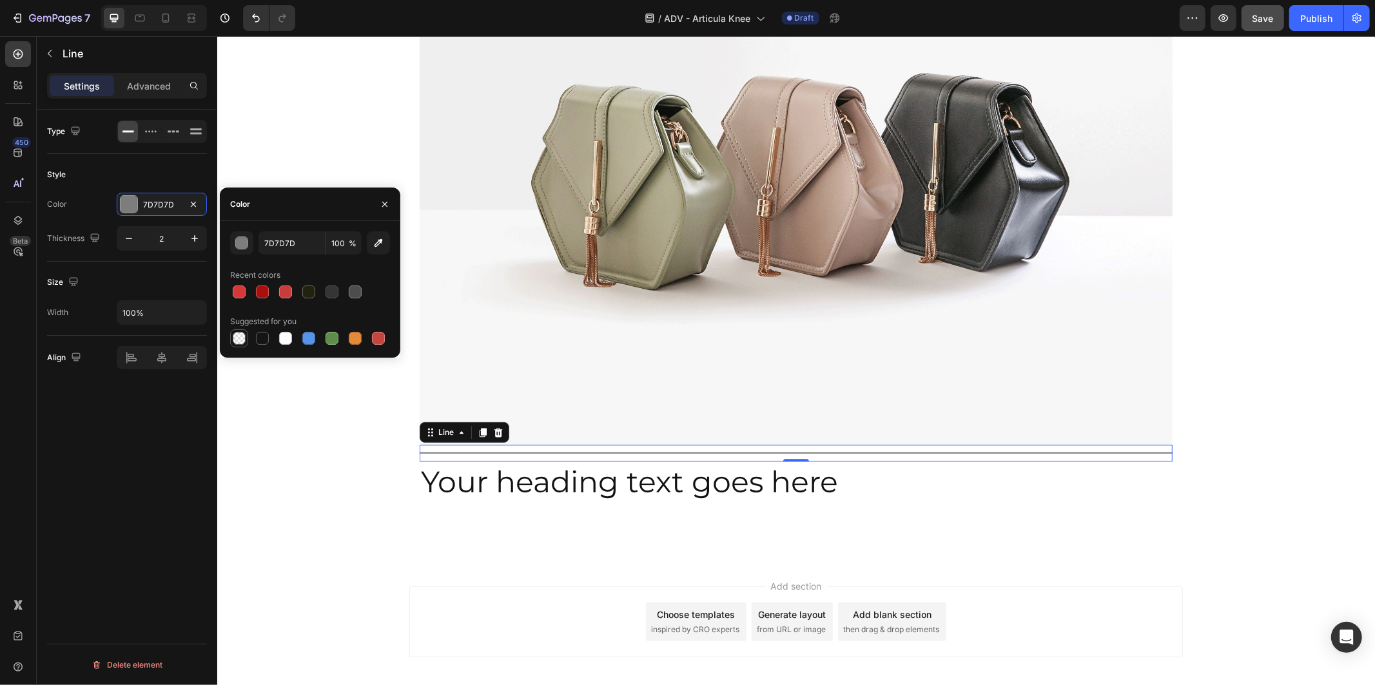
click at [245, 335] on div at bounding box center [239, 338] width 13 height 13
type input "000000"
type input "0"
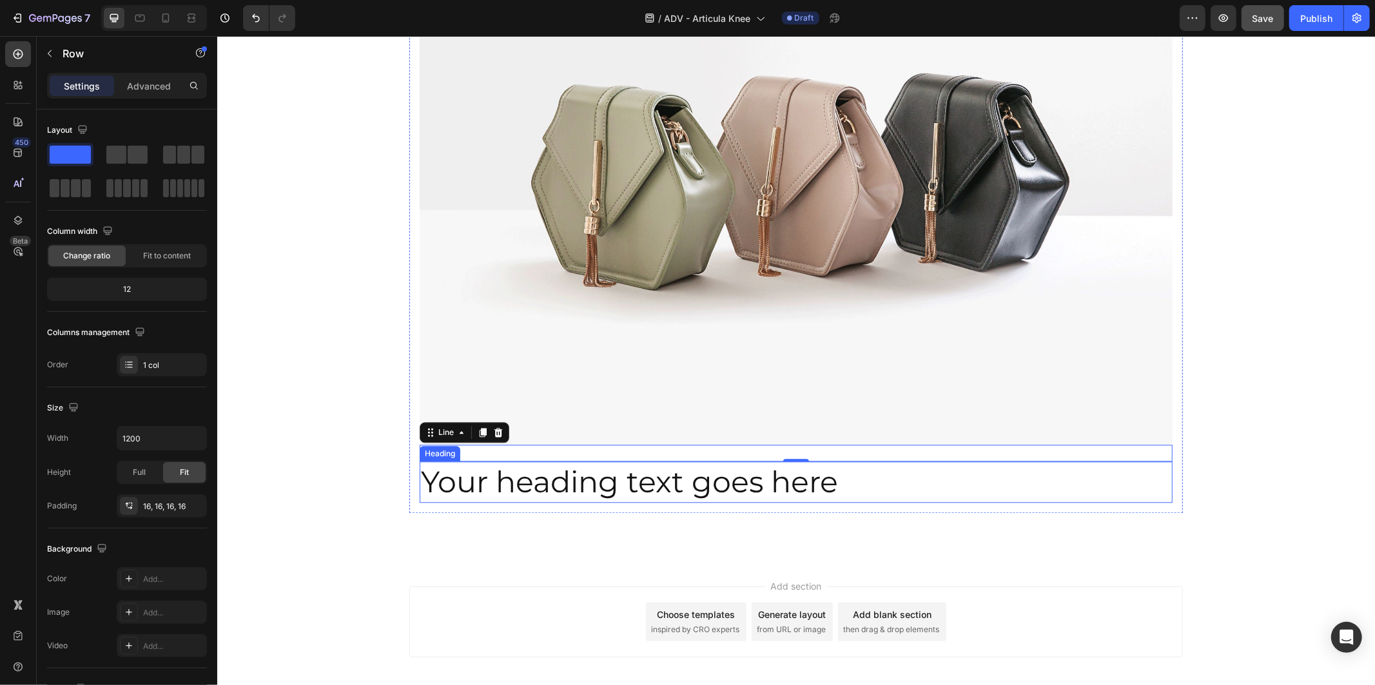
click at [577, 502] on div "Image Title Line 0 Your heading text goes here Heading Row" at bounding box center [795, 190] width 773 height 643
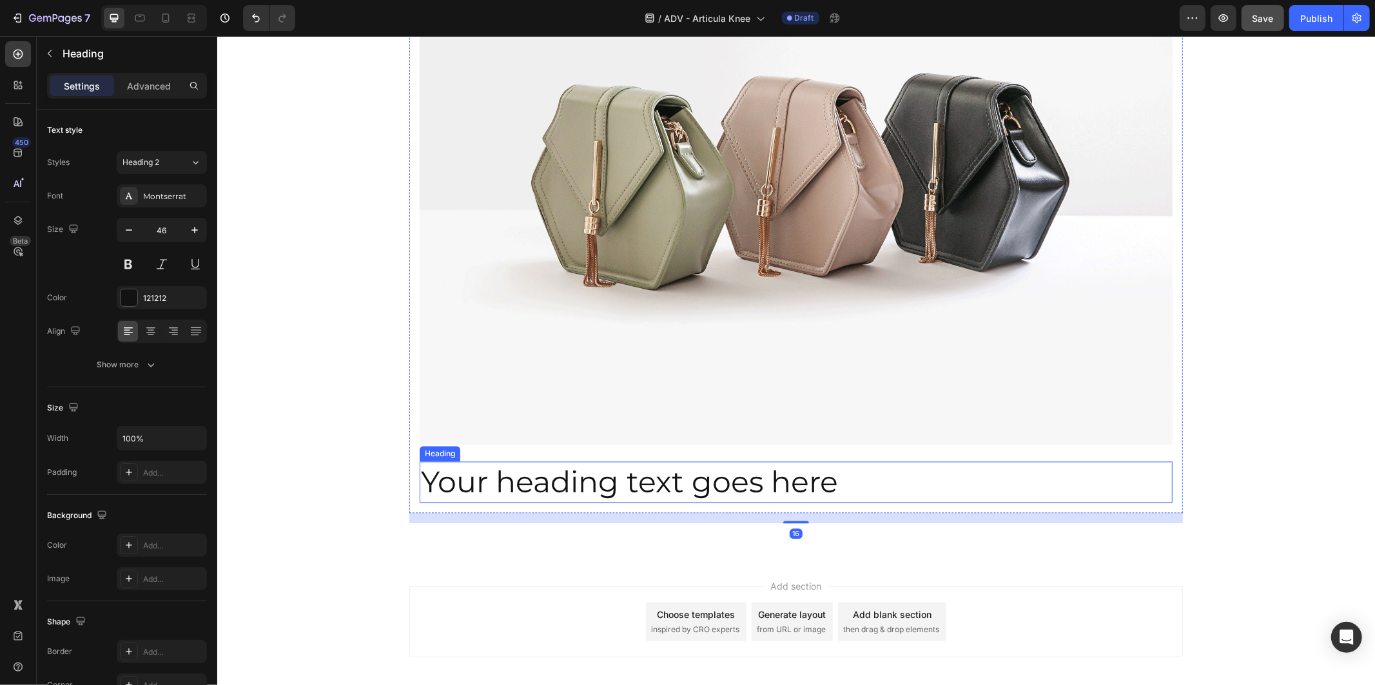
click at [778, 481] on p "Your heading text goes here" at bounding box center [795, 481] width 750 height 39
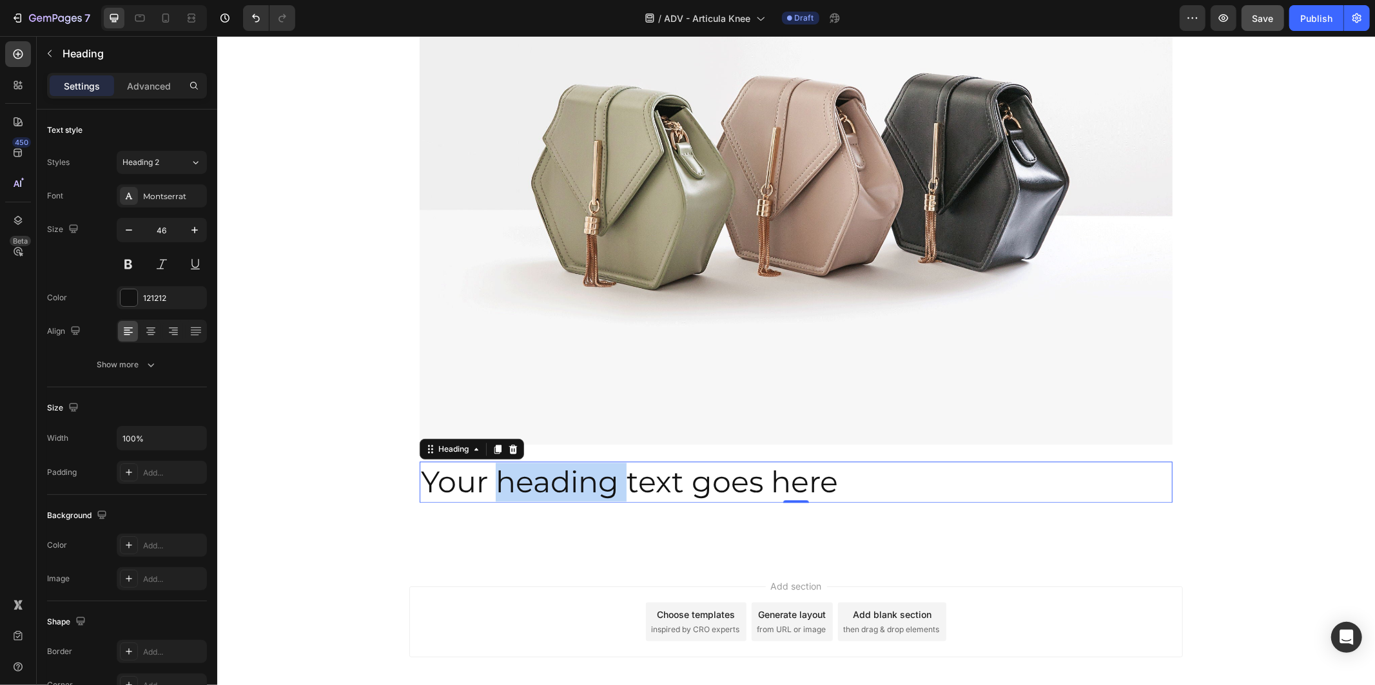
click at [544, 472] on p "Your heading text goes here" at bounding box center [795, 481] width 750 height 39
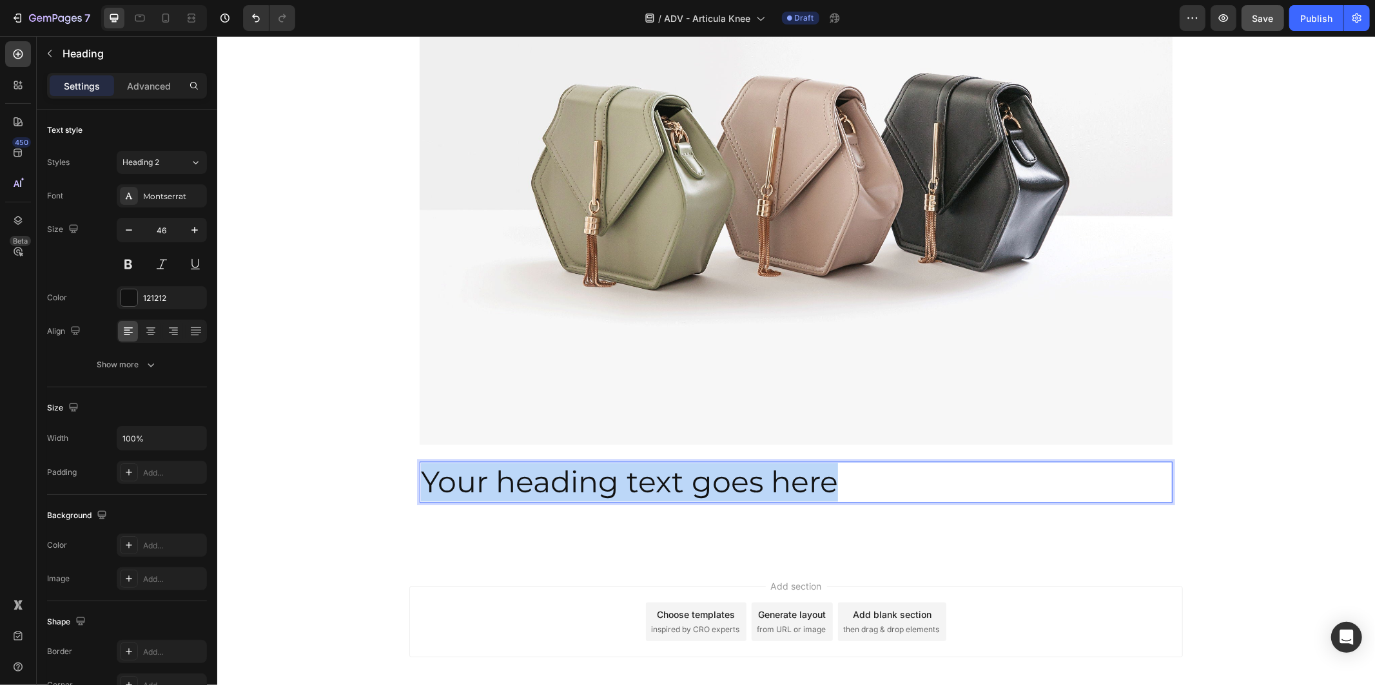
click at [544, 472] on p "Your heading text goes here" at bounding box center [795, 481] width 750 height 39
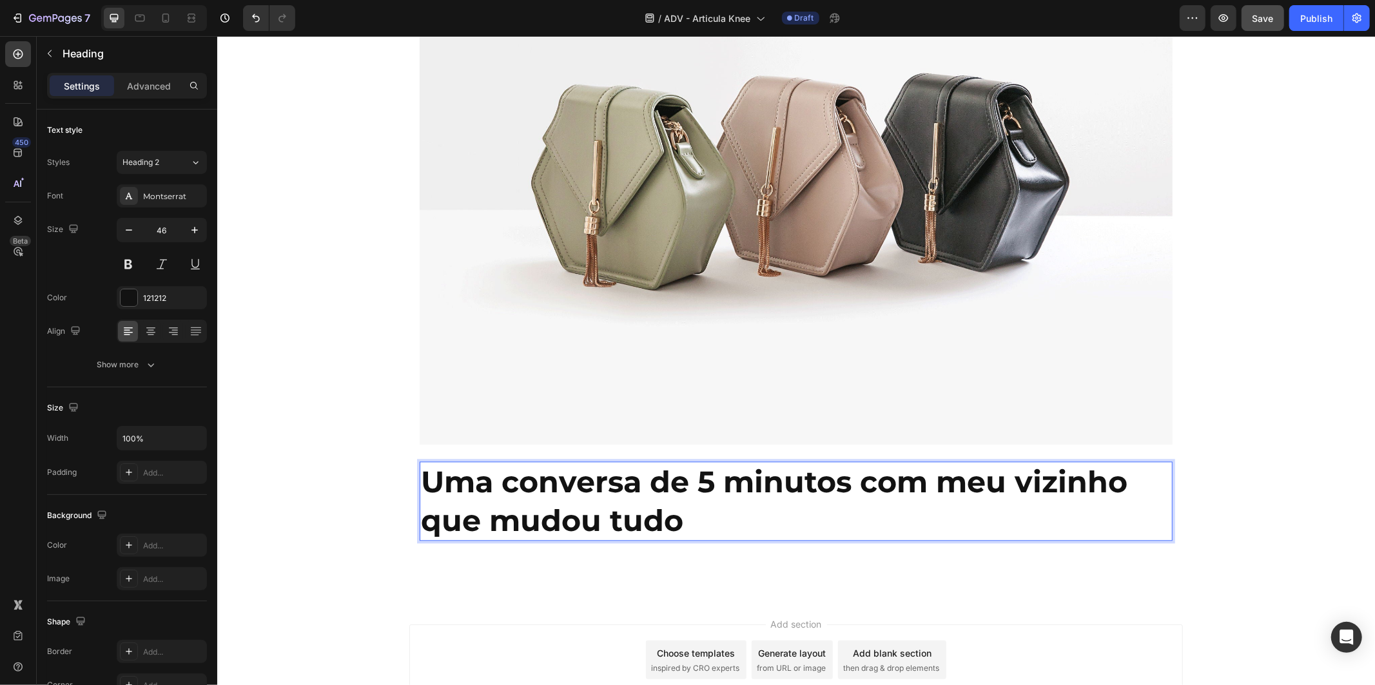
click at [559, 516] on strong "Uma conversa de 5 minutos com meu vizinho que mudou tudo" at bounding box center [773, 500] width 706 height 75
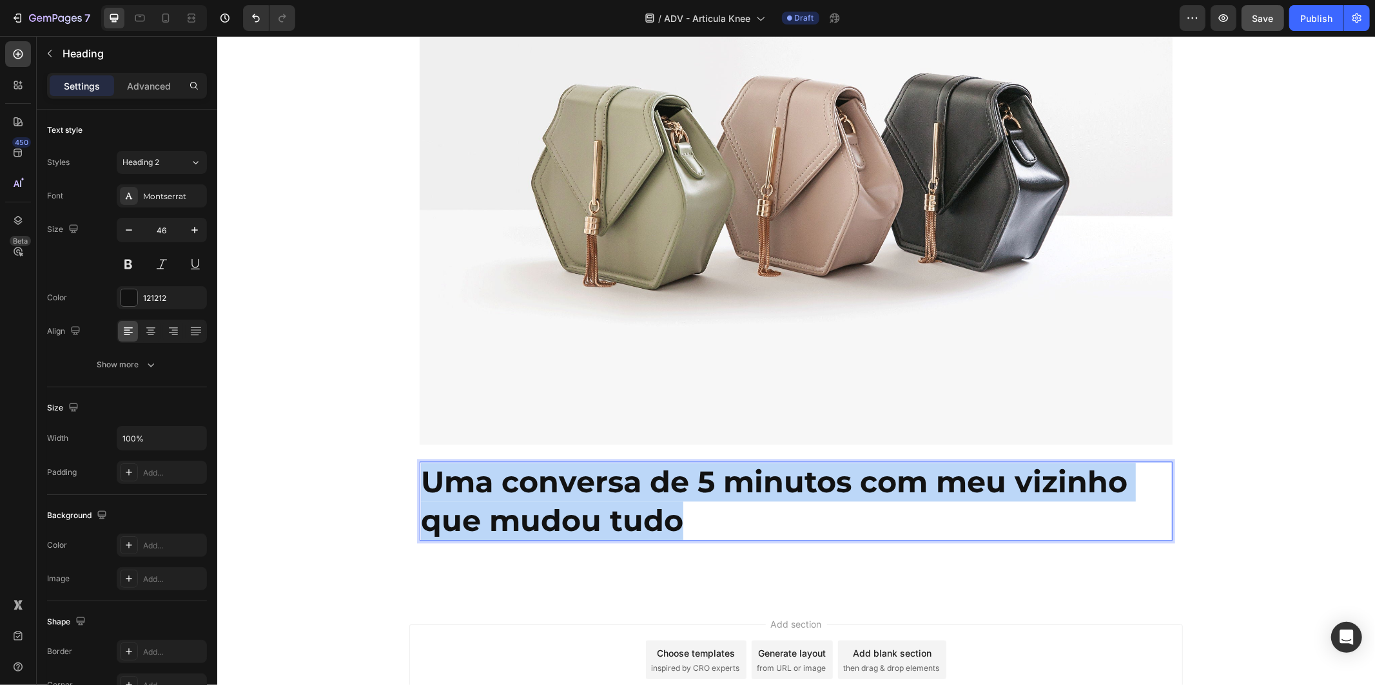
click at [559, 516] on strong "Uma conversa de 5 minutos com meu vizinho que mudou tudo" at bounding box center [773, 500] width 706 height 75
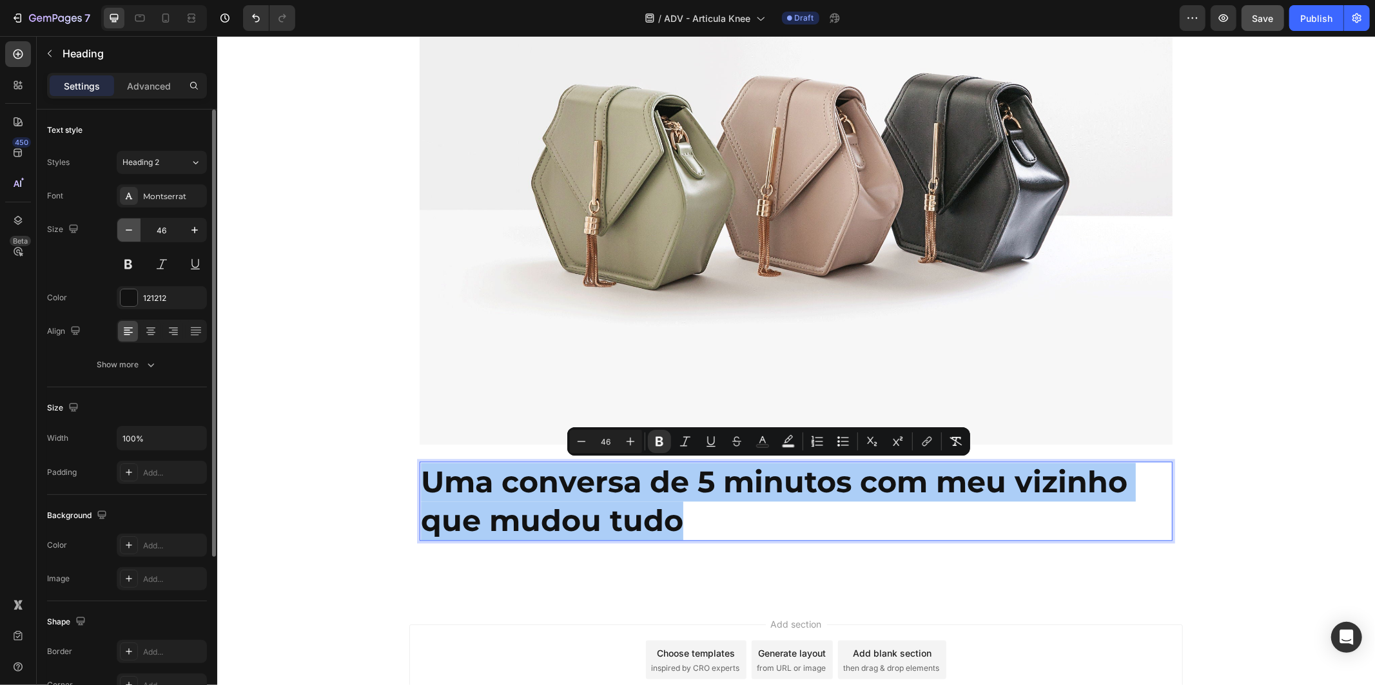
click at [133, 230] on icon "button" at bounding box center [128, 230] width 13 height 13
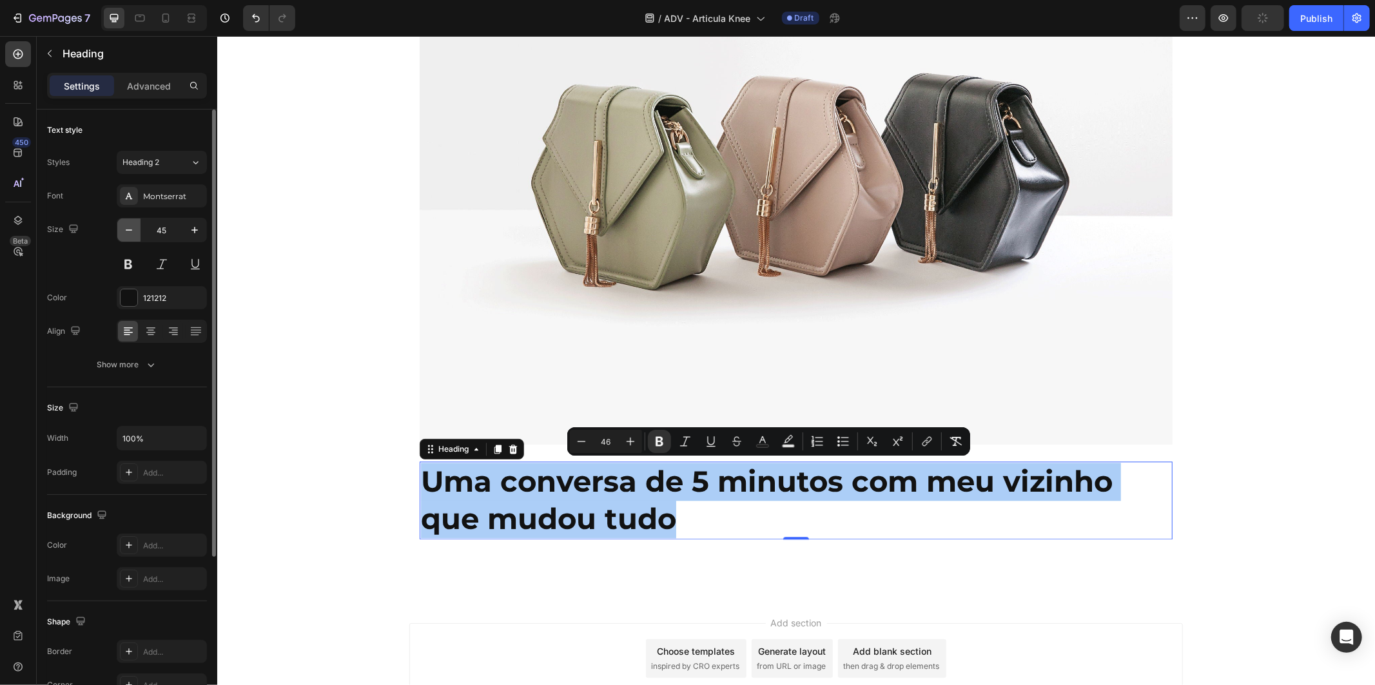
click at [133, 230] on icon "button" at bounding box center [128, 230] width 13 height 13
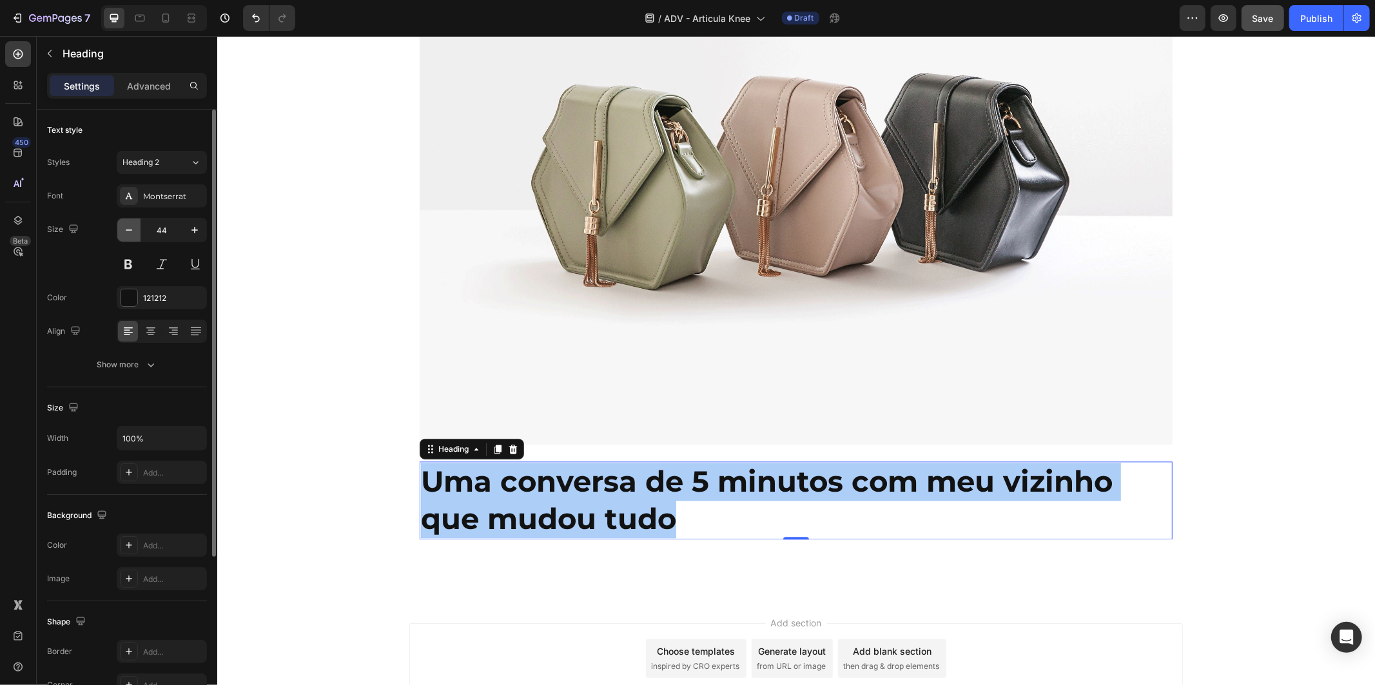
click at [133, 230] on icon "button" at bounding box center [128, 230] width 13 height 13
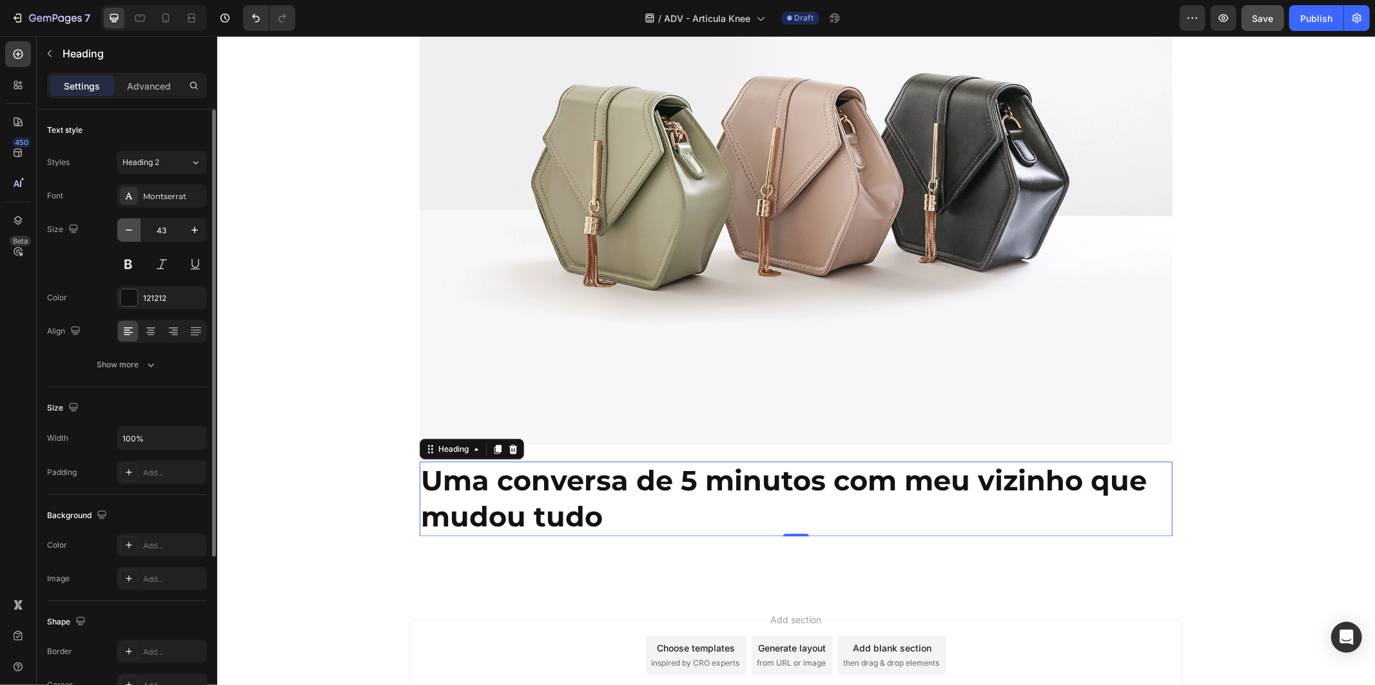
click at [133, 230] on icon "button" at bounding box center [128, 230] width 13 height 13
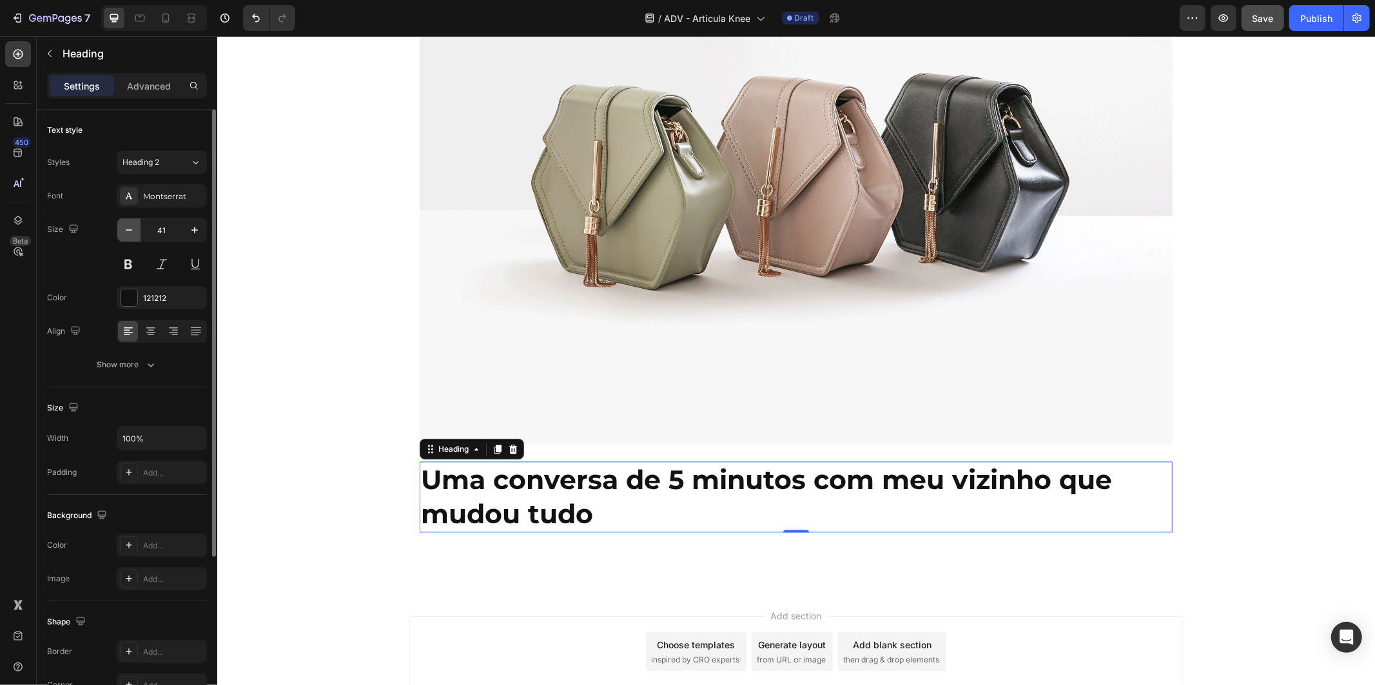
click at [133, 230] on icon "button" at bounding box center [128, 230] width 13 height 13
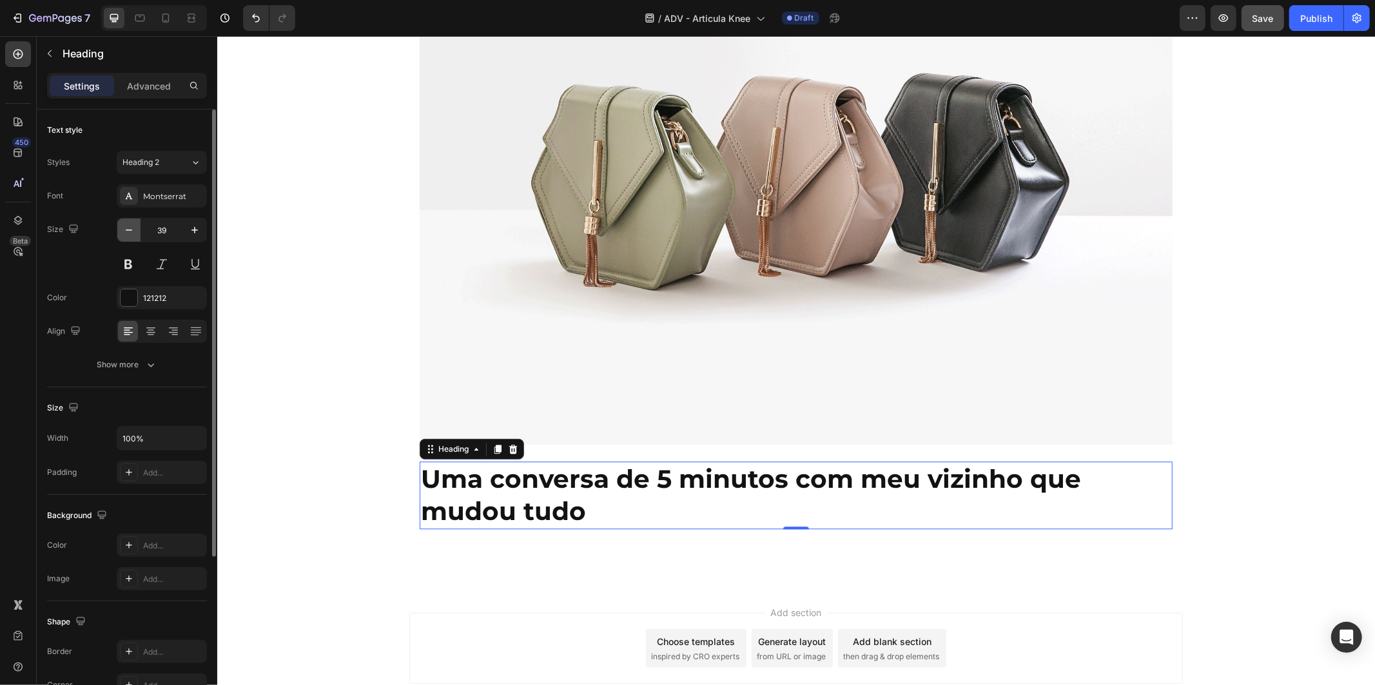
click at [133, 230] on icon "button" at bounding box center [128, 230] width 13 height 13
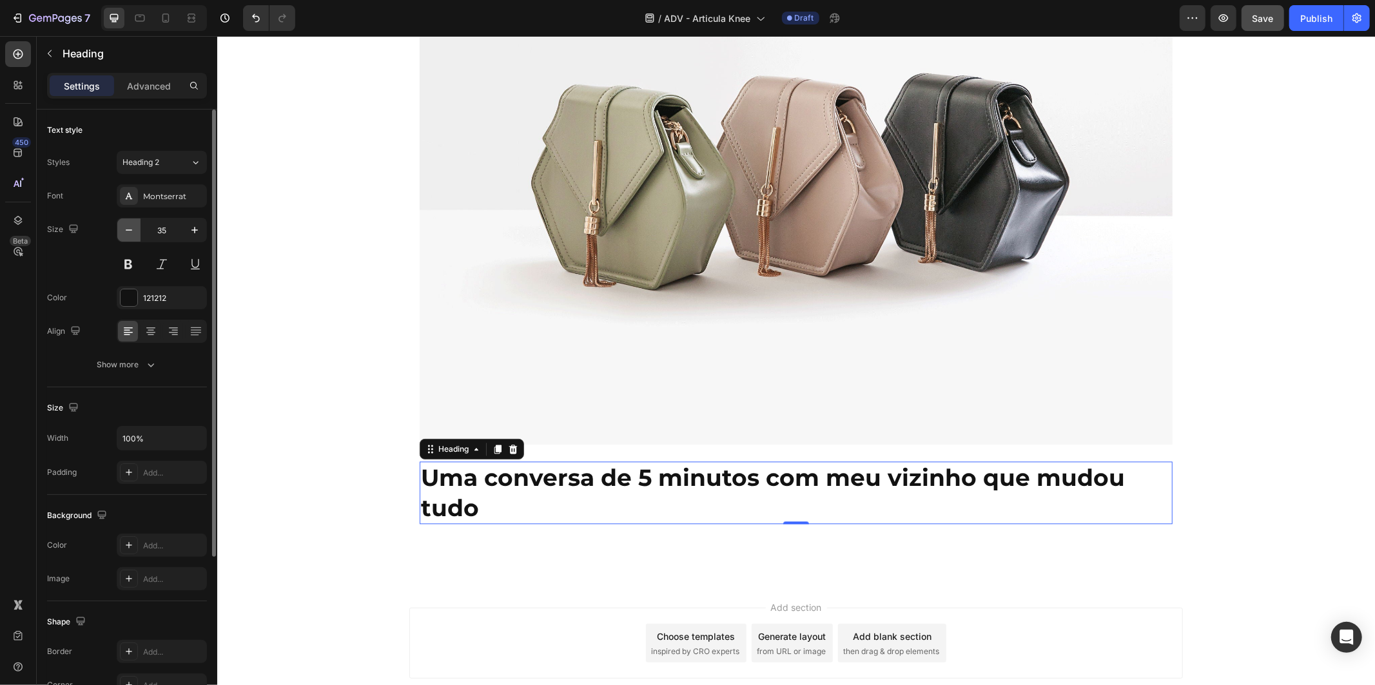
click at [133, 230] on icon "button" at bounding box center [128, 230] width 13 height 13
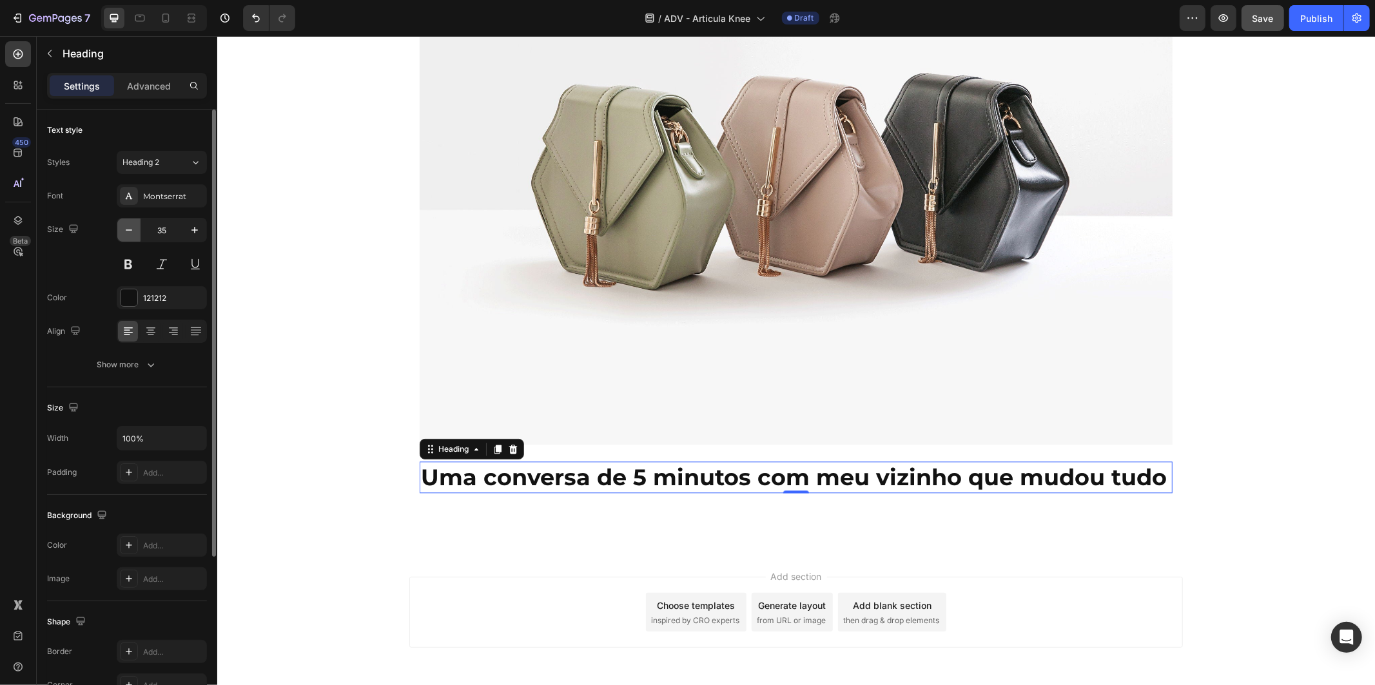
click at [133, 230] on icon "button" at bounding box center [128, 230] width 13 height 13
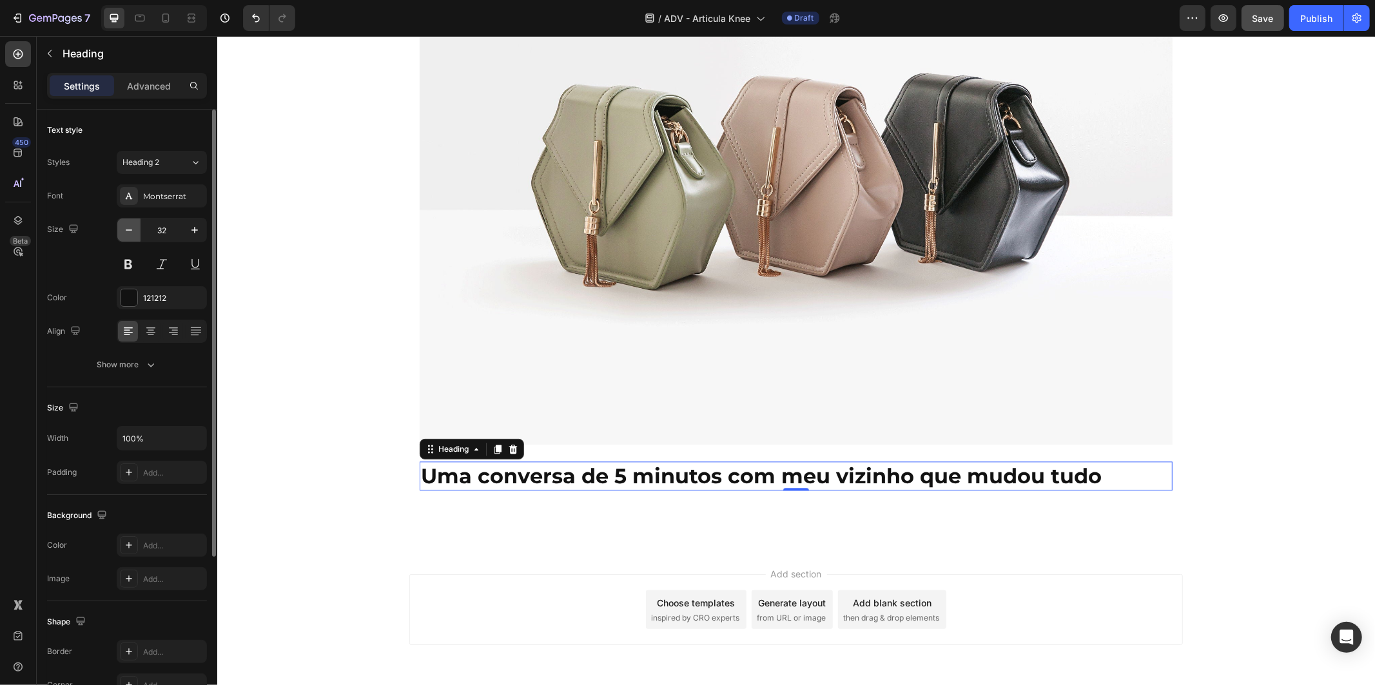
click at [133, 230] on icon "button" at bounding box center [128, 230] width 13 height 13
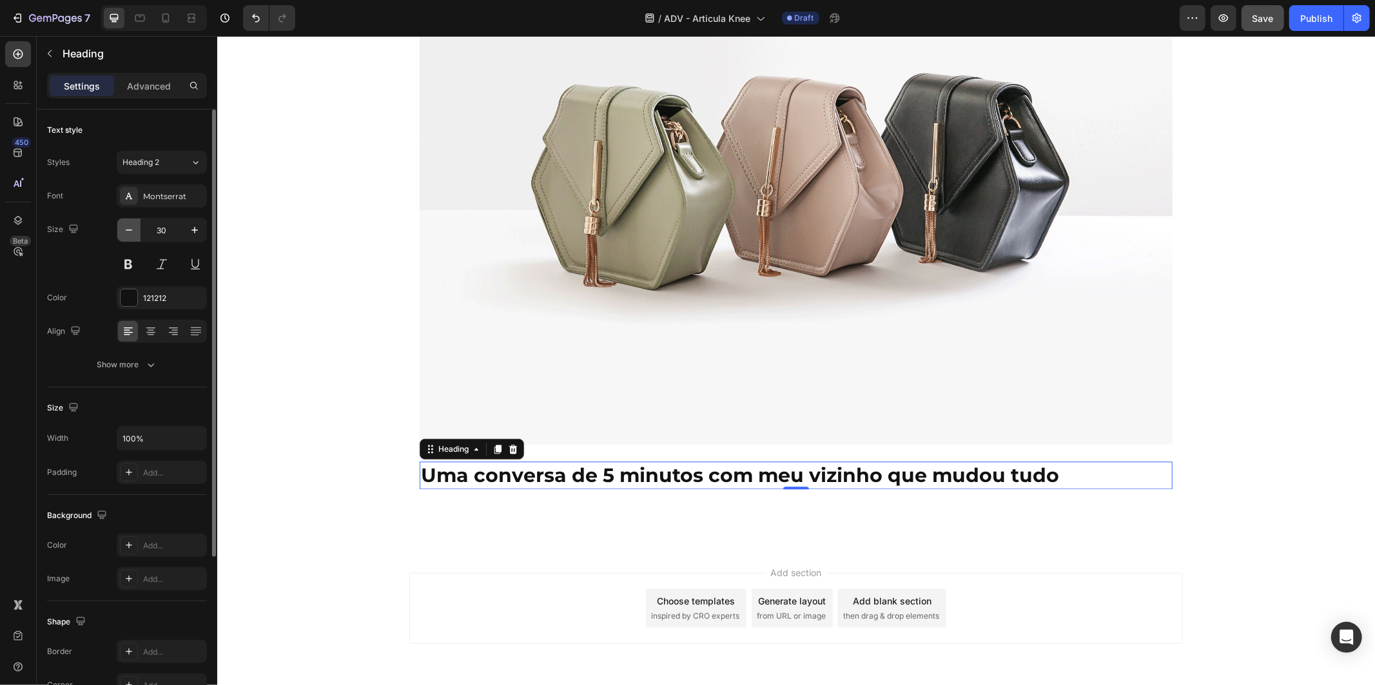
click at [133, 230] on icon "button" at bounding box center [128, 230] width 13 height 13
type input "28"
click at [175, 191] on div "Montserrat" at bounding box center [173, 197] width 61 height 12
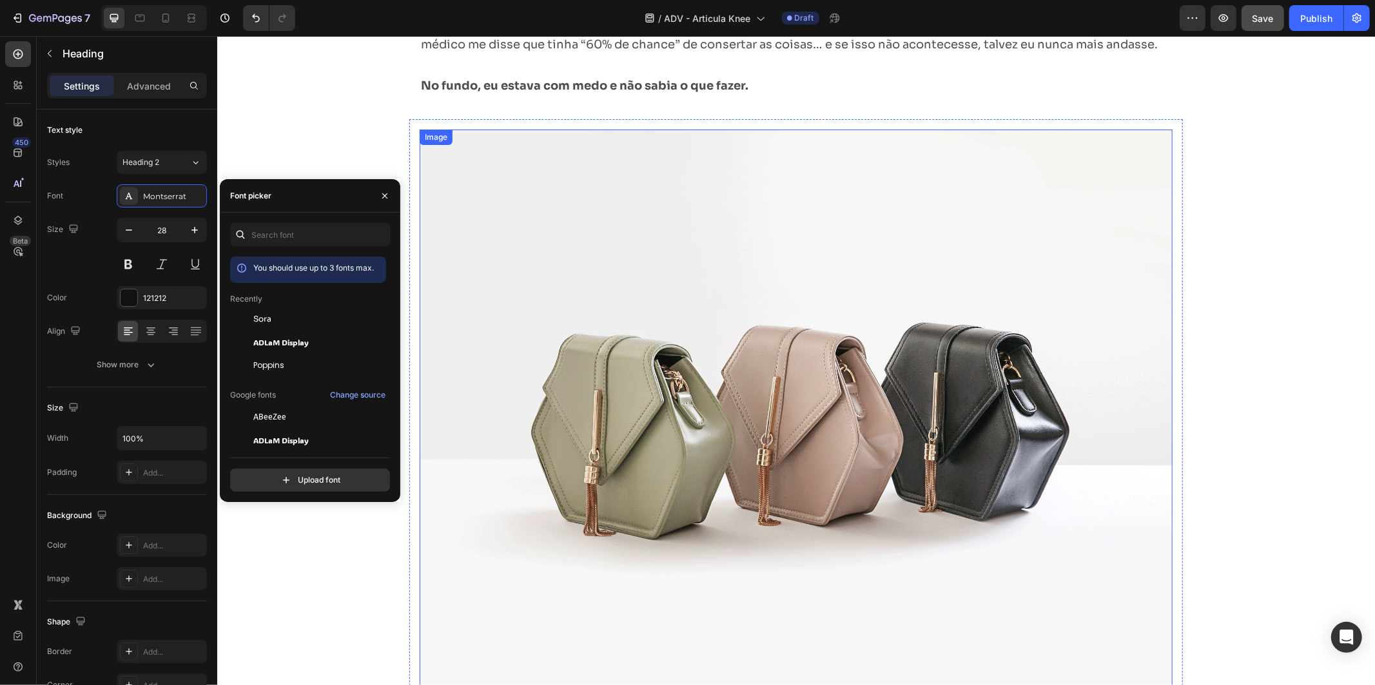
scroll to position [1696, 0]
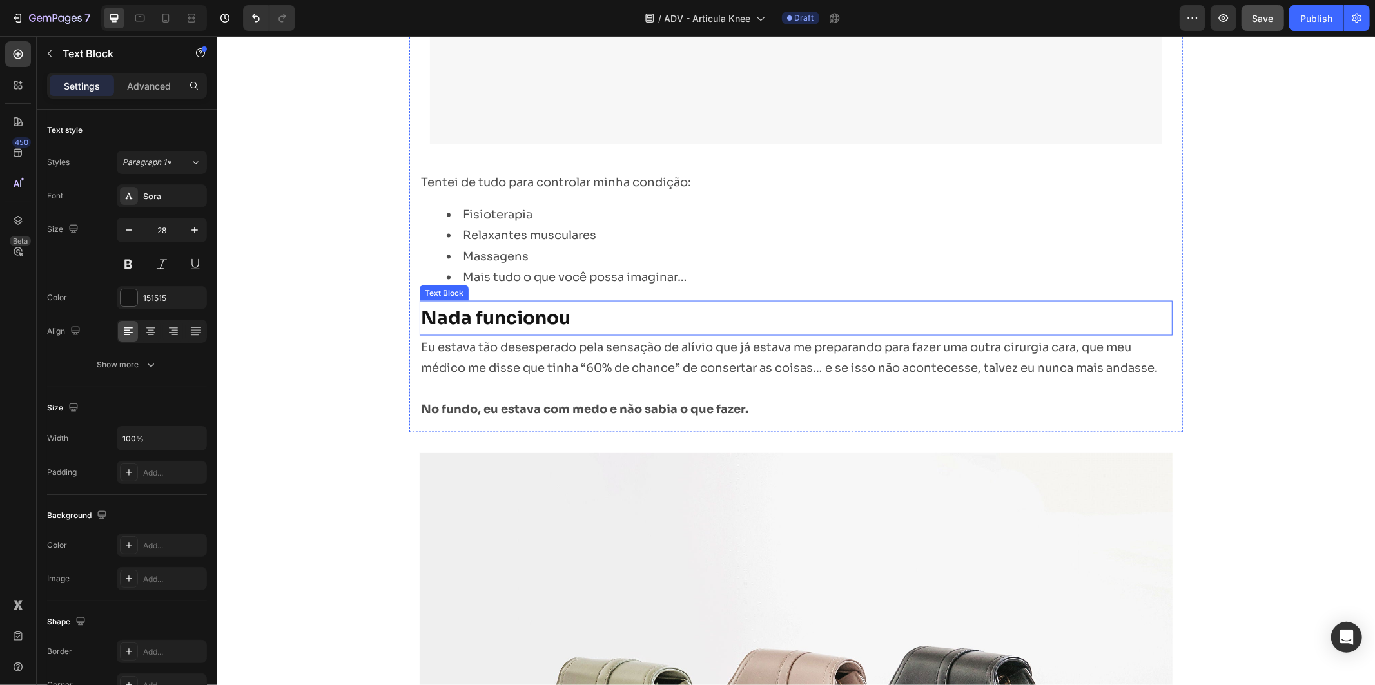
click at [568, 313] on p "Nada funcionou" at bounding box center [795, 318] width 750 height 32
click at [566, 313] on p "Nada funcionou" at bounding box center [795, 318] width 750 height 32
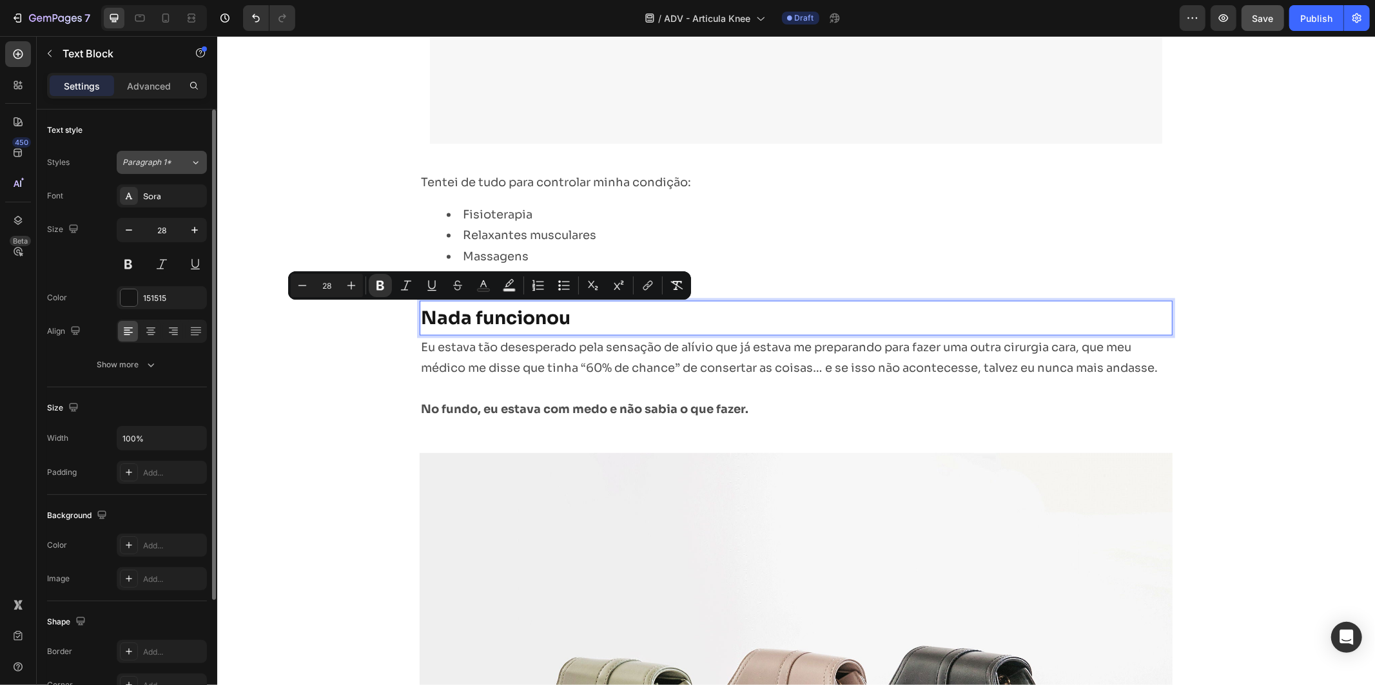
click at [145, 160] on span "Paragraph 1*" at bounding box center [146, 163] width 49 height 12
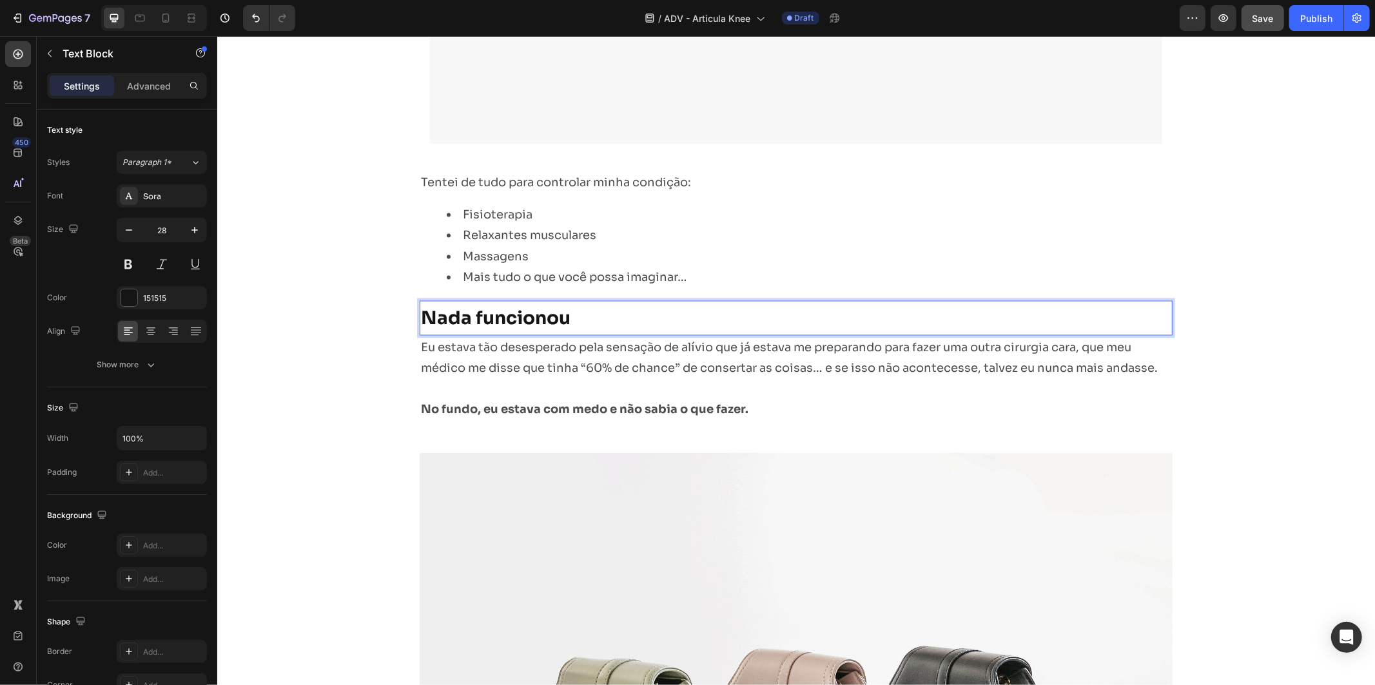
click at [512, 307] on strong "Nada funcionou" at bounding box center [495, 317] width 150 height 23
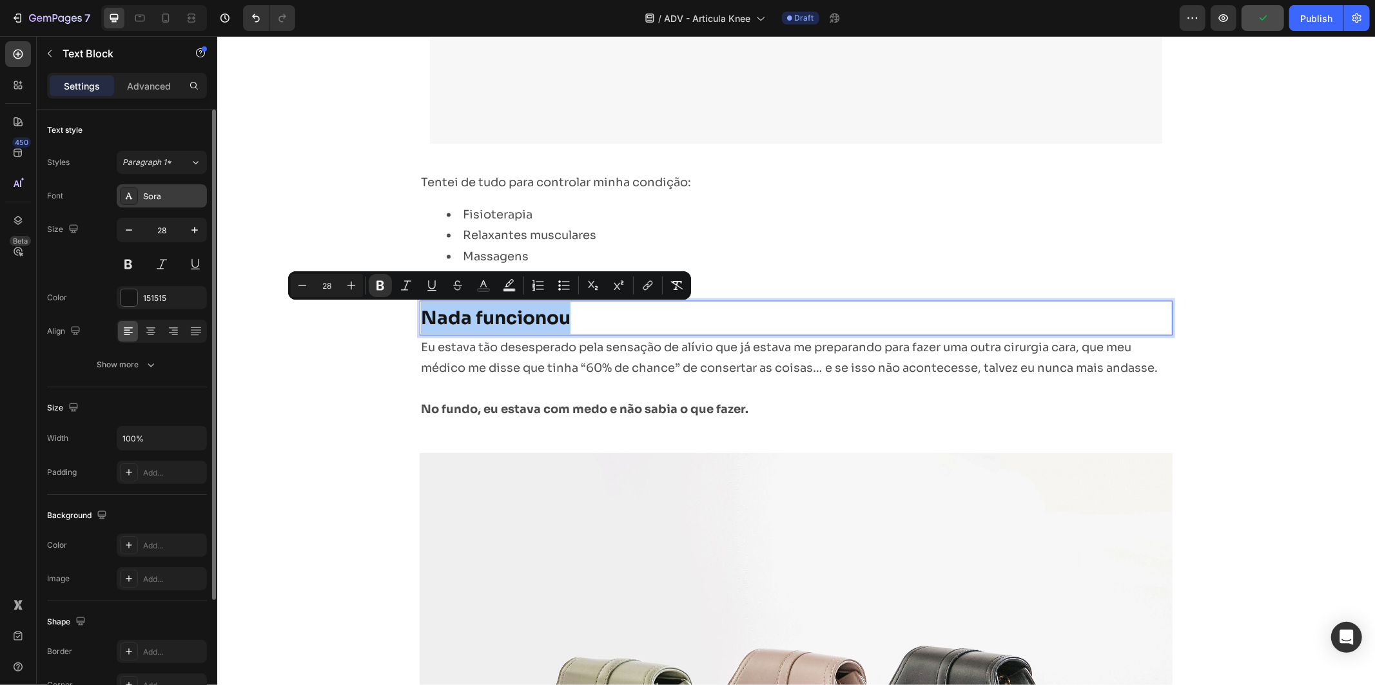
click at [170, 192] on div "Sora" at bounding box center [173, 197] width 61 height 12
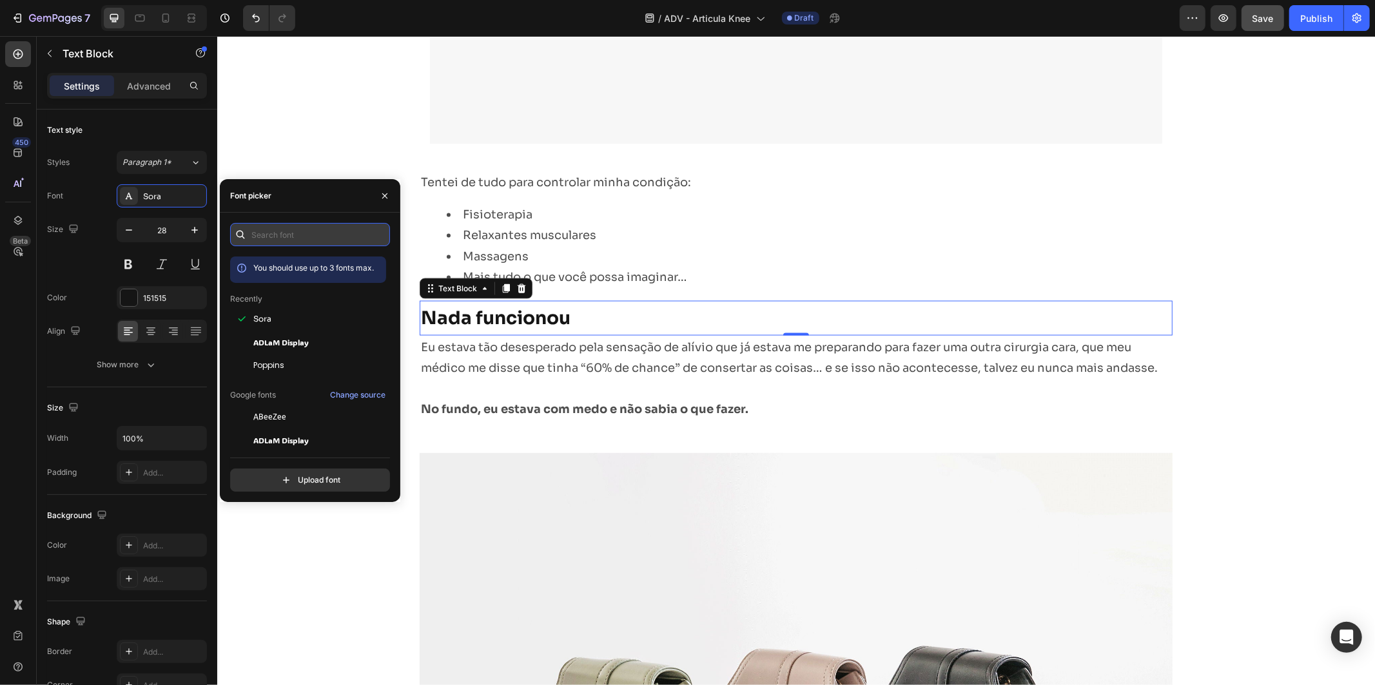
click at [271, 238] on input "text" at bounding box center [310, 234] width 160 height 23
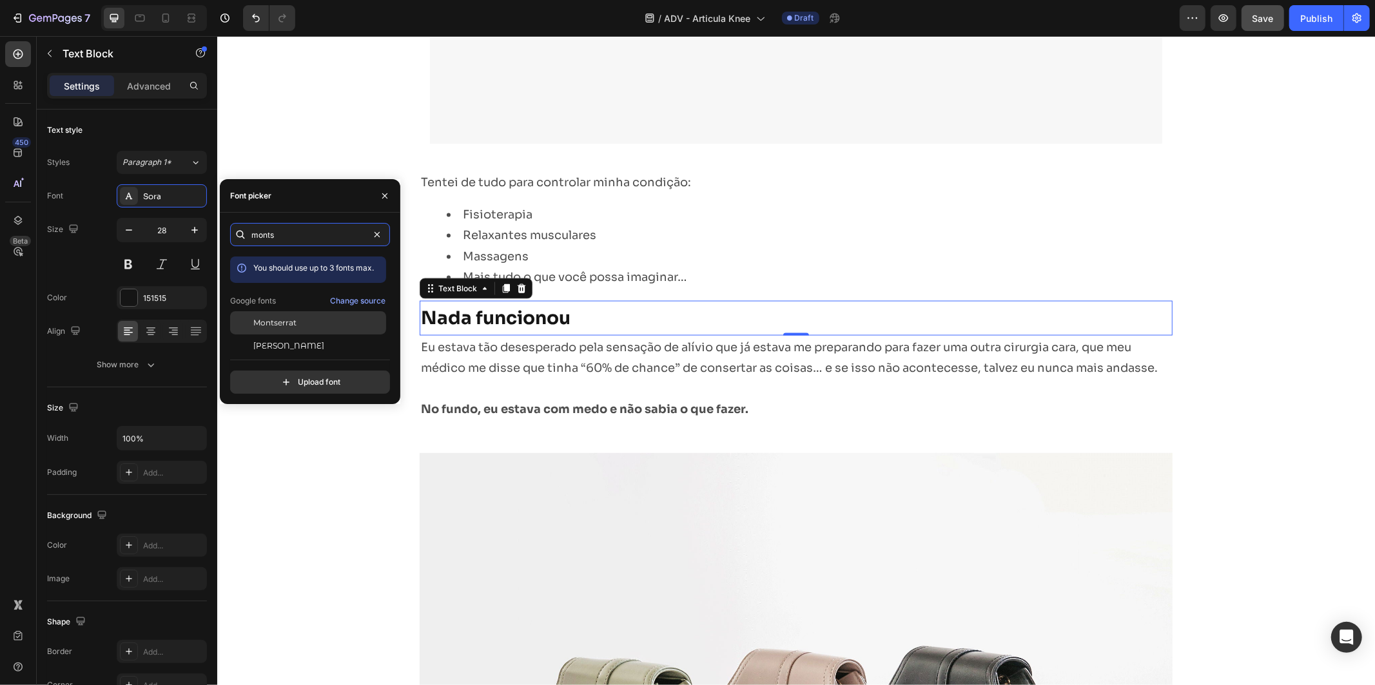
type input "monts"
click at [316, 320] on div "Montserrat" at bounding box center [318, 323] width 130 height 12
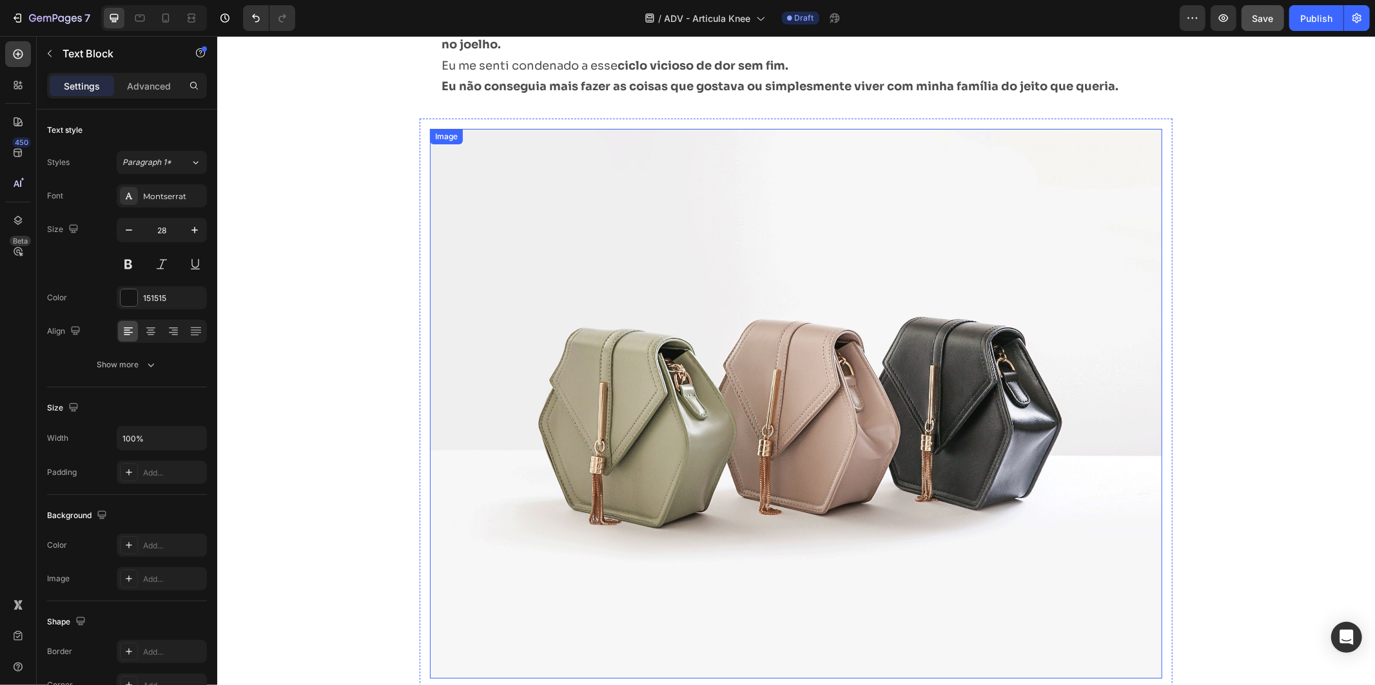
scroll to position [1552, 0]
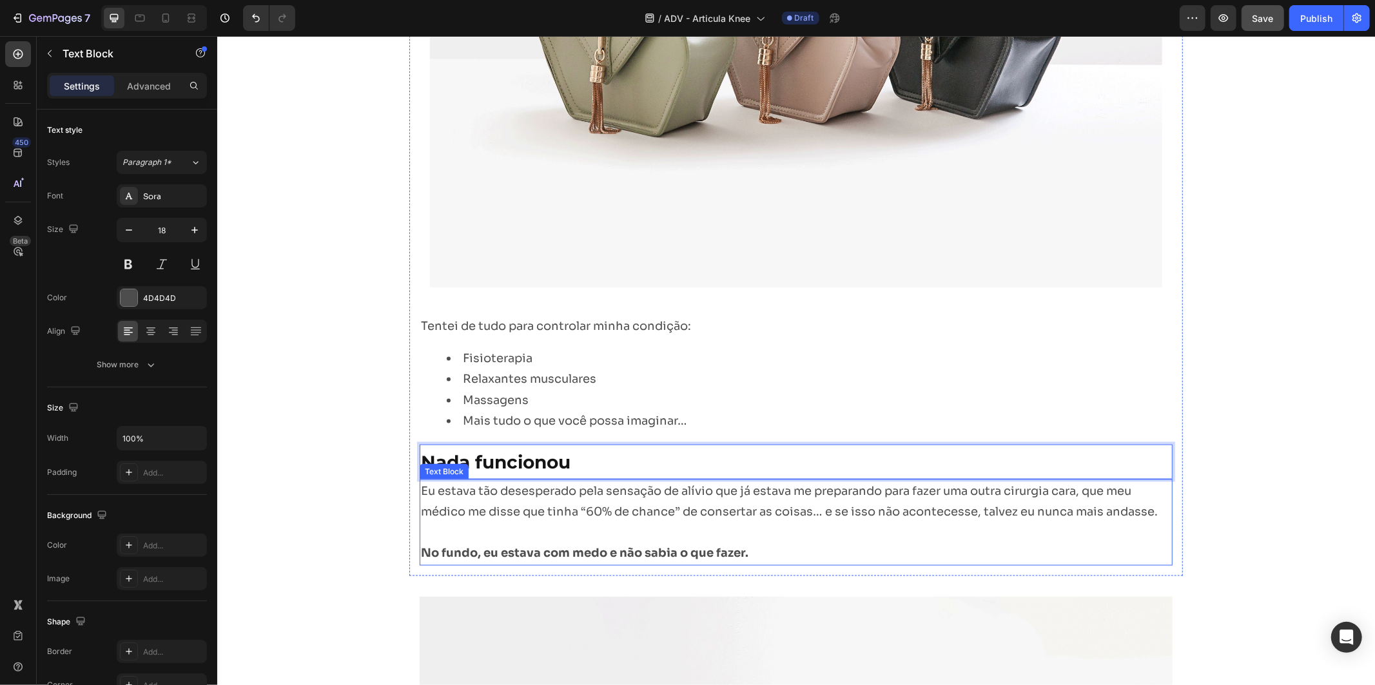
click at [653, 504] on p "Eu estava tão desesperado pela sensação de alívio que já estava me preparando p…" at bounding box center [795, 501] width 750 height 42
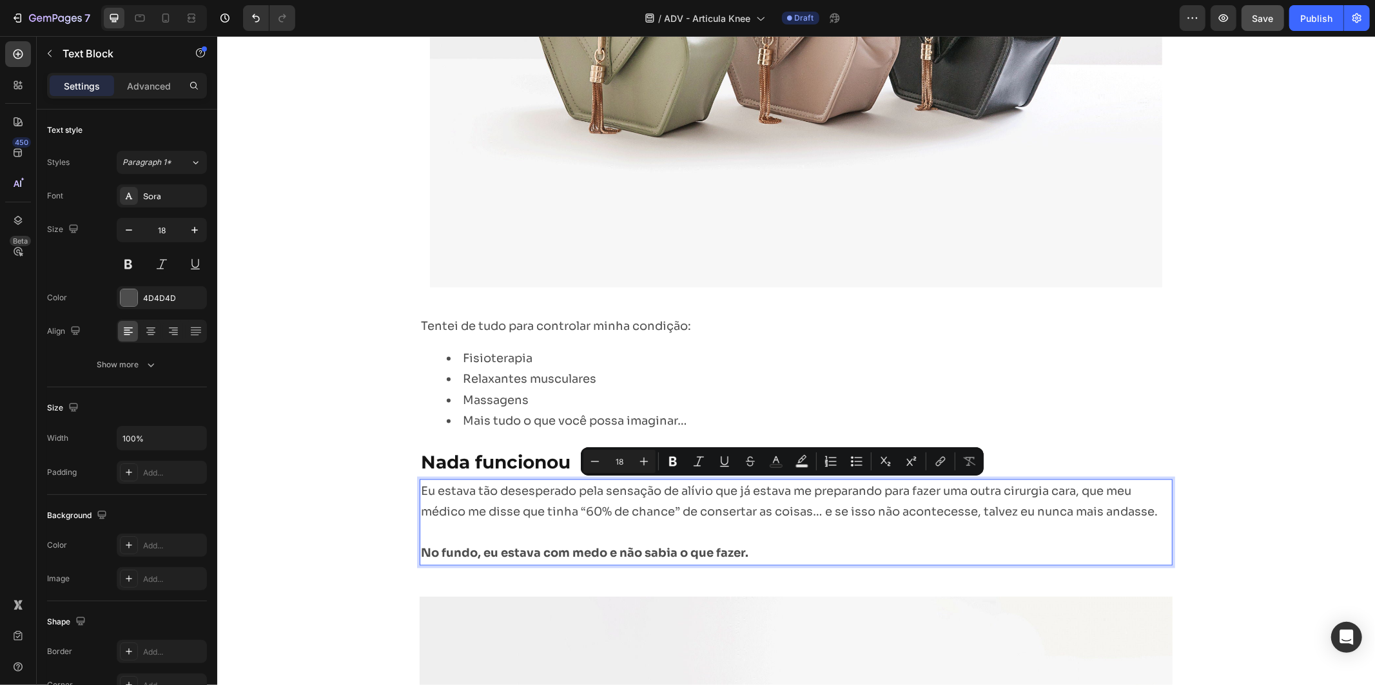
click at [733, 538] on p "Rich Text Editor. Editing area: main" at bounding box center [795, 532] width 750 height 21
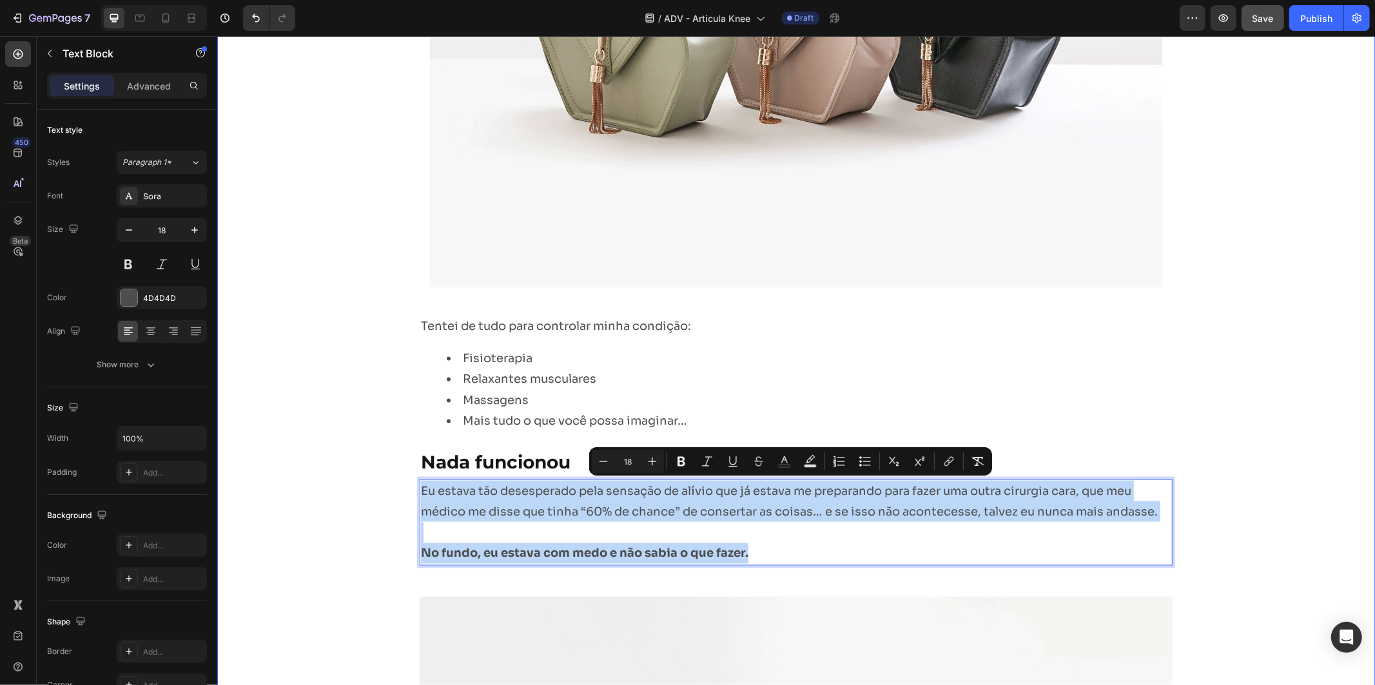
drag, startPoint x: 757, startPoint y: 555, endPoint x: 296, endPoint y: 483, distance: 467.0
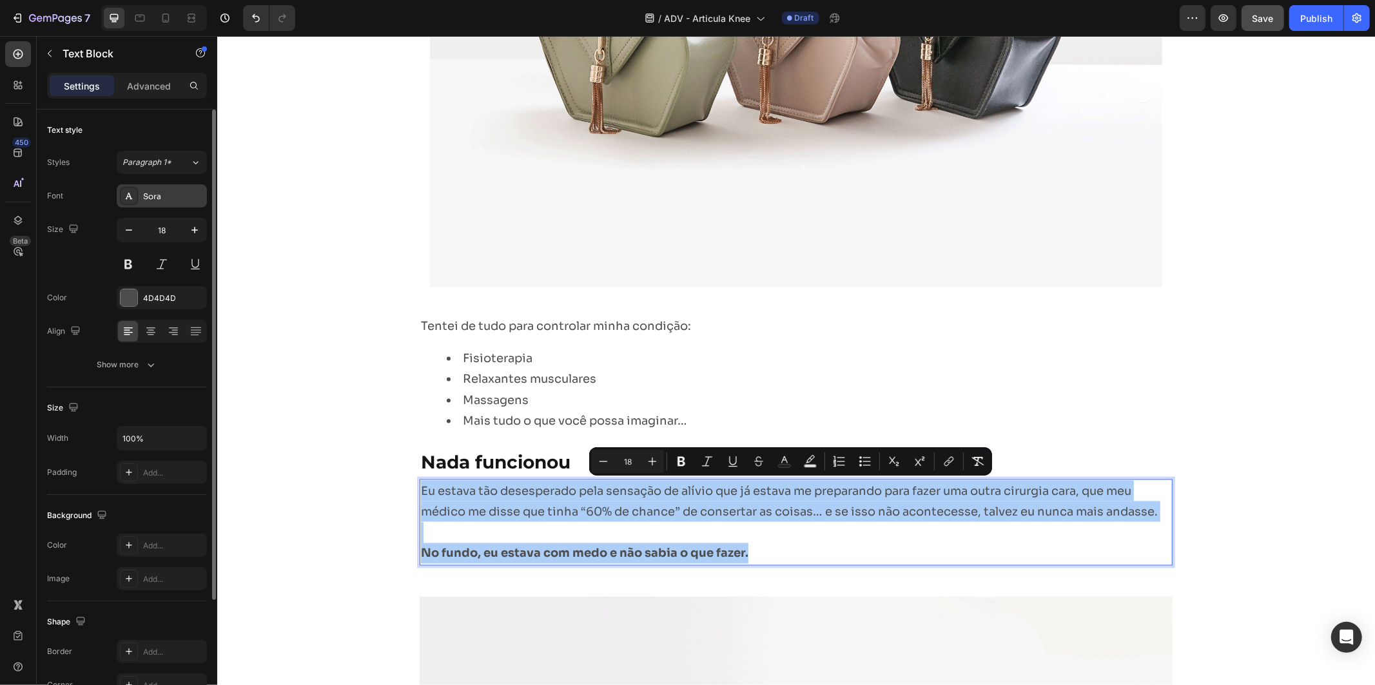
click at [166, 192] on div "Sora" at bounding box center [173, 197] width 61 height 12
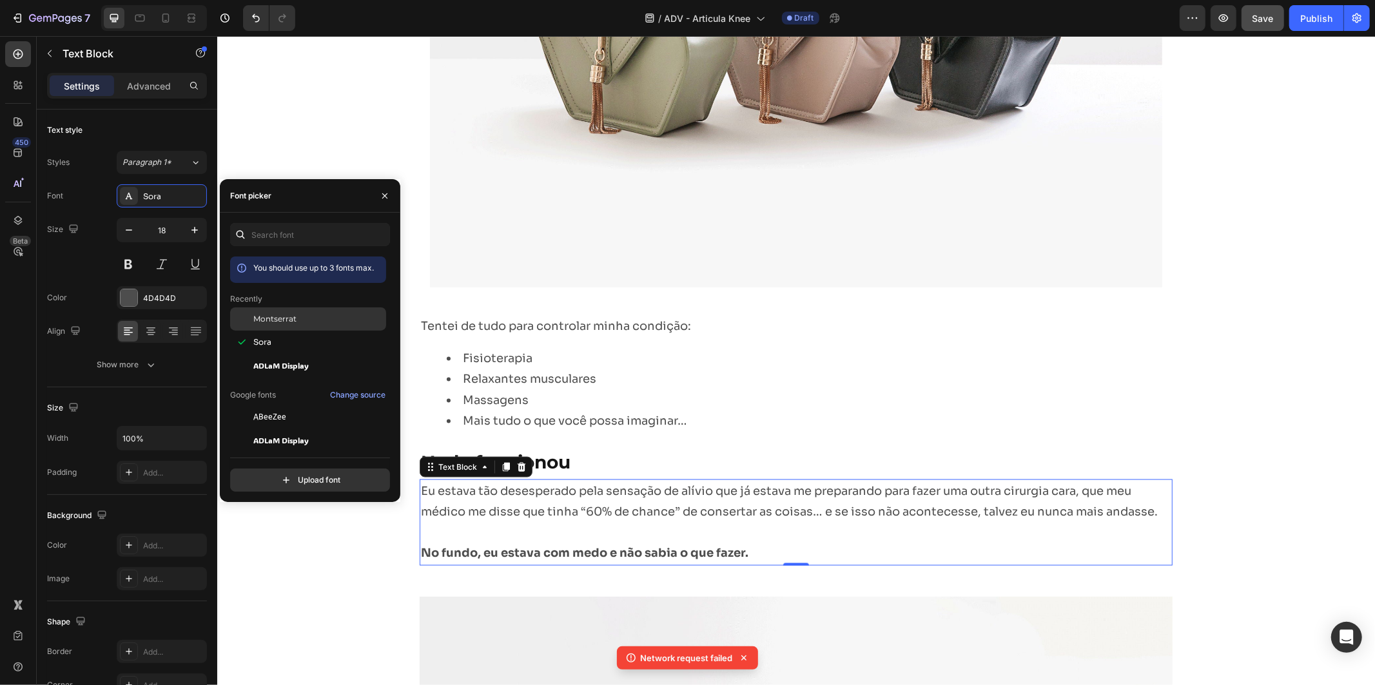
click at [353, 321] on div "Montserrat" at bounding box center [318, 319] width 130 height 12
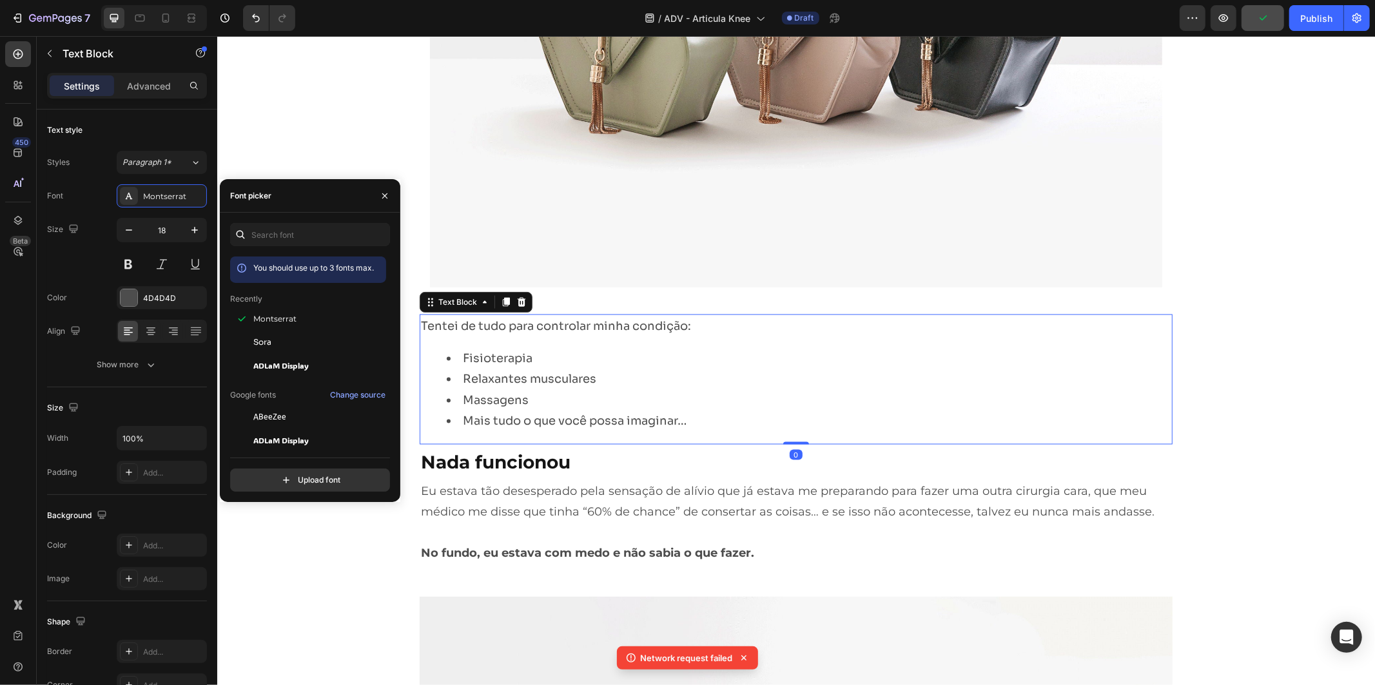
click at [601, 432] on div "Tentei de tudo para controlar minha condição: Fisioterapia Relaxantes musculare…" at bounding box center [795, 379] width 753 height 130
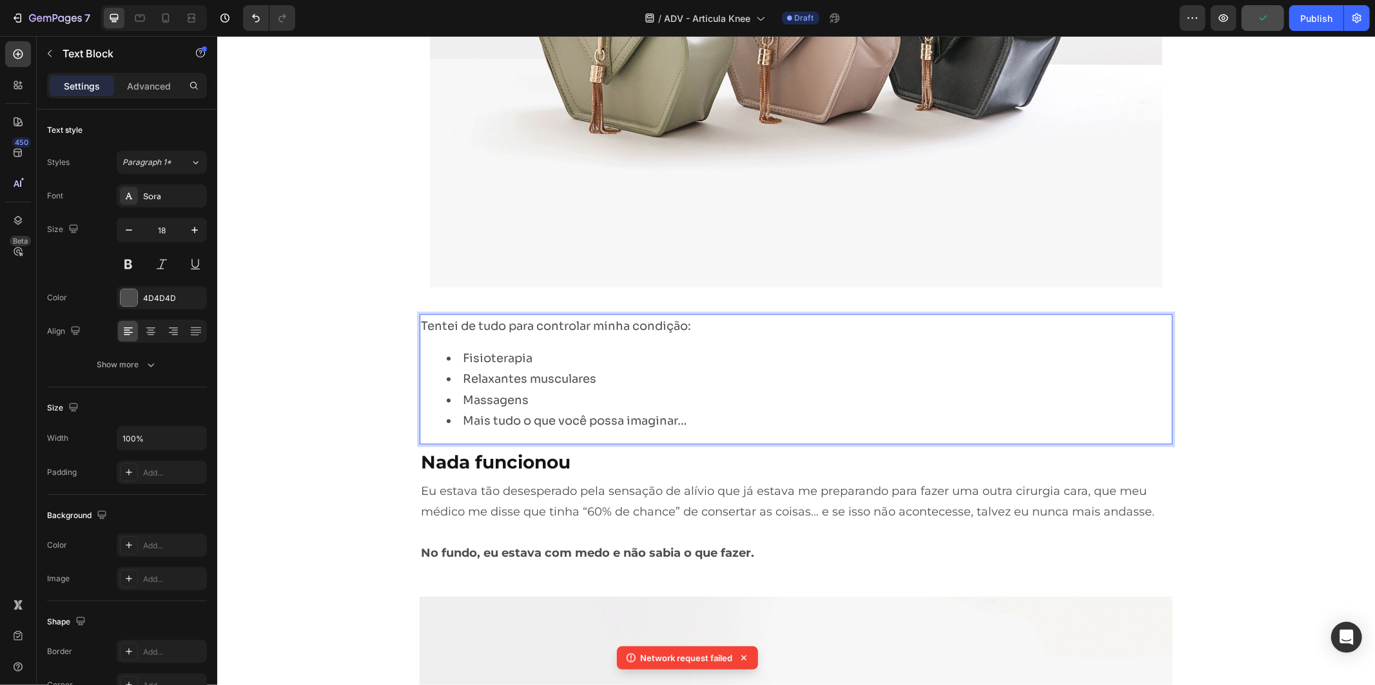
click at [698, 422] on li "Mais tudo o que você possa imaginar…" at bounding box center [808, 420] width 724 height 21
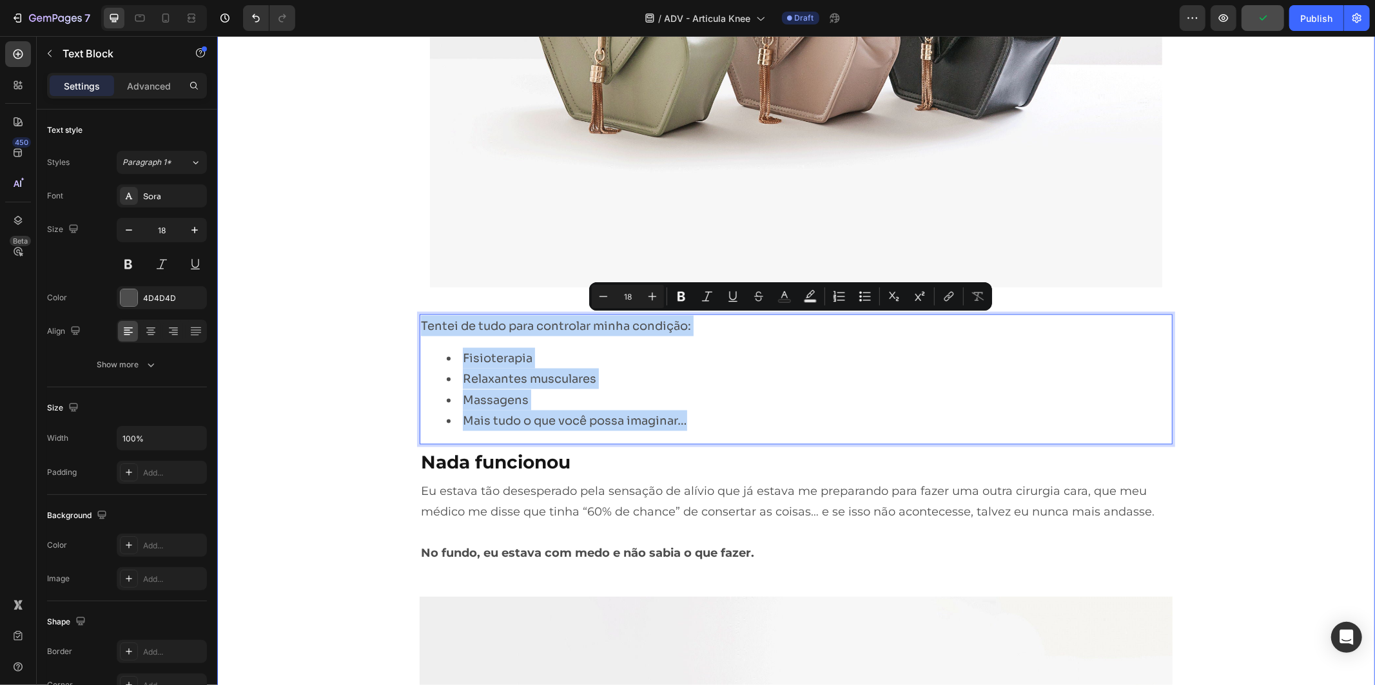
drag, startPoint x: 705, startPoint y: 415, endPoint x: 373, endPoint y: 278, distance: 359.2
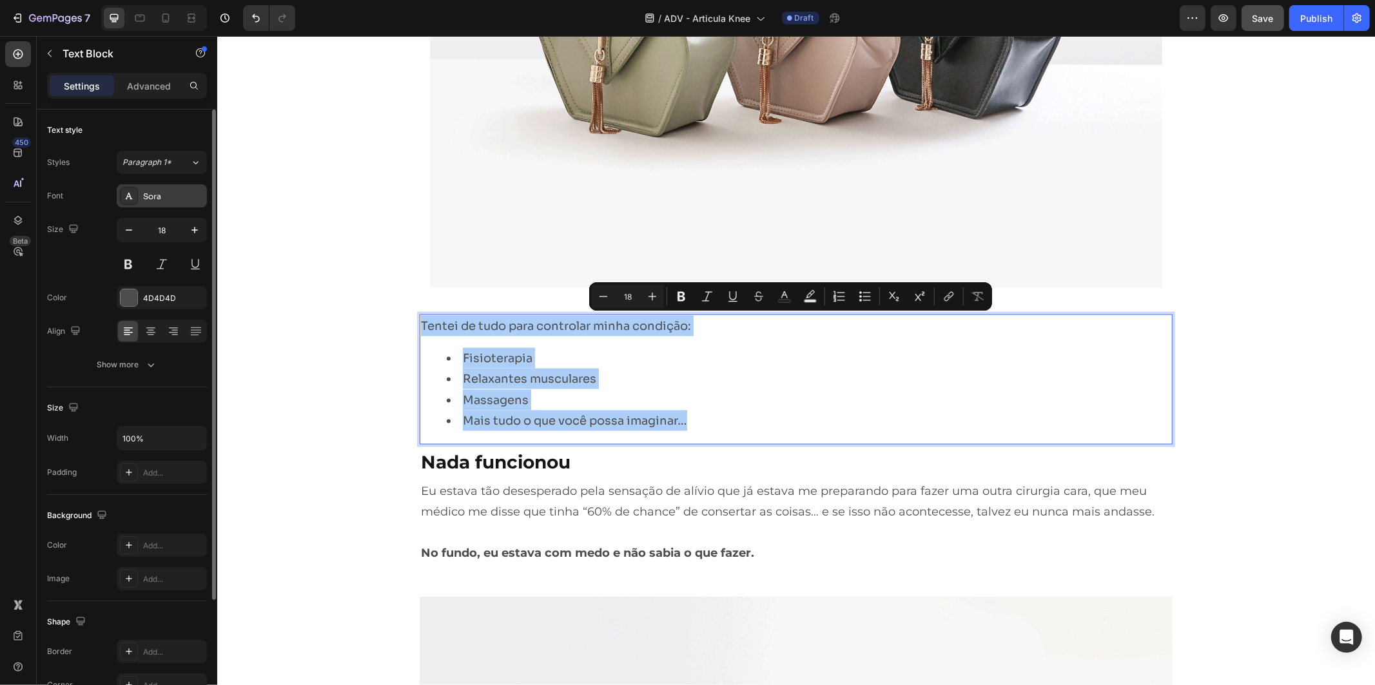
click at [160, 195] on div "Sora" at bounding box center [173, 197] width 61 height 12
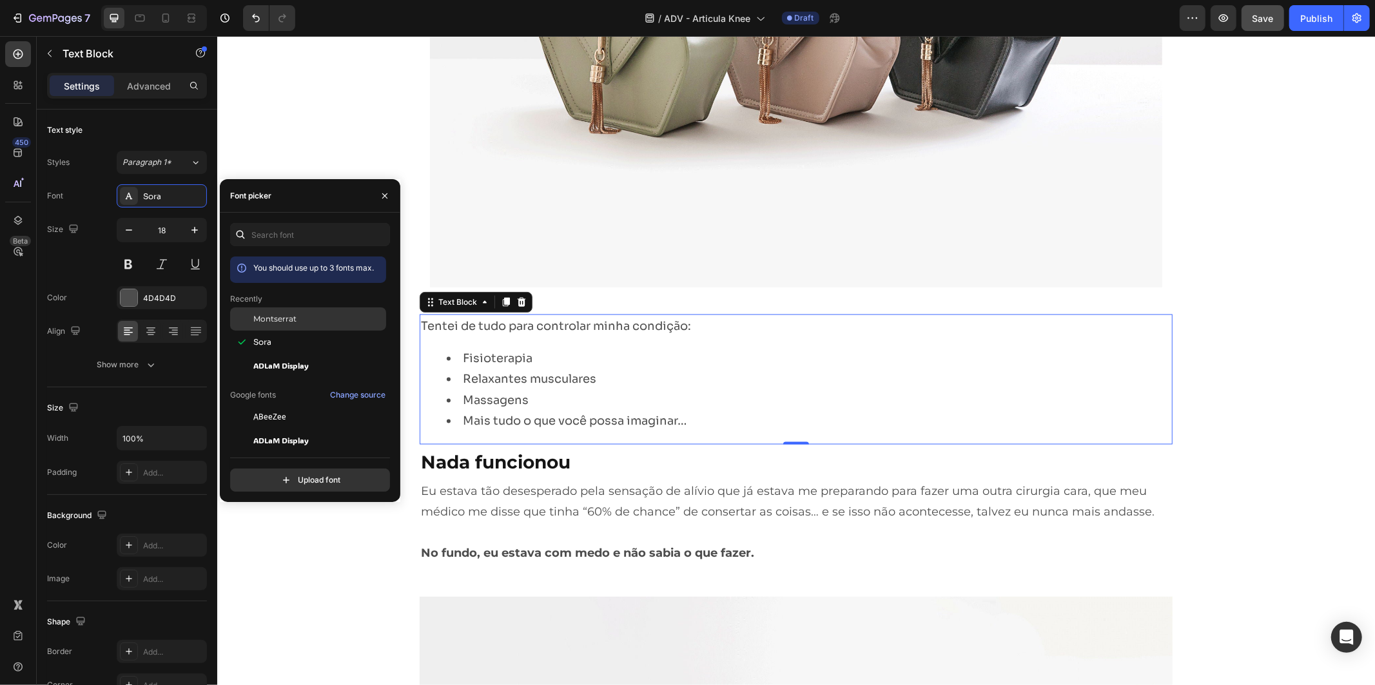
click at [321, 318] on div "Montserrat" at bounding box center [318, 319] width 130 height 12
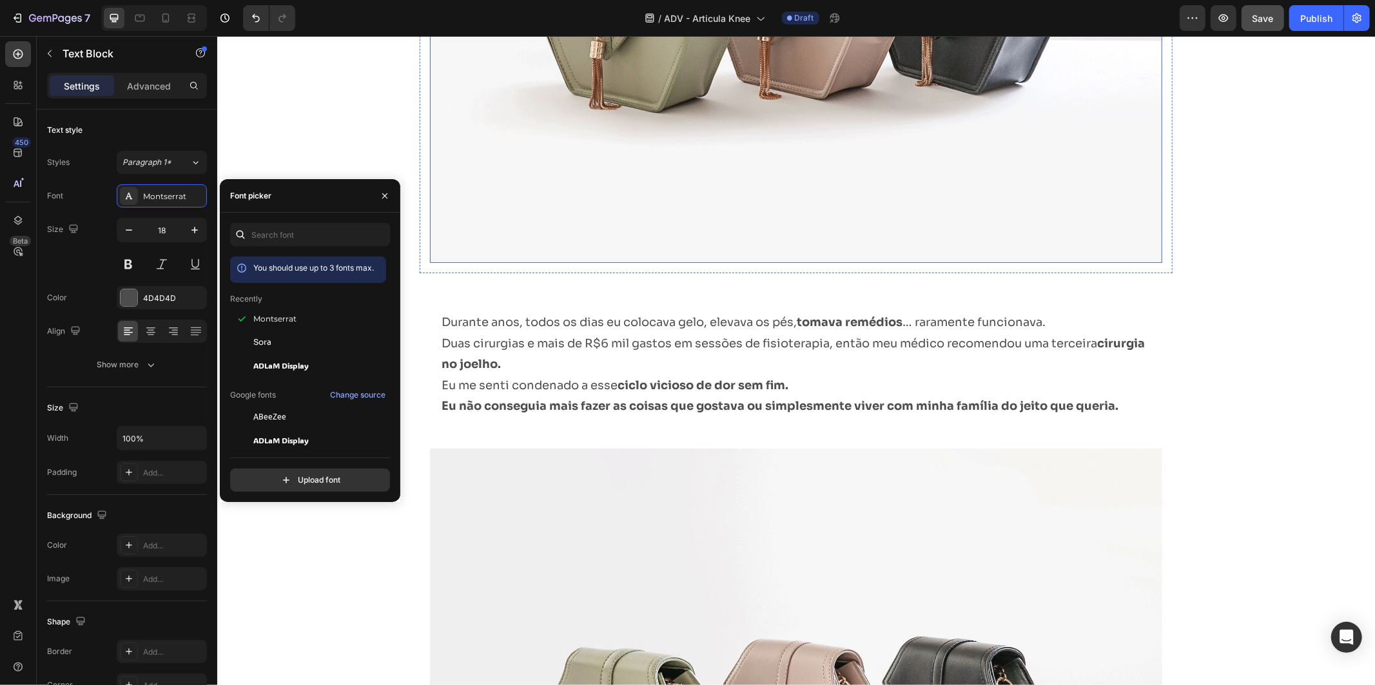
scroll to position [693, 0]
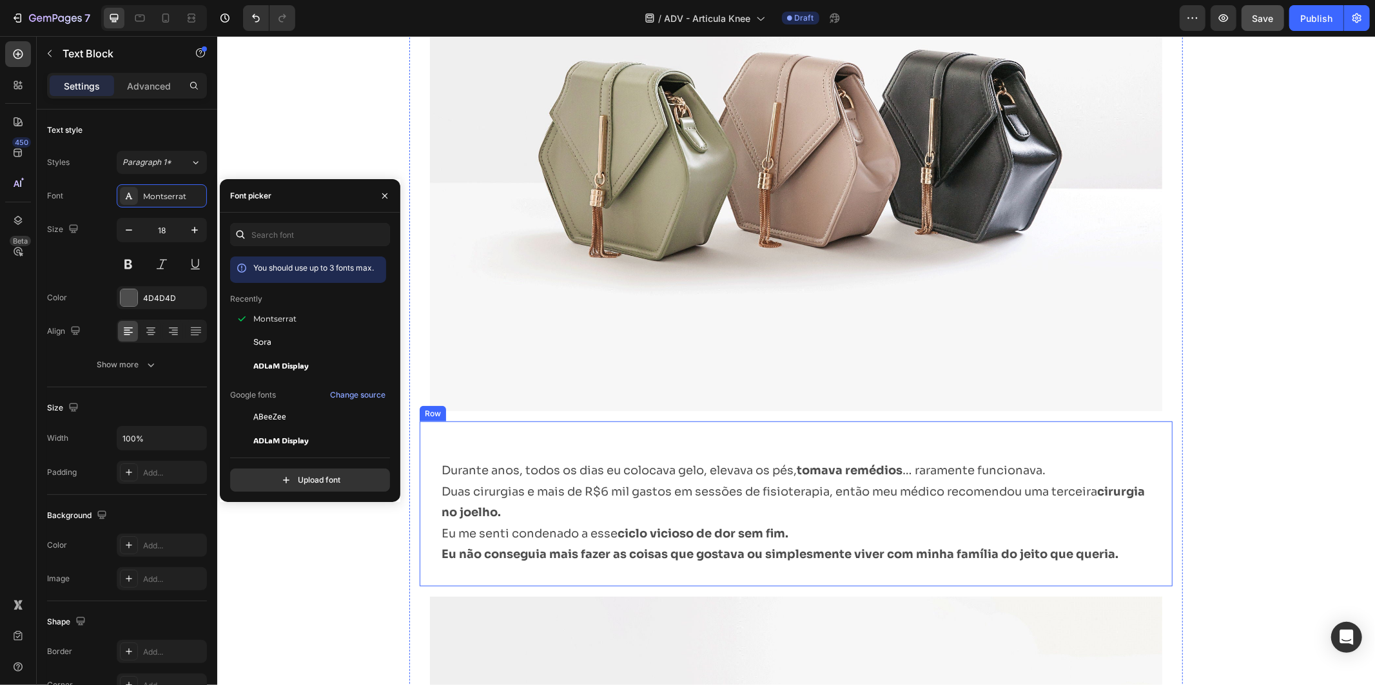
click at [687, 497] on p "Duas cirurgias e mais de R$6 mil gastos em sessões de fisioterapia, então meu m…" at bounding box center [795, 502] width 709 height 42
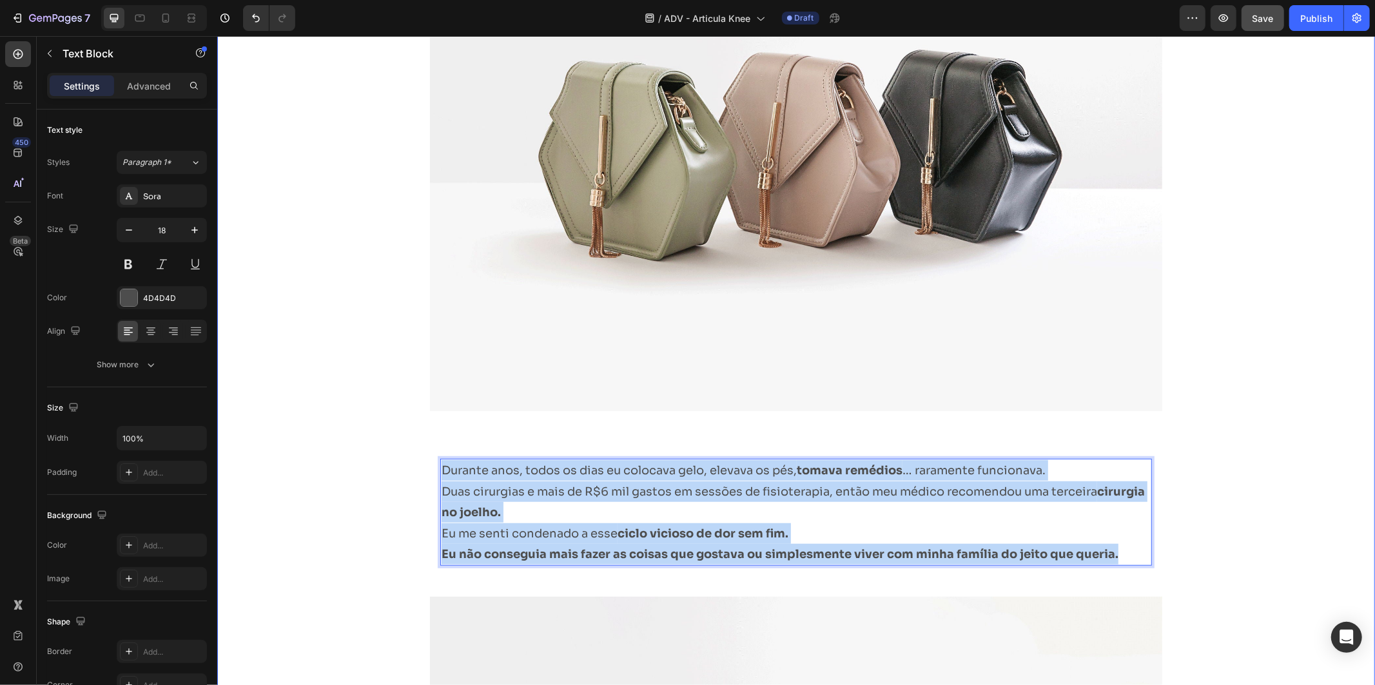
drag, startPoint x: 1113, startPoint y: 551, endPoint x: 308, endPoint y: 345, distance: 830.9
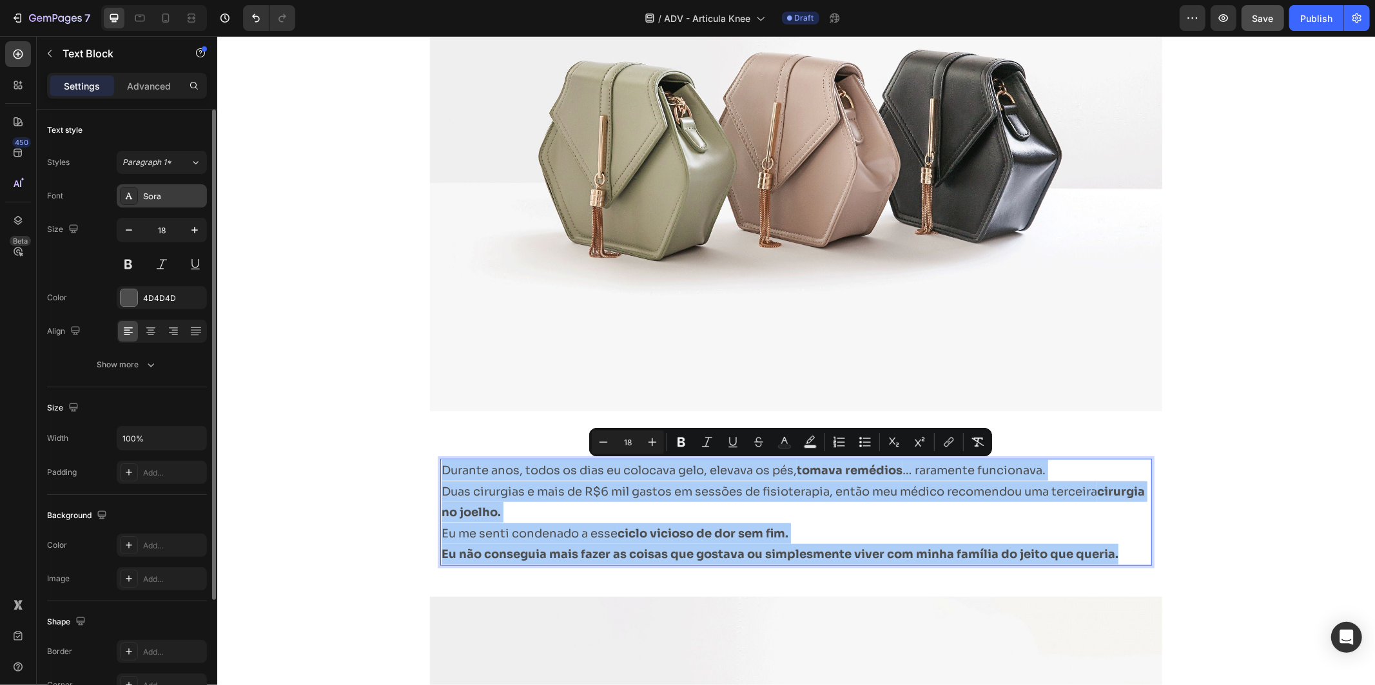
click at [179, 186] on div "Sora" at bounding box center [162, 195] width 90 height 23
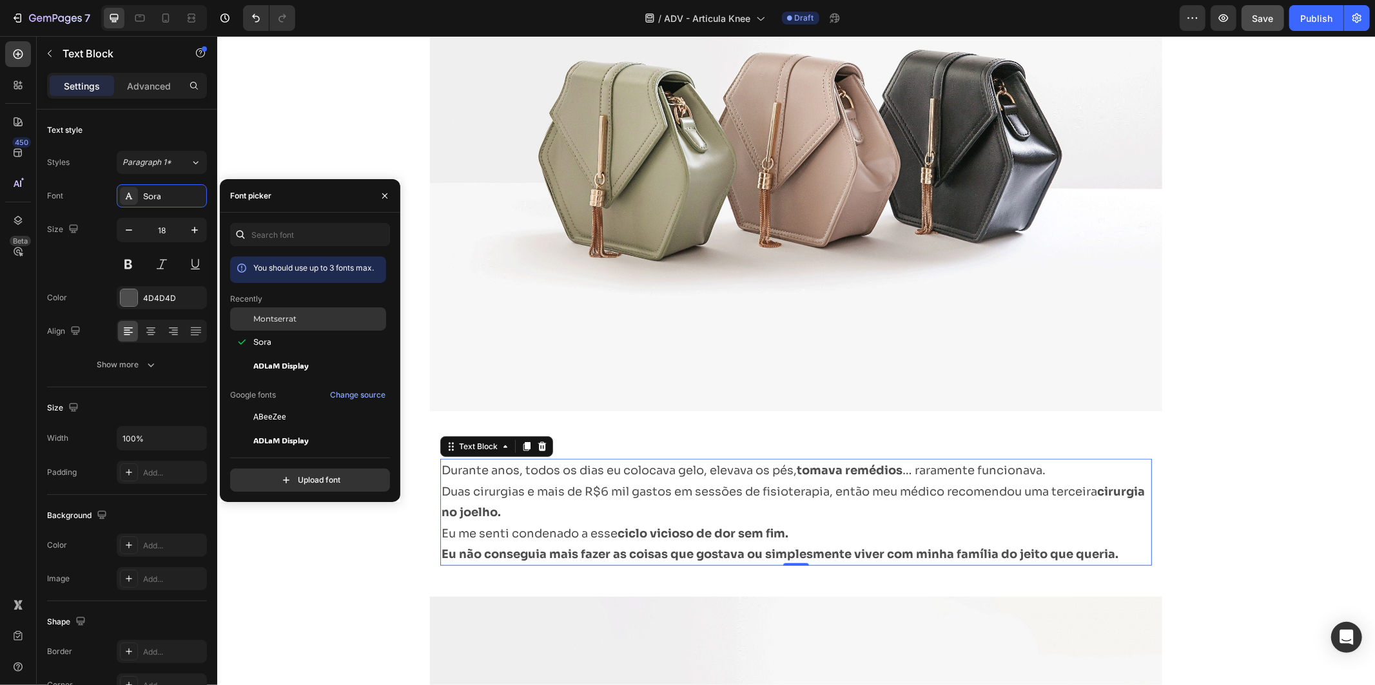
click at [324, 324] on div "Montserrat" at bounding box center [318, 319] width 130 height 12
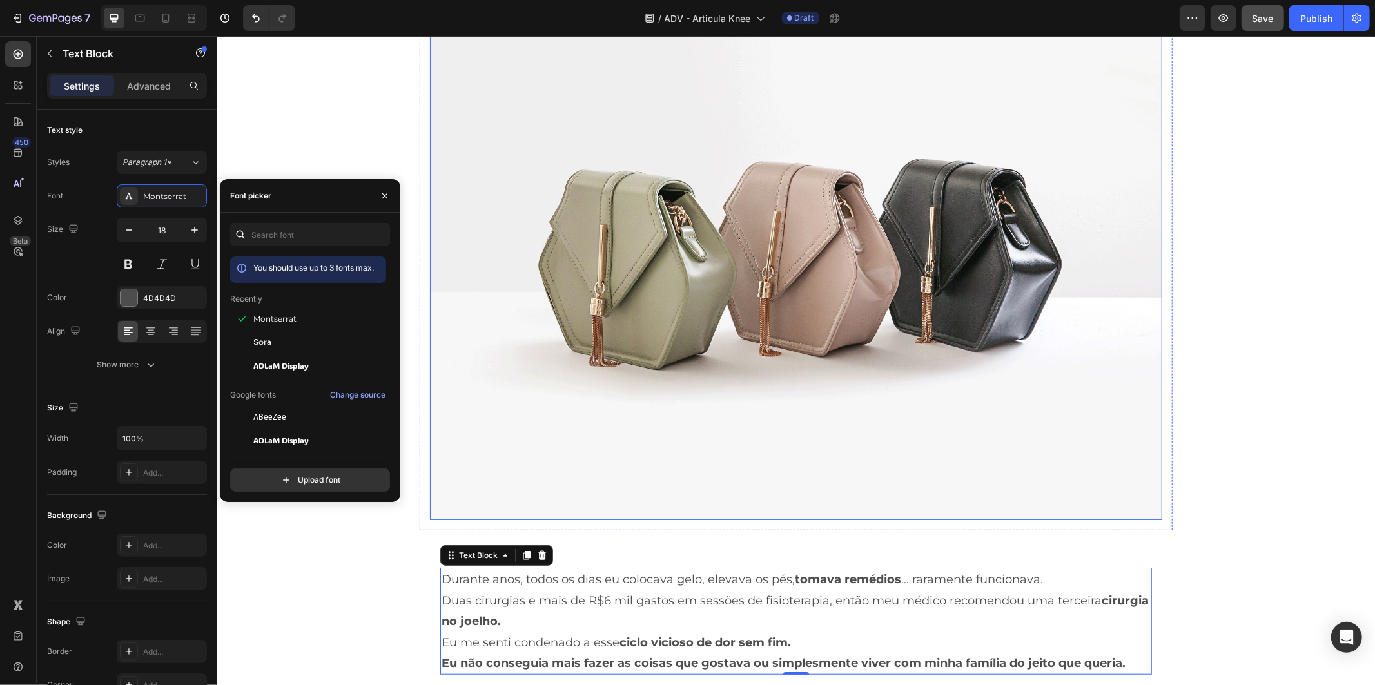
scroll to position [263, 0]
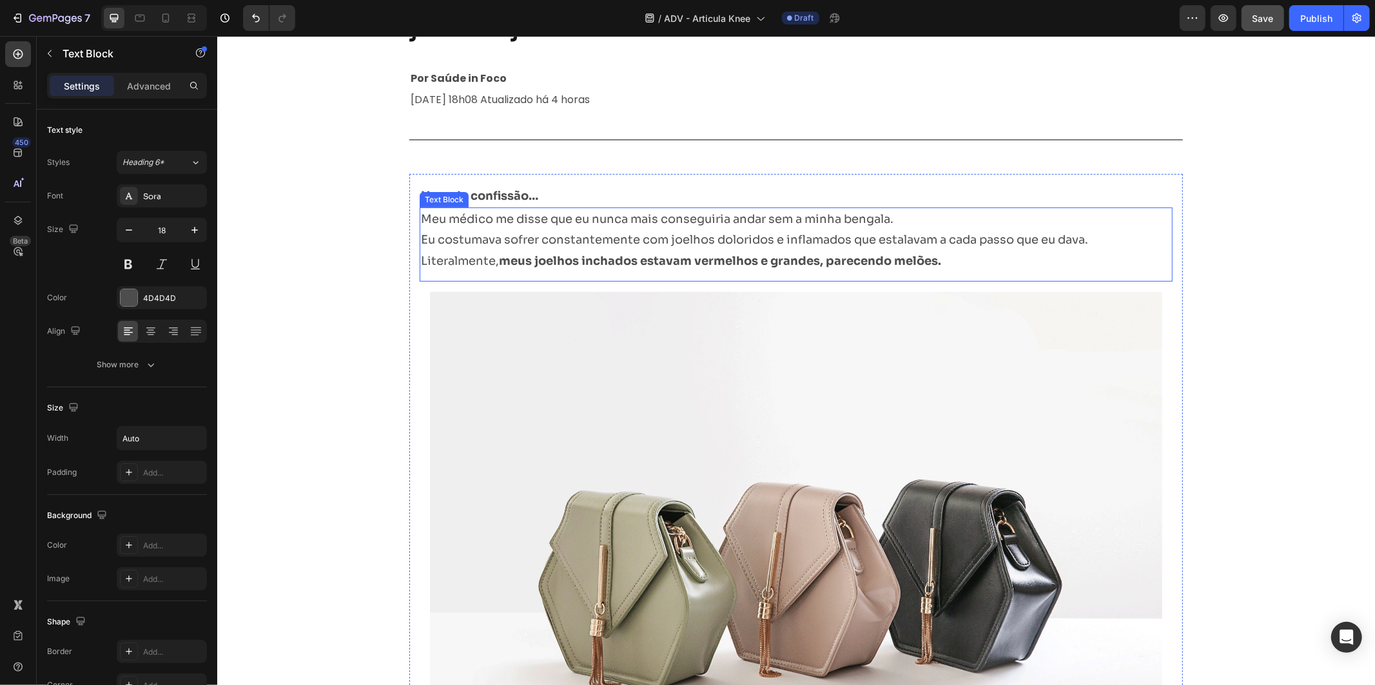
click at [888, 242] on p "Eu costumava sofrer constantemente com joelhos doloridos e inflamados que estal…" at bounding box center [753, 239] width 667 height 21
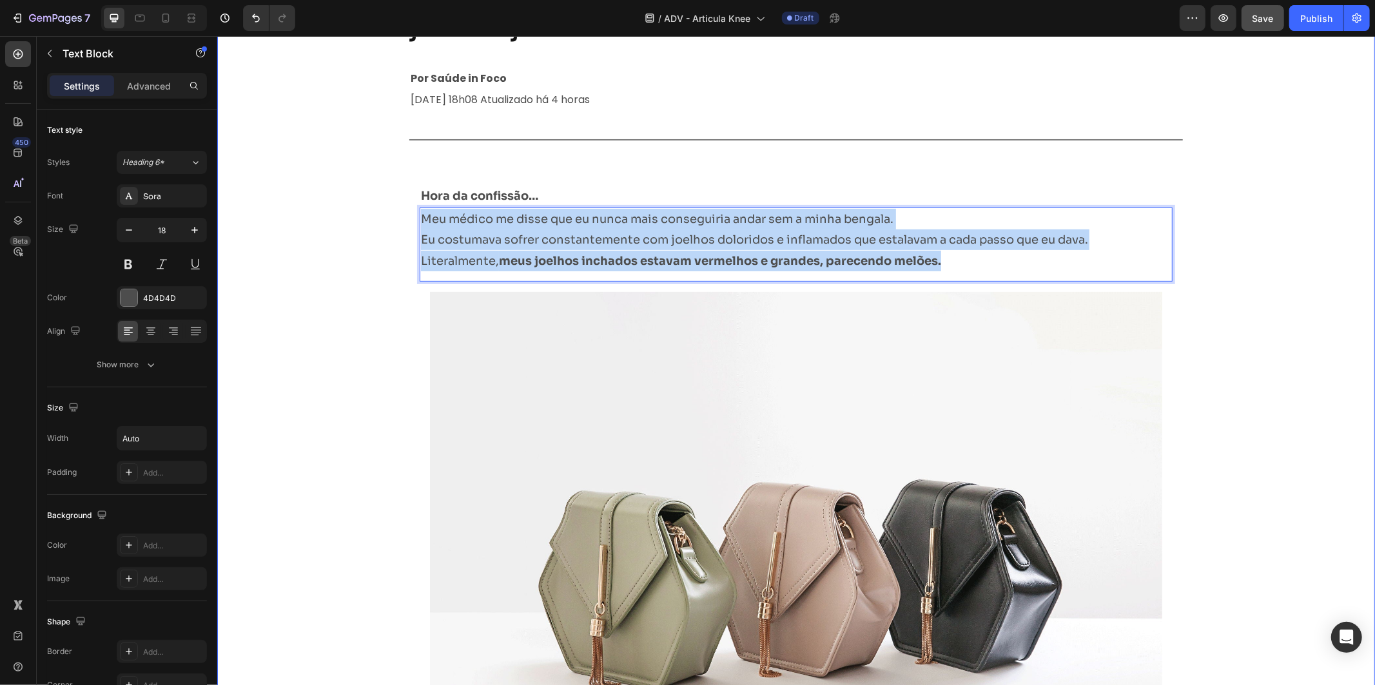
drag, startPoint x: 942, startPoint y: 261, endPoint x: 299, endPoint y: 188, distance: 647.3
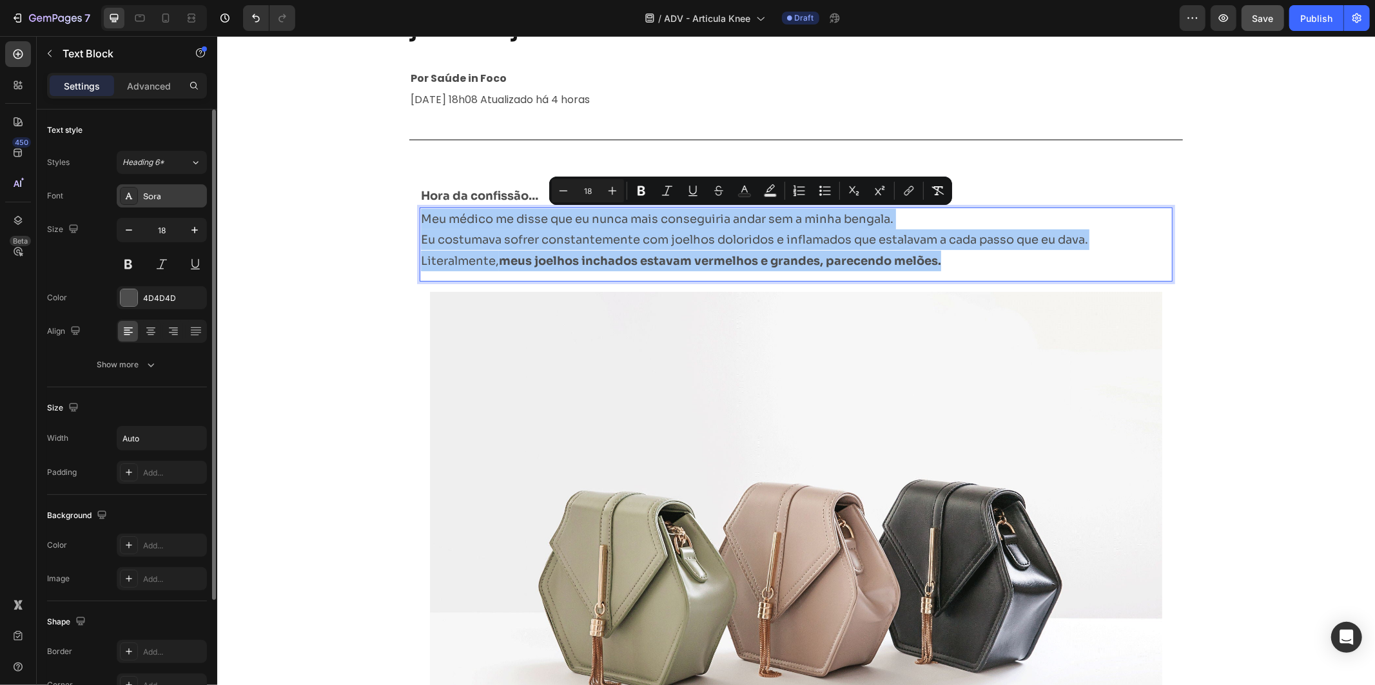
click at [168, 201] on div "Sora" at bounding box center [173, 197] width 61 height 12
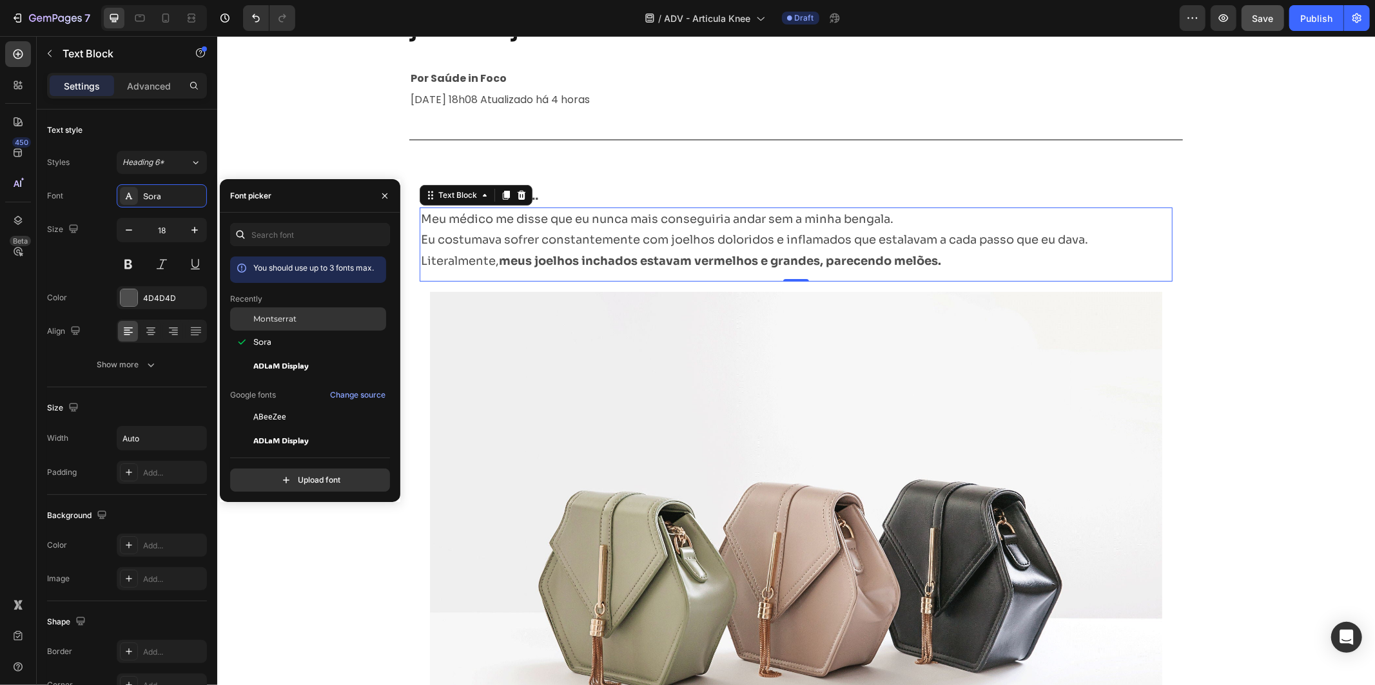
click at [311, 319] on div "Montserrat" at bounding box center [318, 319] width 130 height 12
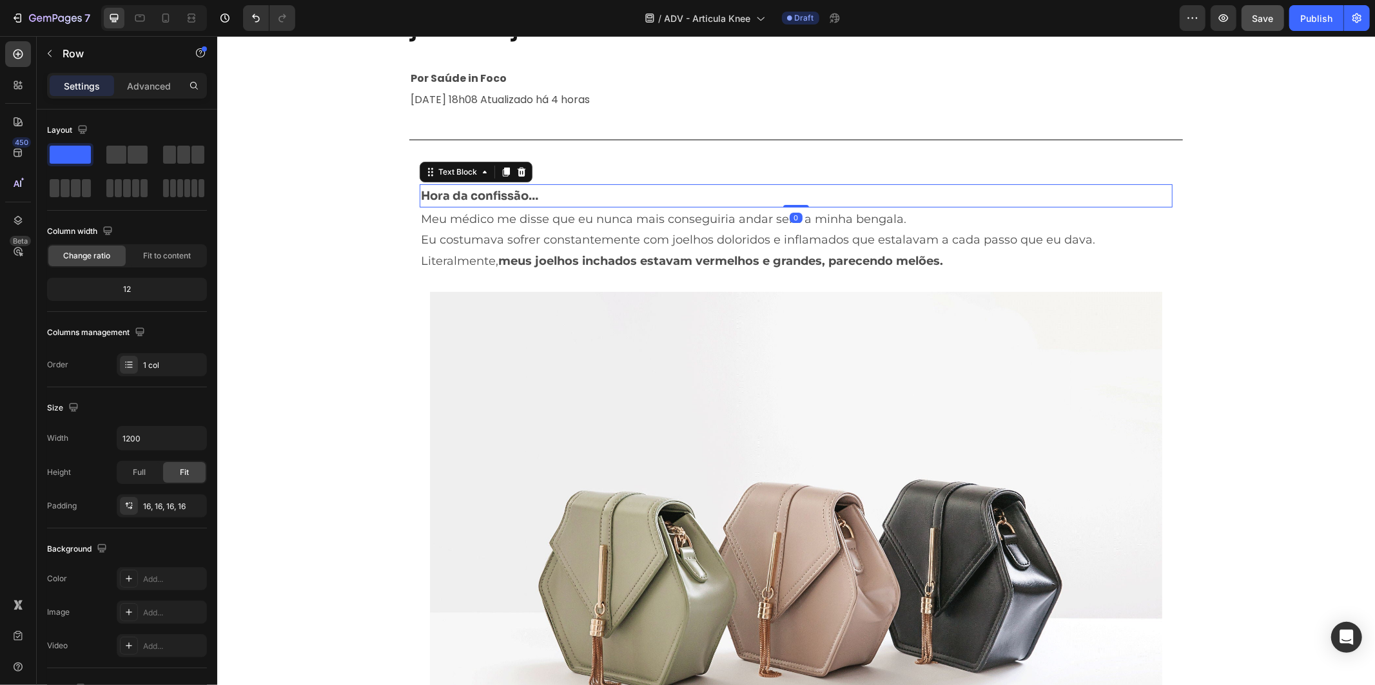
click at [578, 185] on p "Hora da confissão…" at bounding box center [795, 195] width 750 height 21
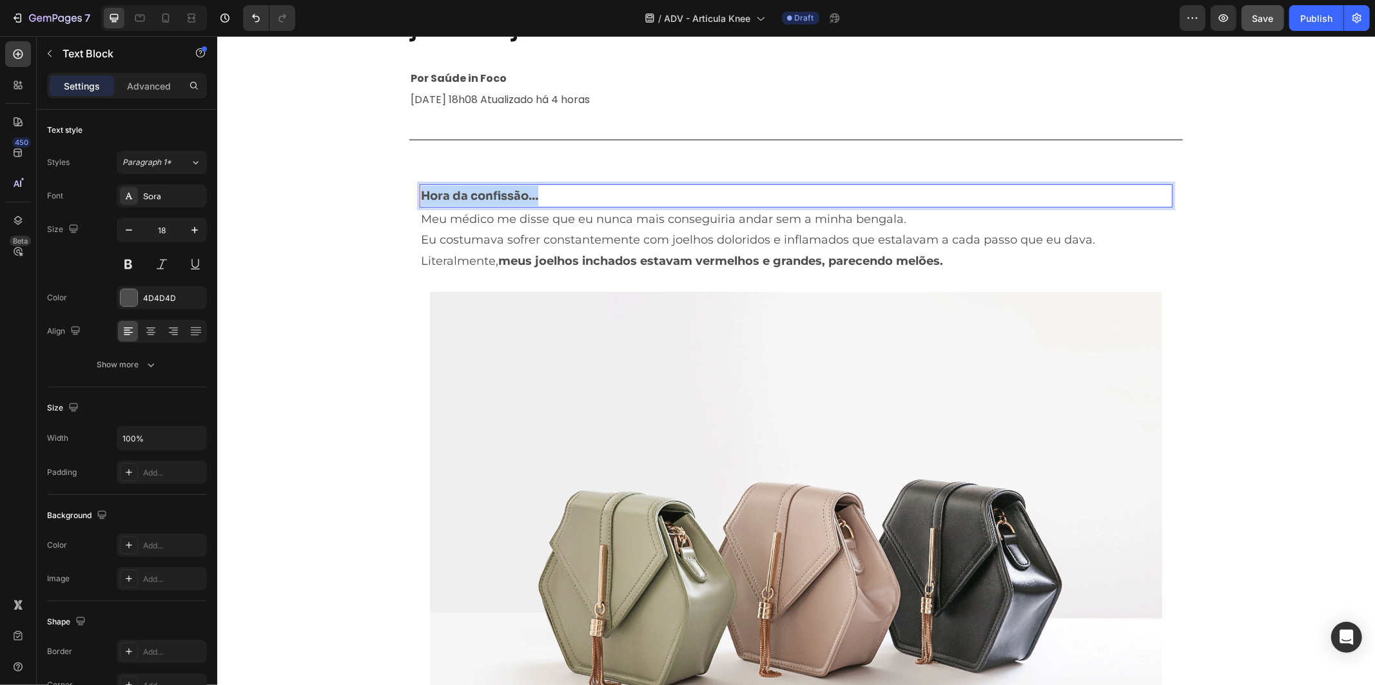
click at [577, 186] on p "Hora da confissão…" at bounding box center [795, 195] width 750 height 21
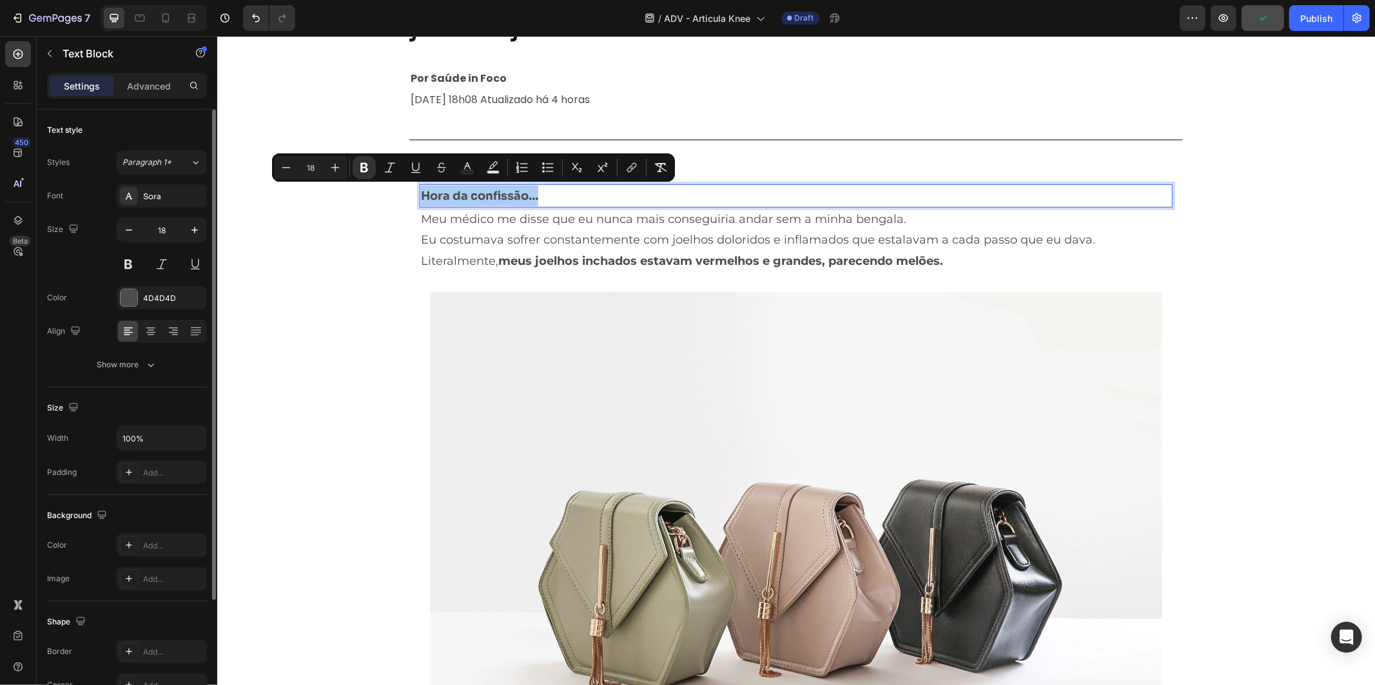
drag, startPoint x: 188, startPoint y: 194, endPoint x: 192, endPoint y: 215, distance: 21.0
click at [188, 195] on div "Sora" at bounding box center [173, 197] width 61 height 12
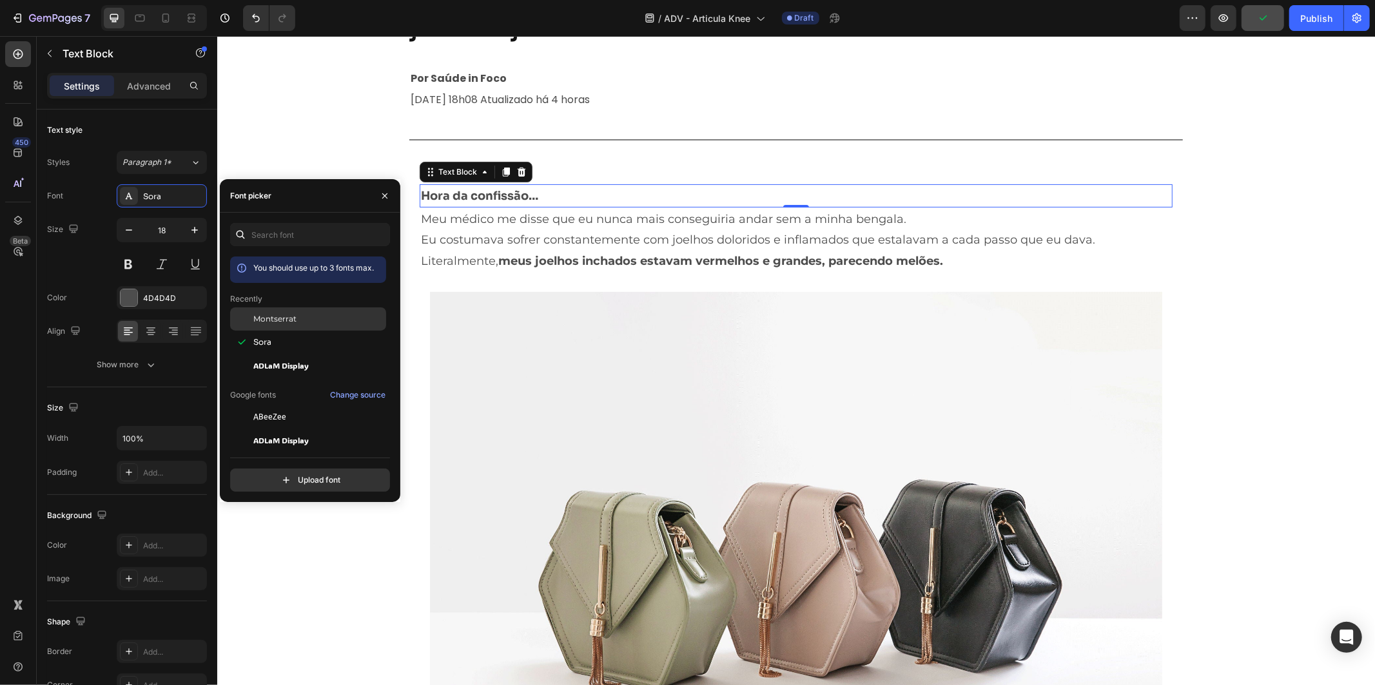
click at [300, 324] on div "Montserrat" at bounding box center [318, 319] width 130 height 12
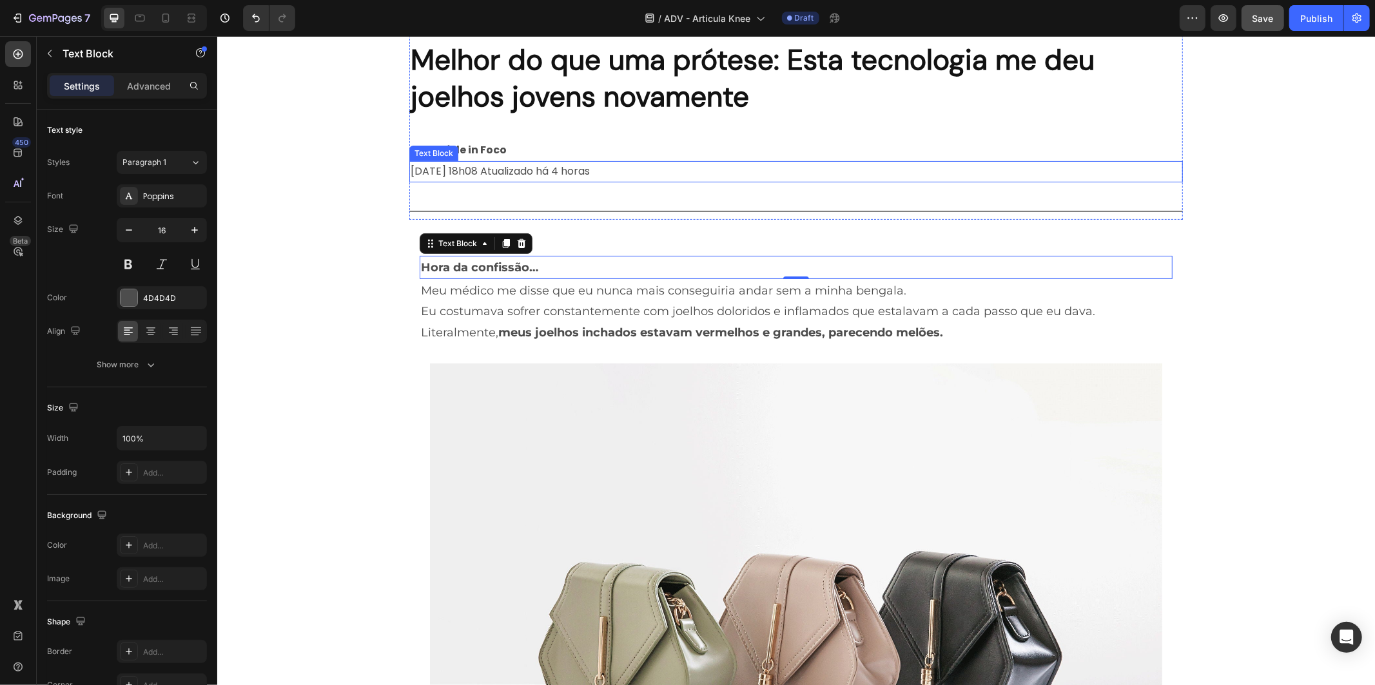
click at [520, 160] on div "[DATE] 18h08 Atualizado há 4 horas" at bounding box center [795, 170] width 773 height 21
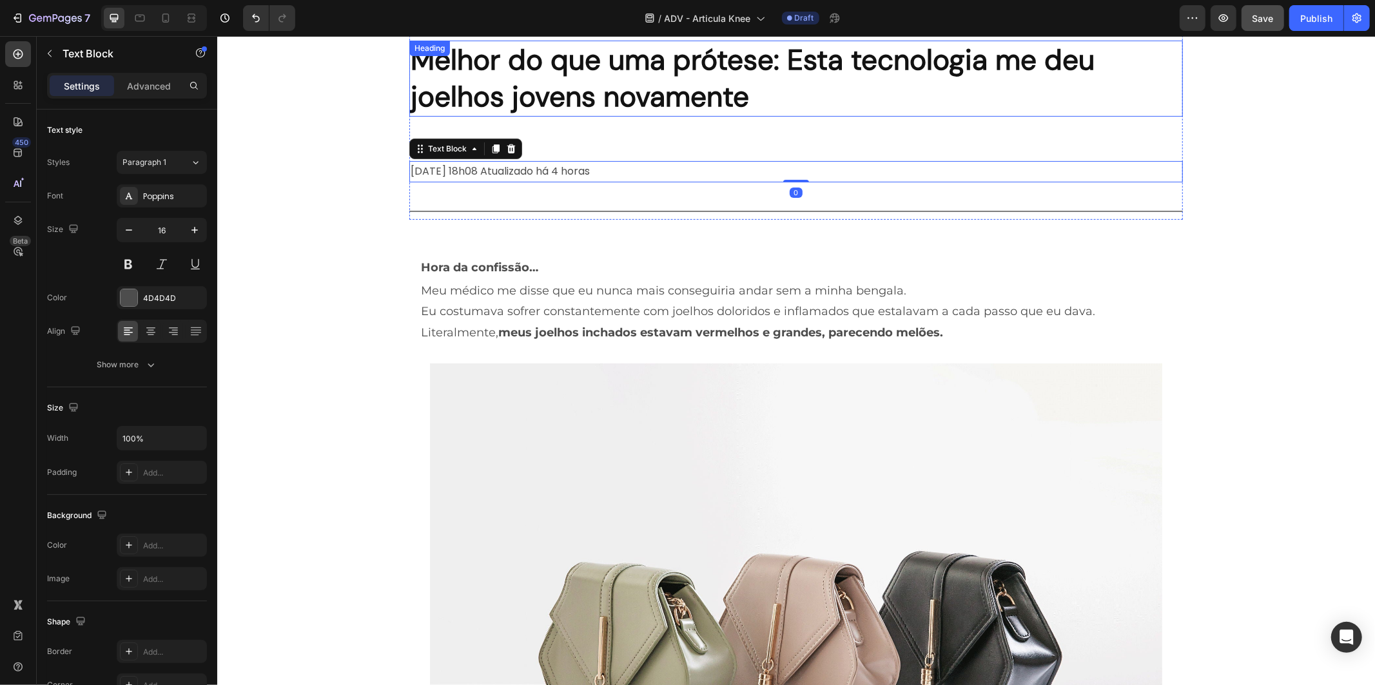
click at [564, 110] on h2 "Melhor do que uma prótese: Esta tecnologia me deu joelhos jovens novamente" at bounding box center [795, 78] width 773 height 76
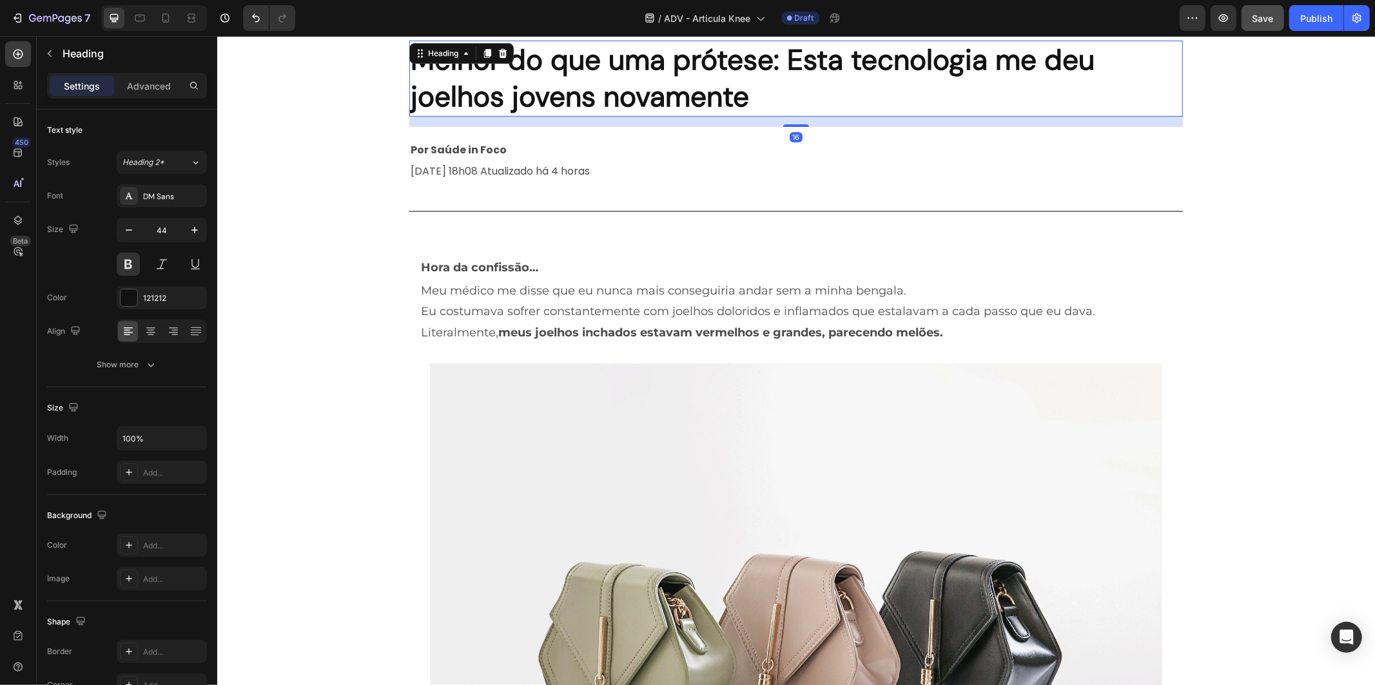
click at [569, 91] on h2 "Melhor do que uma prótese: Esta tecnologia me deu joelhos jovens novamente" at bounding box center [795, 78] width 773 height 76
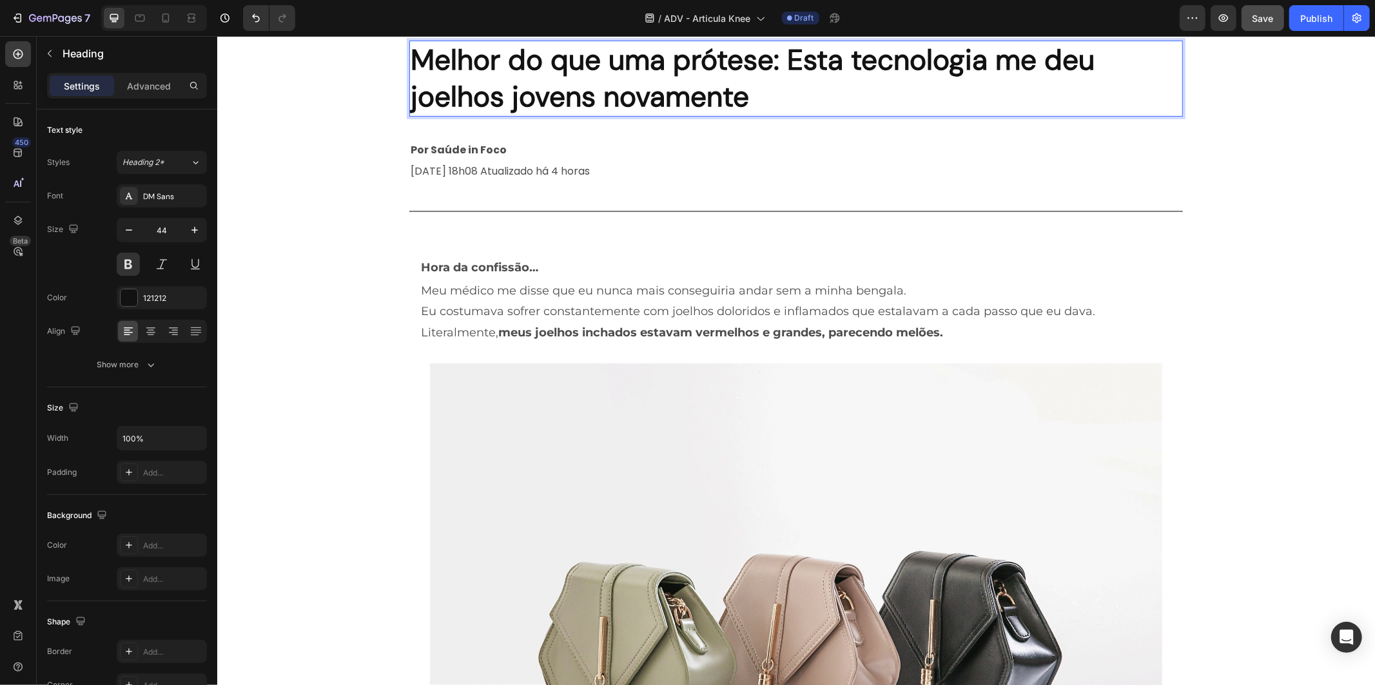
click at [569, 91] on p "Melhor do que uma prótese: Esta tecnologia me deu joelhos jovens novamente" at bounding box center [795, 77] width 771 height 73
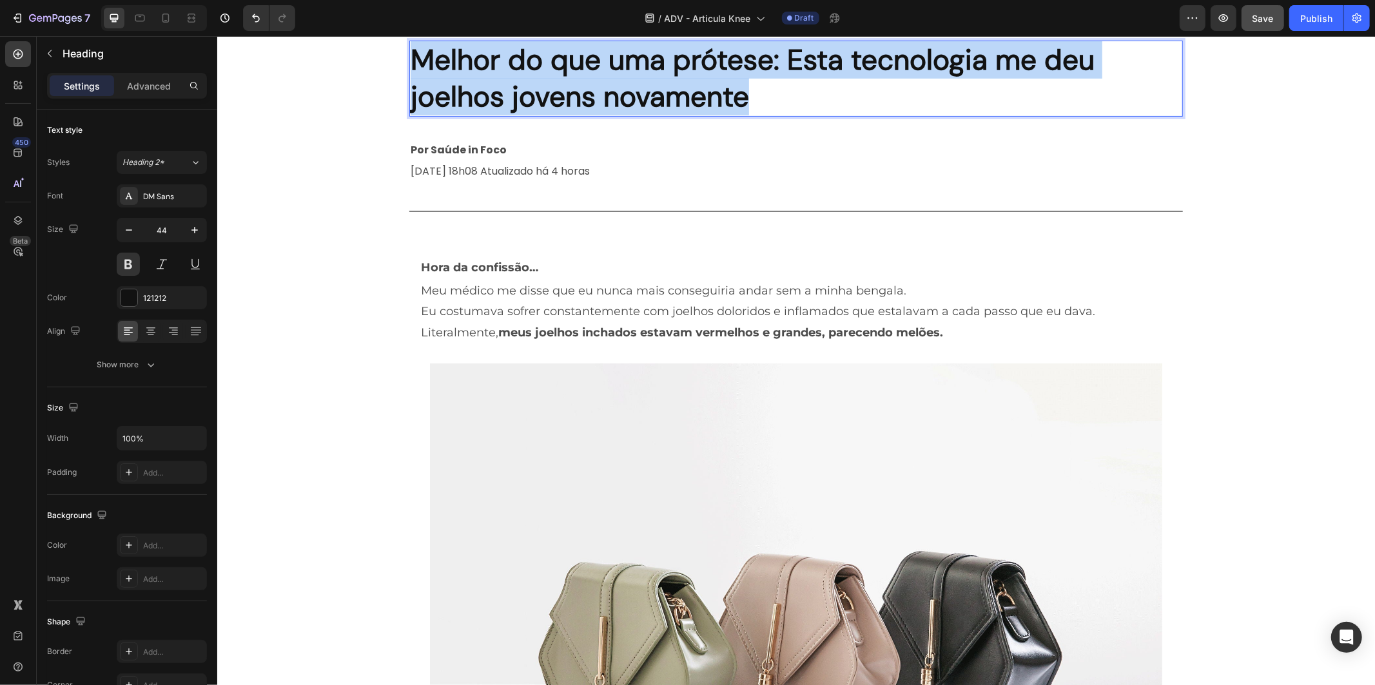
click at [569, 91] on p "Melhor do que uma prótese: Esta tecnologia me deu joelhos jovens novamente" at bounding box center [795, 77] width 771 height 73
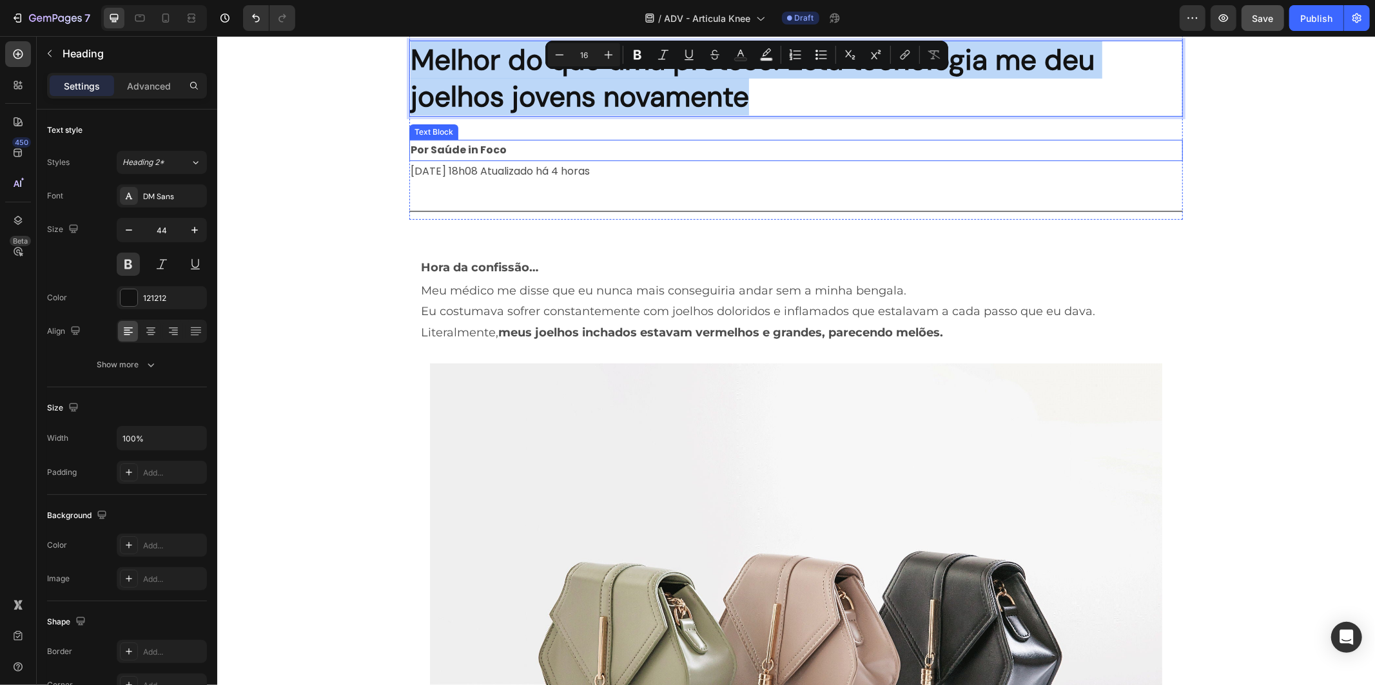
click at [449, 143] on strong "Por Saúde in Foco" at bounding box center [458, 149] width 96 height 15
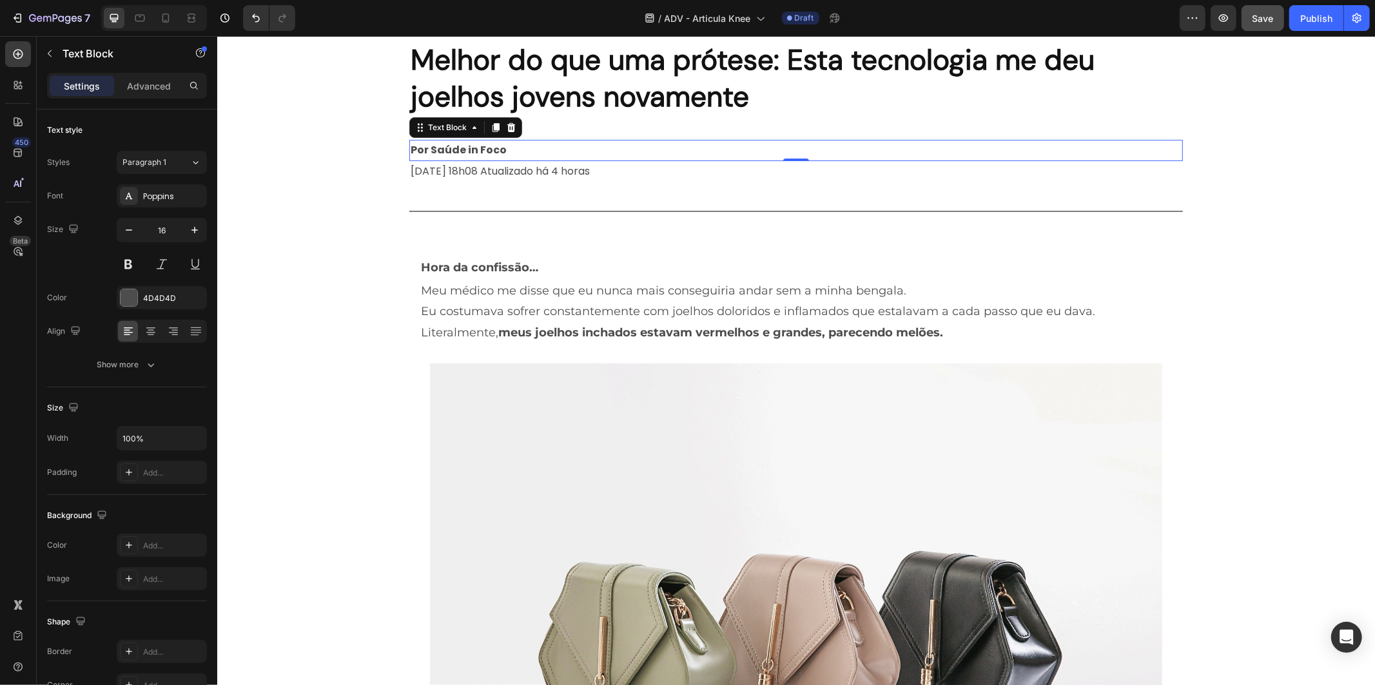
click at [449, 143] on strong "Por Saúde in Foco" at bounding box center [458, 149] width 96 height 15
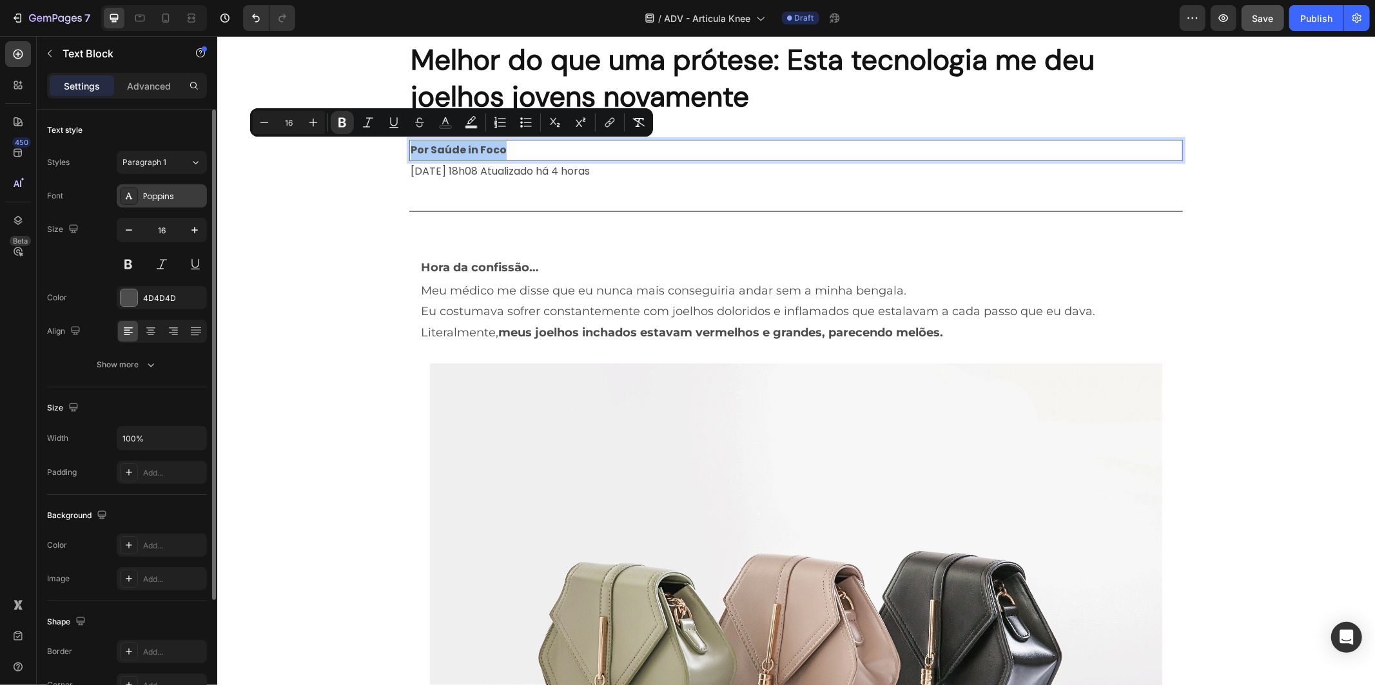
click at [168, 191] on div "Poppins" at bounding box center [173, 197] width 61 height 12
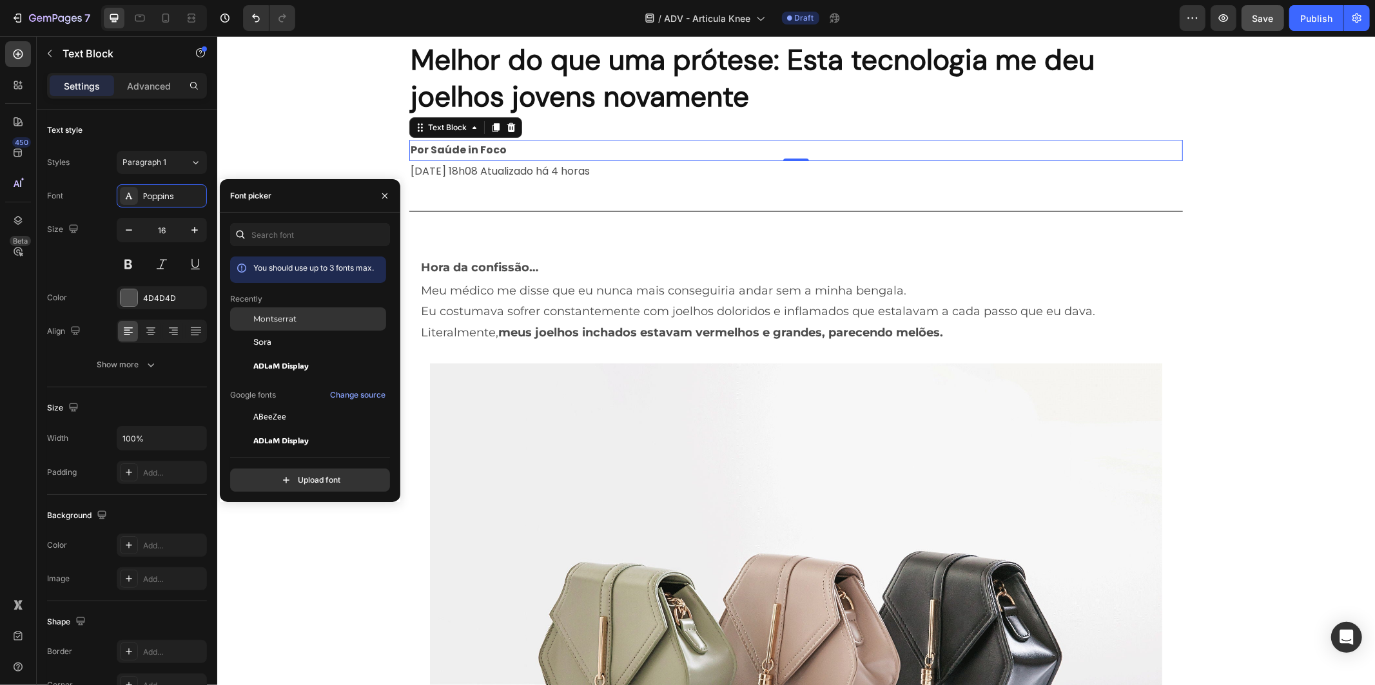
click at [311, 320] on div "Montserrat" at bounding box center [318, 319] width 130 height 12
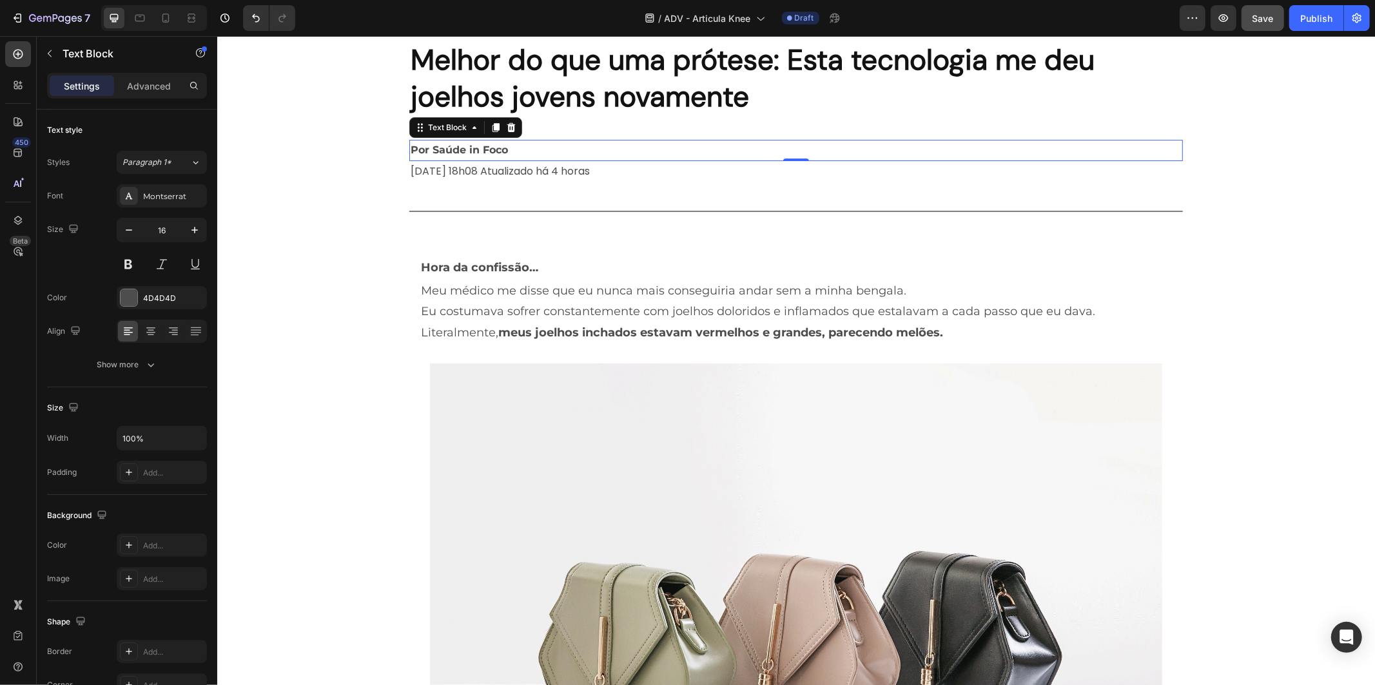
click at [508, 159] on div "Por Saúde in Foco" at bounding box center [795, 149] width 773 height 21
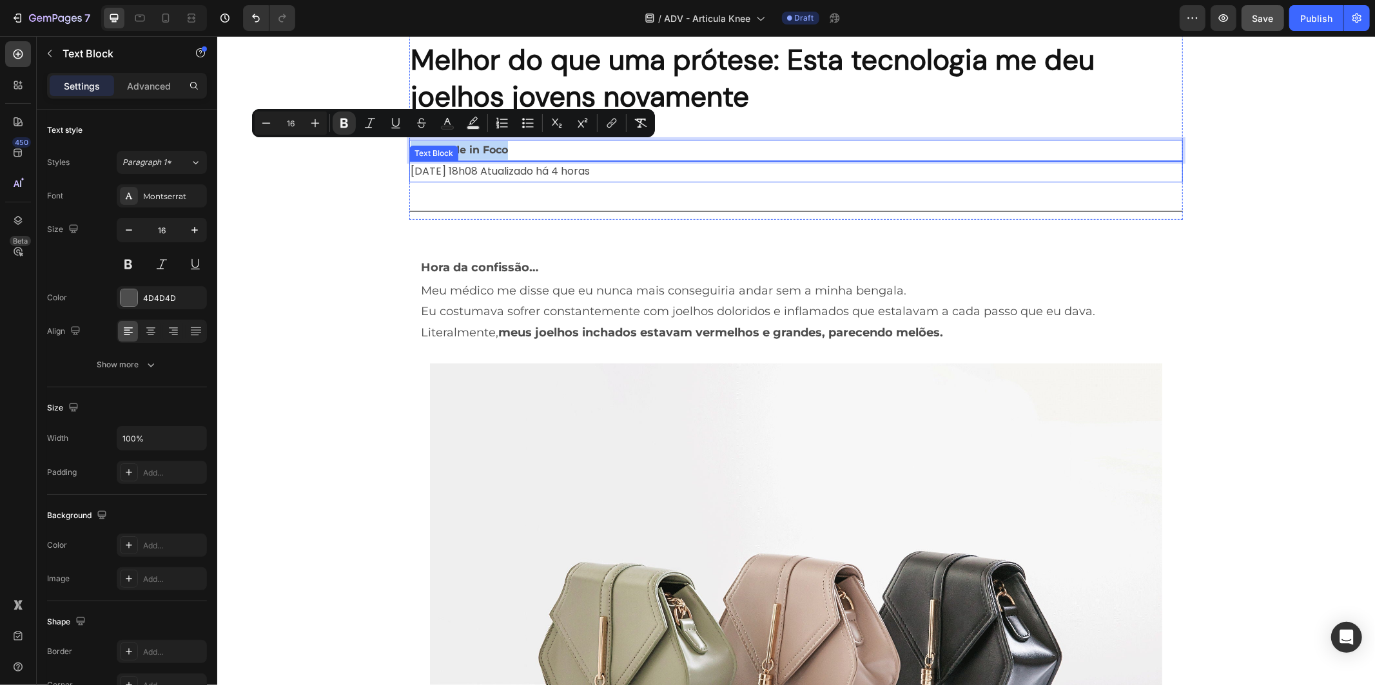
click at [507, 167] on p "[DATE] 18h08 Atualizado há 4 horas" at bounding box center [795, 171] width 771 height 19
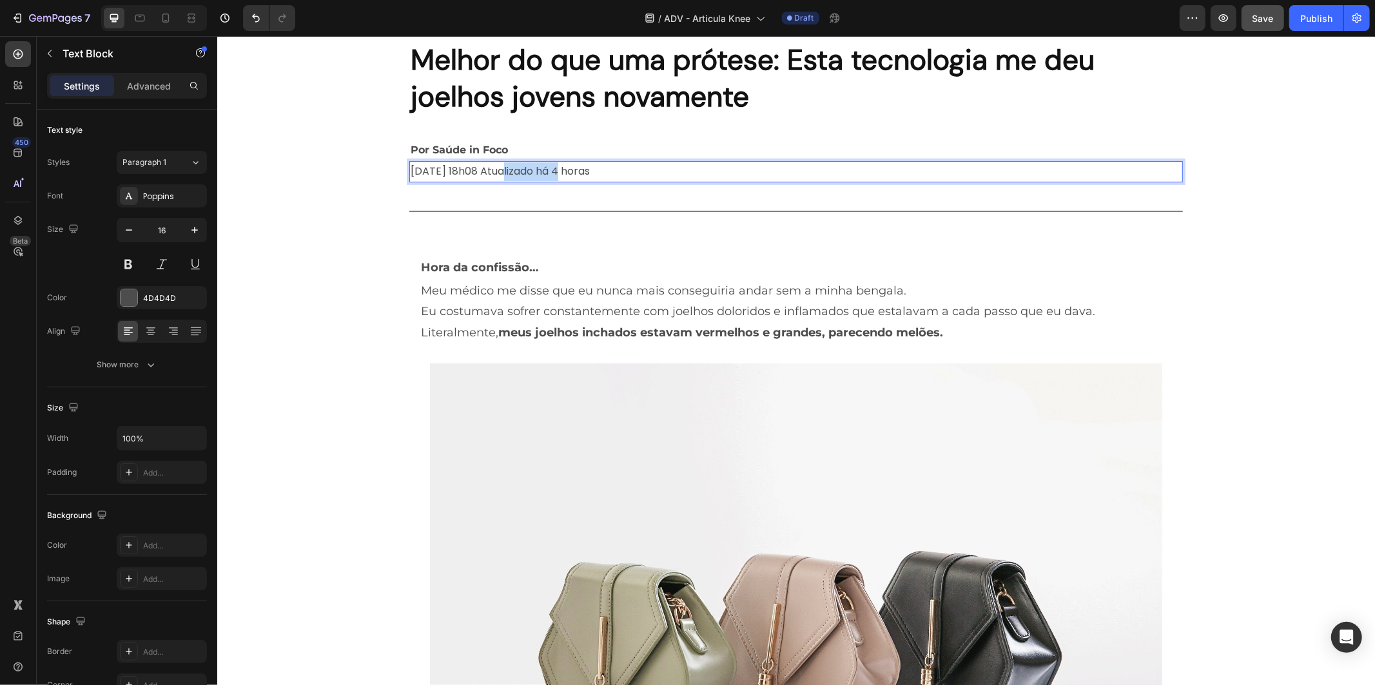
click at [507, 167] on p "[DATE] 18h08 Atualizado há 4 horas" at bounding box center [795, 171] width 771 height 19
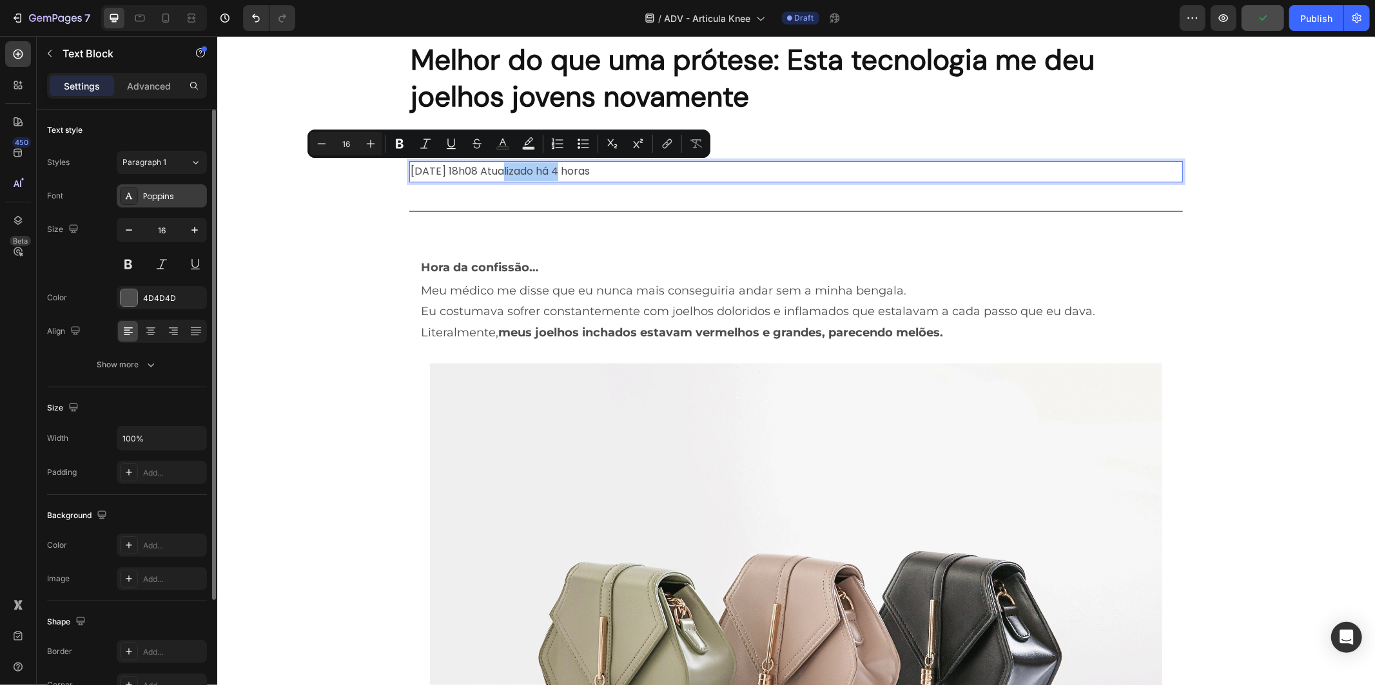
click at [179, 200] on div "Poppins" at bounding box center [173, 197] width 61 height 12
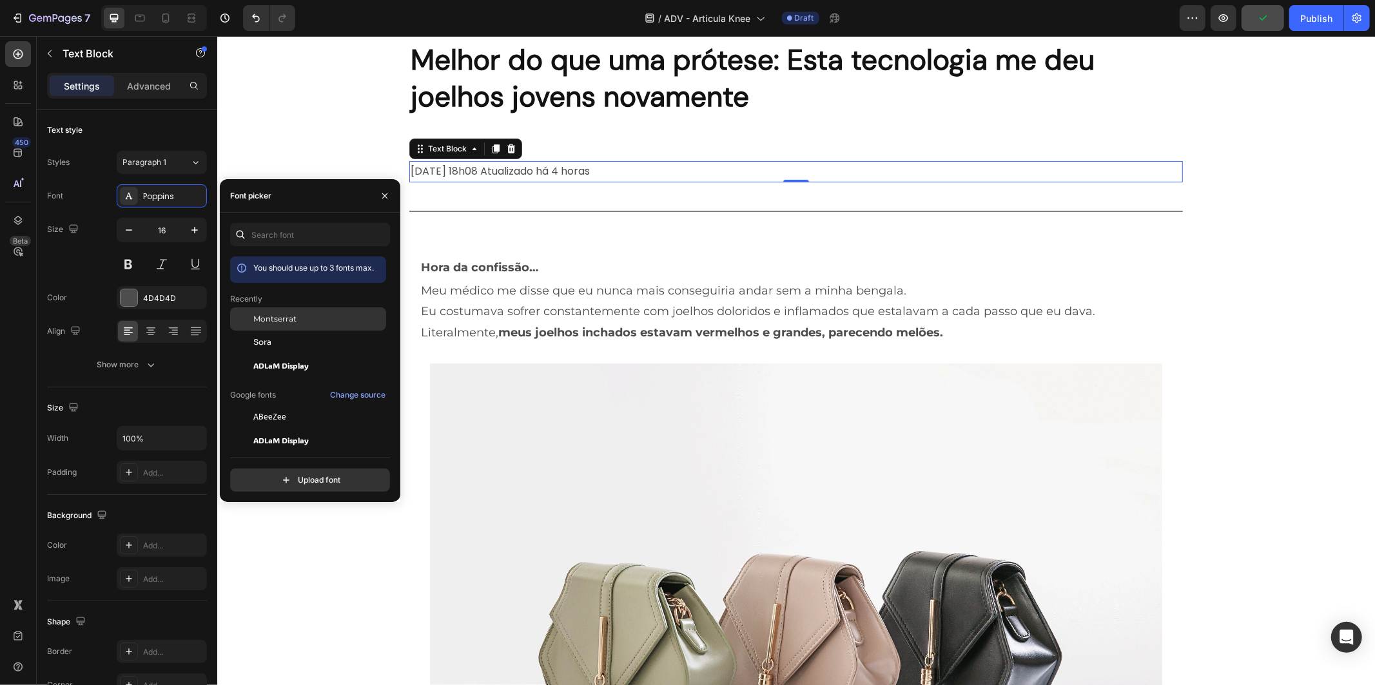
click at [342, 322] on div "Montserrat" at bounding box center [318, 319] width 130 height 12
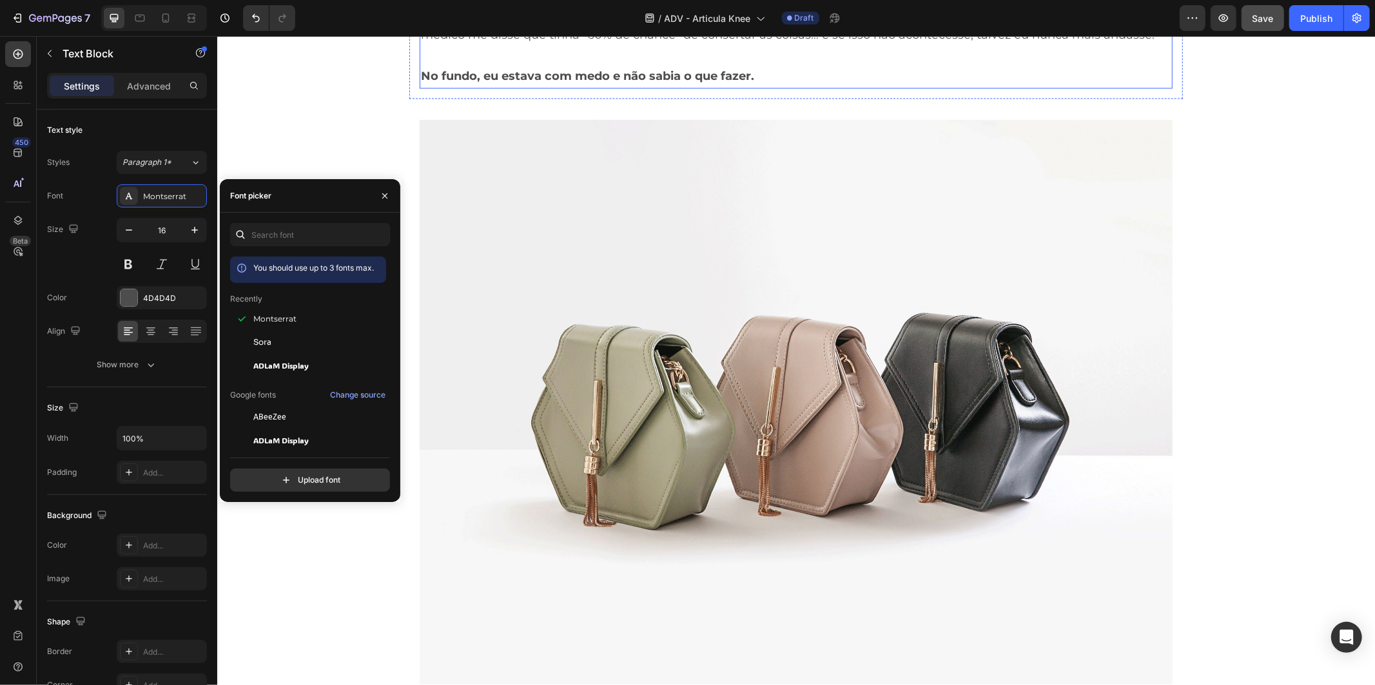
scroll to position [2310, 0]
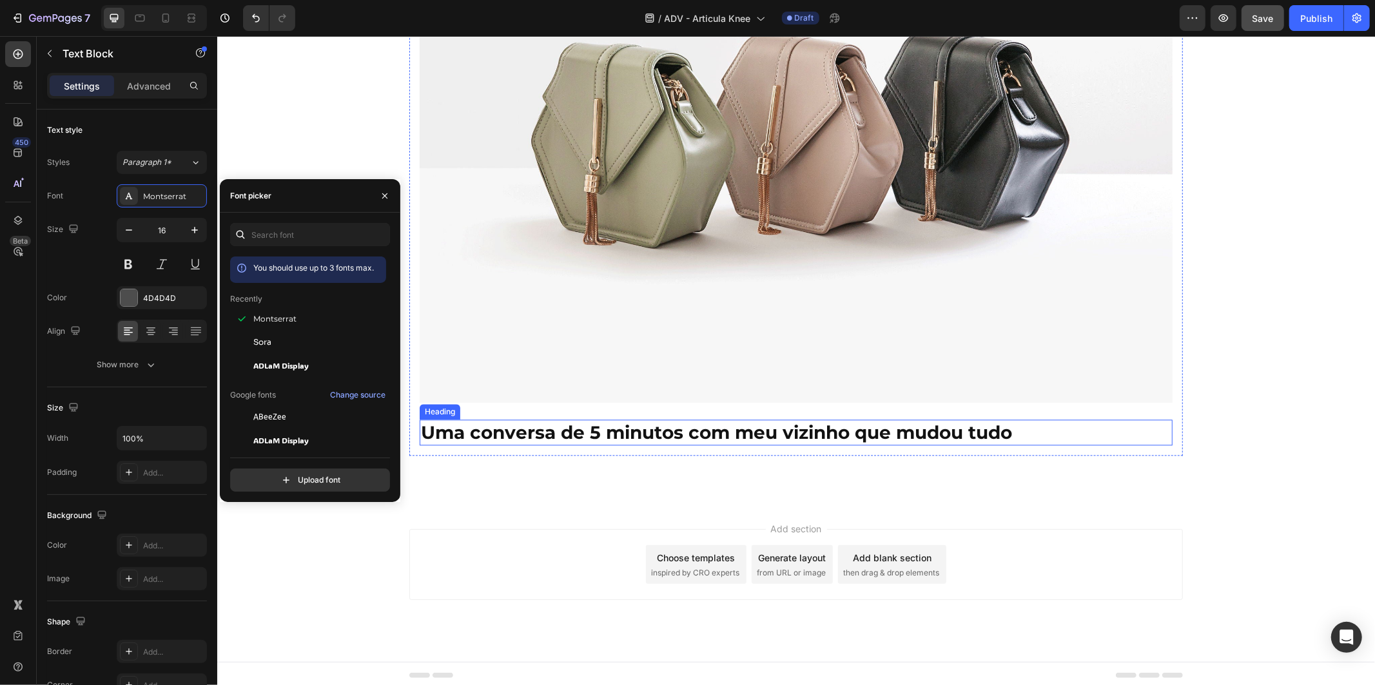
click at [606, 432] on strong "Uma conversa de 5 minutos com meu vizinho que mudou tudo" at bounding box center [715, 432] width 591 height 22
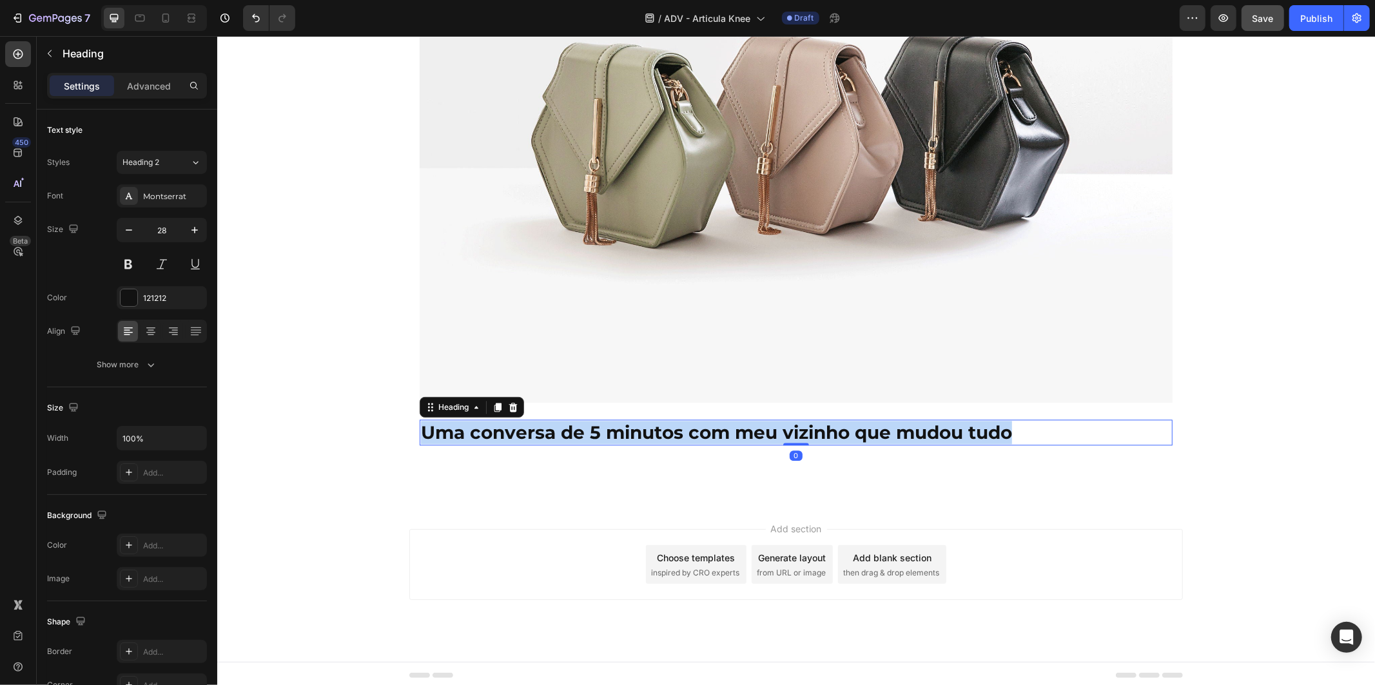
click at [605, 432] on strong "Uma conversa de 5 minutos com meu vizinho que mudou tudo" at bounding box center [715, 432] width 591 height 22
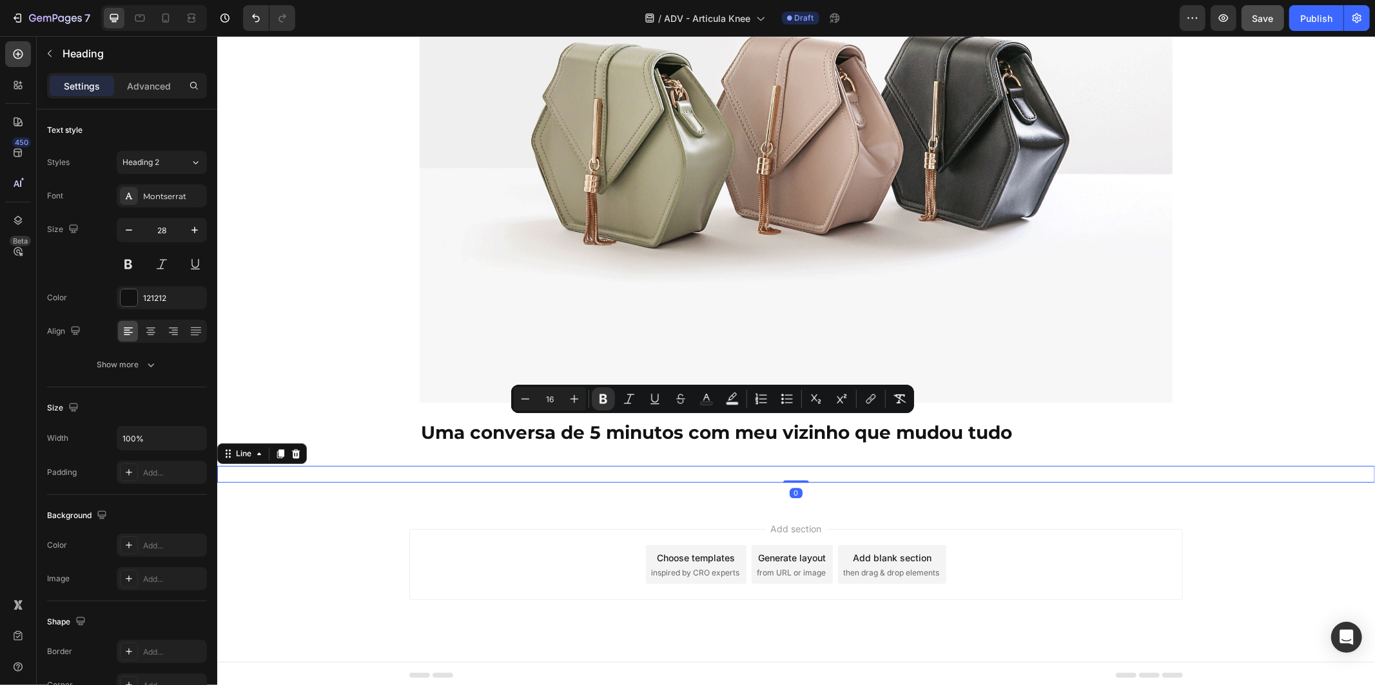
click at [688, 466] on div "Title Line 0" at bounding box center [795, 473] width 1157 height 17
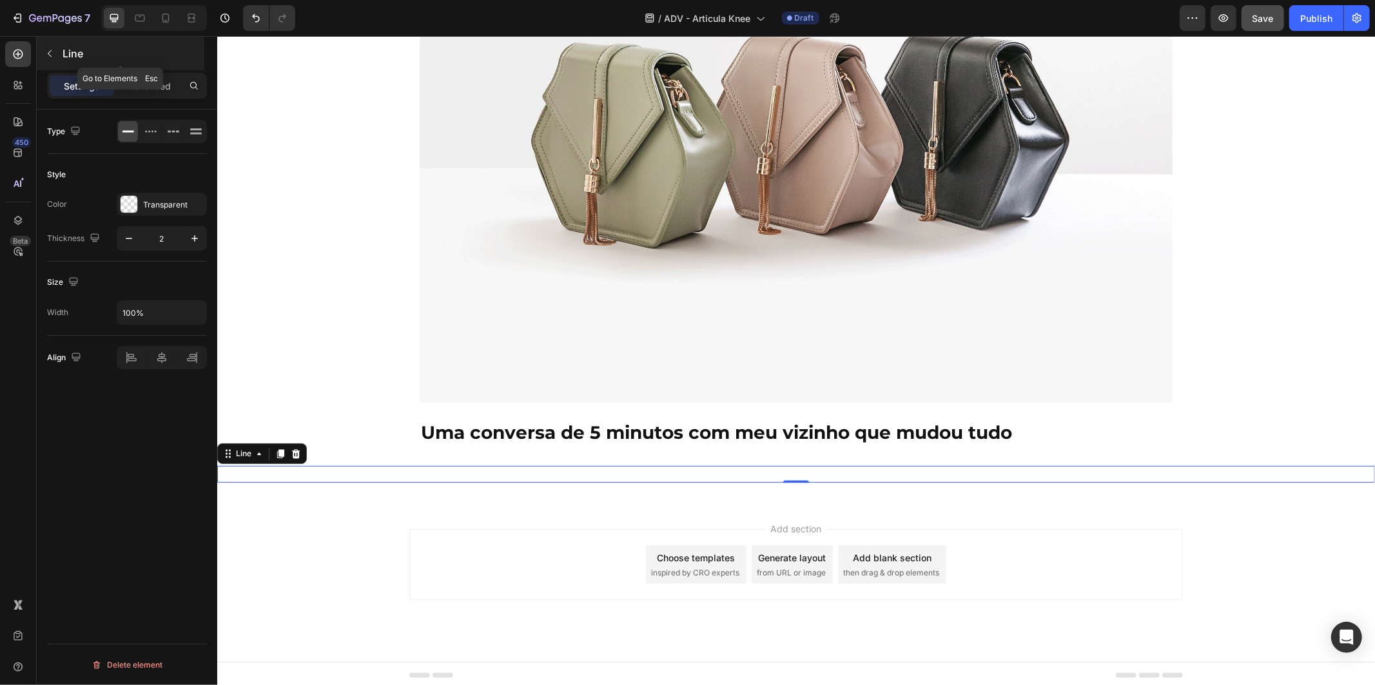
click at [73, 48] on p "Line" at bounding box center [132, 53] width 139 height 15
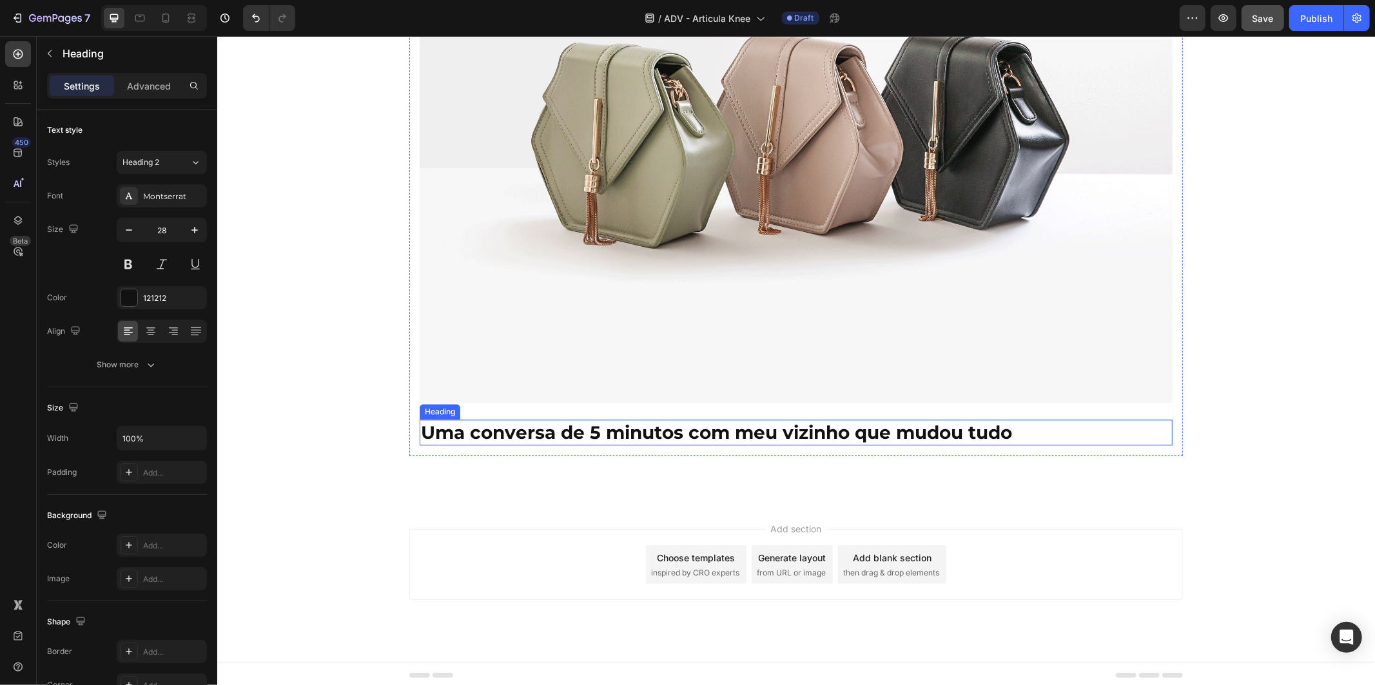
click at [500, 422] on strong "Uma conversa de 5 minutos com meu vizinho que mudou tudo" at bounding box center [715, 432] width 591 height 22
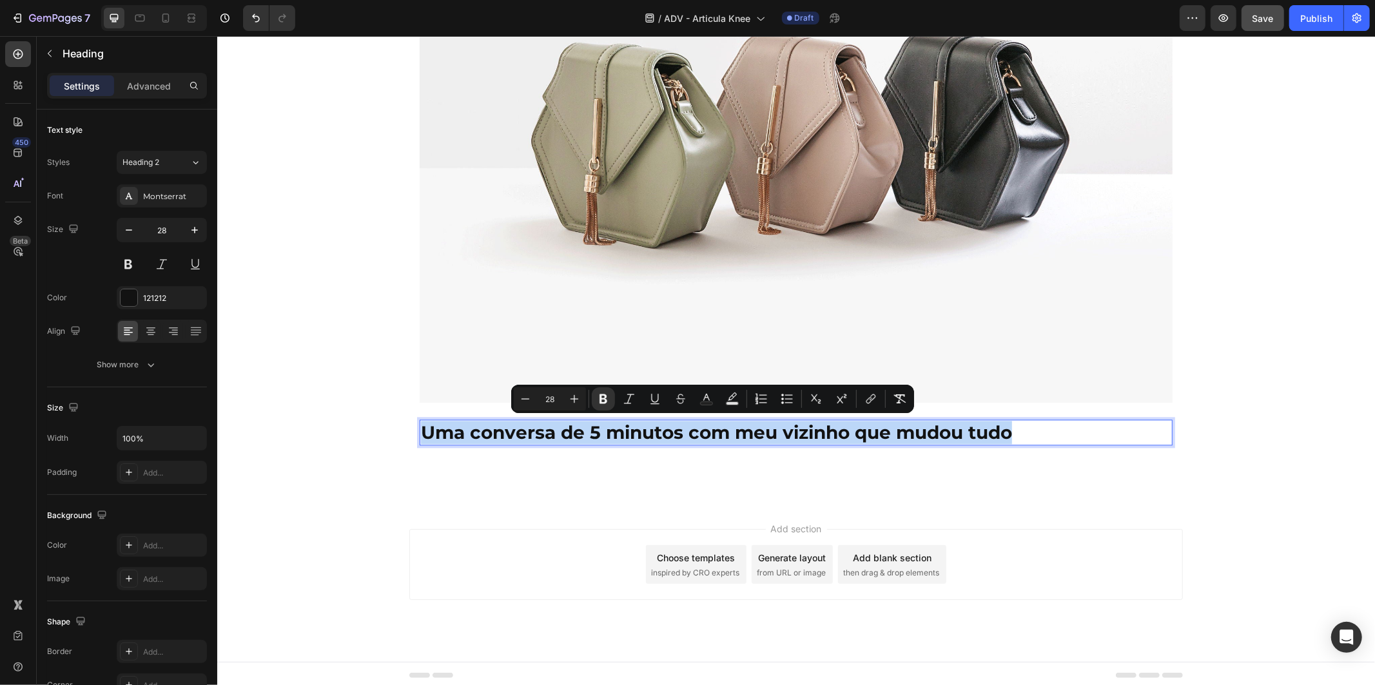
click at [500, 422] on strong "Uma conversa de 5 minutos com meu vizinho que mudou tudo" at bounding box center [715, 432] width 591 height 22
click at [82, 57] on p "Heading" at bounding box center [132, 53] width 139 height 15
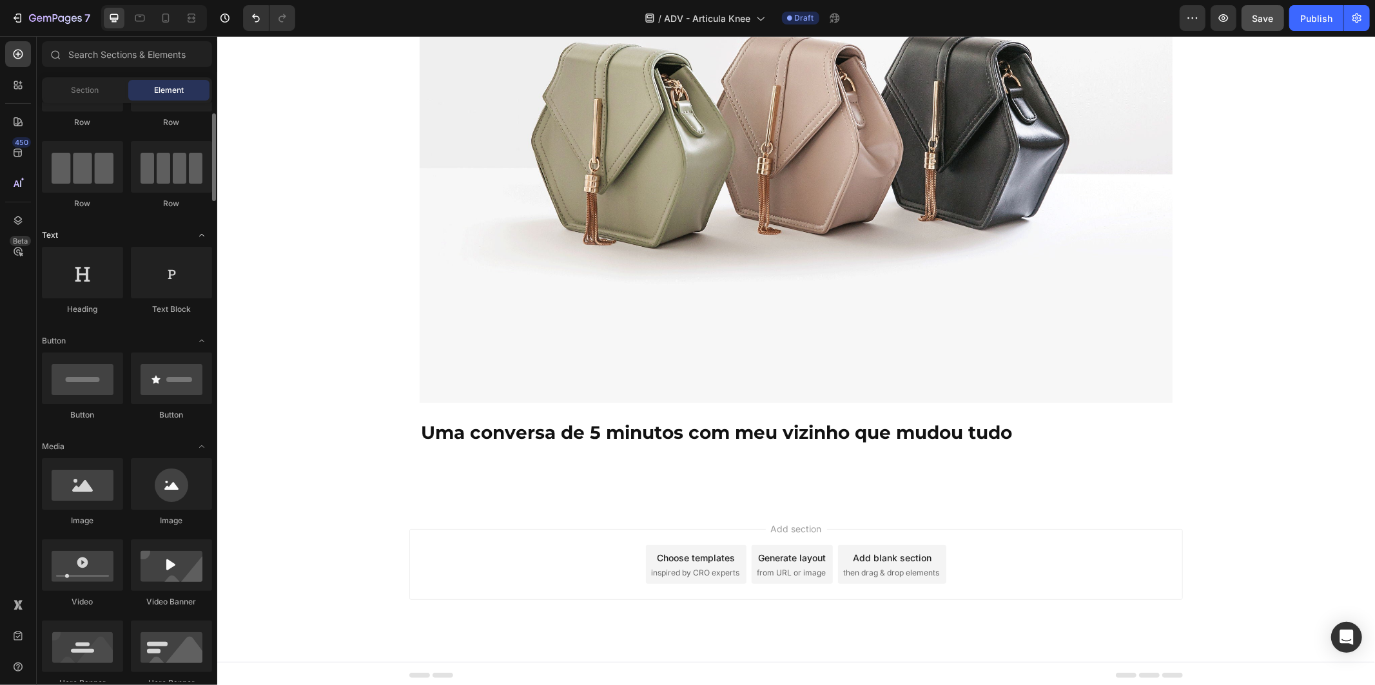
scroll to position [0, 0]
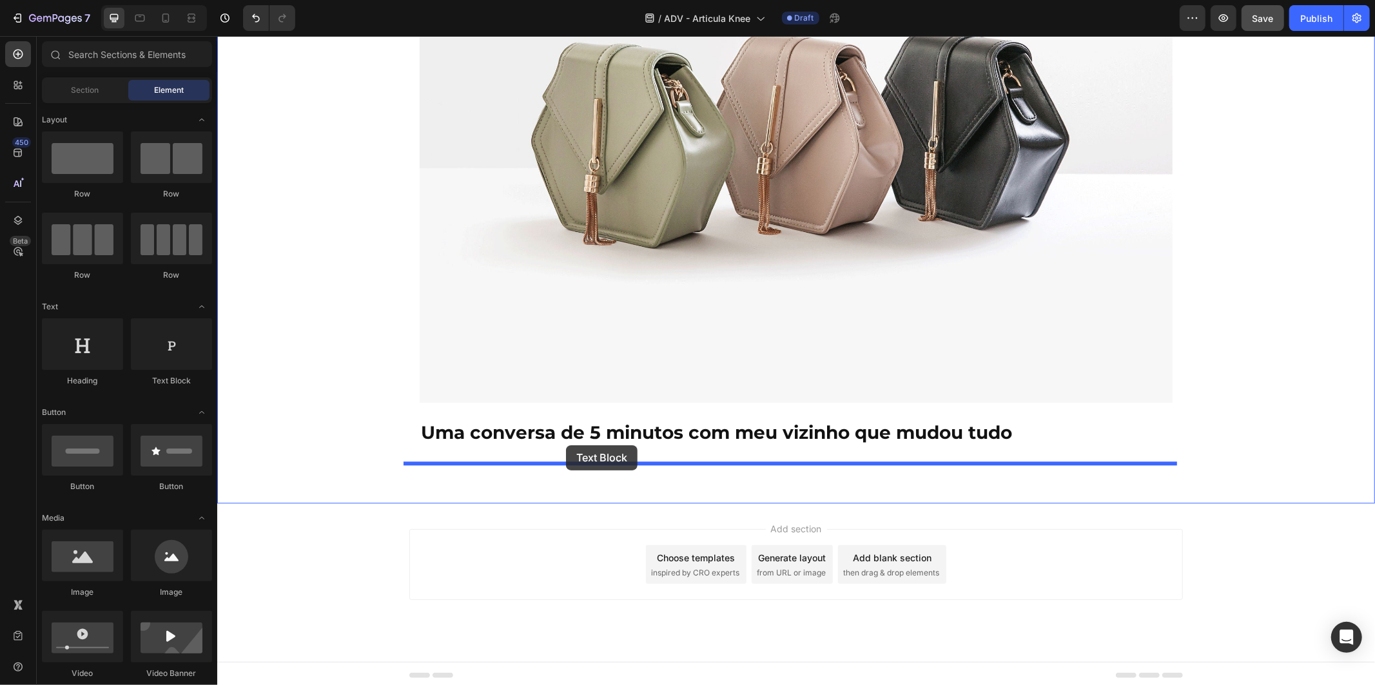
drag, startPoint x: 382, startPoint y: 382, endPoint x: 565, endPoint y: 445, distance: 194.2
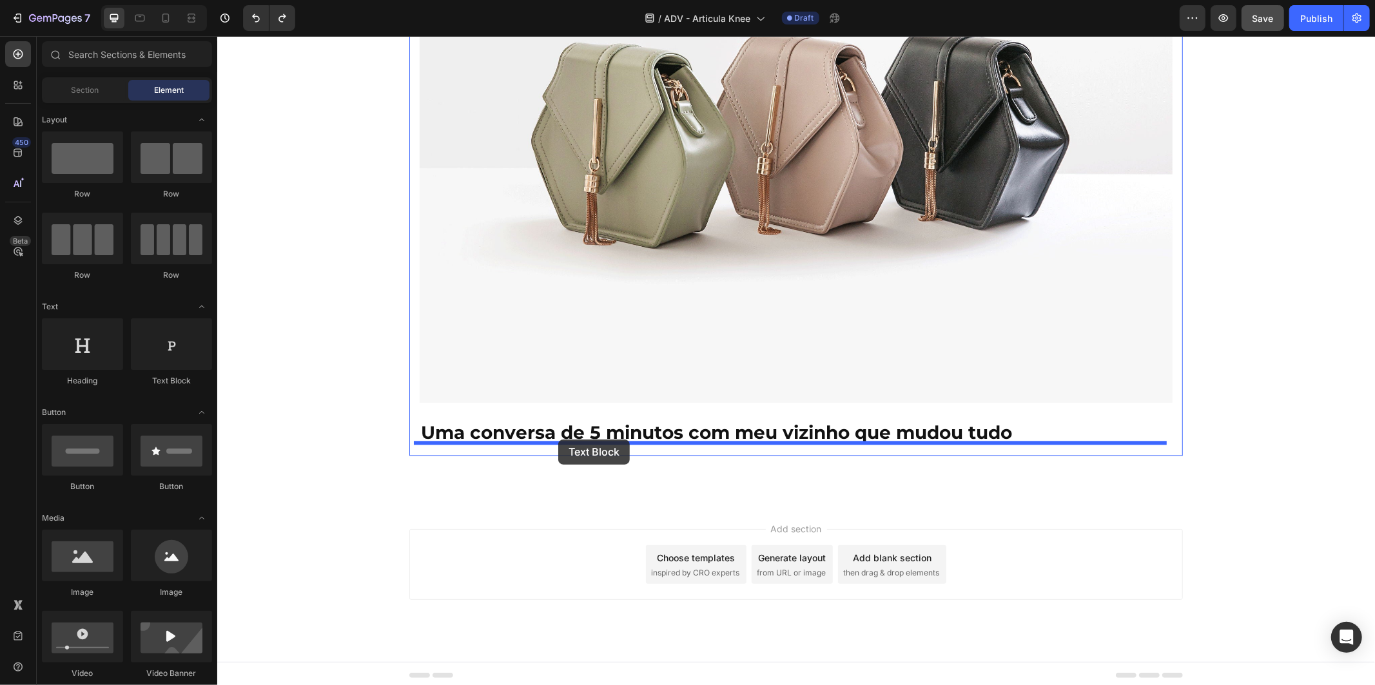
drag, startPoint x: 398, startPoint y: 387, endPoint x: 557, endPoint y: 439, distance: 168.1
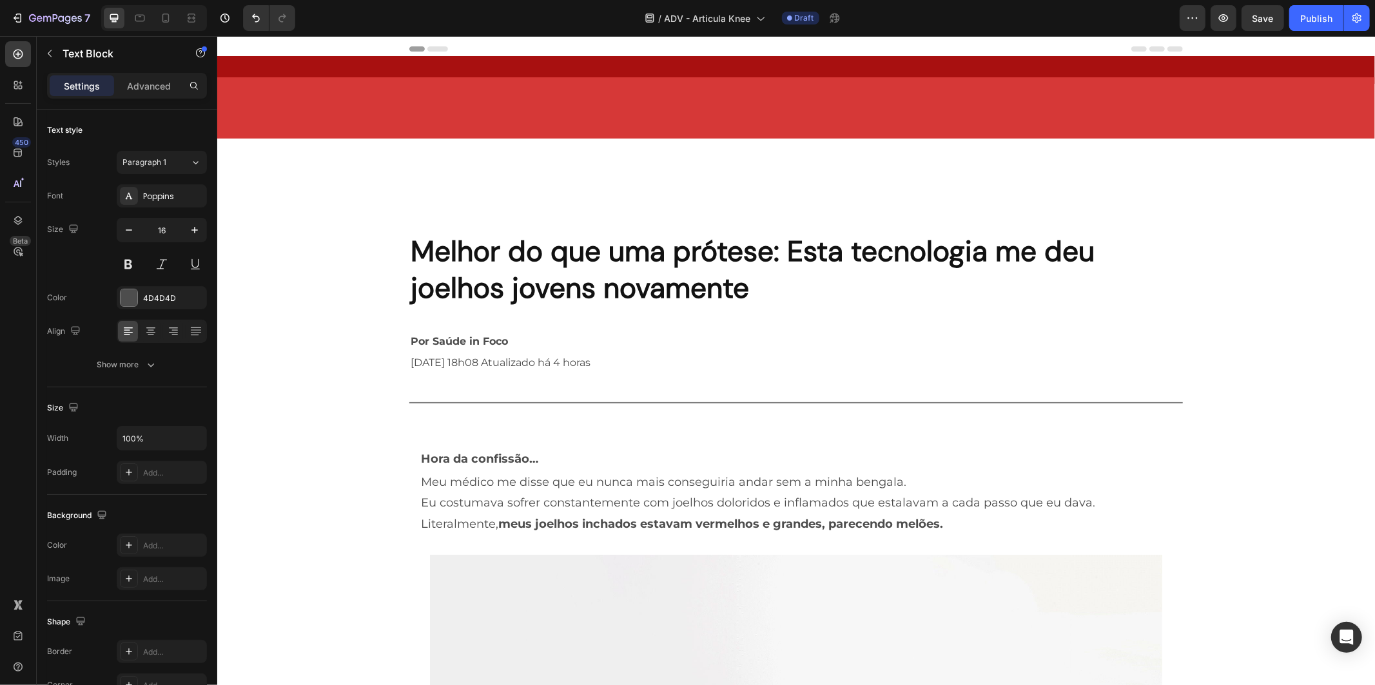
scroll to position [2310, 0]
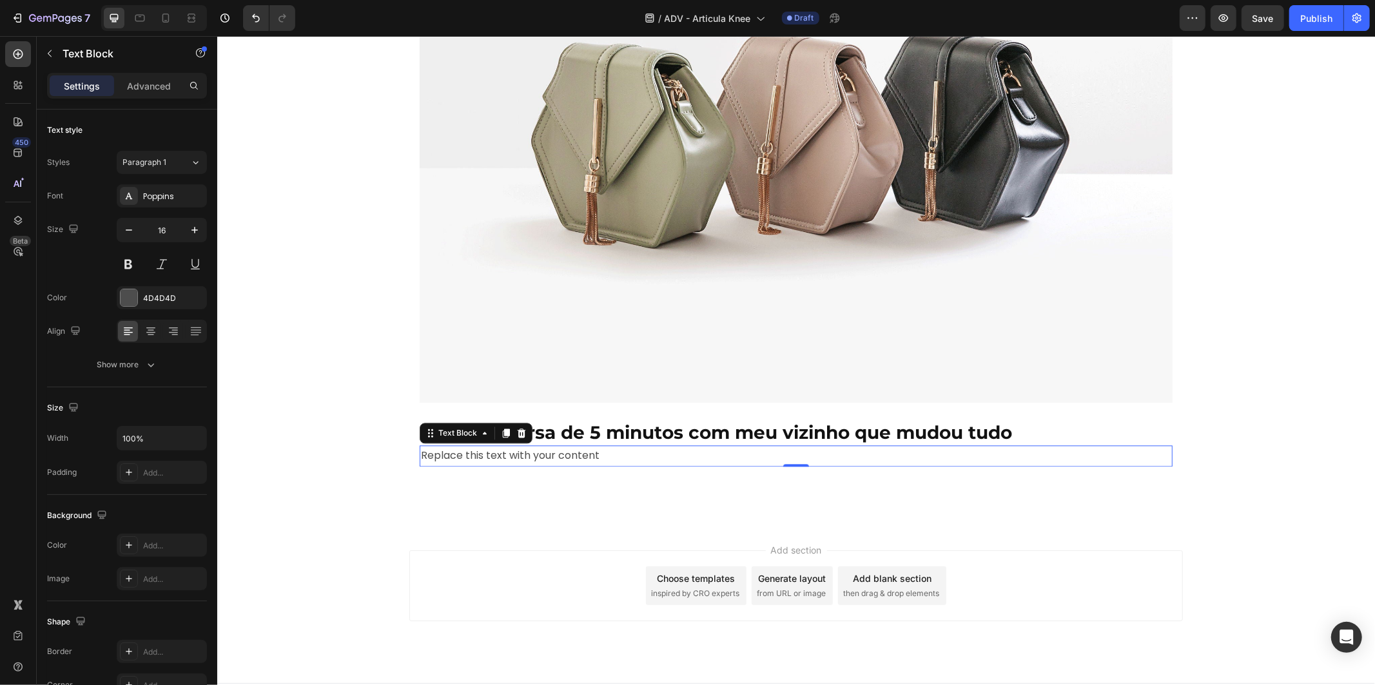
click at [151, 73] on div "Settings Advanced" at bounding box center [127, 86] width 160 height 26
click at [151, 76] on div "Advanced" at bounding box center [149, 85] width 64 height 21
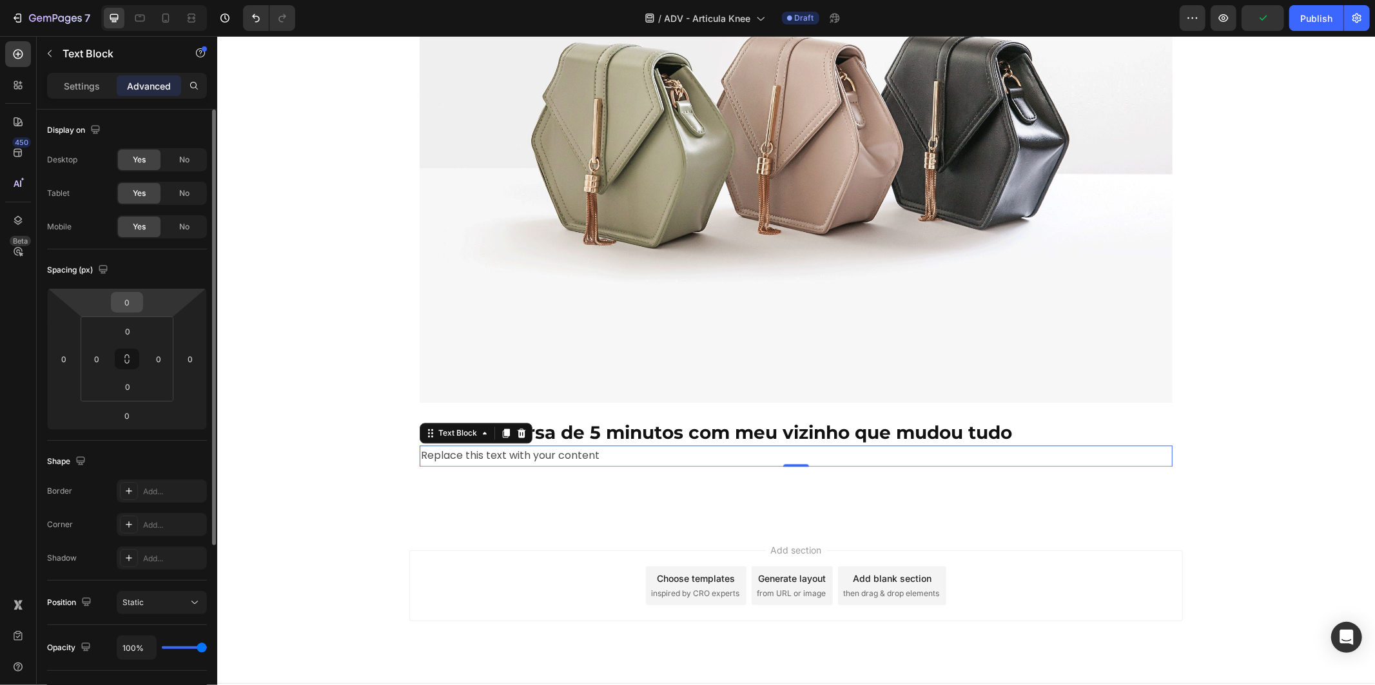
click at [142, 310] on div "0" at bounding box center [127, 302] width 32 height 21
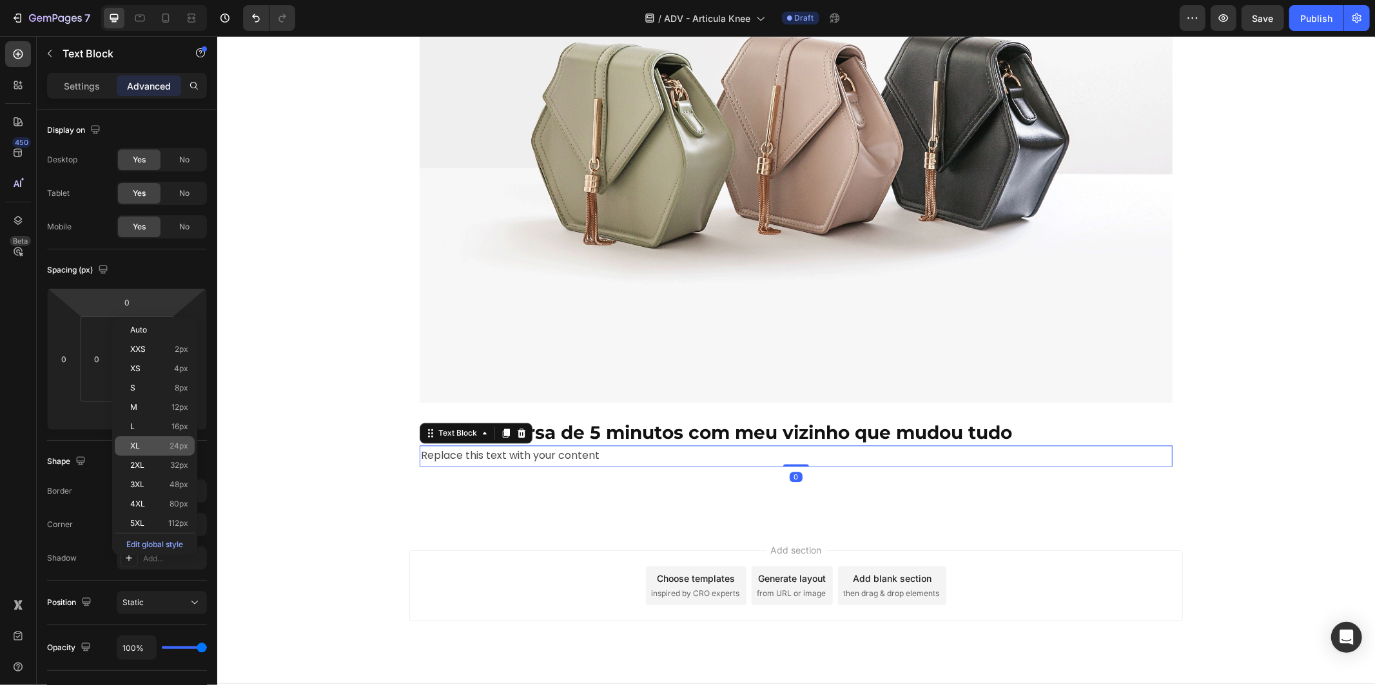
click at [161, 448] on p "XL 24px" at bounding box center [159, 445] width 58 height 9
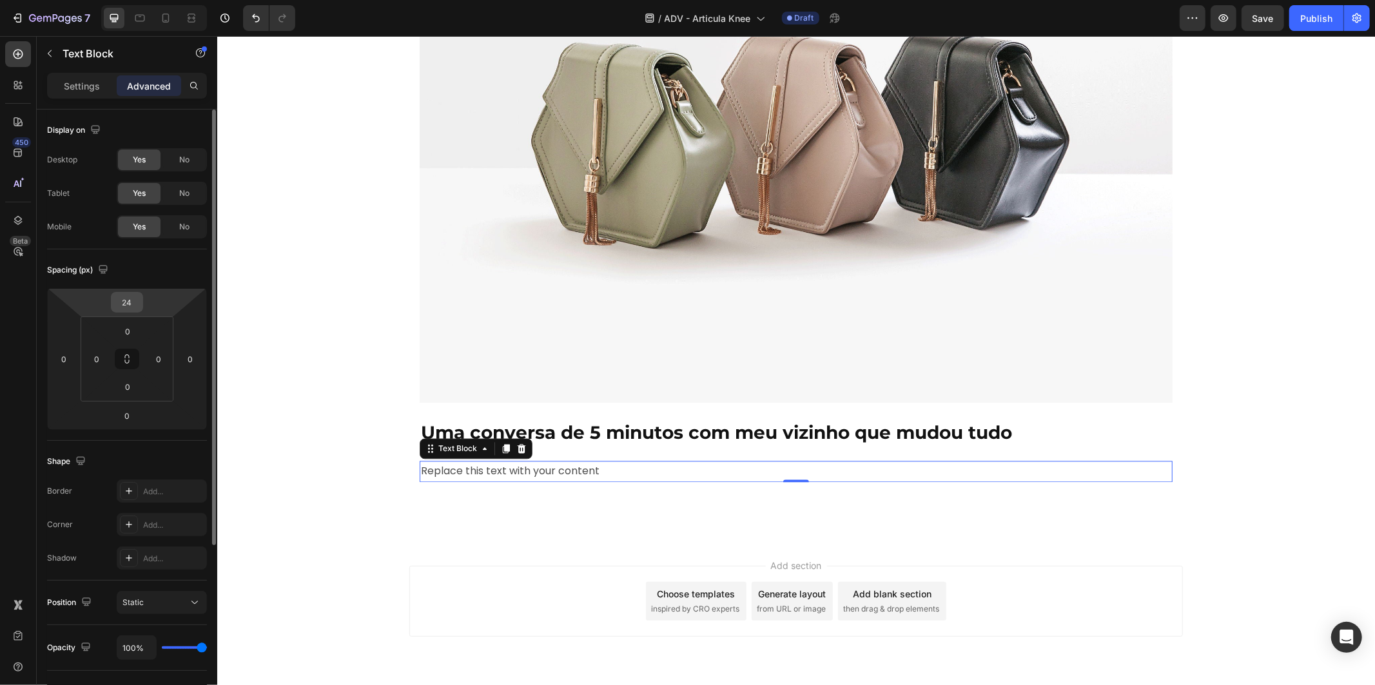
click at [134, 306] on input "24" at bounding box center [127, 302] width 26 height 19
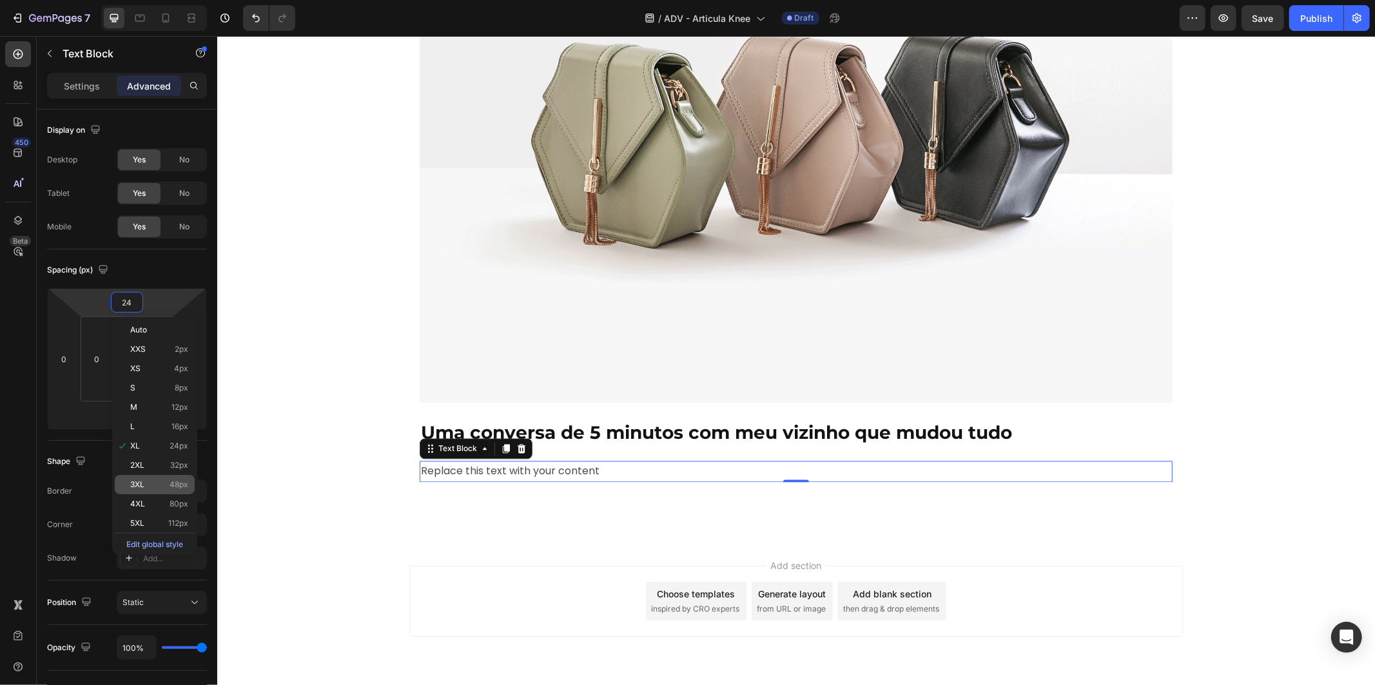
click at [159, 490] on div "3XL 48px" at bounding box center [155, 484] width 80 height 19
type input "48"
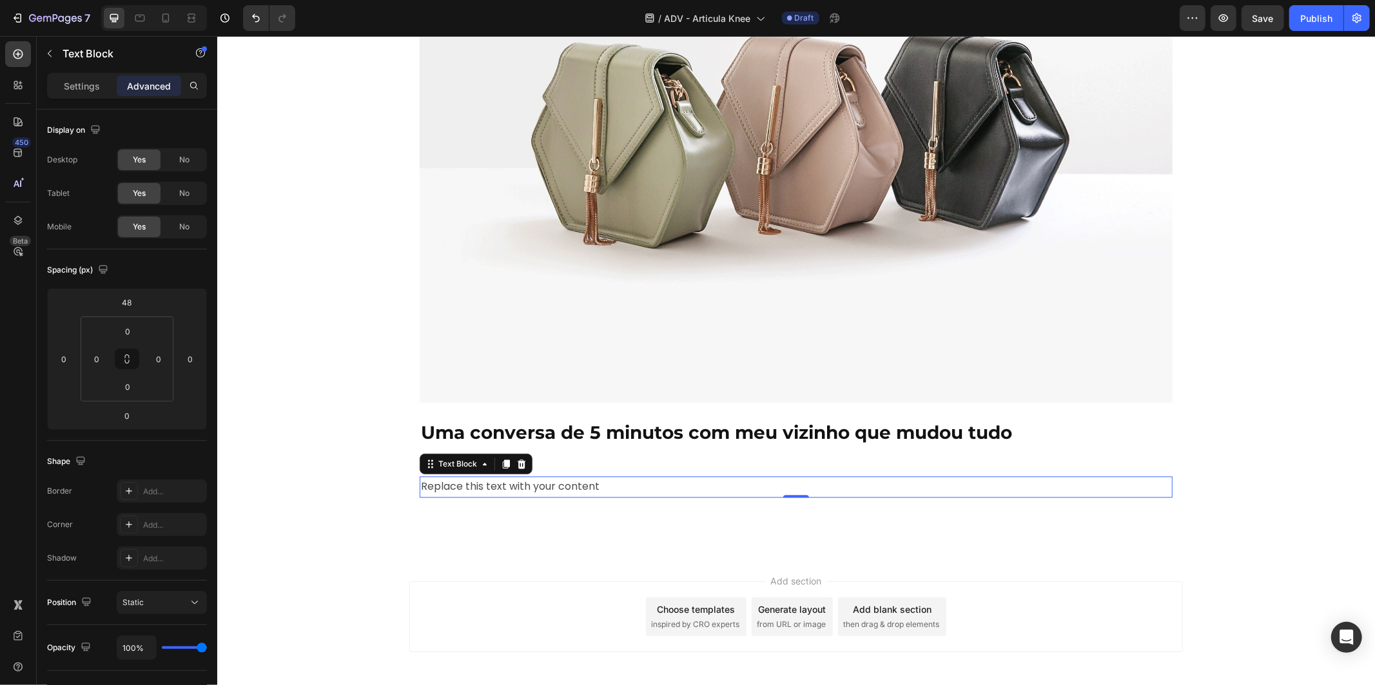
click at [634, 481] on div "Replace this text with your content" at bounding box center [795, 486] width 753 height 21
click at [482, 484] on div "Replace this text with your content" at bounding box center [795, 486] width 753 height 21
click at [482, 484] on p "Replace this text with your content" at bounding box center [795, 486] width 750 height 19
click at [483, 484] on p "Replace this text with your content" at bounding box center [795, 486] width 750 height 19
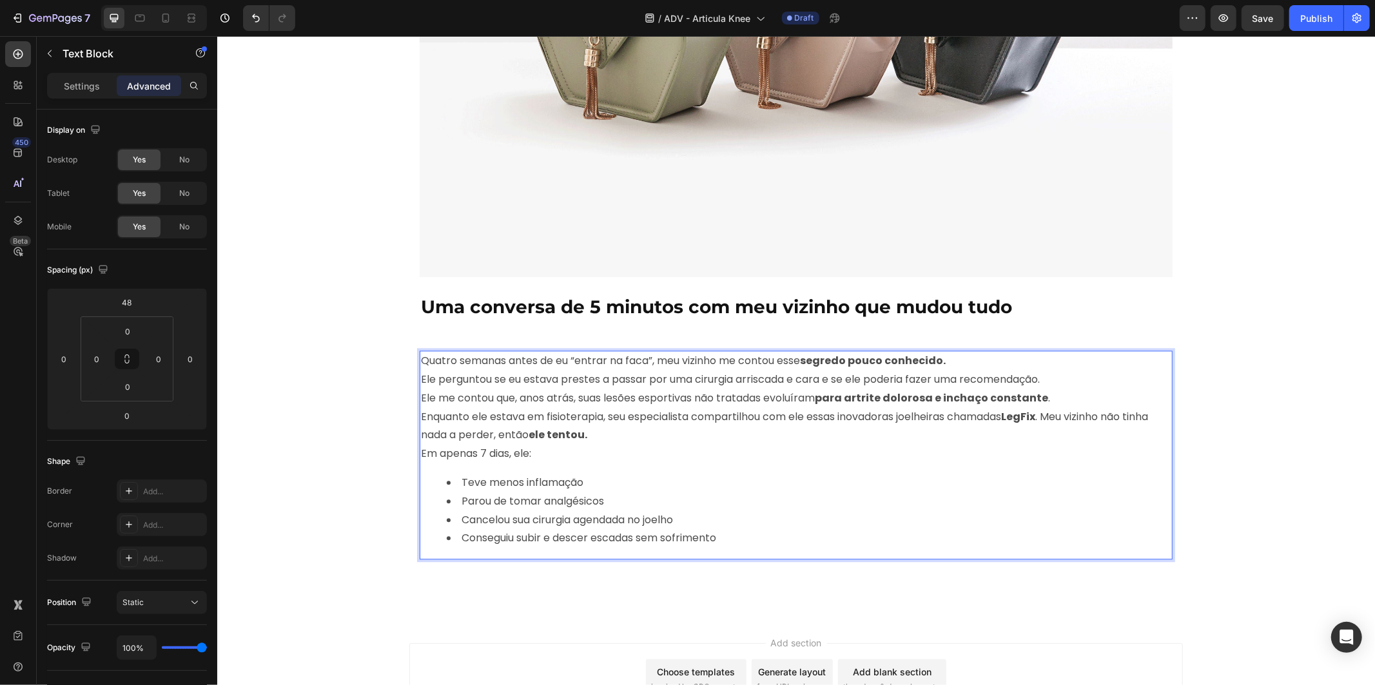
scroll to position [2550, 0]
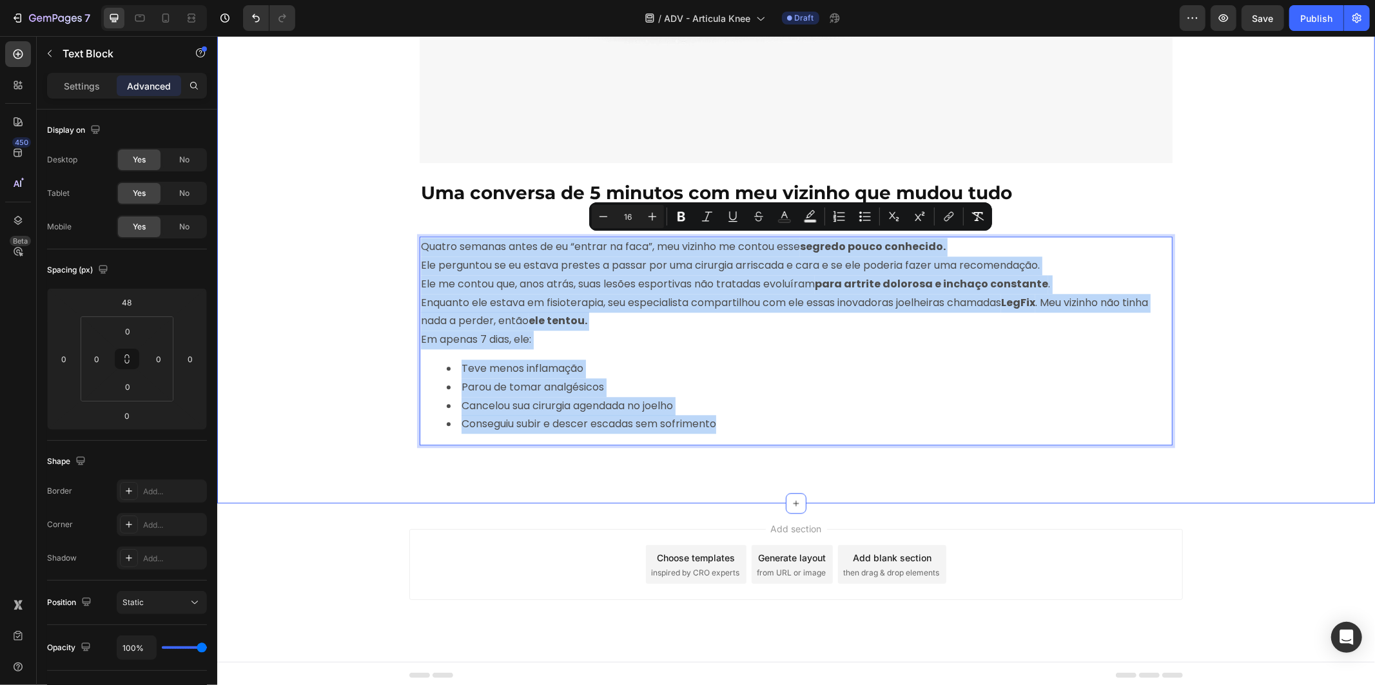
drag, startPoint x: 622, startPoint y: 365, endPoint x: 382, endPoint y: 242, distance: 269.8
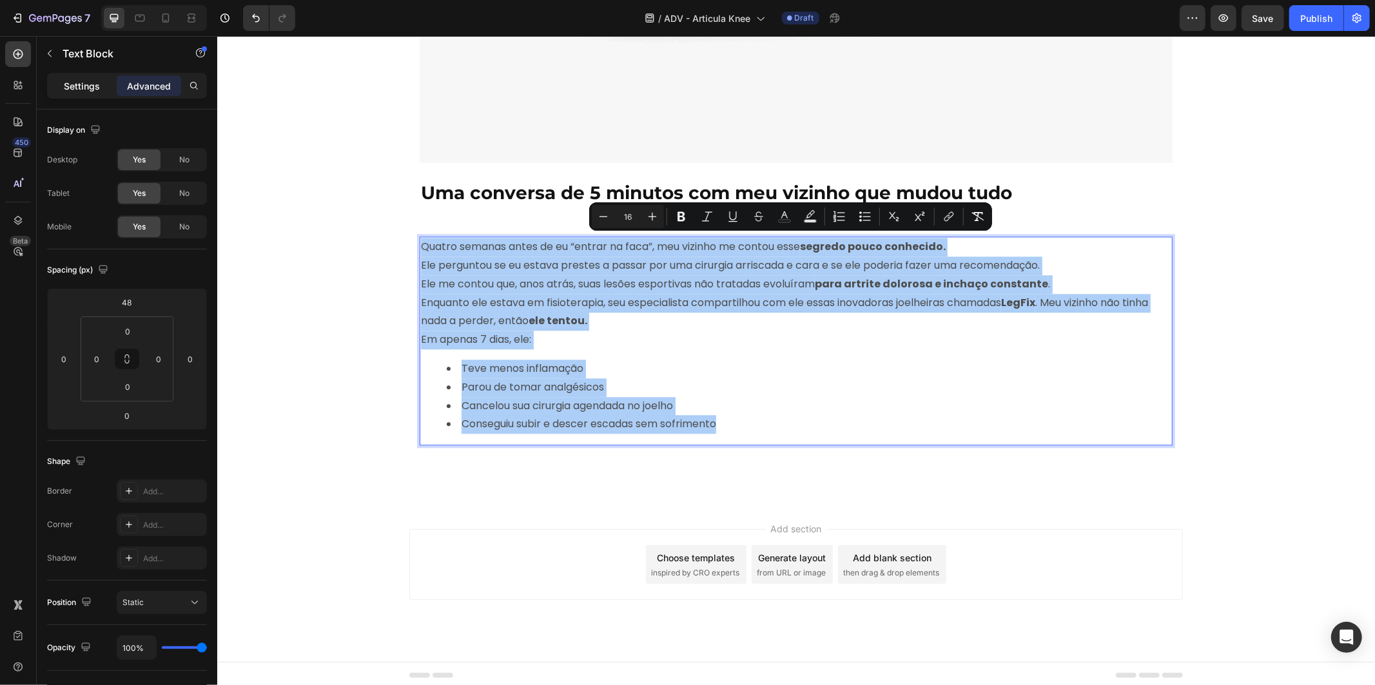
click at [88, 90] on p "Settings" at bounding box center [82, 86] width 36 height 14
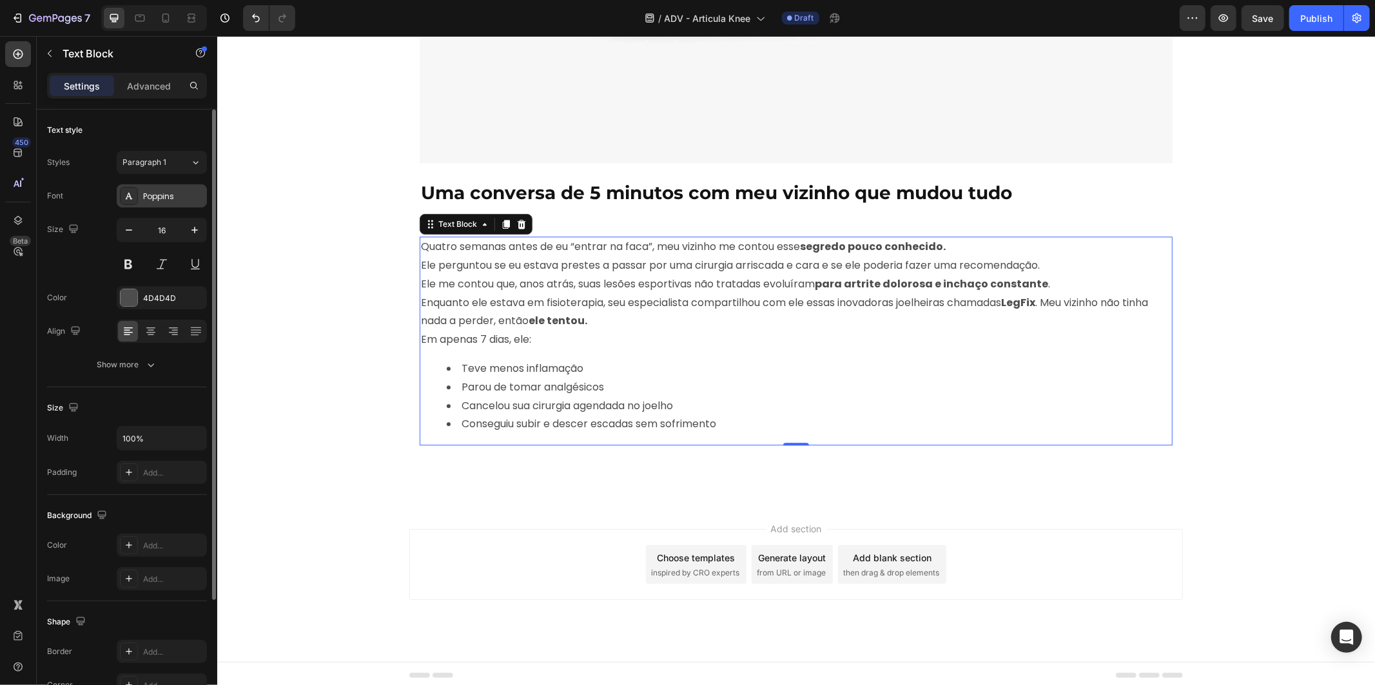
click at [175, 198] on div "Poppins" at bounding box center [173, 197] width 61 height 12
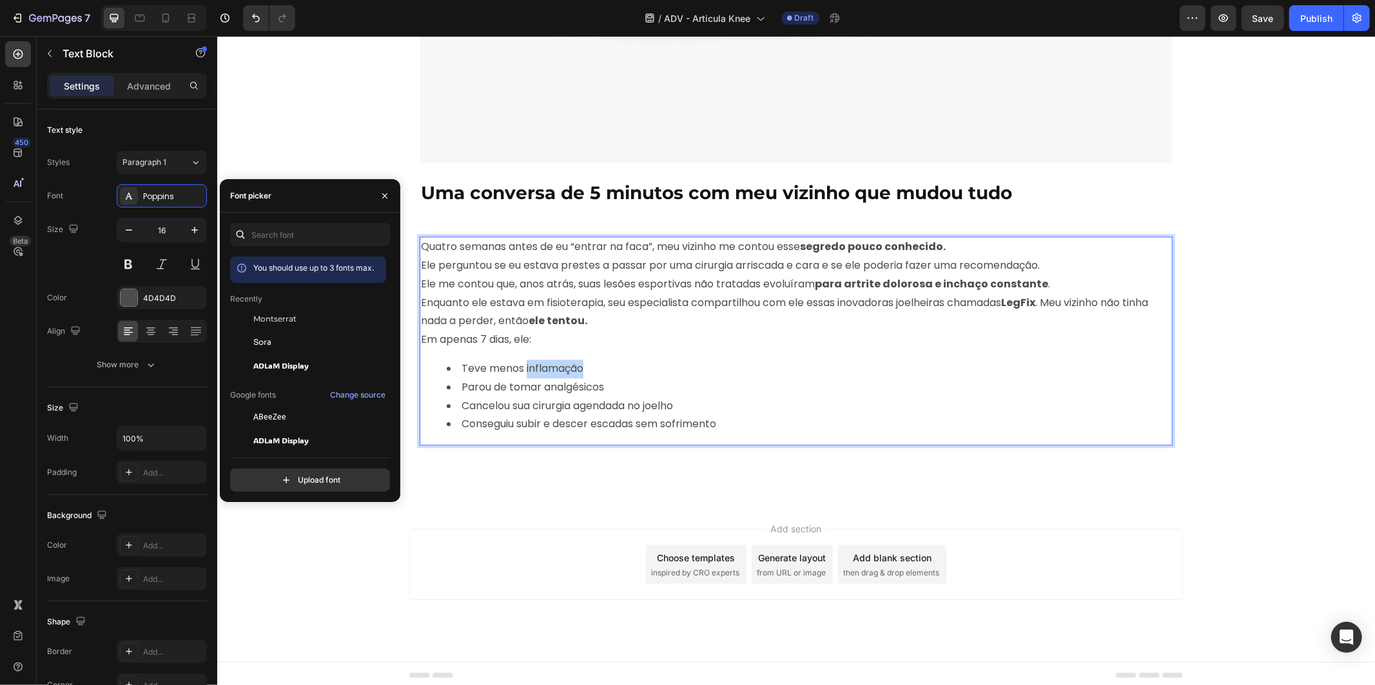
click at [562, 363] on li "Teve menos inflamação" at bounding box center [808, 368] width 724 height 19
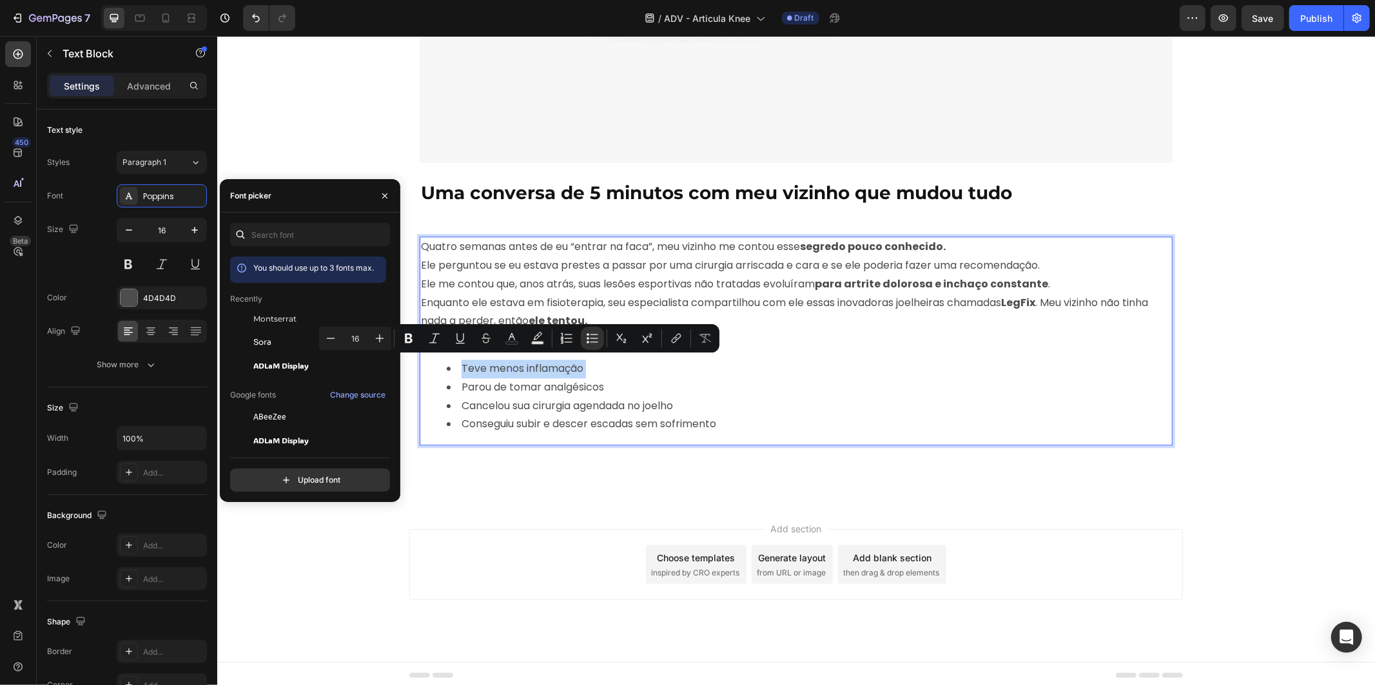
click at [663, 396] on li "Cancelou sua cirurgia agendada no joelho" at bounding box center [808, 405] width 724 height 19
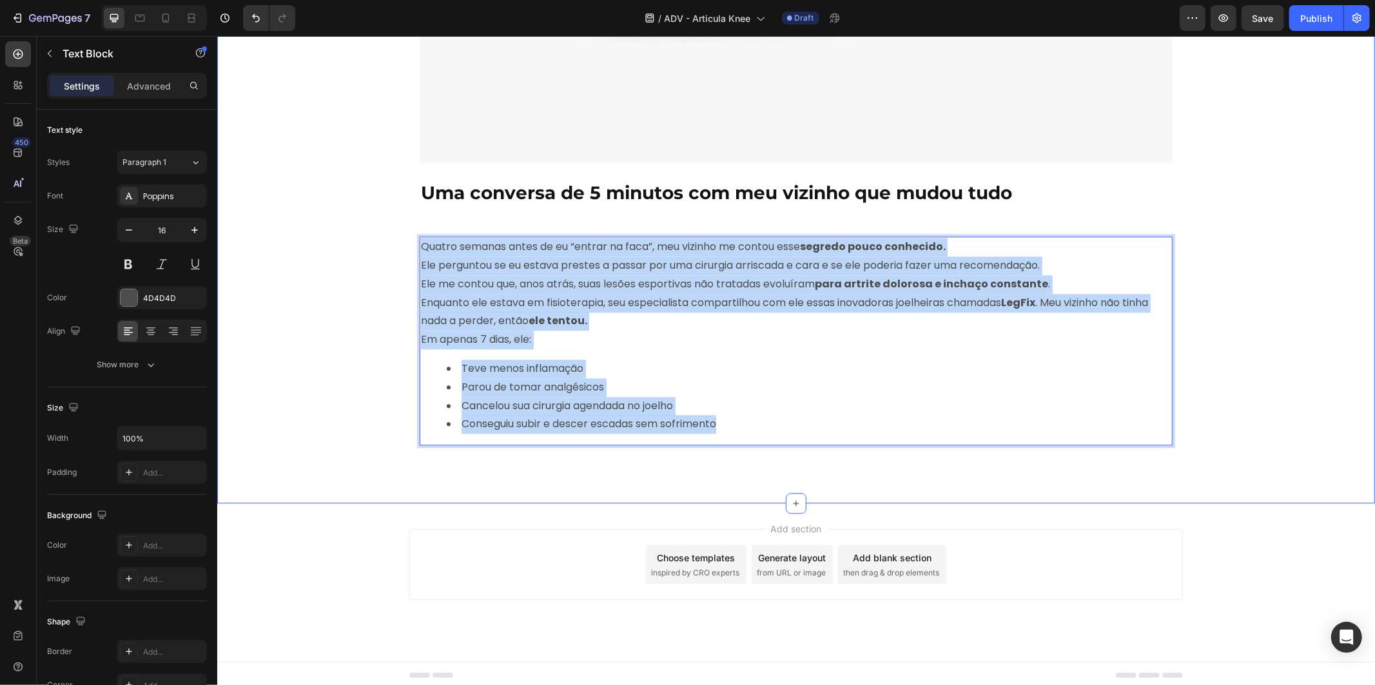
drag, startPoint x: 721, startPoint y: 420, endPoint x: 378, endPoint y: 235, distance: 389.0
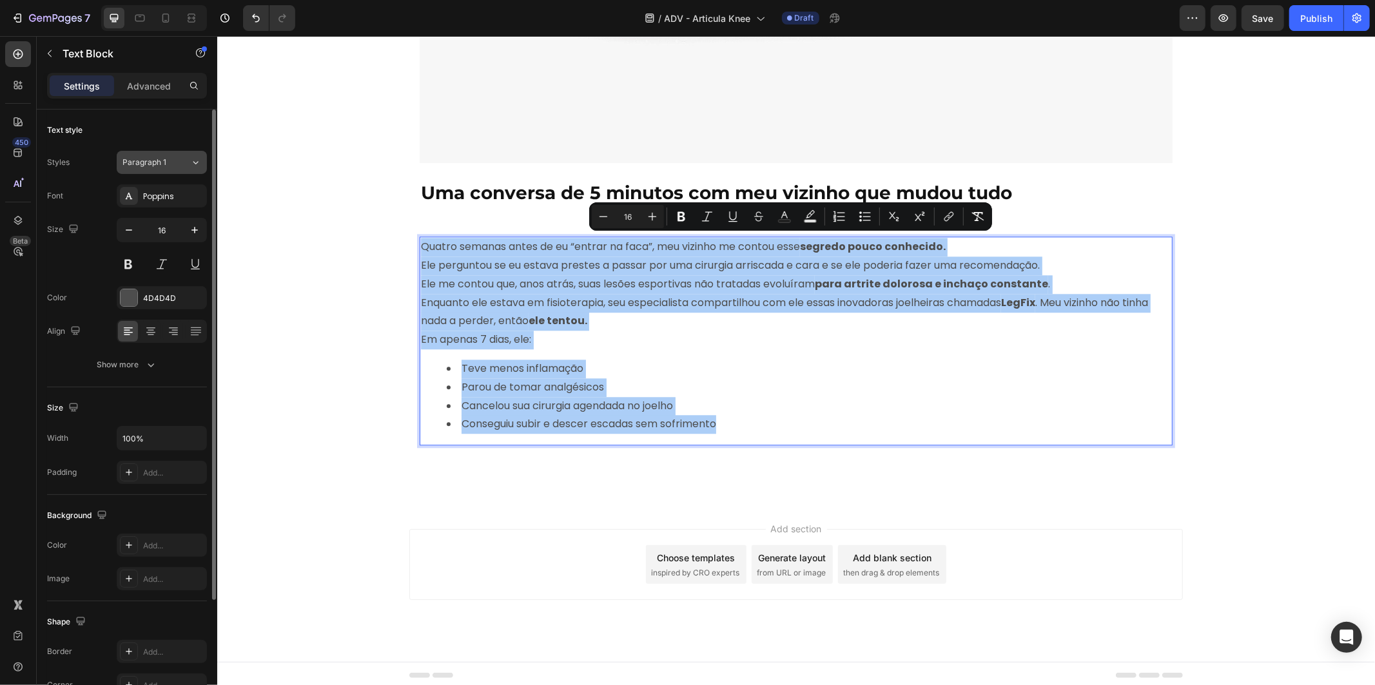
click at [160, 165] on span "Paragraph 1" at bounding box center [144, 163] width 44 height 12
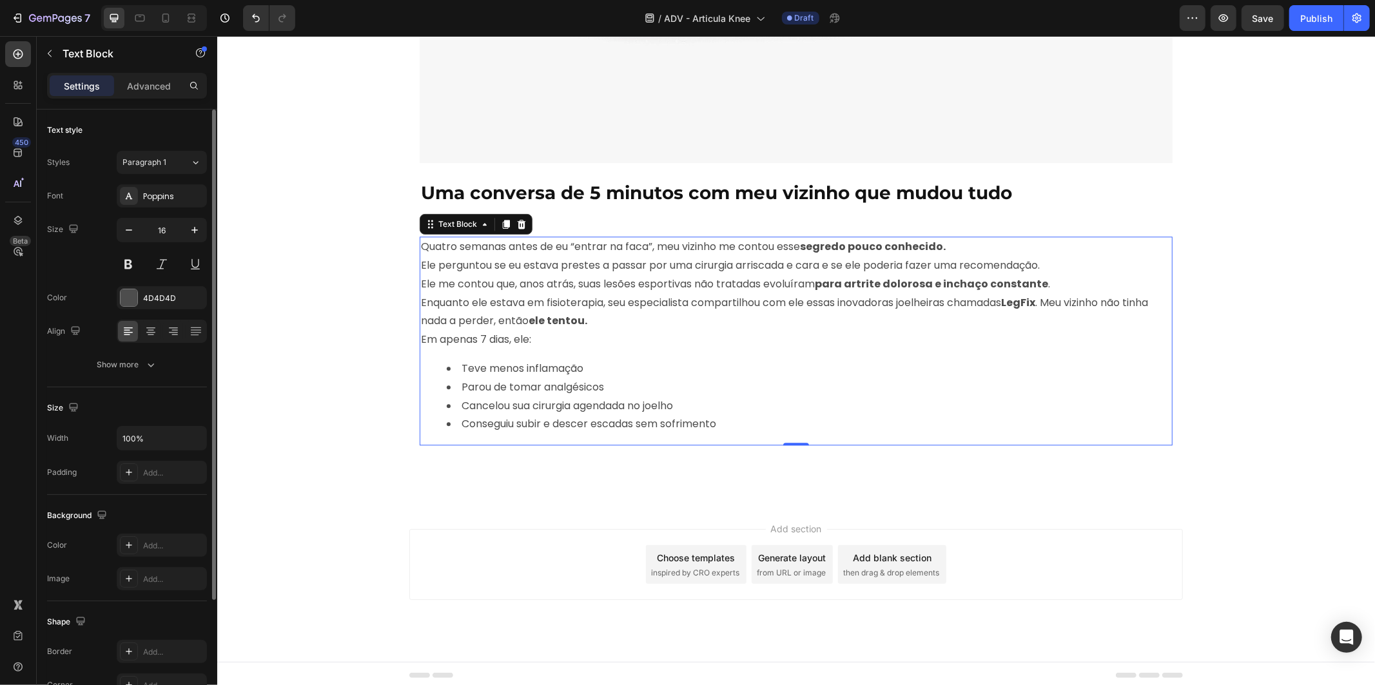
click at [192, 129] on div "Text style" at bounding box center [127, 130] width 160 height 21
click at [180, 192] on div "Poppins" at bounding box center [173, 197] width 61 height 12
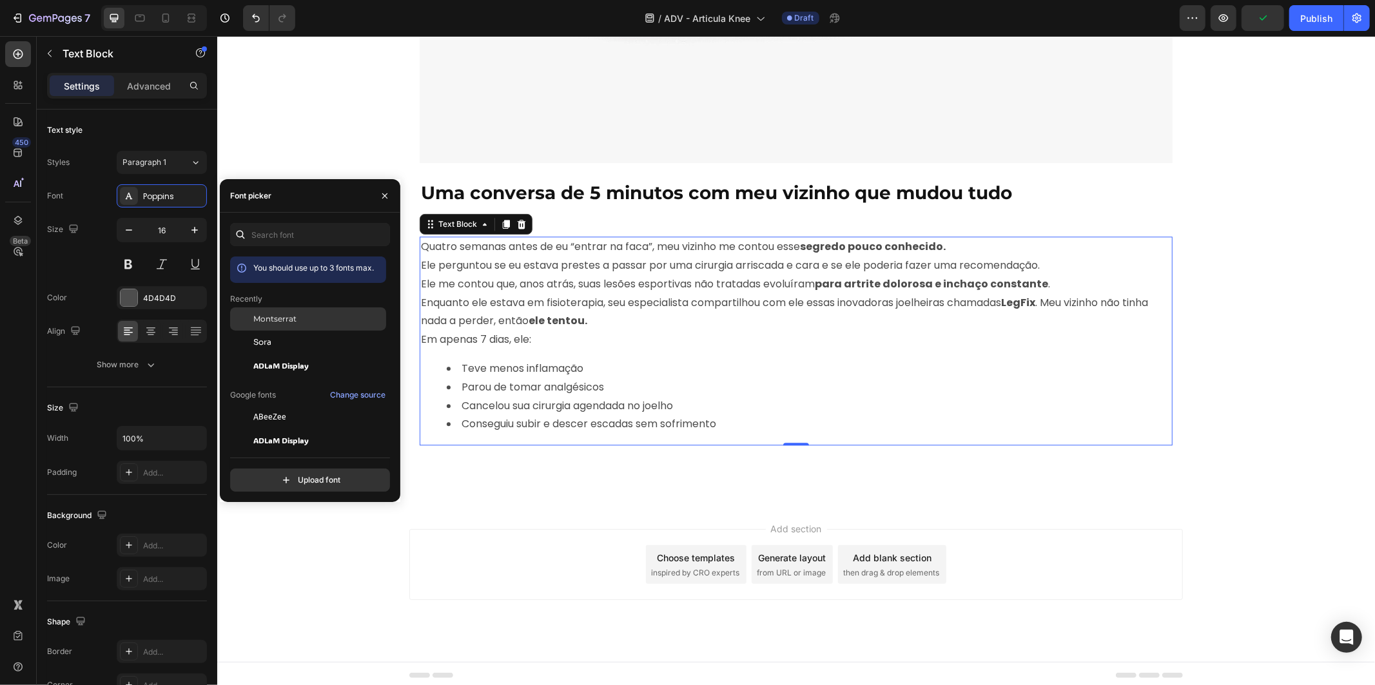
click at [301, 316] on div "Montserrat" at bounding box center [318, 319] width 130 height 12
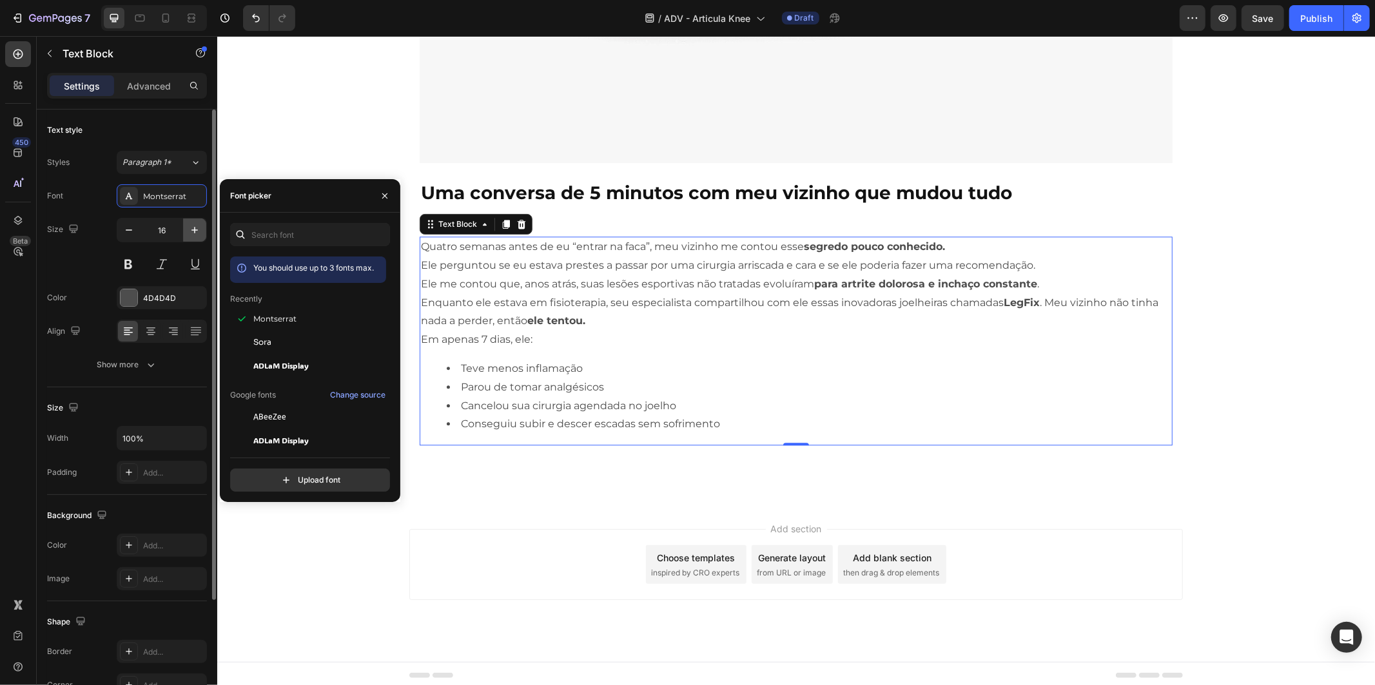
click at [195, 227] on icon "button" at bounding box center [194, 230] width 13 height 13
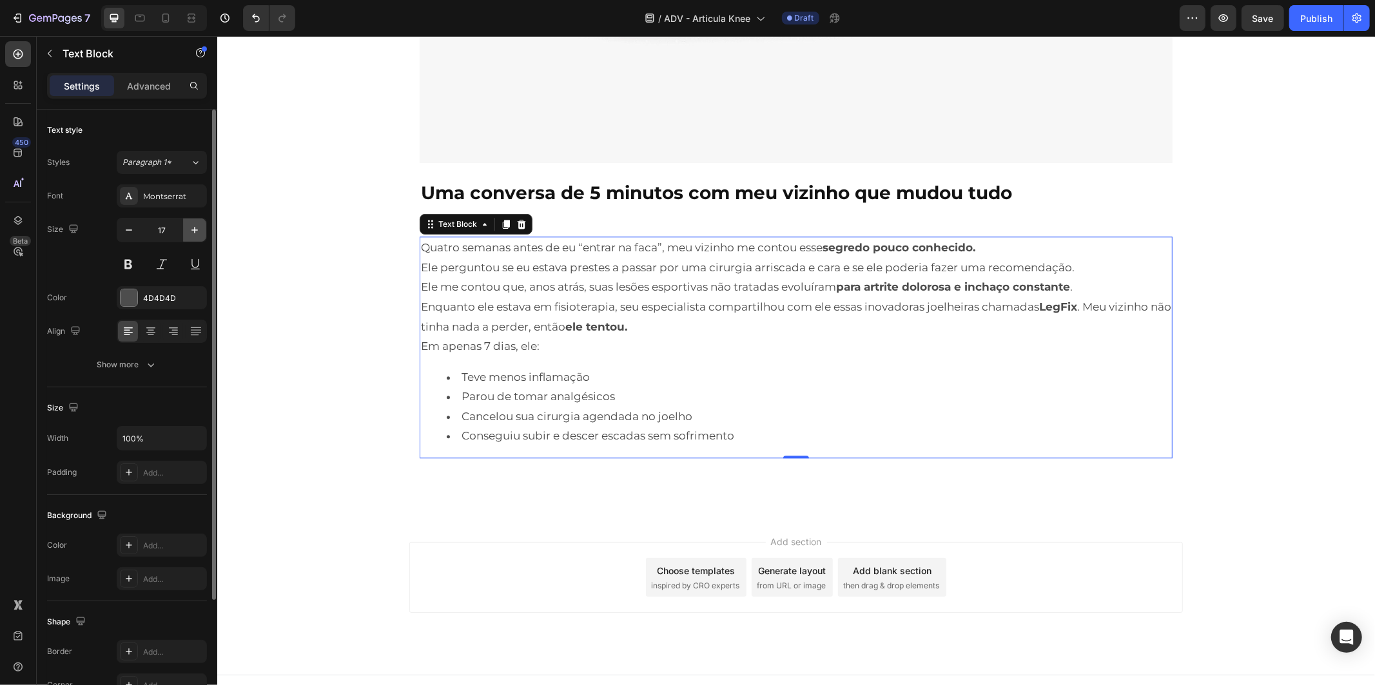
click at [196, 227] on icon "button" at bounding box center [194, 230] width 13 height 13
type input "18"
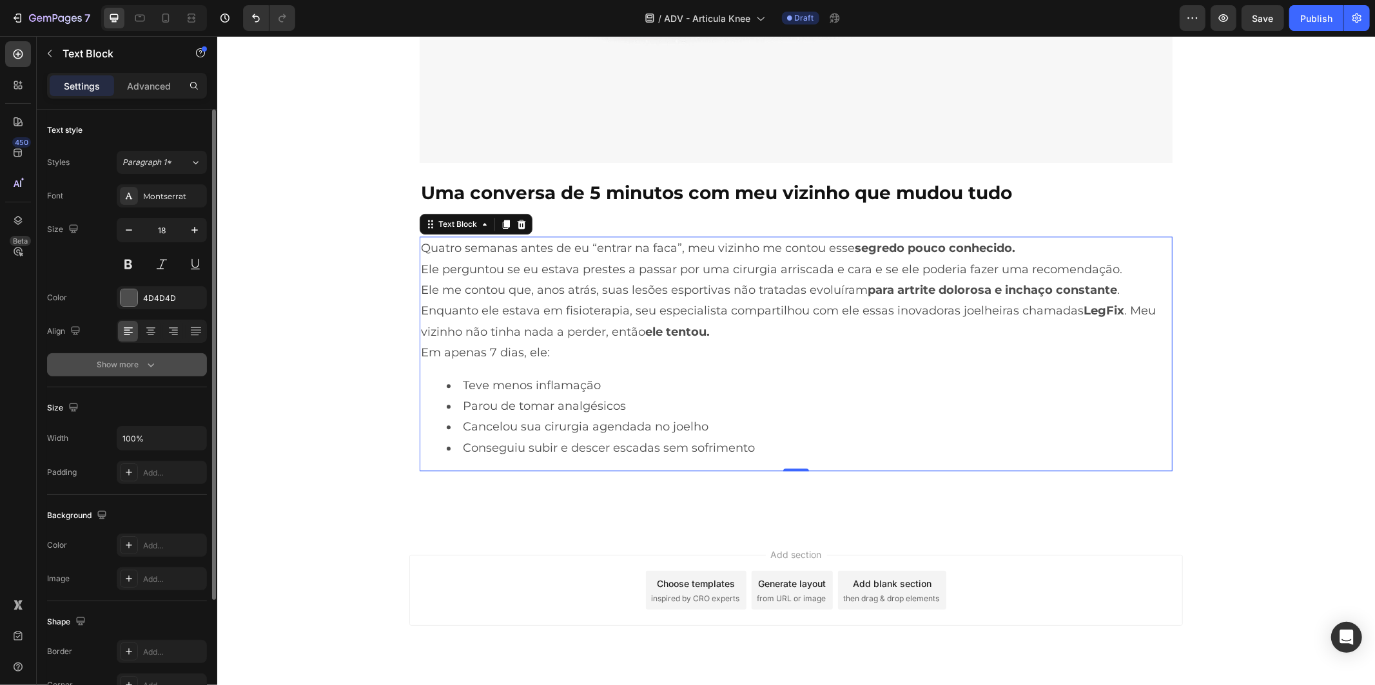
click at [168, 365] on button "Show more" at bounding box center [127, 364] width 160 height 23
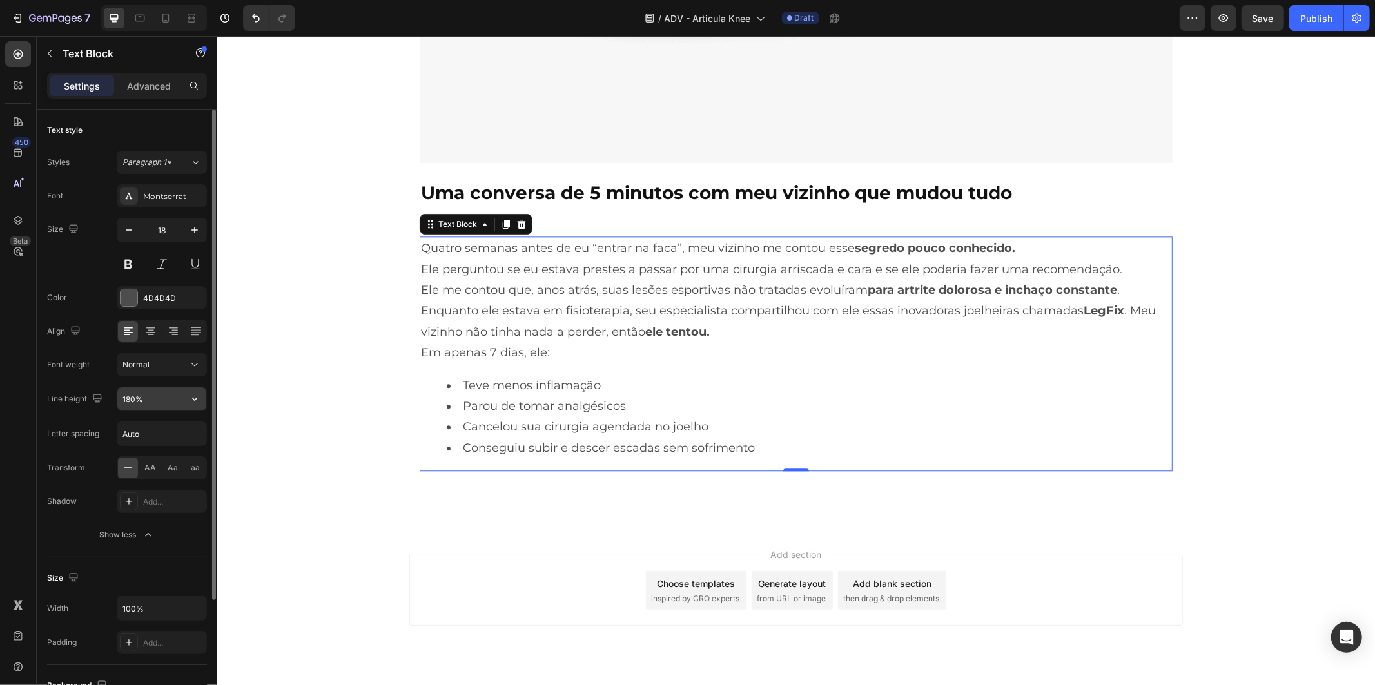
click at [175, 407] on input "180%" at bounding box center [161, 398] width 89 height 23
click at [197, 401] on icon "button" at bounding box center [194, 398] width 13 height 13
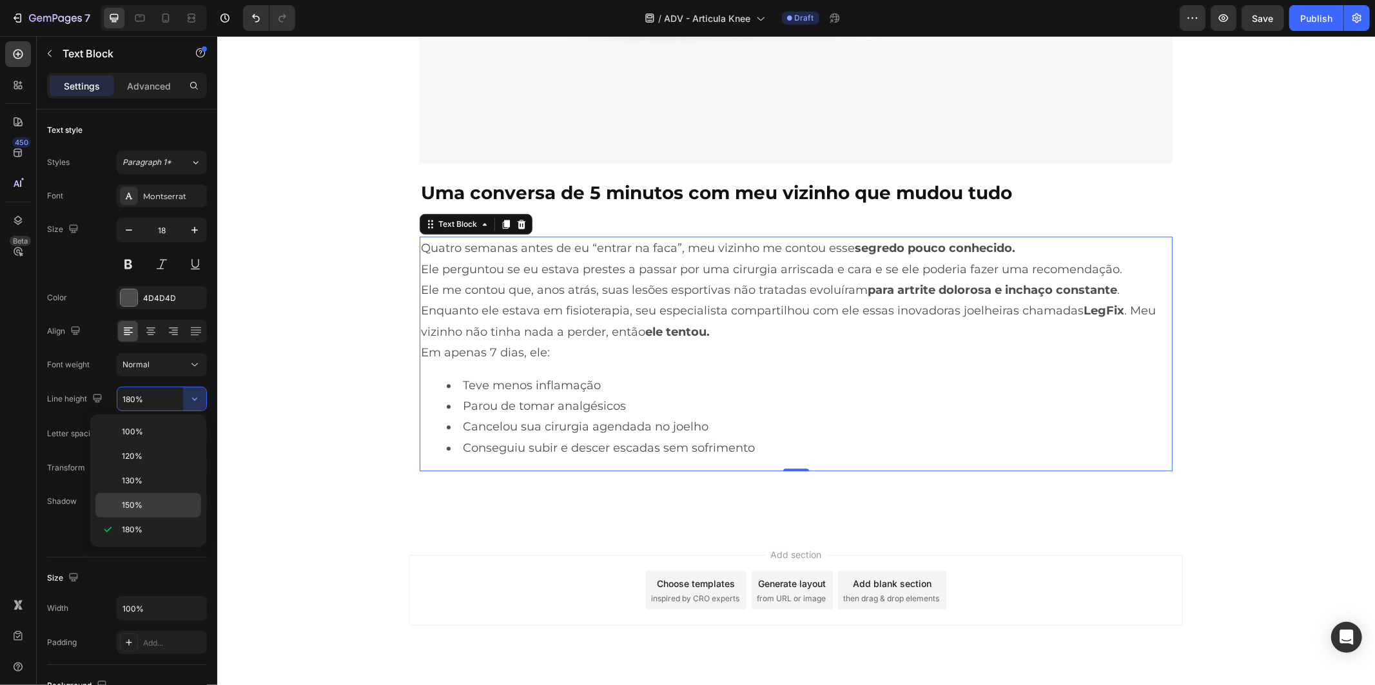
click at [140, 499] on div "150%" at bounding box center [148, 505] width 106 height 24
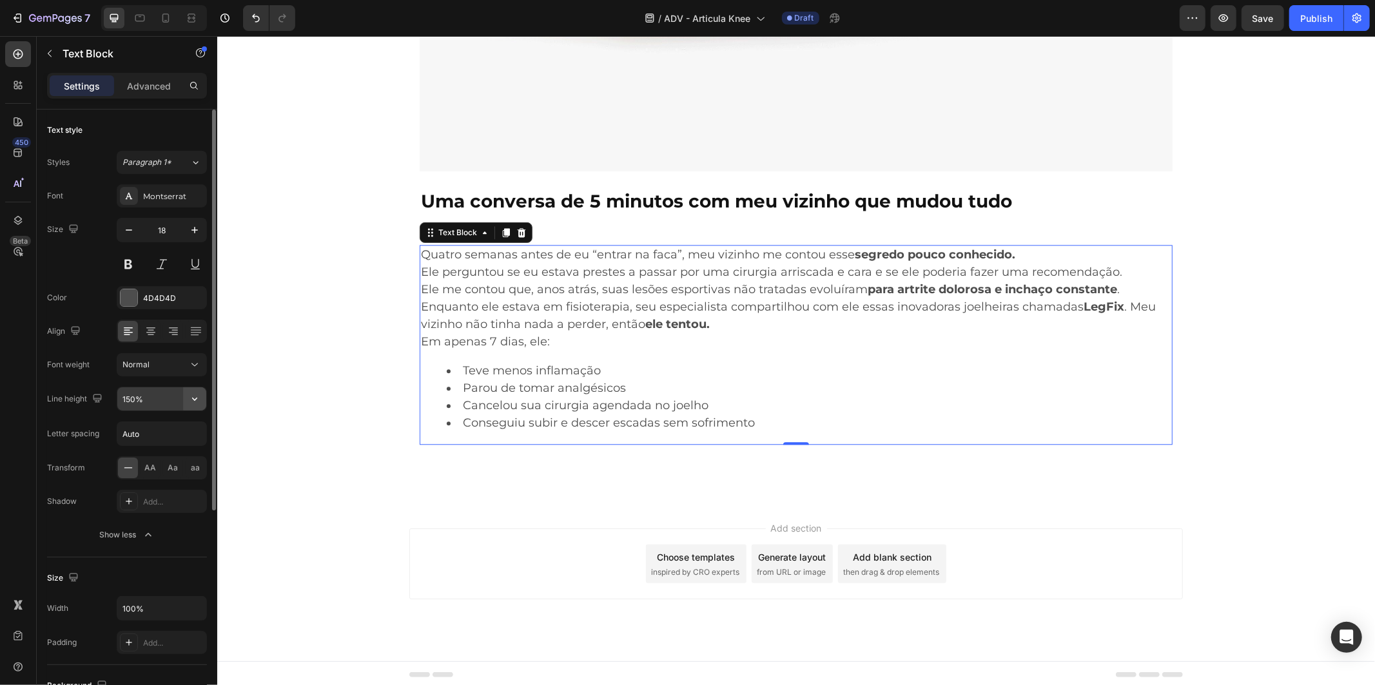
click at [195, 397] on icon "button" at bounding box center [194, 398] width 13 height 13
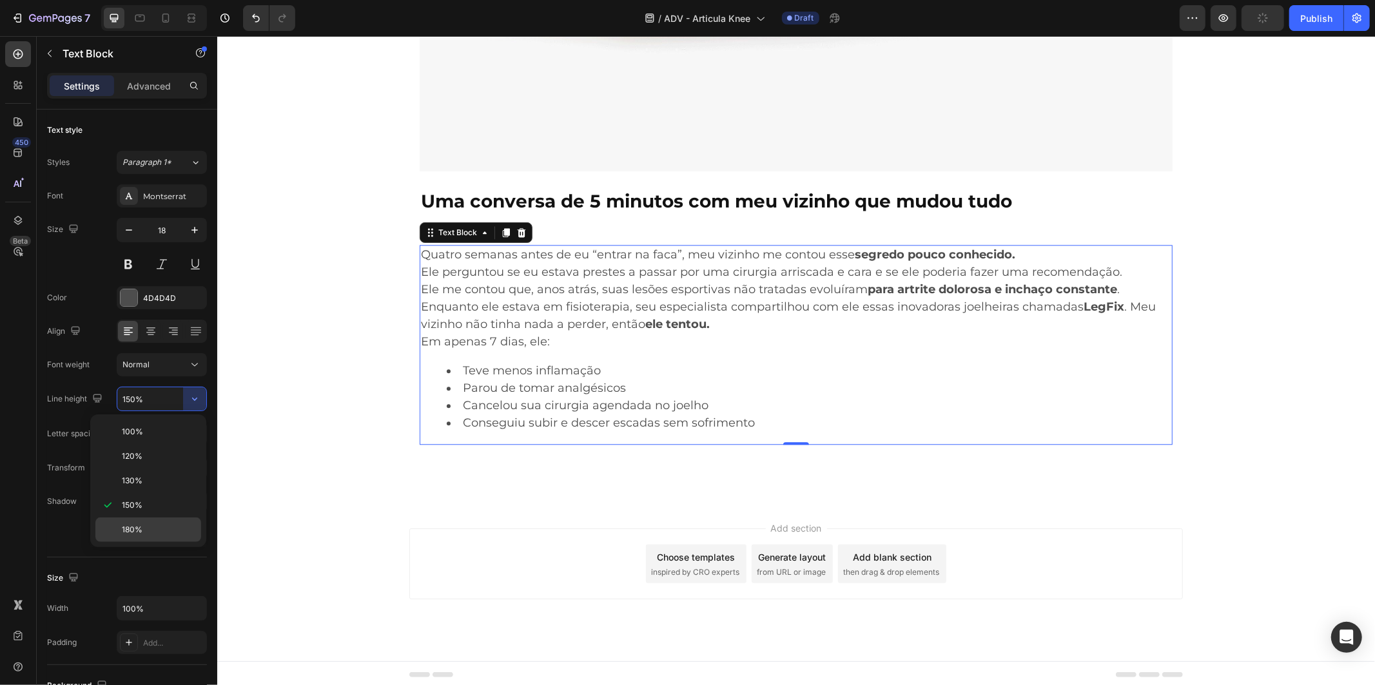
click at [136, 527] on span "180%" at bounding box center [132, 530] width 21 height 12
type input "180%"
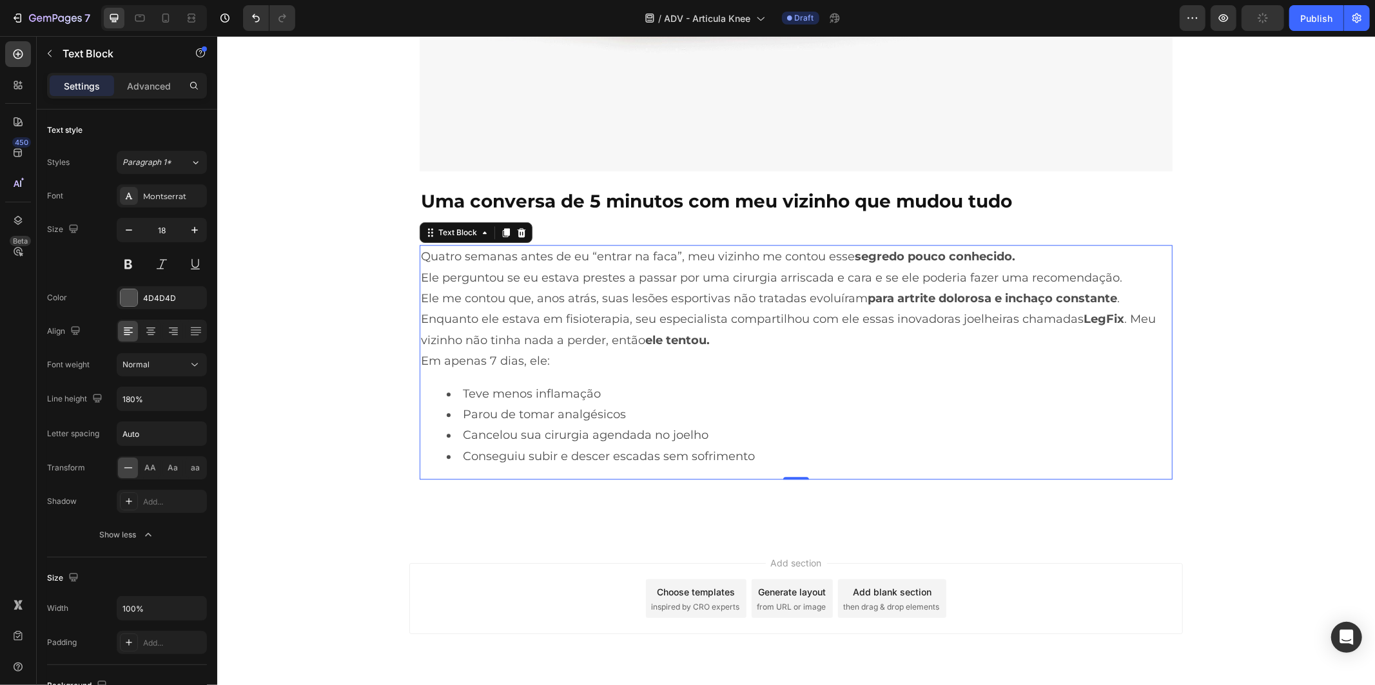
scroll to position [2550, 0]
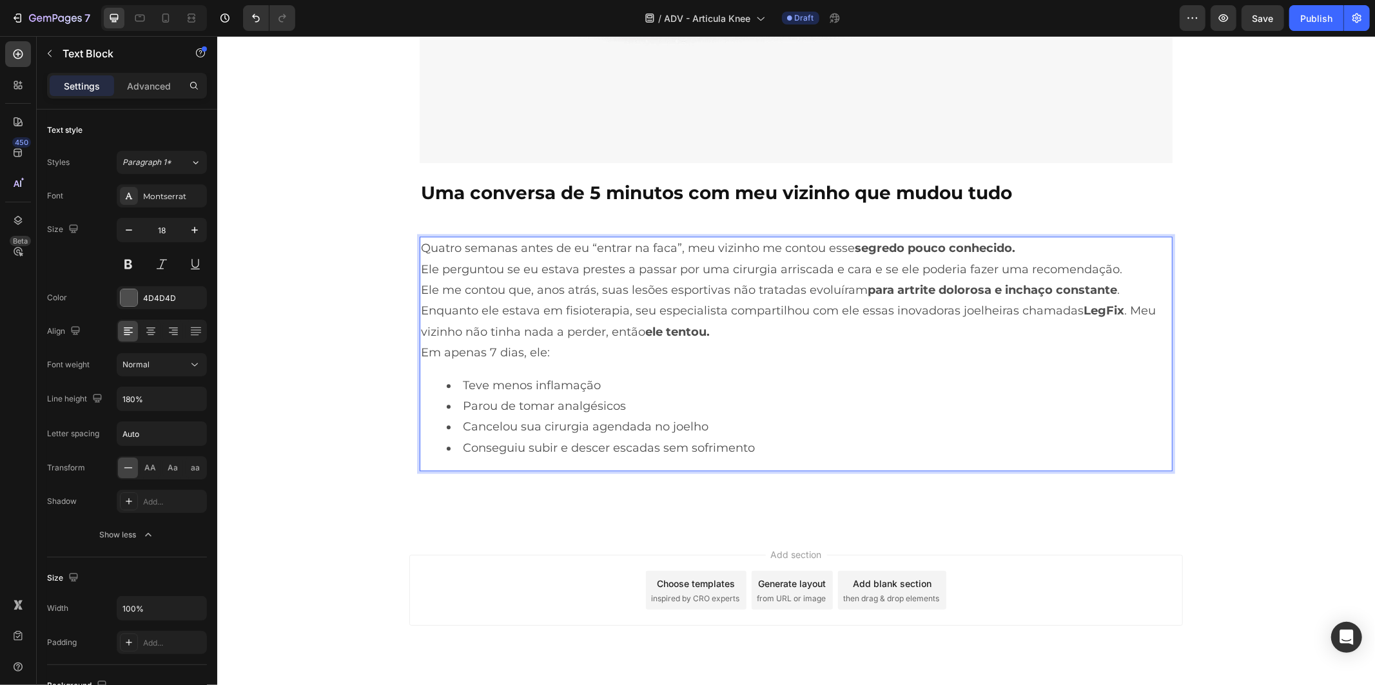
click at [925, 365] on div "Quatro semanas antes de eu “entrar na faca”, meu vizinho me contou esse segredo…" at bounding box center [795, 353] width 753 height 235
click at [745, 185] on strong "Uma conversa de 5 minutos com meu vizinho que mudou tudo" at bounding box center [715, 192] width 591 height 22
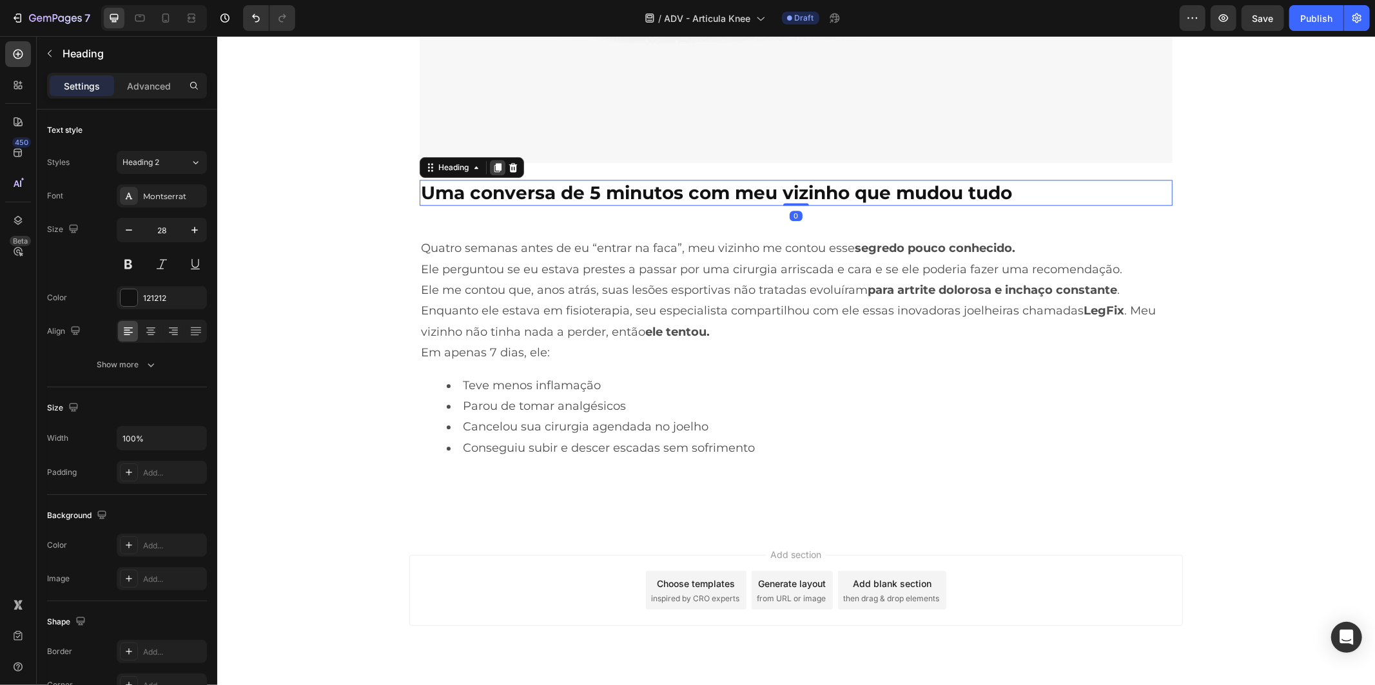
click at [494, 162] on icon at bounding box center [497, 166] width 7 height 9
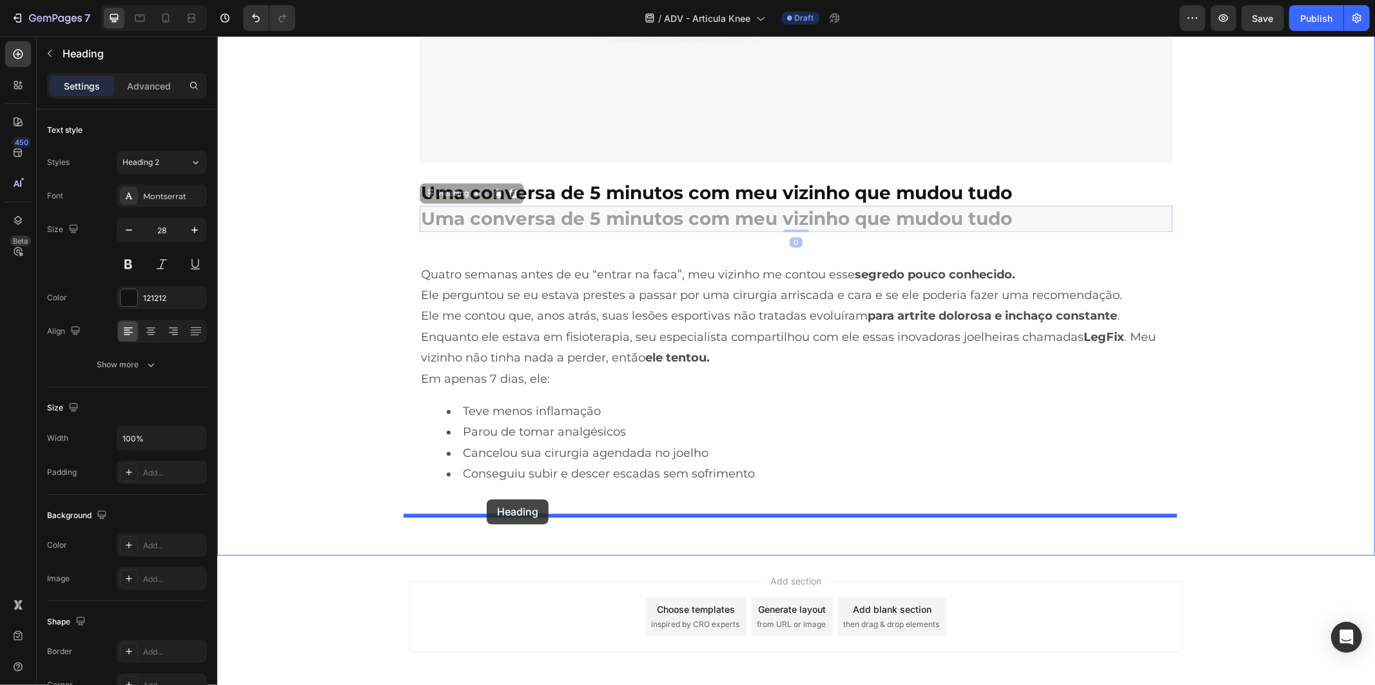
drag, startPoint x: 426, startPoint y: 193, endPoint x: 486, endPoint y: 499, distance: 311.9
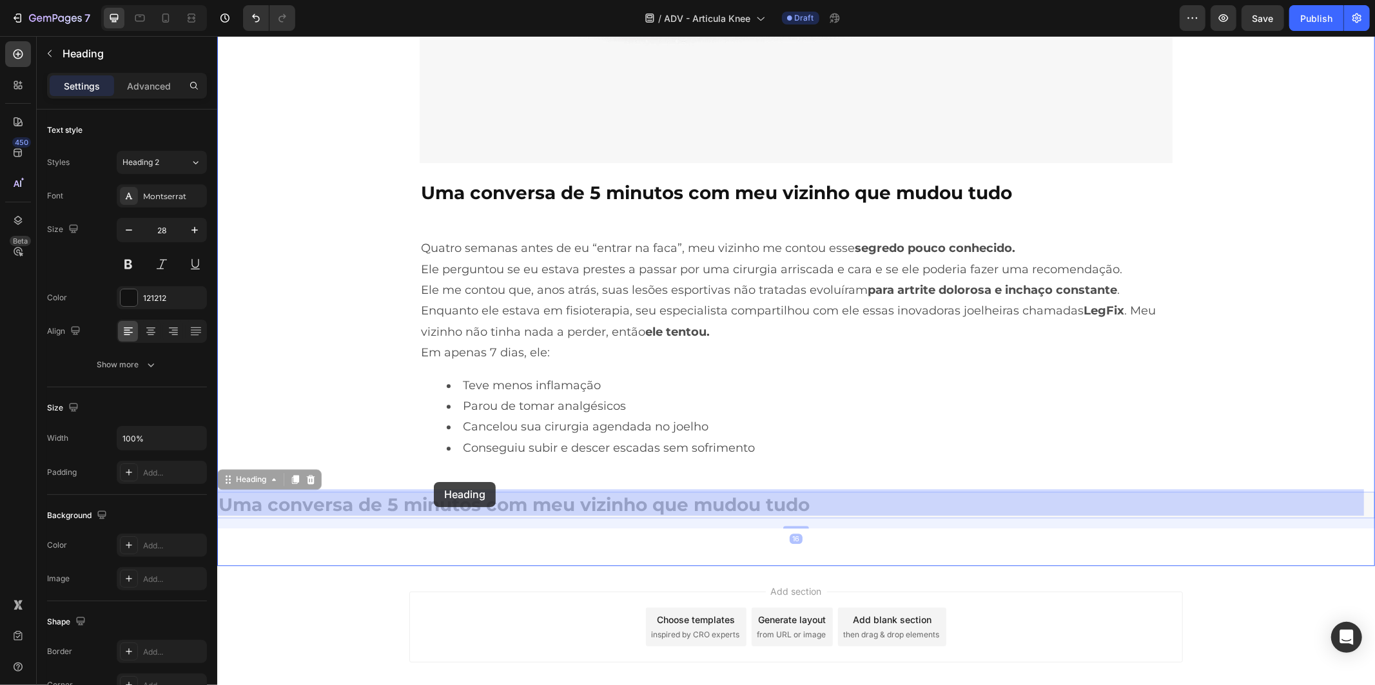
drag, startPoint x: 229, startPoint y: 476, endPoint x: 430, endPoint y: 483, distance: 200.5
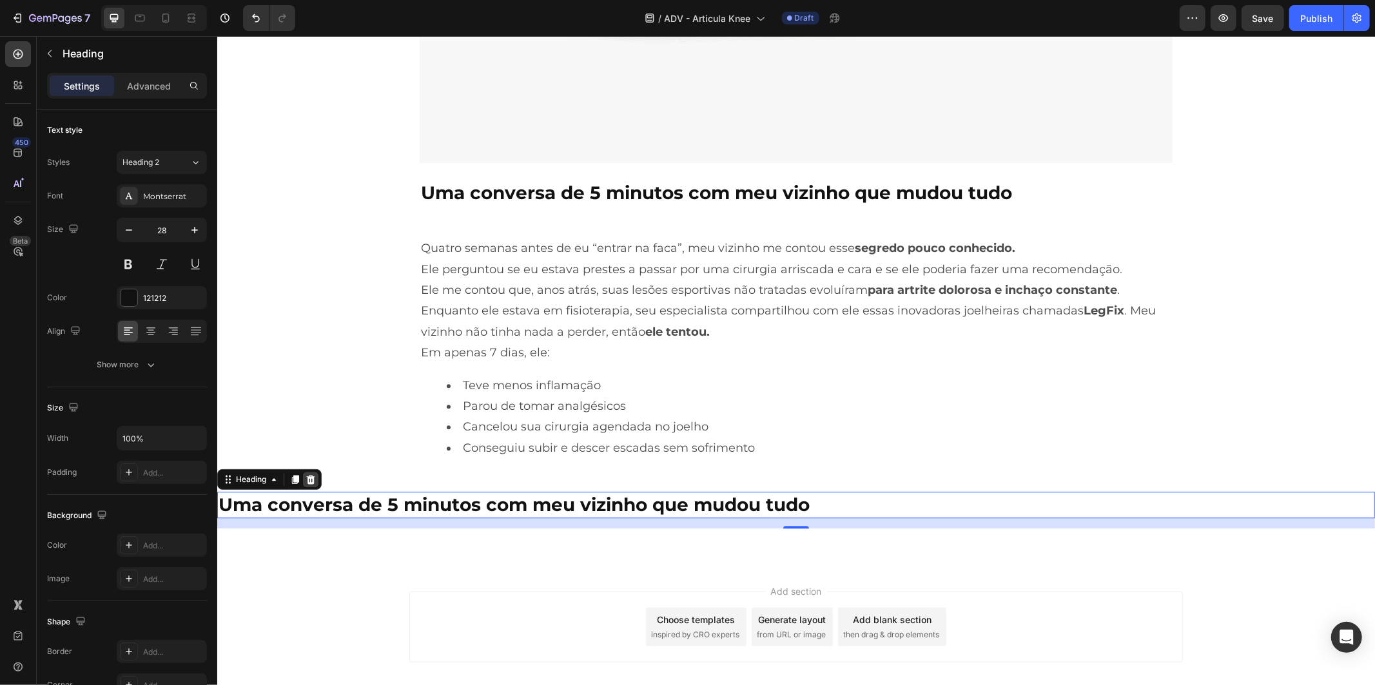
click at [315, 477] on icon at bounding box center [310, 479] width 10 height 10
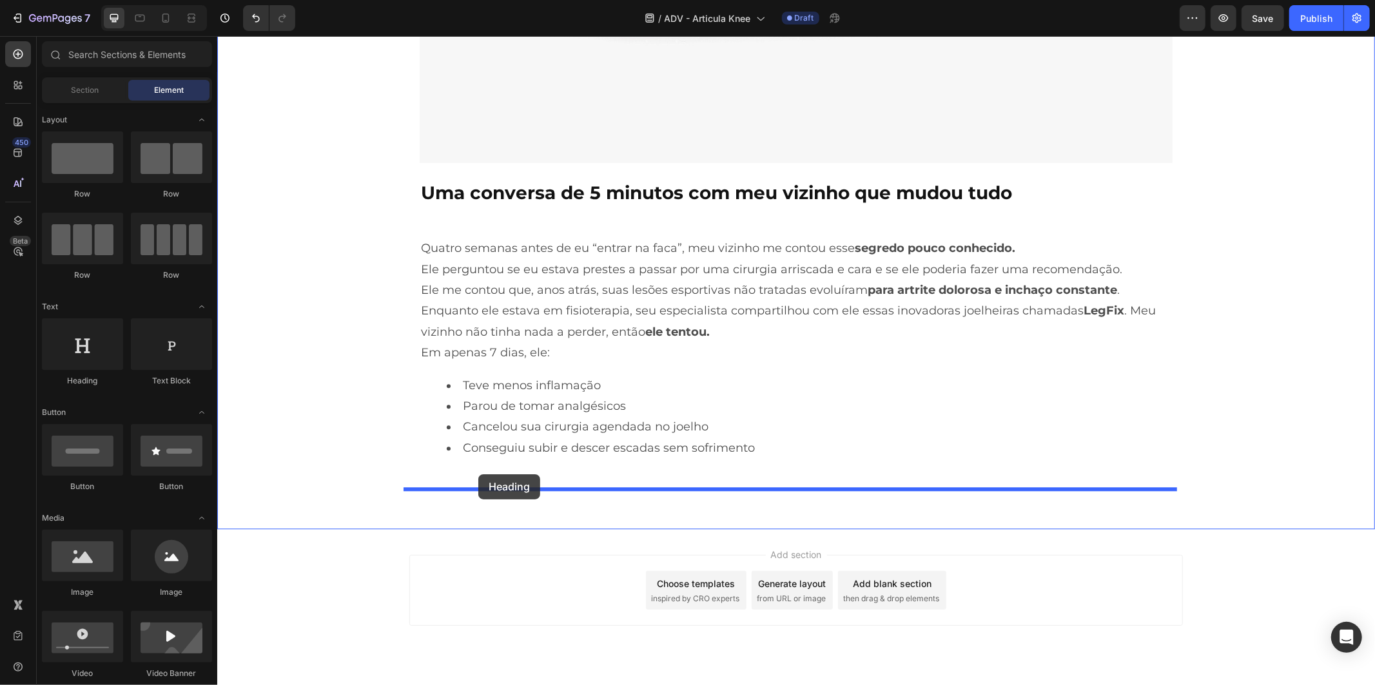
drag, startPoint x: 316, startPoint y: 386, endPoint x: 478, endPoint y: 474, distance: 183.4
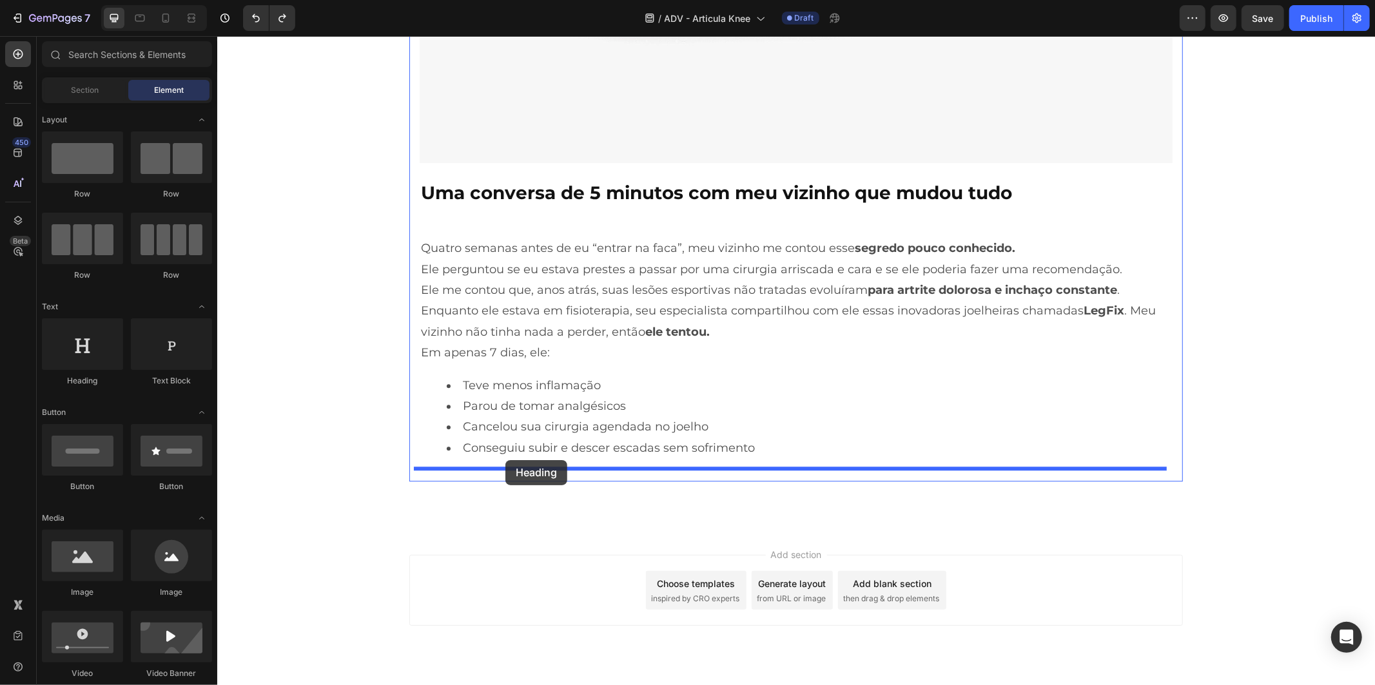
drag, startPoint x: 313, startPoint y: 399, endPoint x: 505, endPoint y: 459, distance: 201.4
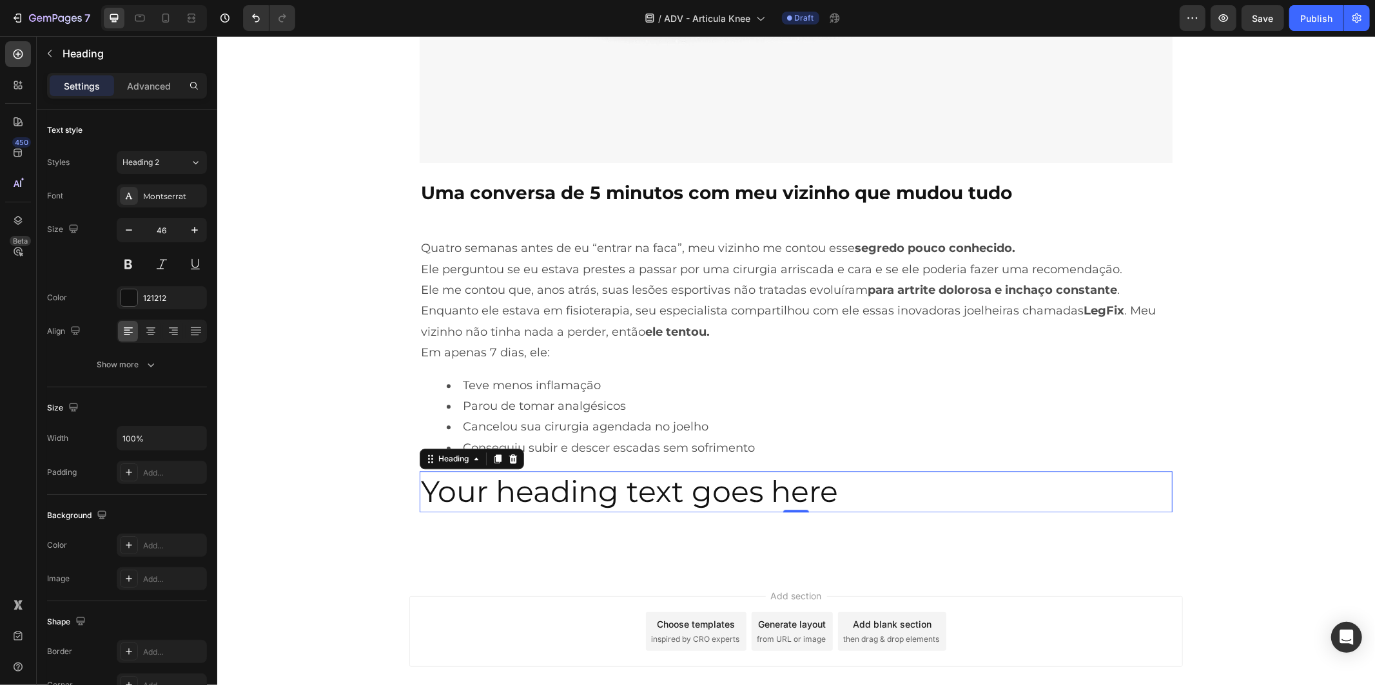
click at [542, 493] on h2 "Your heading text goes here" at bounding box center [795, 490] width 753 height 41
click at [542, 493] on p "Your heading text goes here" at bounding box center [795, 491] width 750 height 39
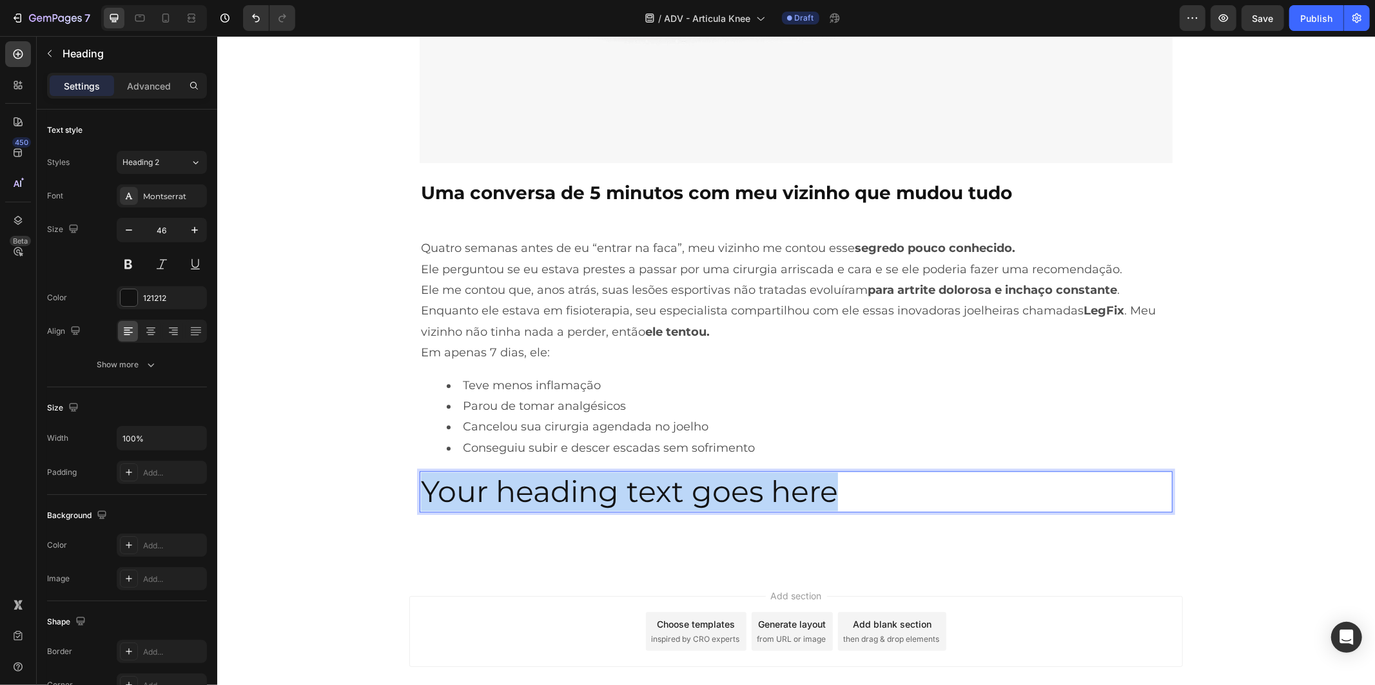
click at [542, 493] on p "Your heading text goes here" at bounding box center [795, 491] width 750 height 39
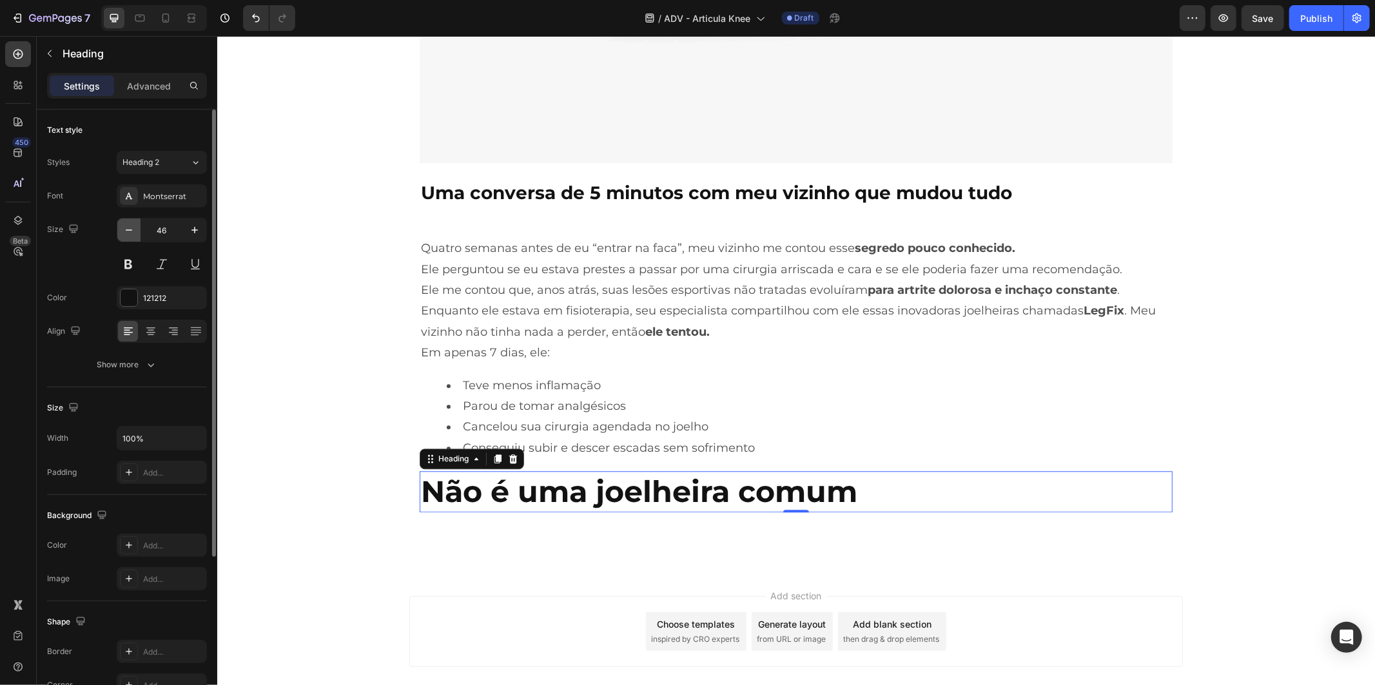
click at [137, 235] on button "button" at bounding box center [128, 229] width 23 height 23
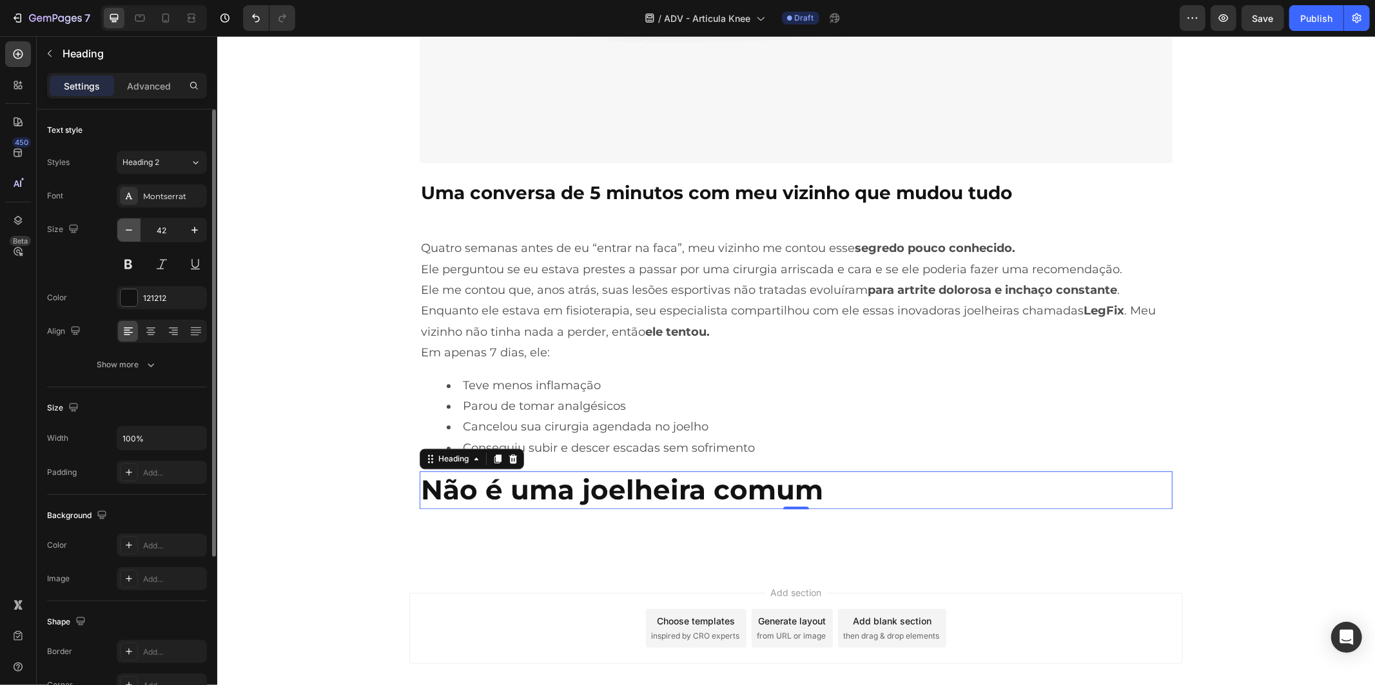
click at [137, 235] on button "button" at bounding box center [128, 229] width 23 height 23
click at [136, 235] on button "button" at bounding box center [128, 229] width 23 height 23
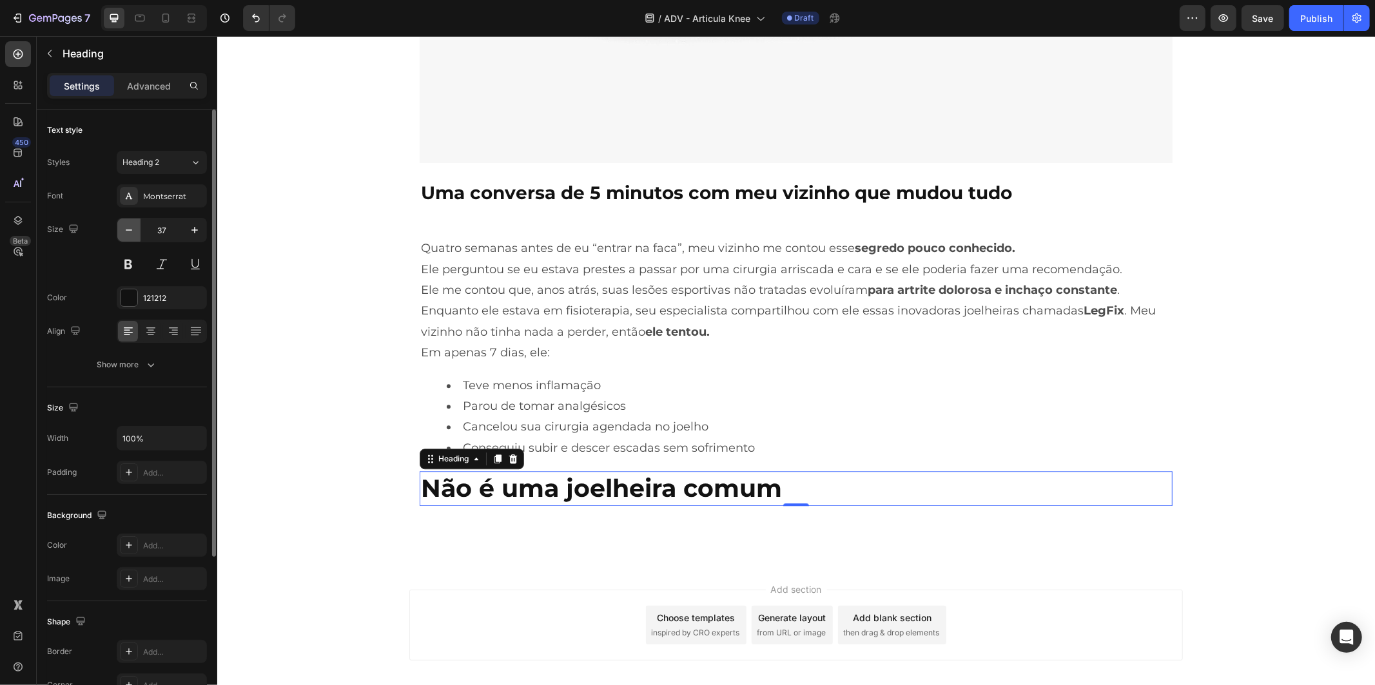
click at [136, 235] on button "button" at bounding box center [128, 229] width 23 height 23
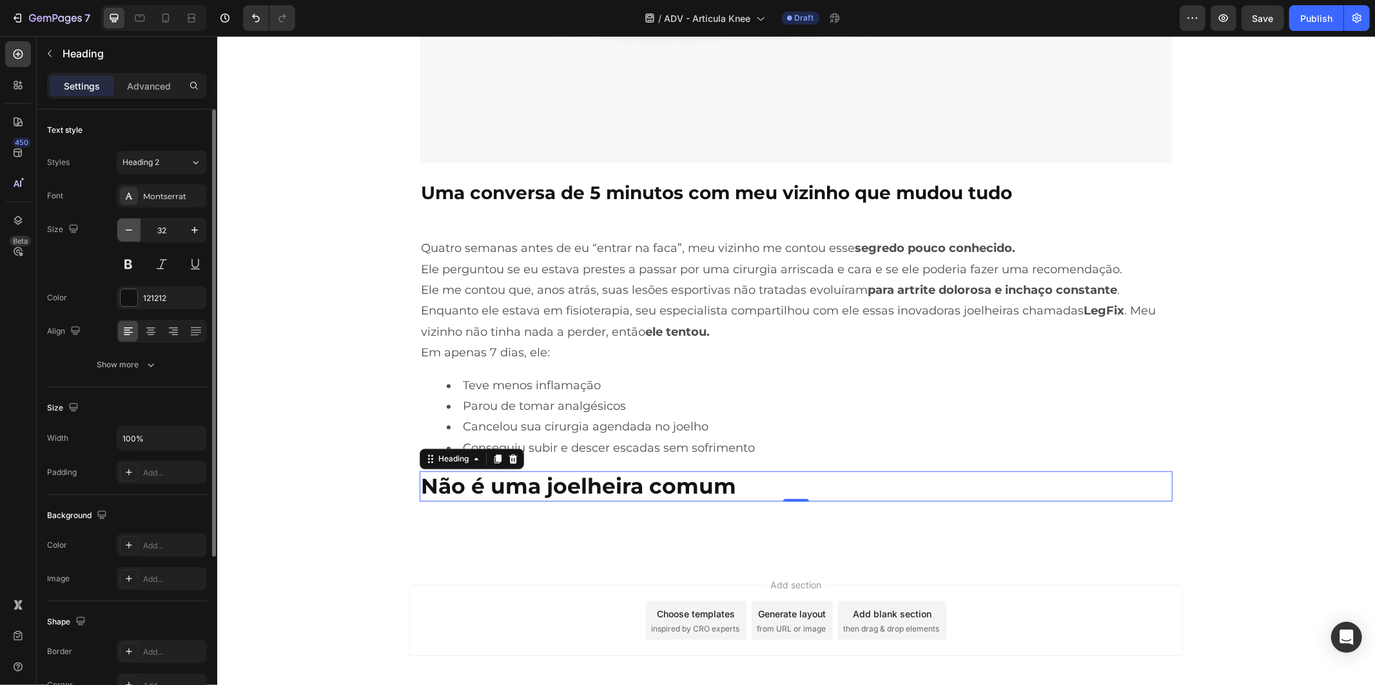
click at [136, 235] on button "button" at bounding box center [128, 229] width 23 height 23
type input "28"
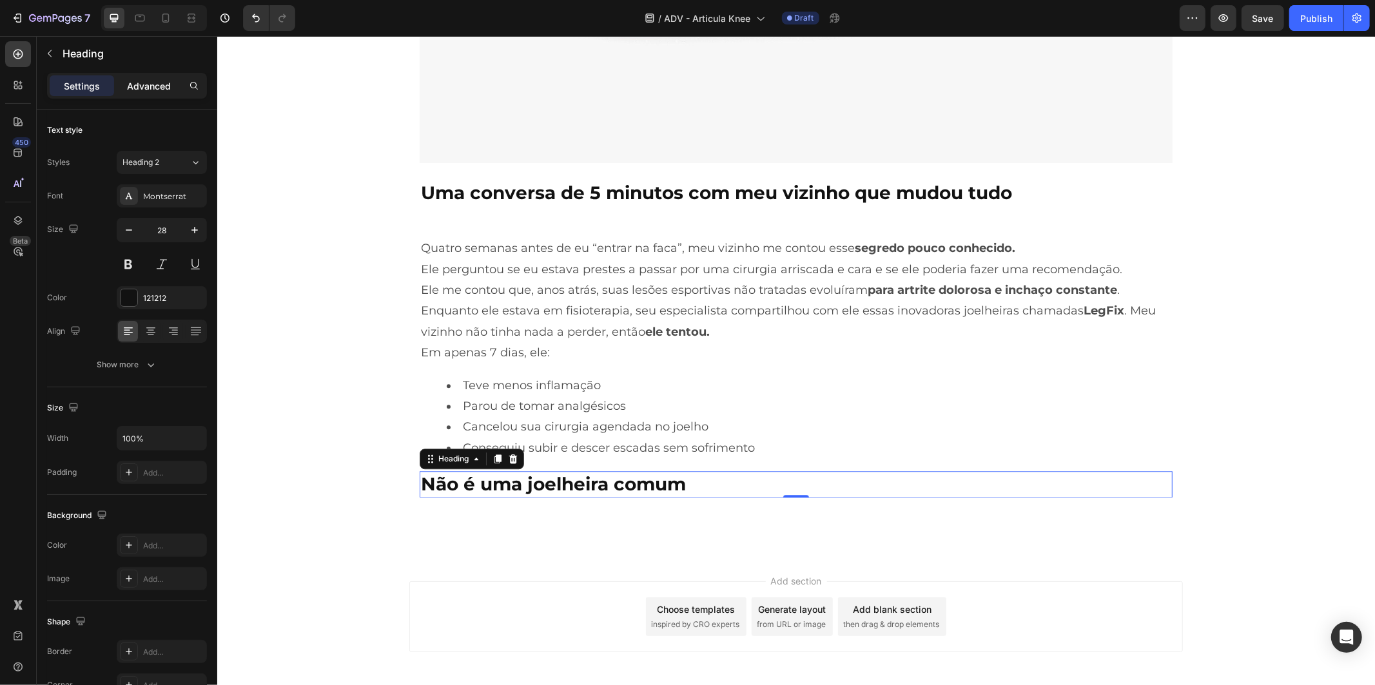
click at [165, 92] on p "Advanced" at bounding box center [149, 86] width 44 height 14
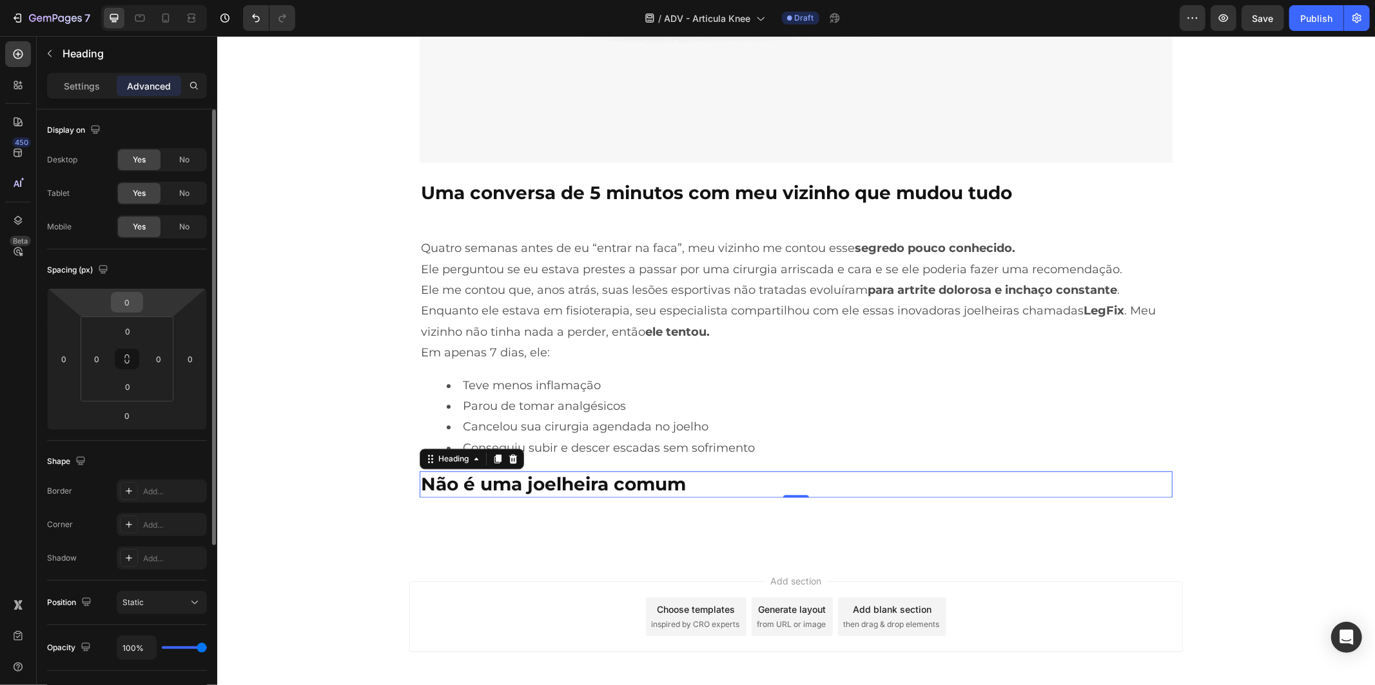
click at [139, 304] on input "0" at bounding box center [127, 302] width 26 height 19
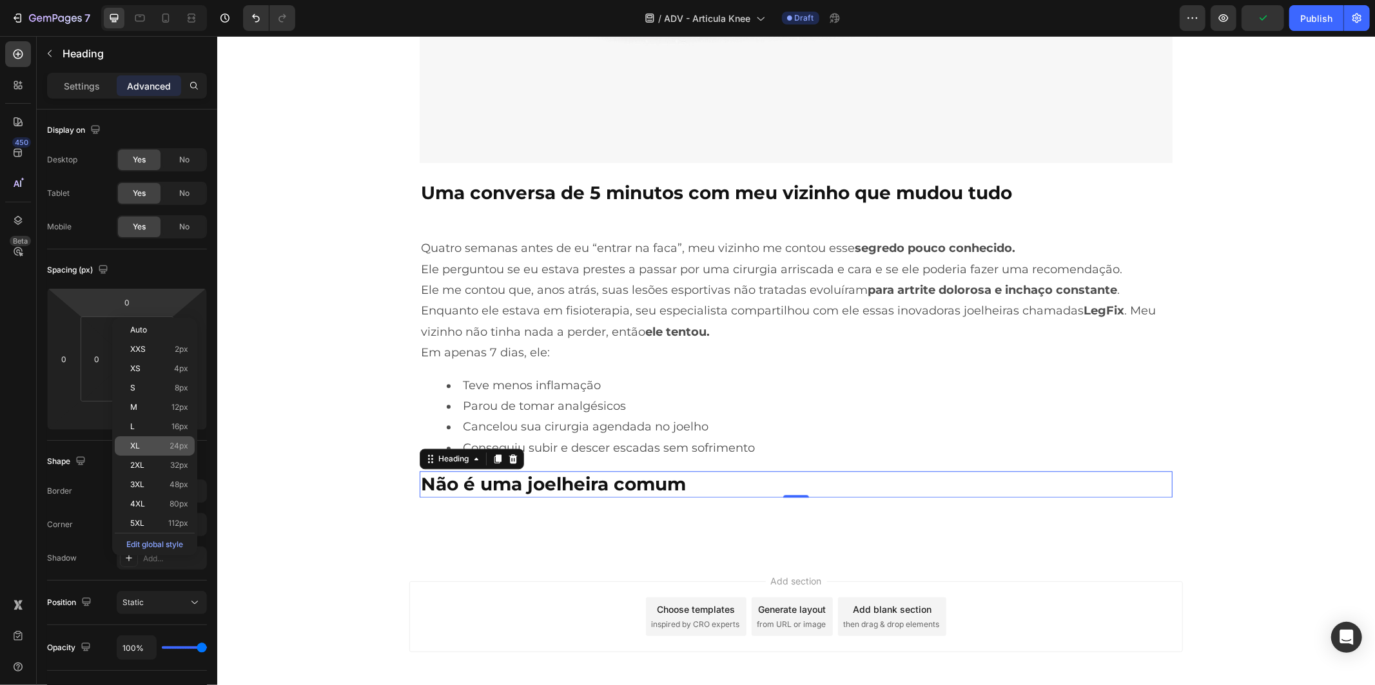
click at [153, 452] on div "XL 24px" at bounding box center [155, 445] width 80 height 19
type input "24"
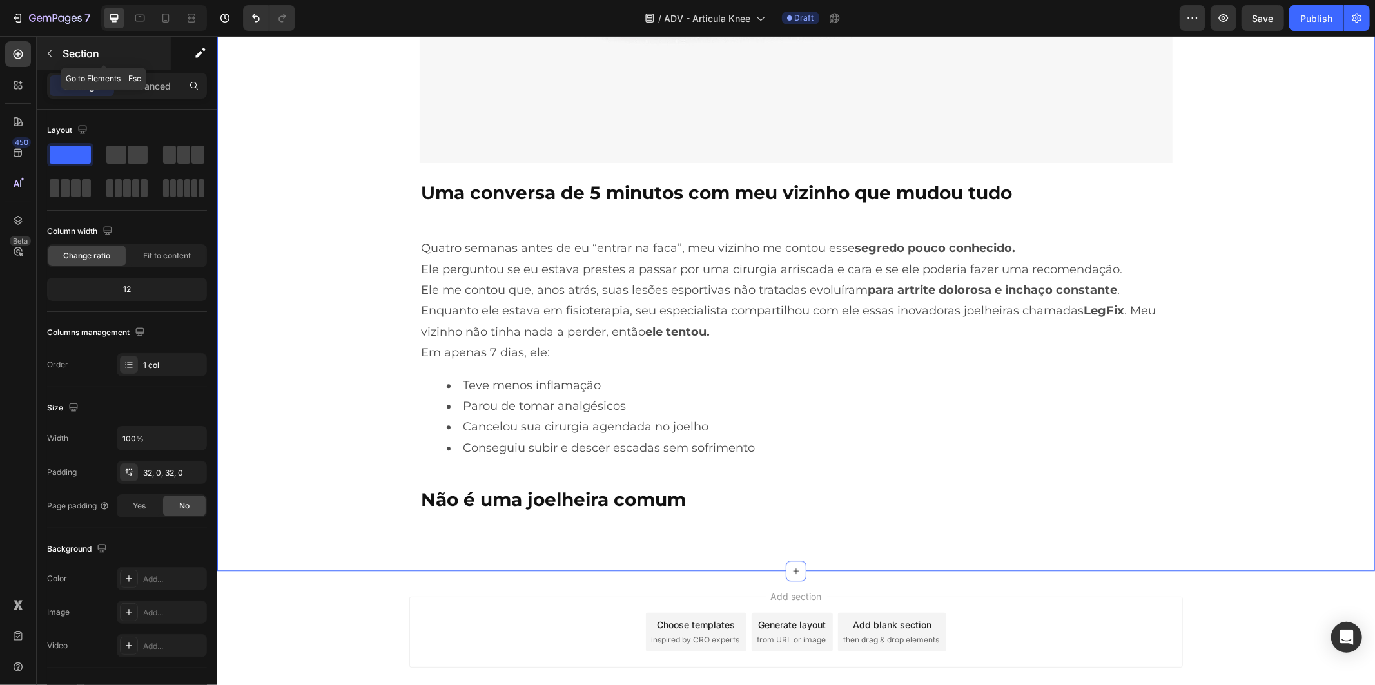
click at [97, 55] on p "Section" at bounding box center [116, 53] width 106 height 15
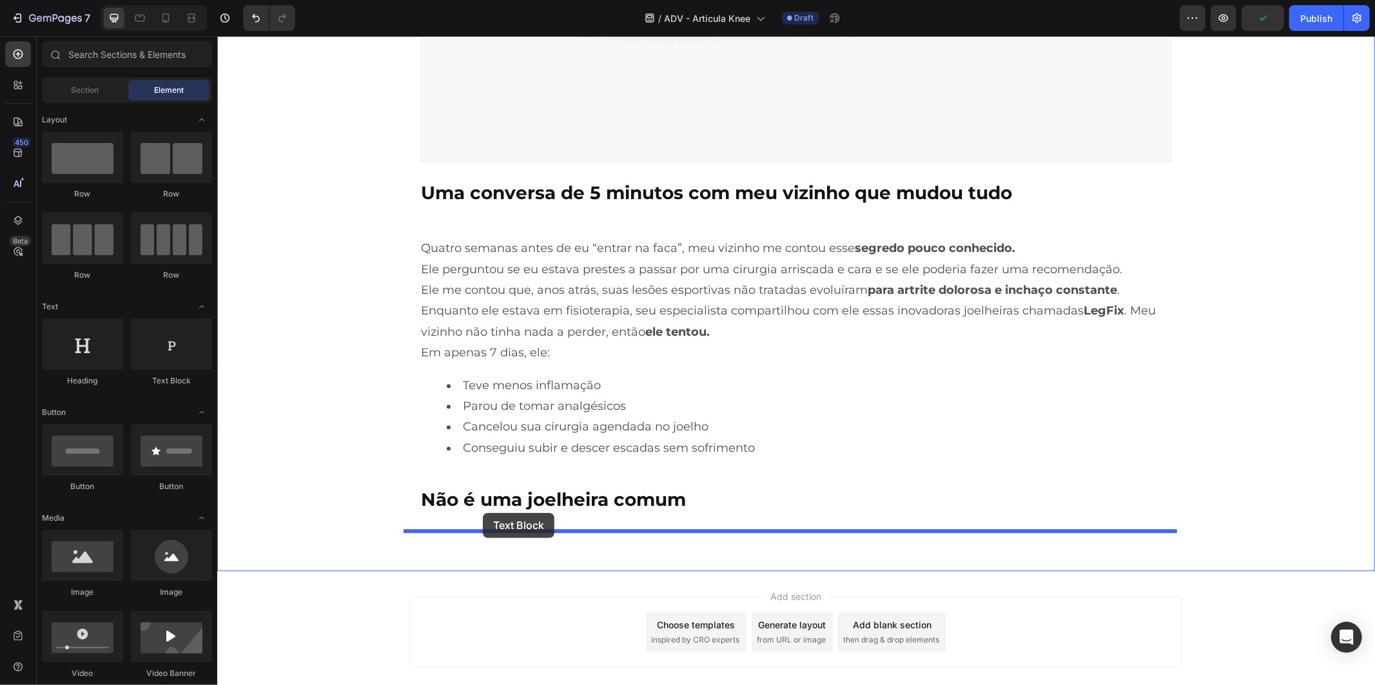
drag, startPoint x: 387, startPoint y: 385, endPoint x: 482, endPoint y: 512, distance: 158.4
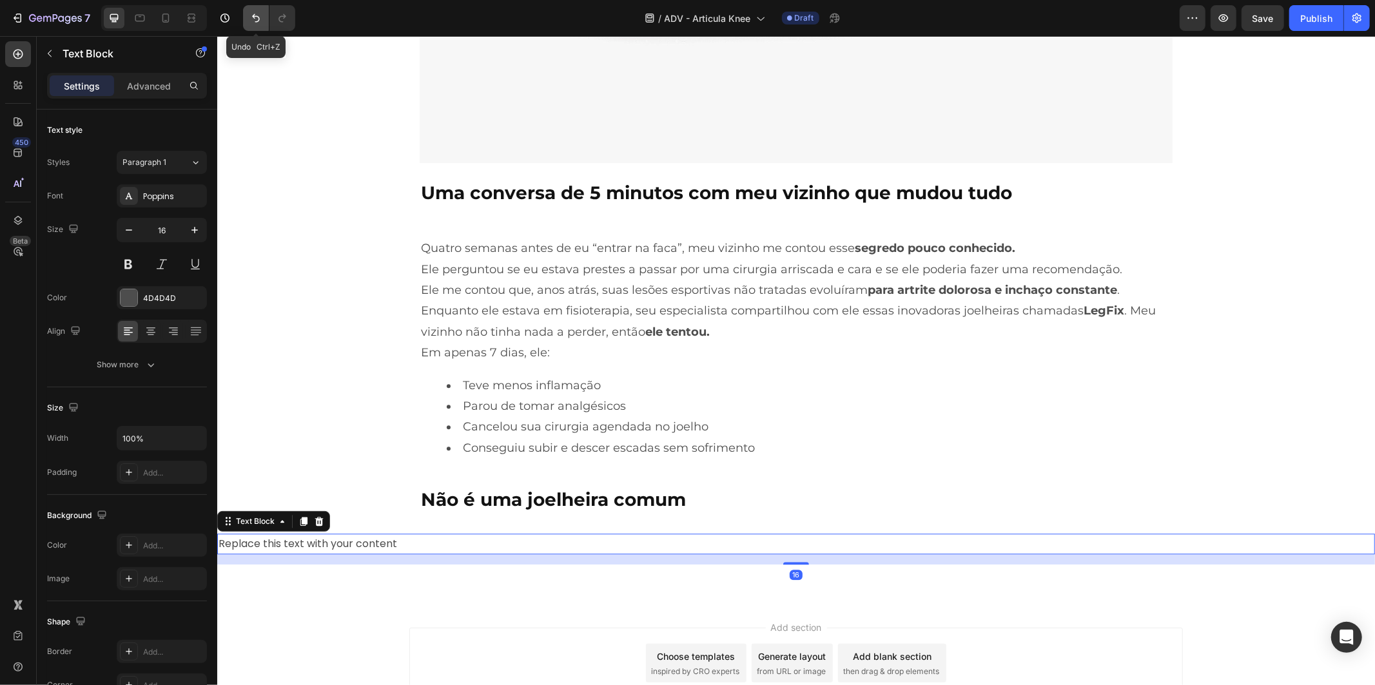
click at [251, 6] on button "Undo/Redo" at bounding box center [256, 18] width 26 height 26
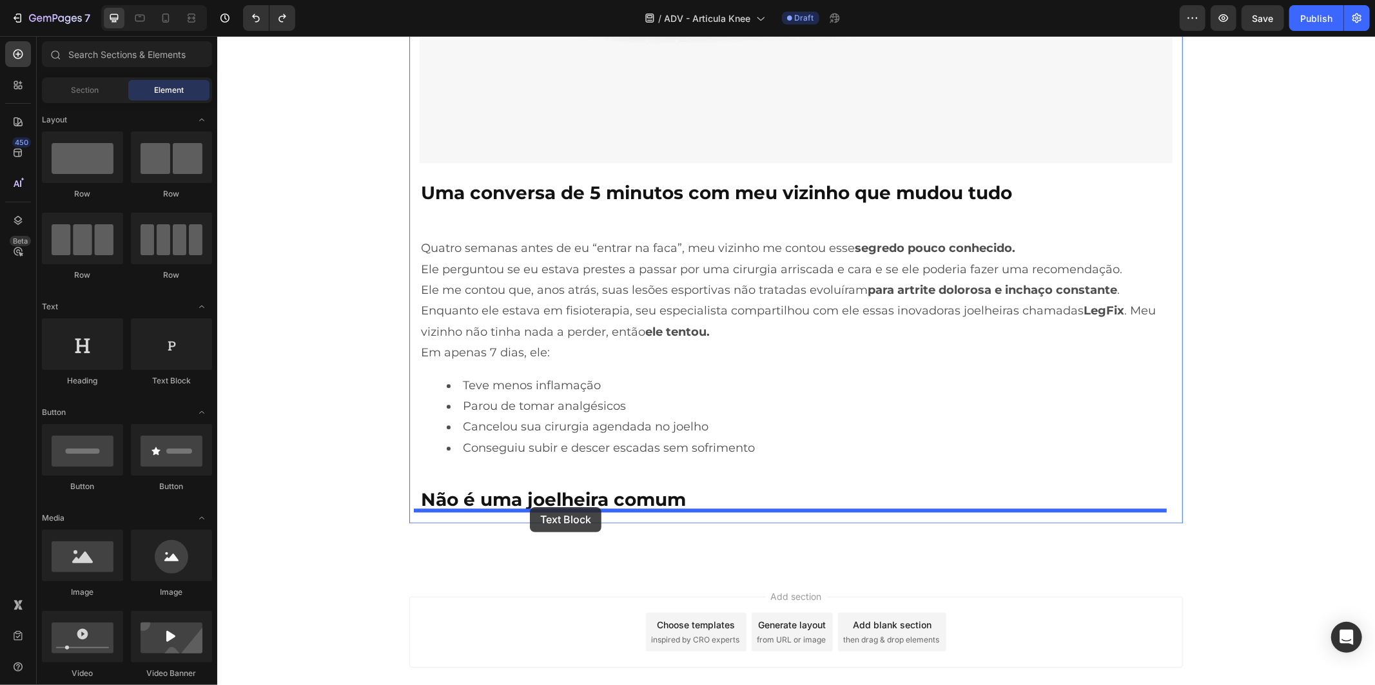
drag, startPoint x: 383, startPoint y: 392, endPoint x: 529, endPoint y: 507, distance: 185.9
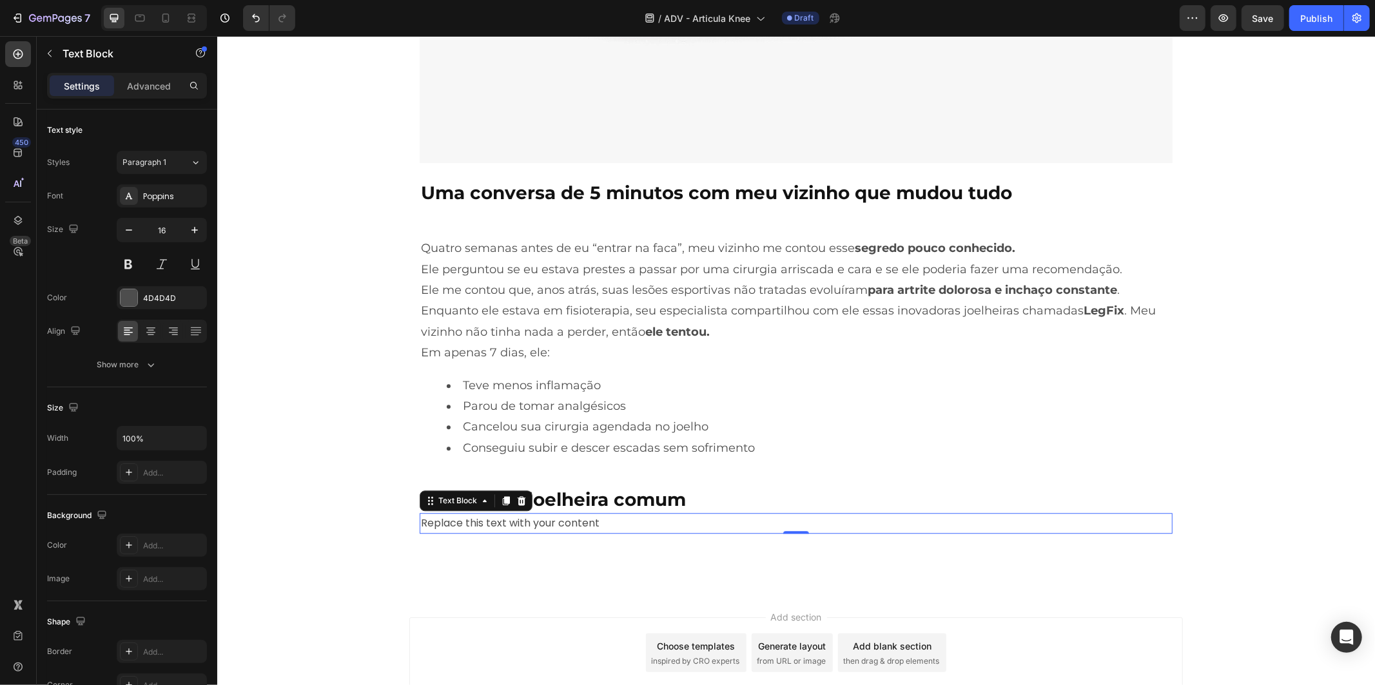
click at [478, 519] on div "Replace this text with your content" at bounding box center [795, 522] width 753 height 21
click at [476, 519] on p "Replace this text with your content" at bounding box center [795, 523] width 750 height 19
click at [476, 520] on p "Replace this text with your content" at bounding box center [795, 523] width 750 height 19
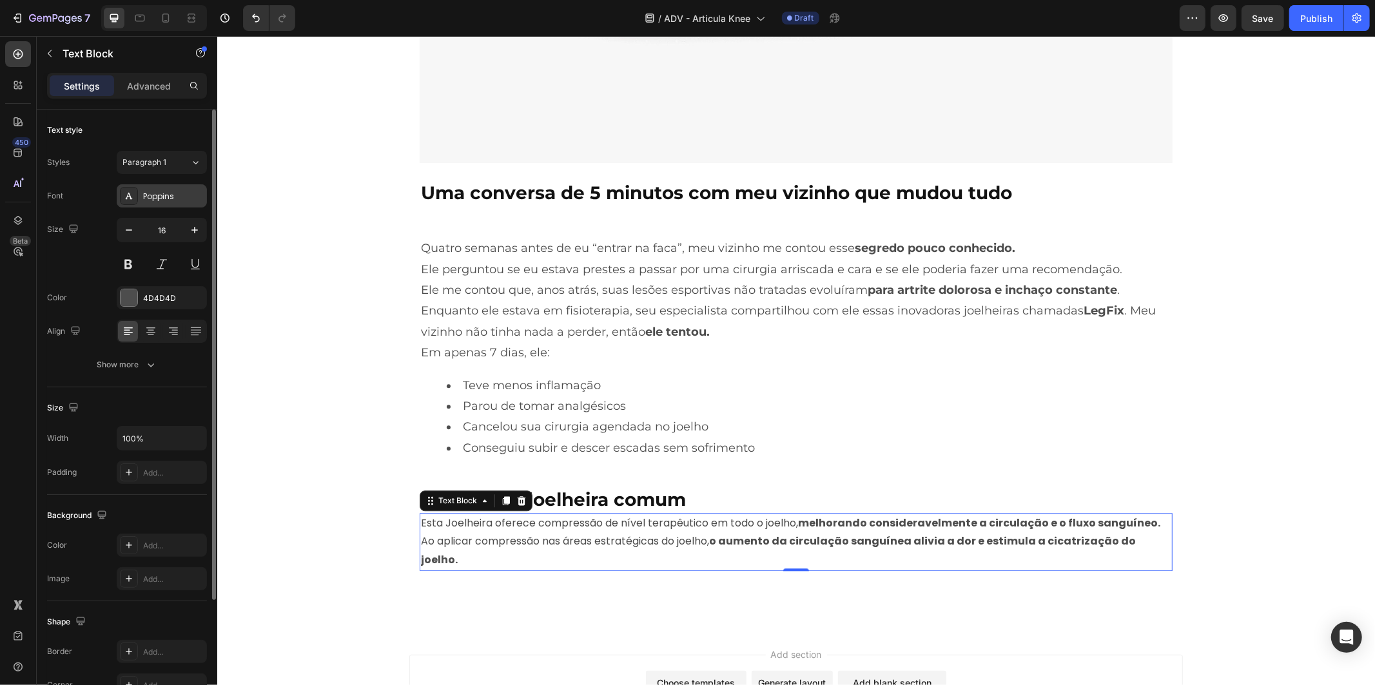
click at [188, 189] on div "Poppins" at bounding box center [162, 195] width 90 height 23
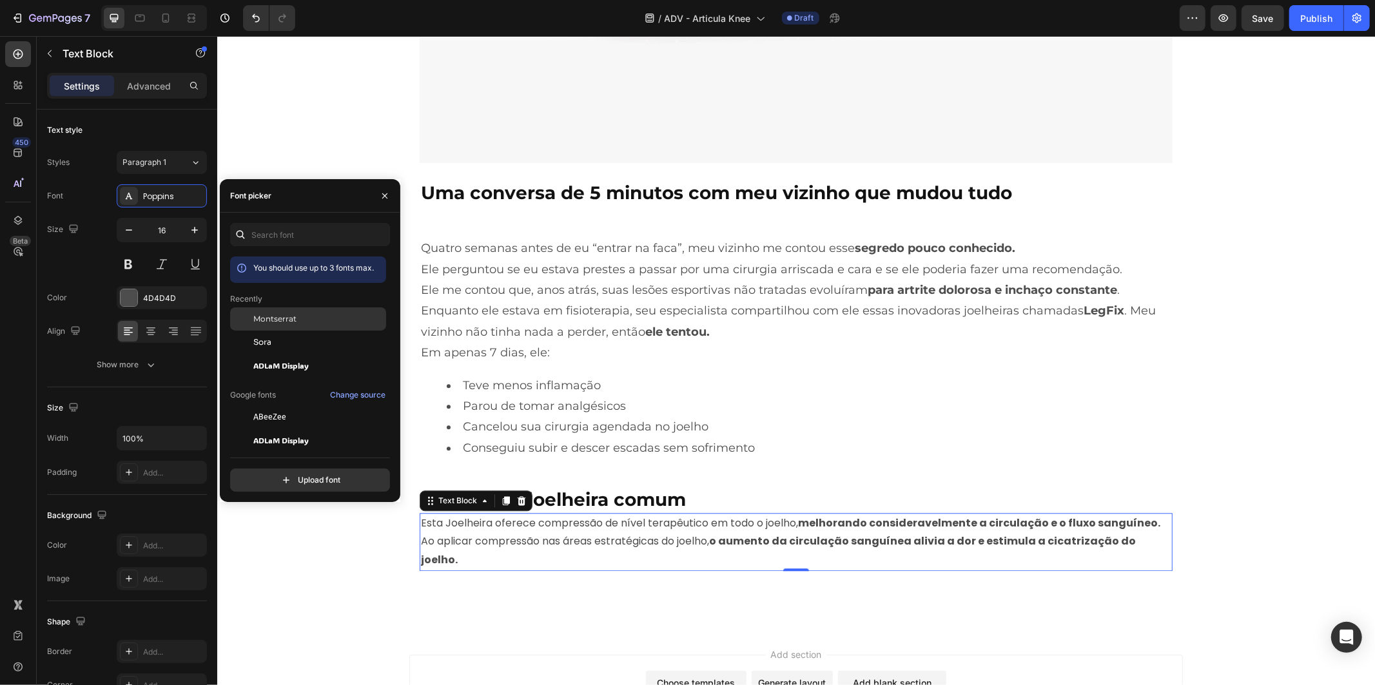
click at [321, 322] on div "Montserrat" at bounding box center [318, 319] width 130 height 12
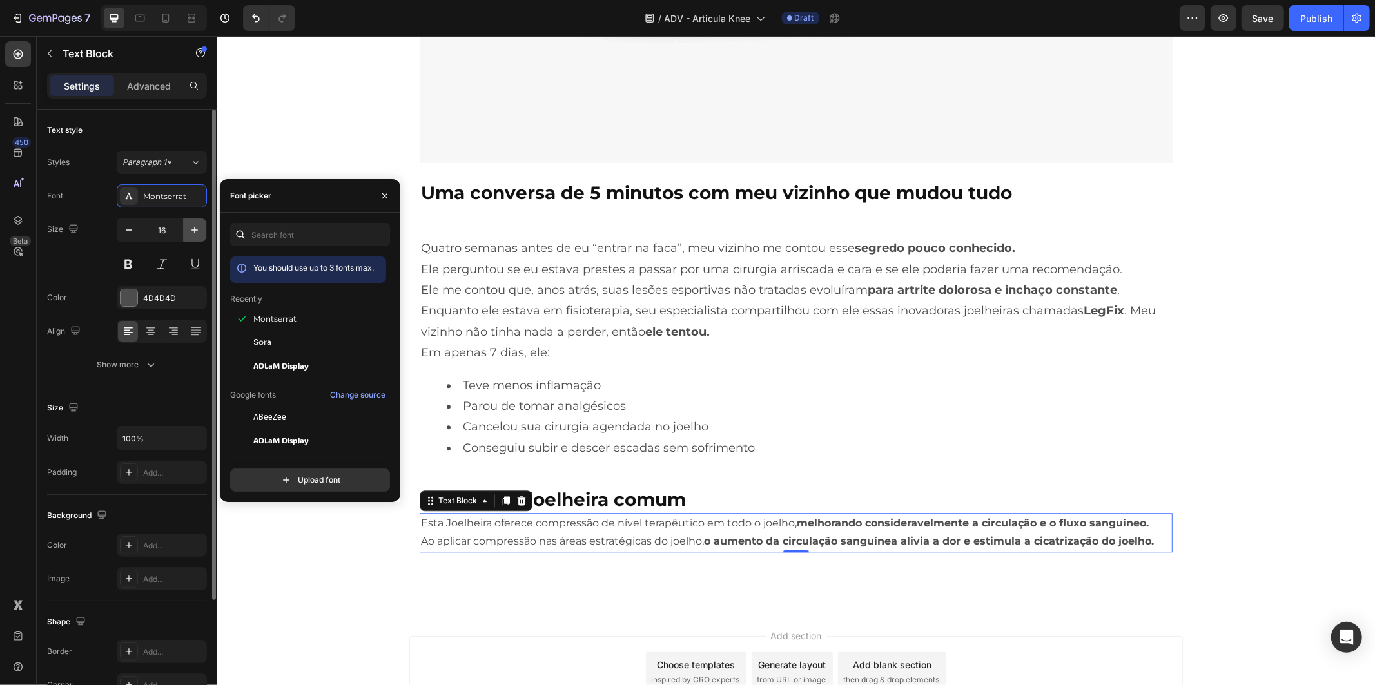
click at [197, 233] on icon "button" at bounding box center [194, 230] width 13 height 13
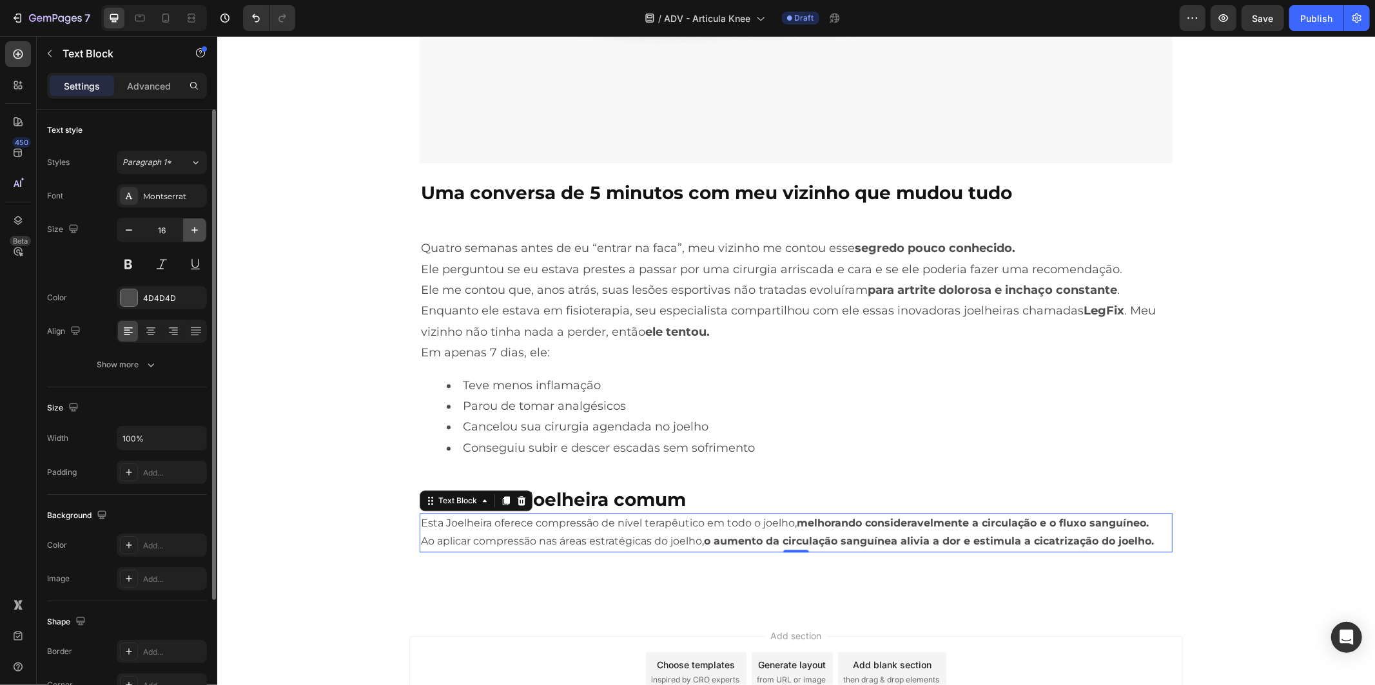
click at [197, 233] on icon "button" at bounding box center [194, 230] width 13 height 13
type input "18"
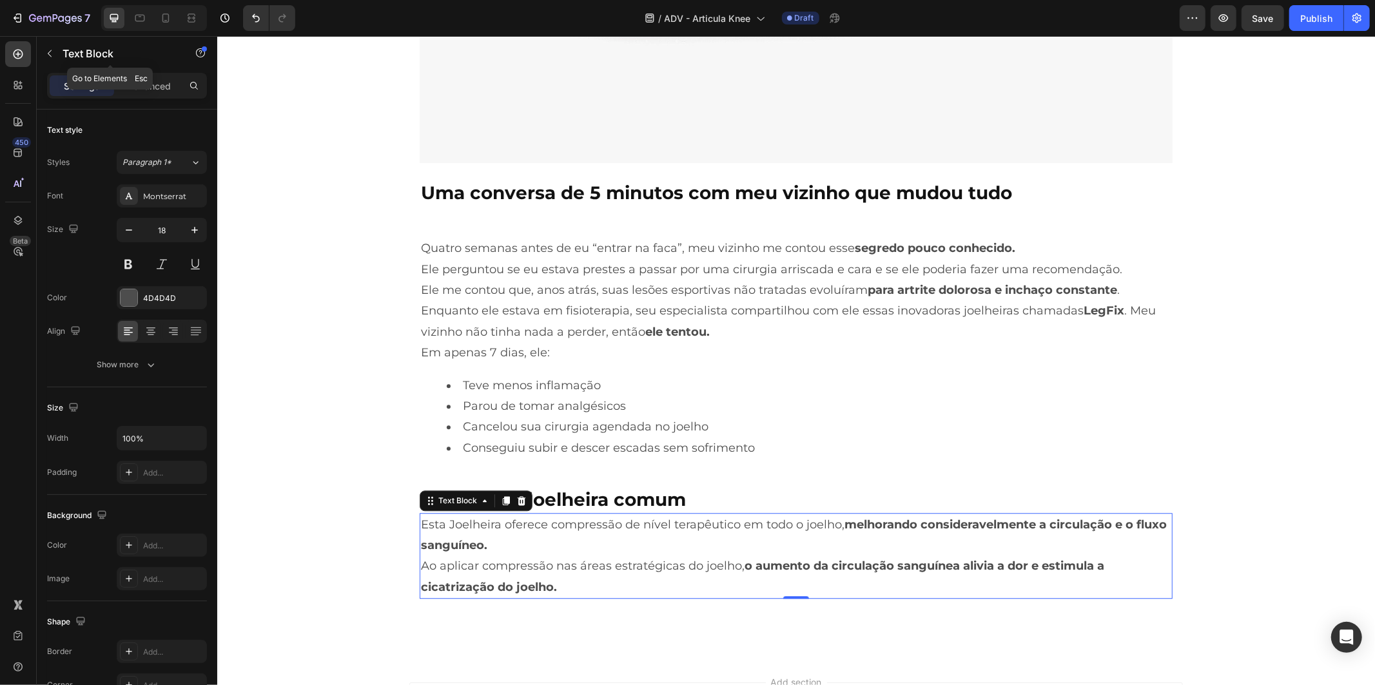
drag, startPoint x: 145, startPoint y: 63, endPoint x: 148, endPoint y: 74, distance: 12.0
click at [148, 74] on div "Sections(30) Elements(83) Section Element Hero Section Product Detail Brands Tr…" at bounding box center [127, 360] width 180 height 649
click at [151, 88] on p "Advanced" at bounding box center [149, 86] width 44 height 14
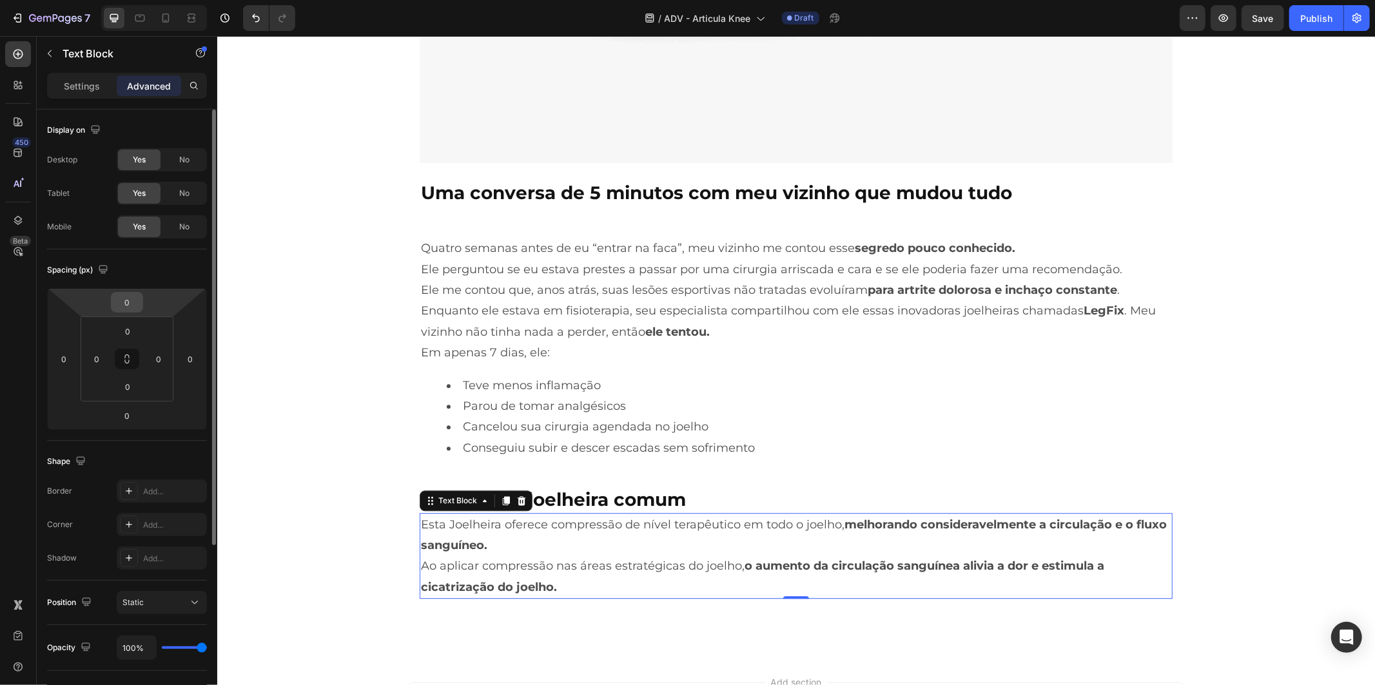
click at [124, 298] on input "0" at bounding box center [127, 302] width 26 height 19
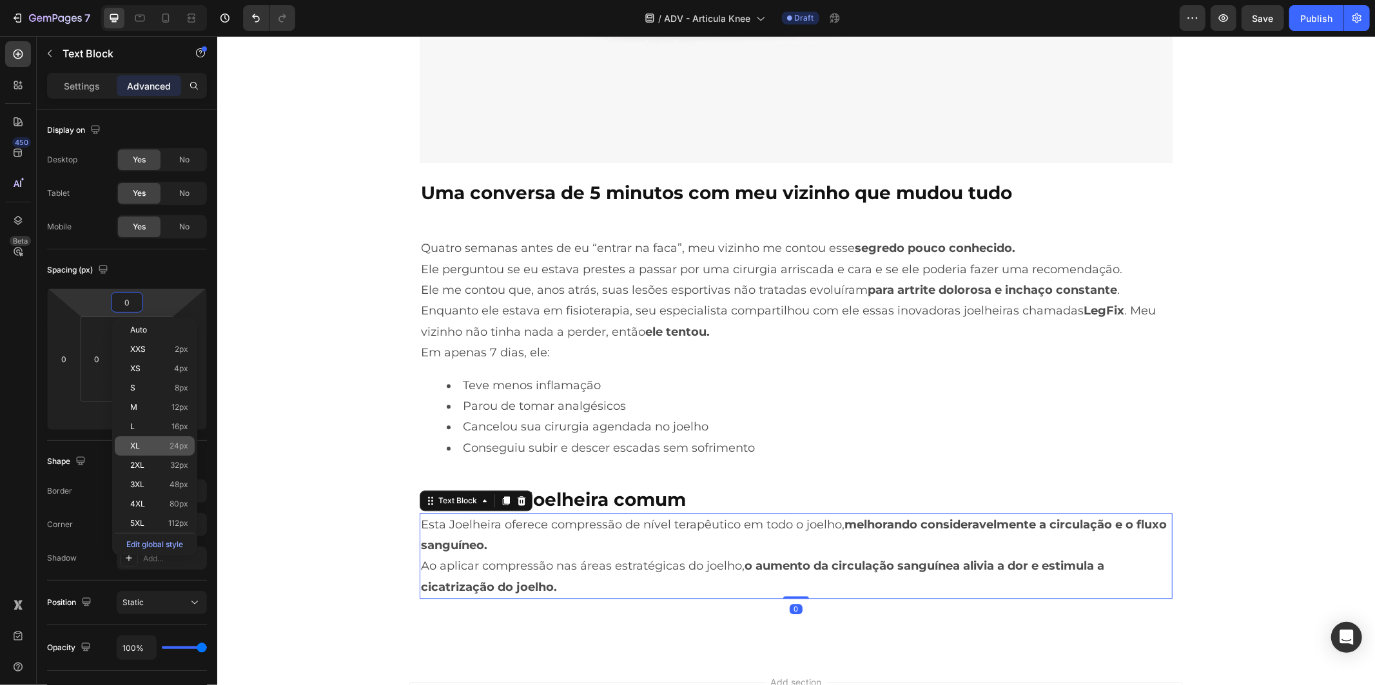
click at [187, 452] on div "XL 24px" at bounding box center [155, 445] width 80 height 19
type input "24"
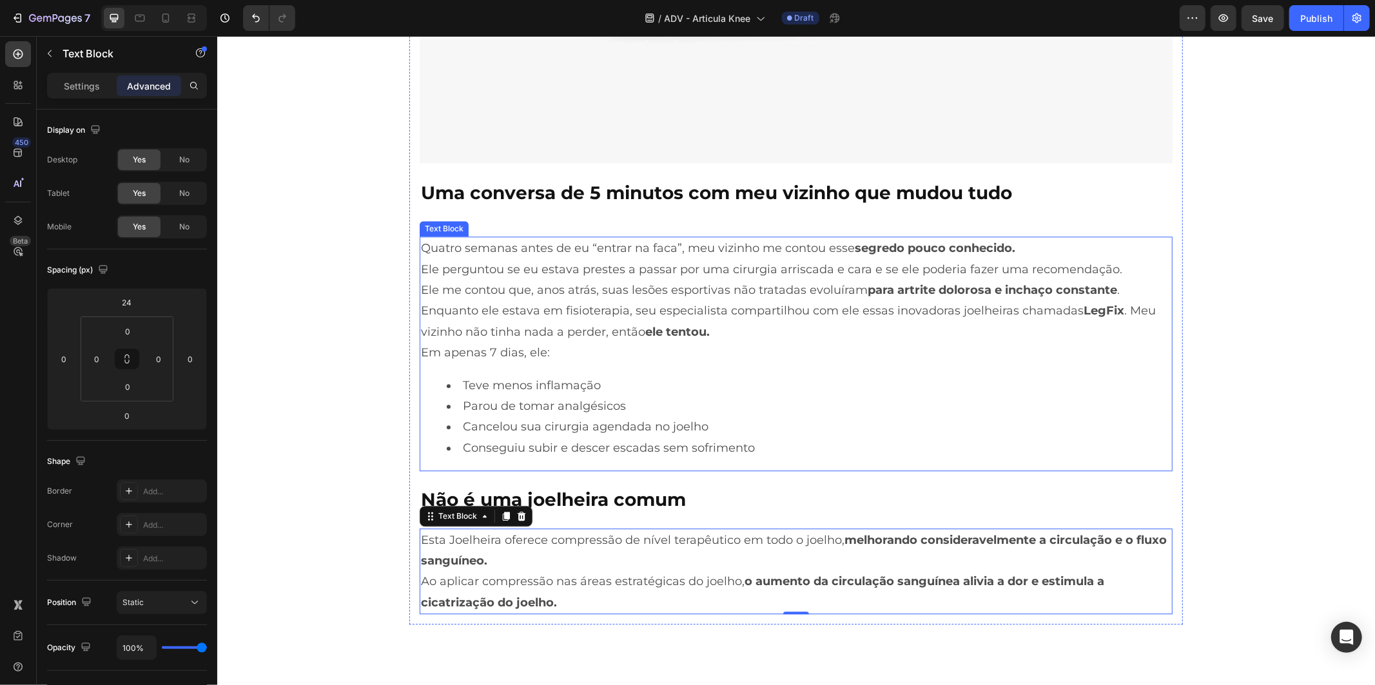
click at [690, 440] on li "Conseguiu subir e descer escadas sem sofrimento" at bounding box center [808, 447] width 724 height 21
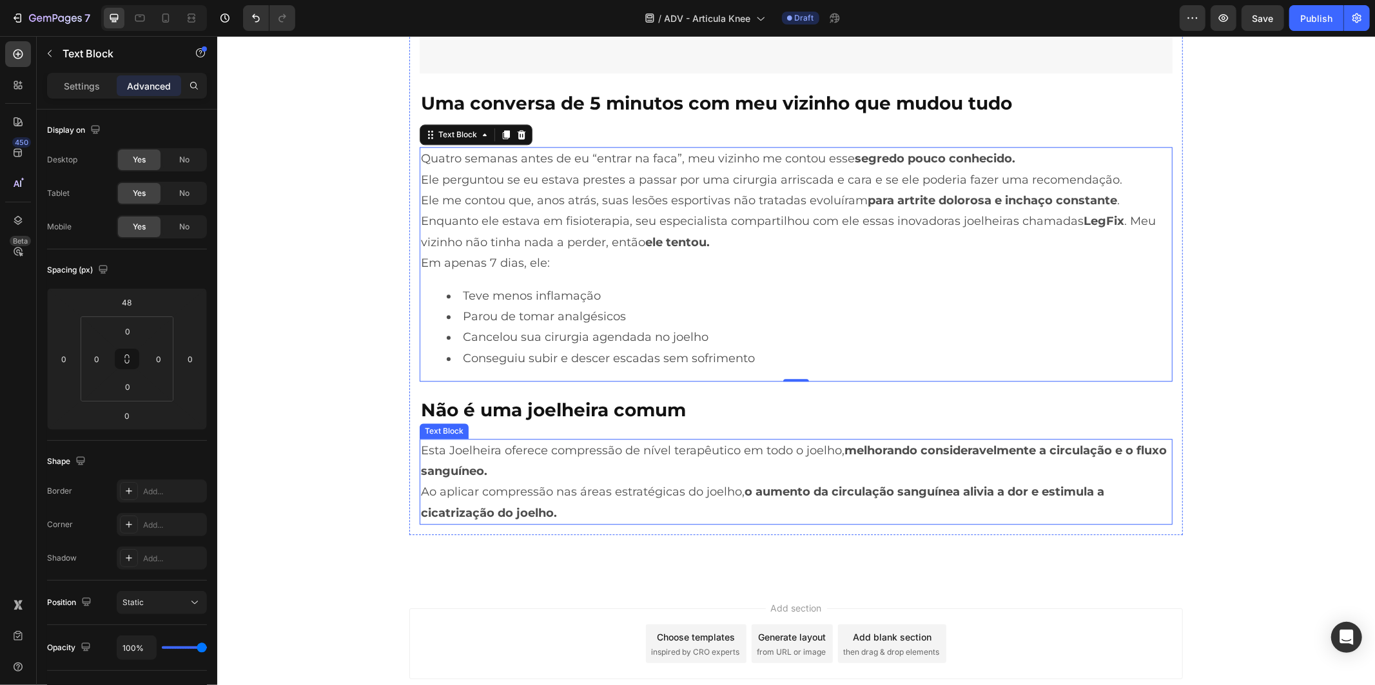
scroll to position [2720, 0]
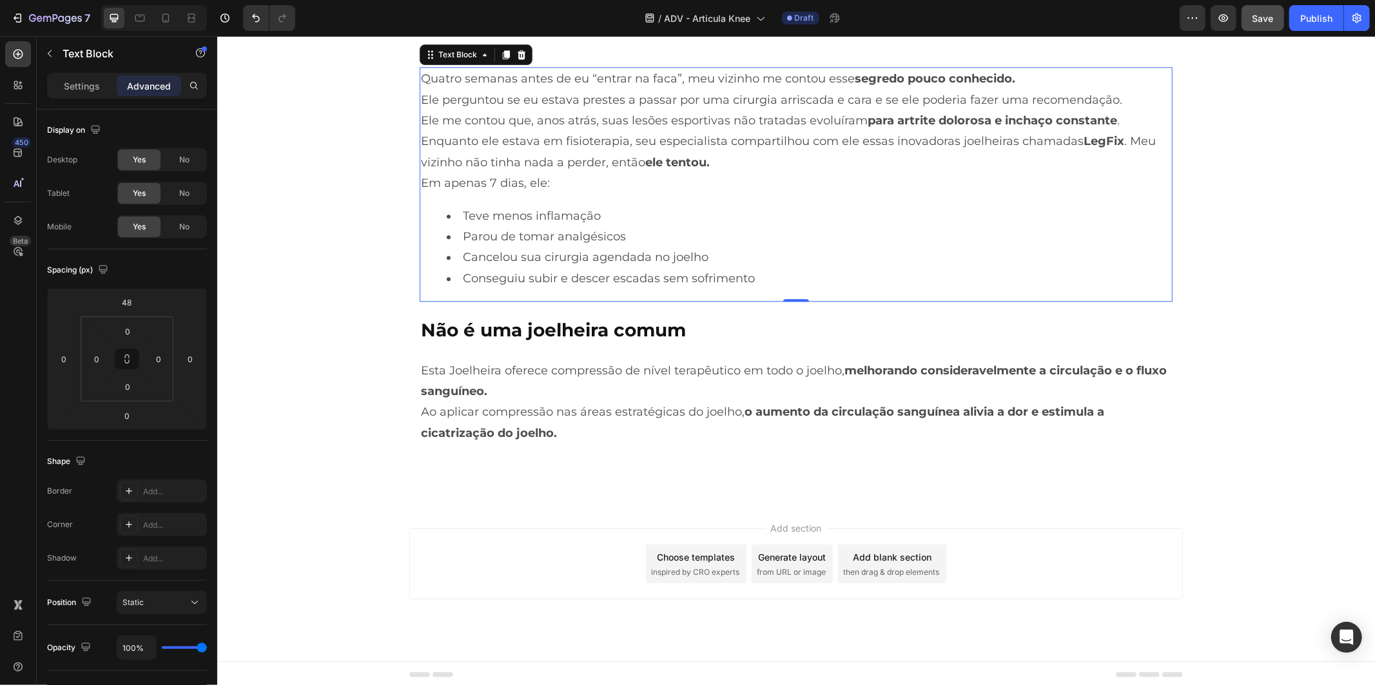
click at [1259, 19] on span "Save" at bounding box center [1262, 18] width 21 height 11
click at [73, 55] on p "Text Block" at bounding box center [118, 53] width 110 height 15
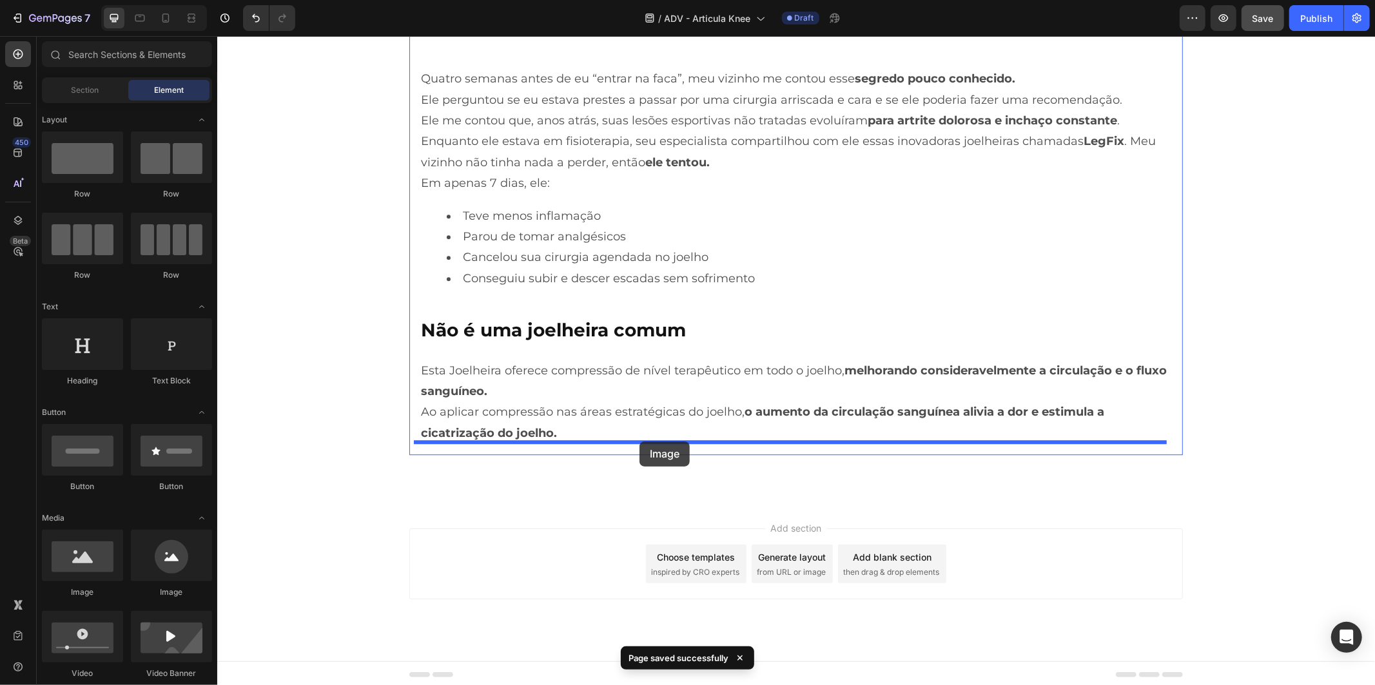
drag, startPoint x: 313, startPoint y: 609, endPoint x: 639, endPoint y: 441, distance: 366.3
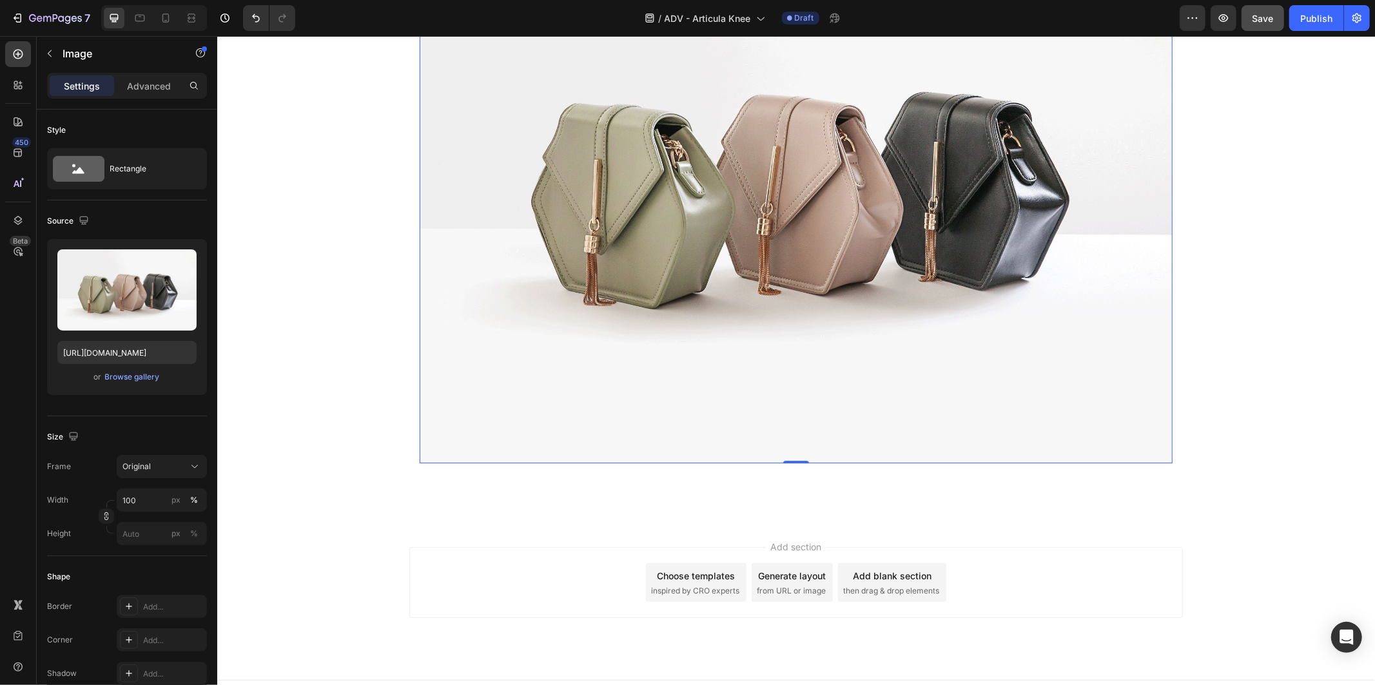
scroll to position [3284, 0]
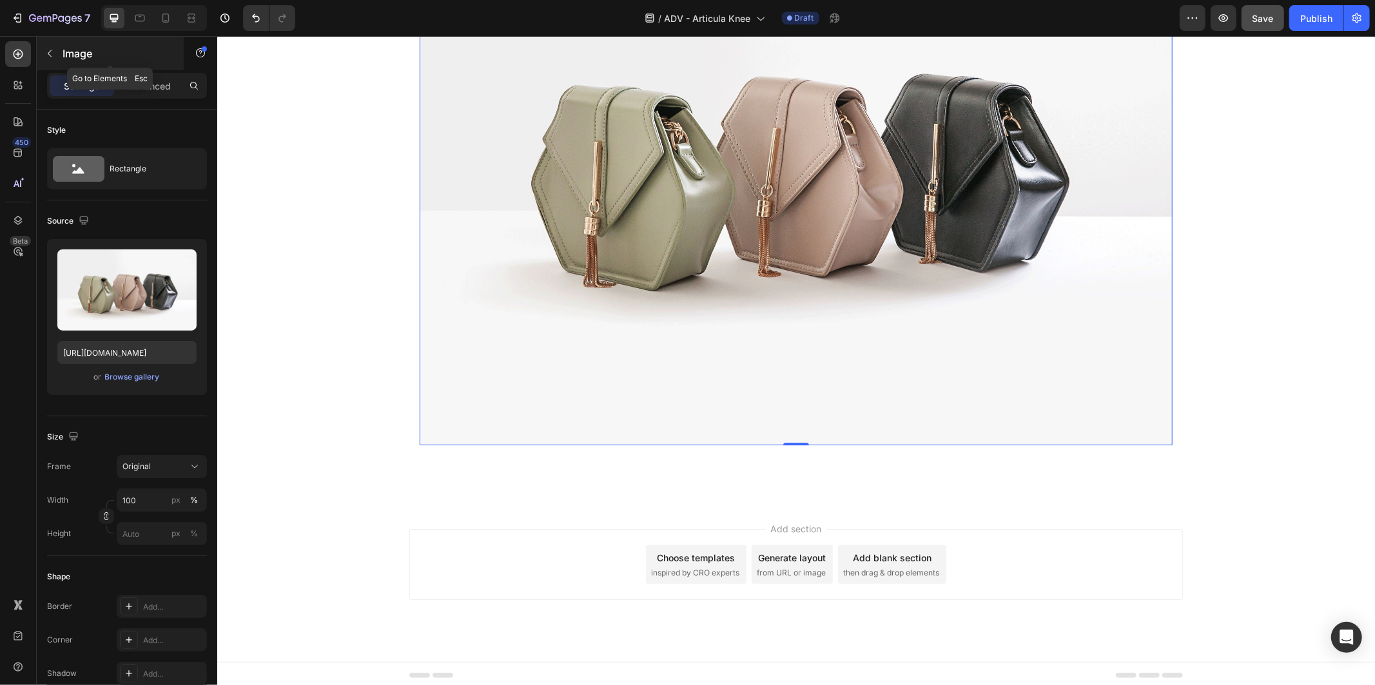
click at [68, 52] on p "Image" at bounding box center [118, 53] width 110 height 15
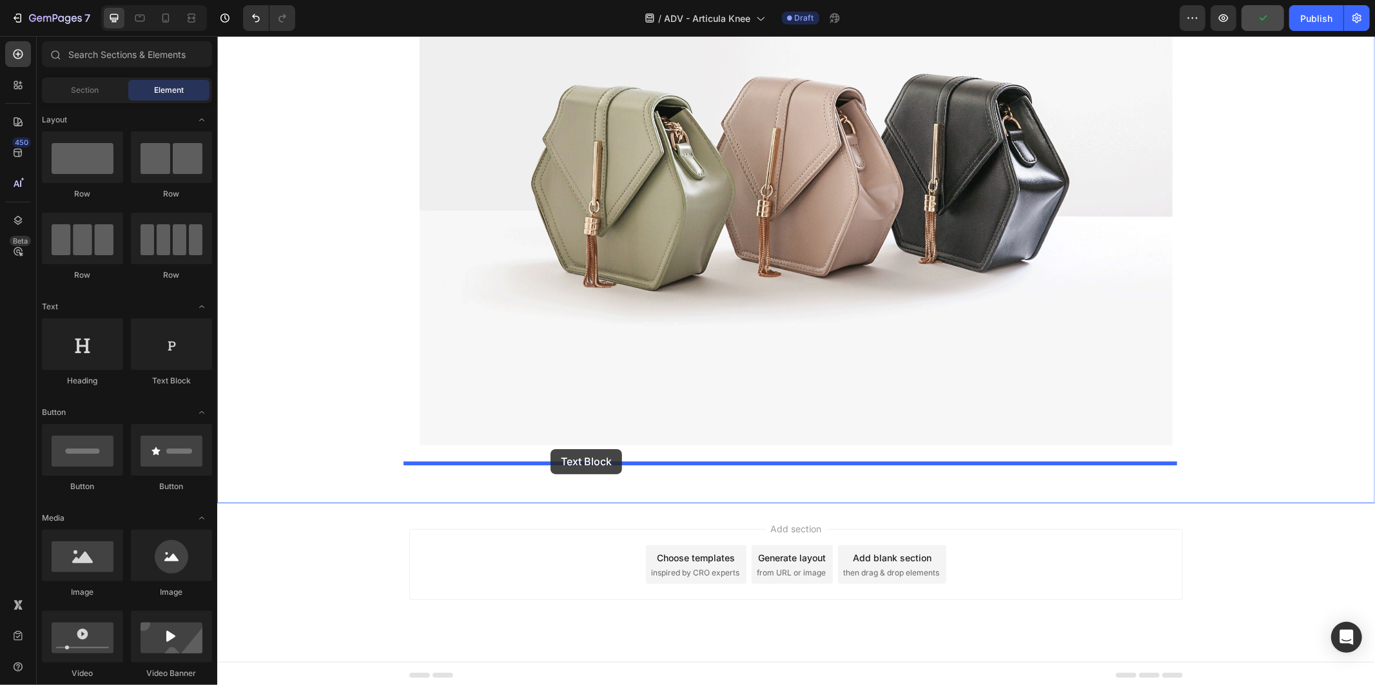
drag, startPoint x: 372, startPoint y: 375, endPoint x: 550, endPoint y: 449, distance: 191.8
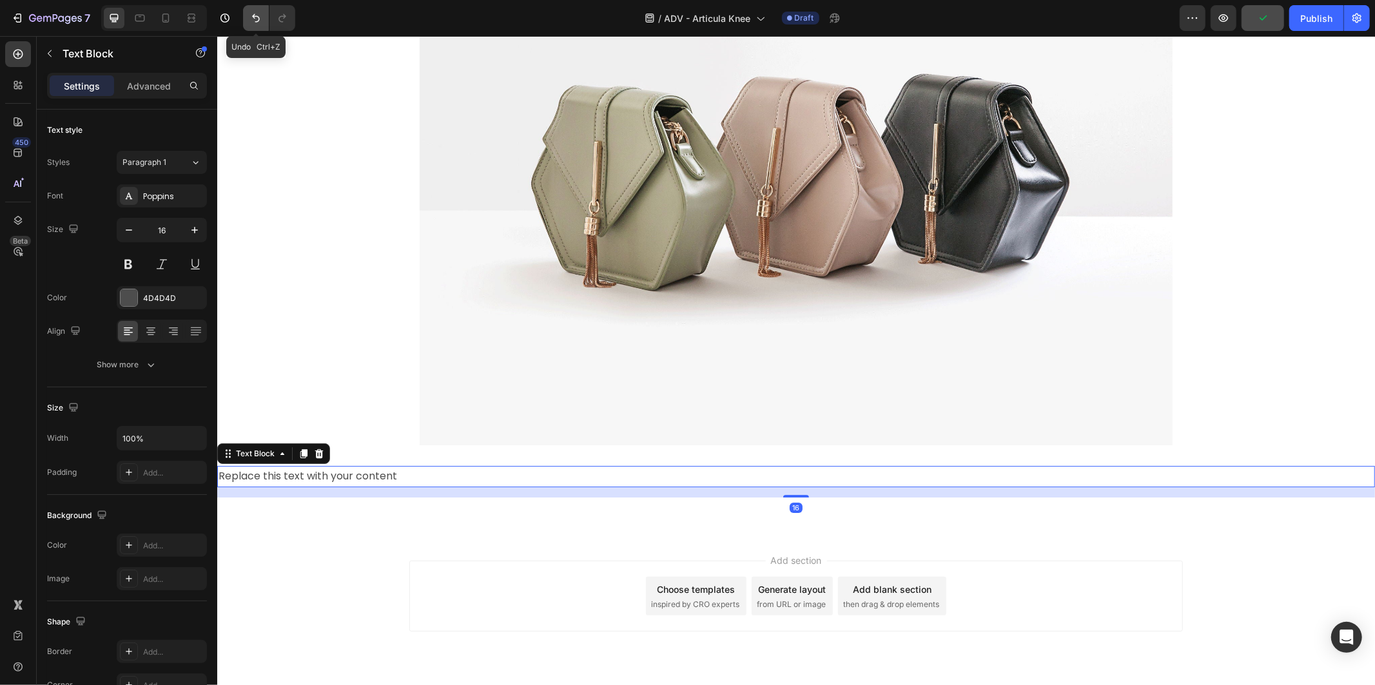
click at [247, 17] on button "Undo/Redo" at bounding box center [256, 18] width 26 height 26
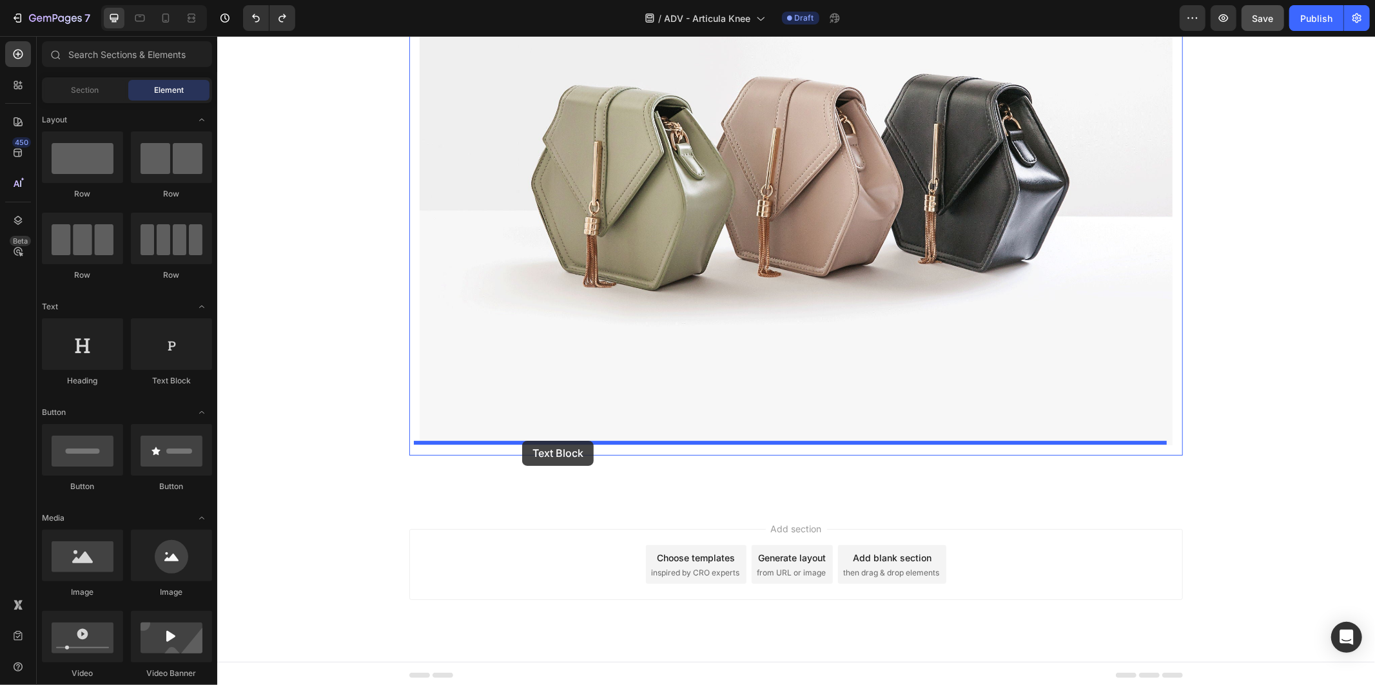
drag, startPoint x: 405, startPoint y: 382, endPoint x: 521, endPoint y: 440, distance: 130.0
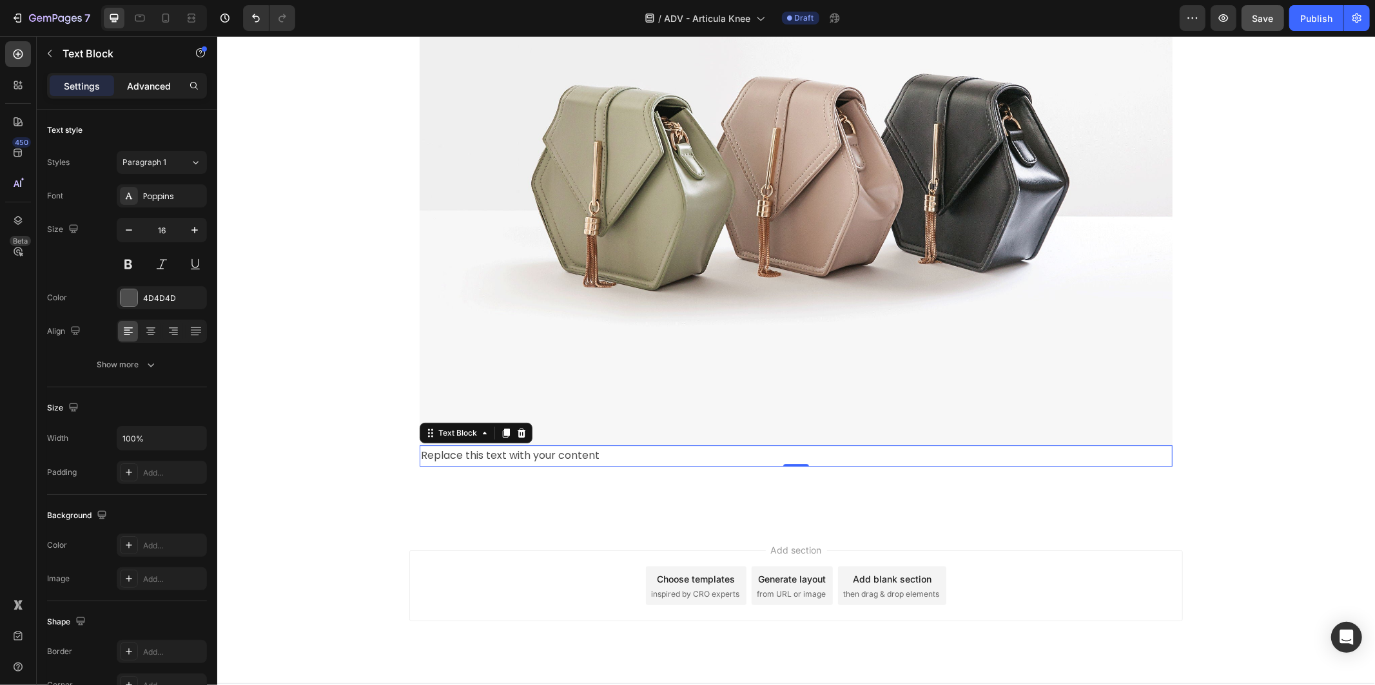
click at [163, 92] on p "Advanced" at bounding box center [149, 86] width 44 height 14
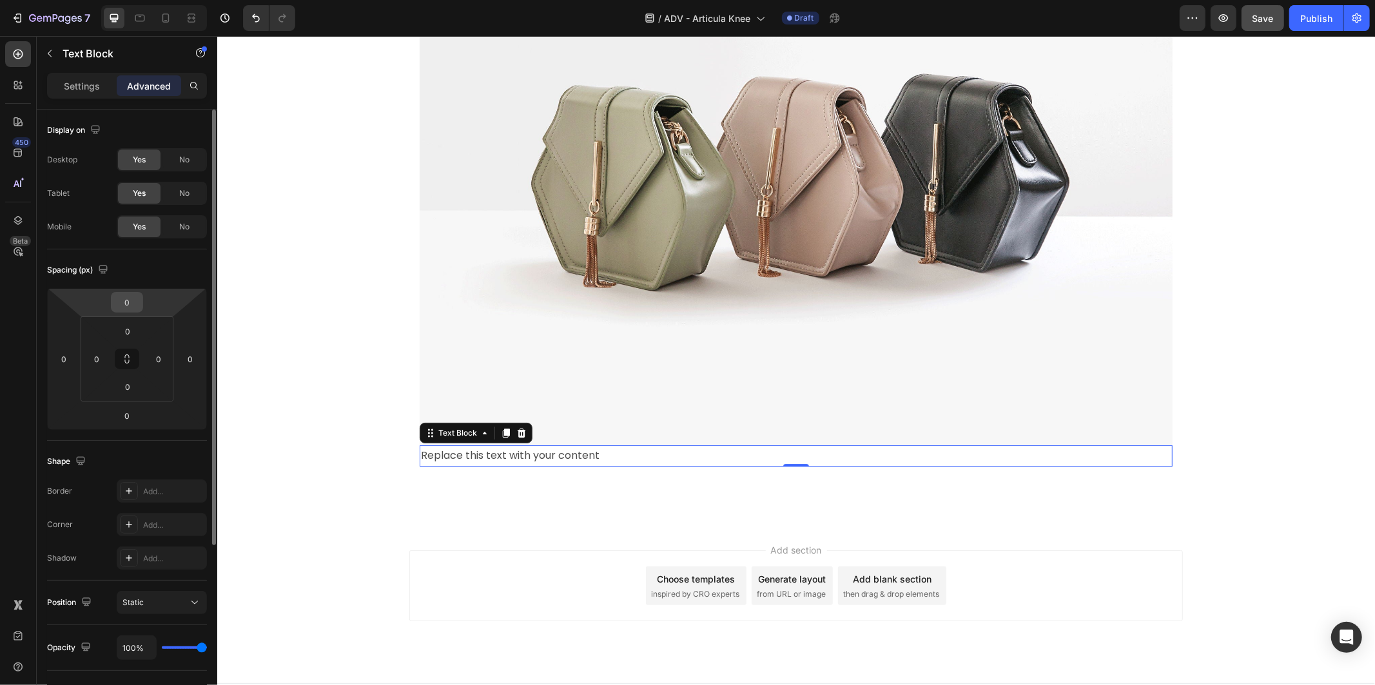
click at [131, 307] on input "0" at bounding box center [127, 302] width 26 height 19
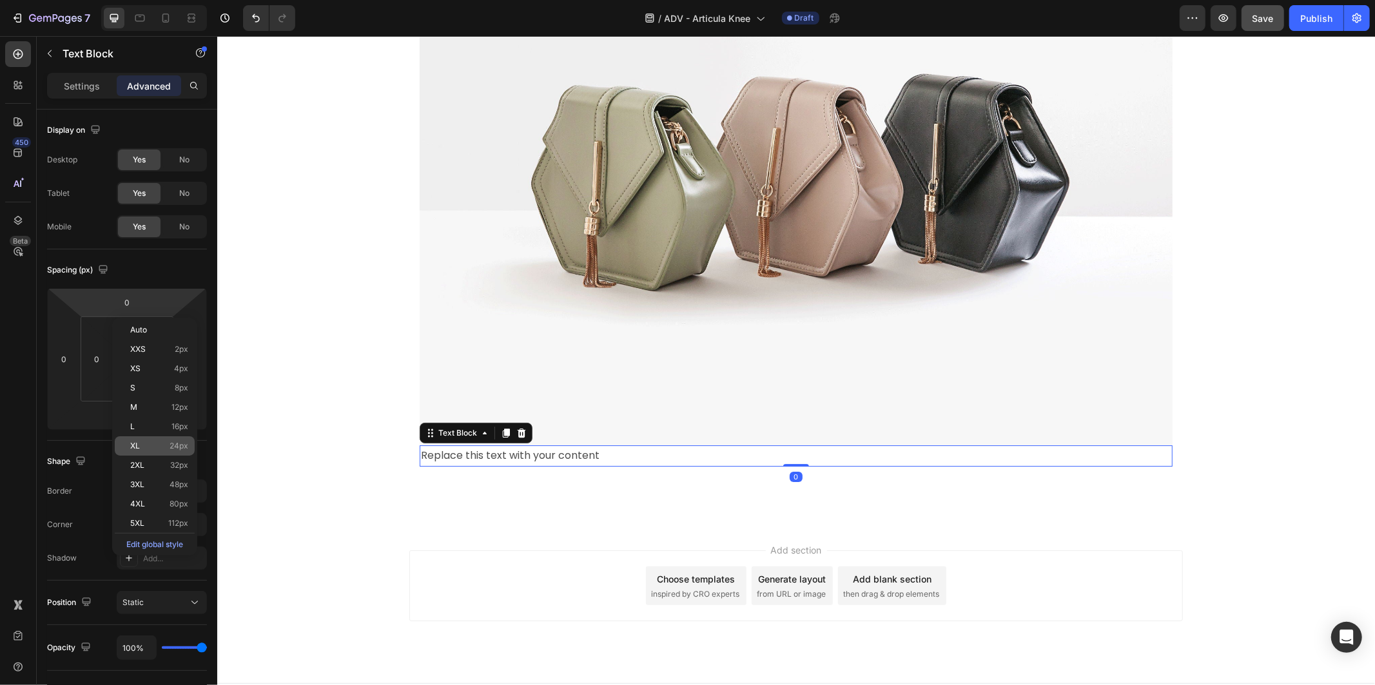
click at [164, 448] on p "XL 24px" at bounding box center [159, 445] width 58 height 9
type input "24"
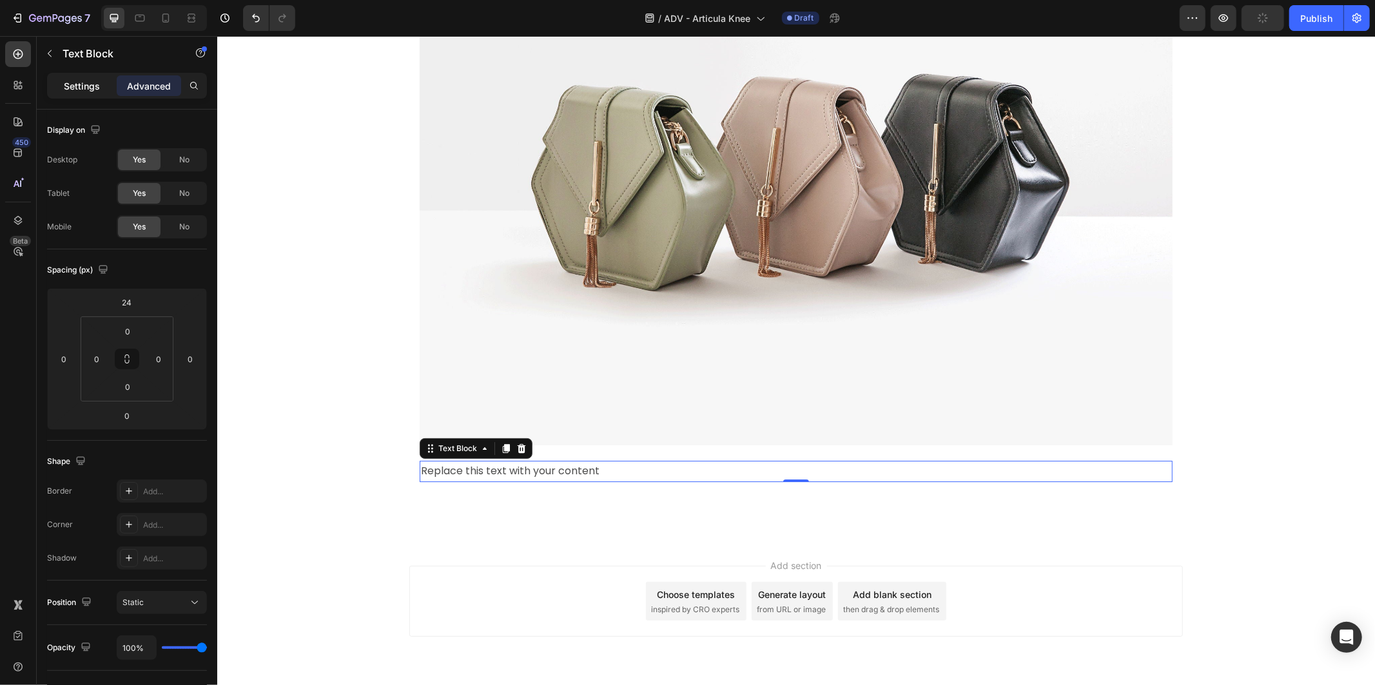
click at [92, 95] on div "Settings" at bounding box center [82, 85] width 64 height 21
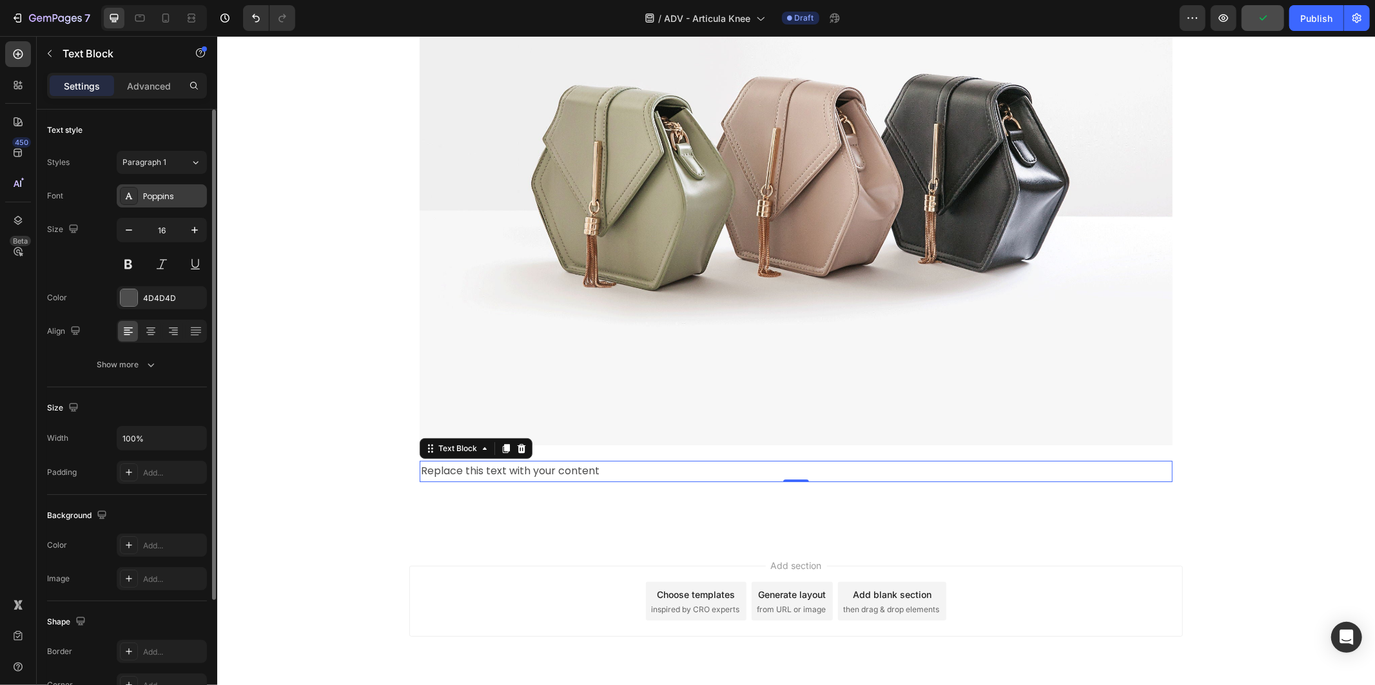
click at [169, 195] on div "Poppins" at bounding box center [173, 197] width 61 height 12
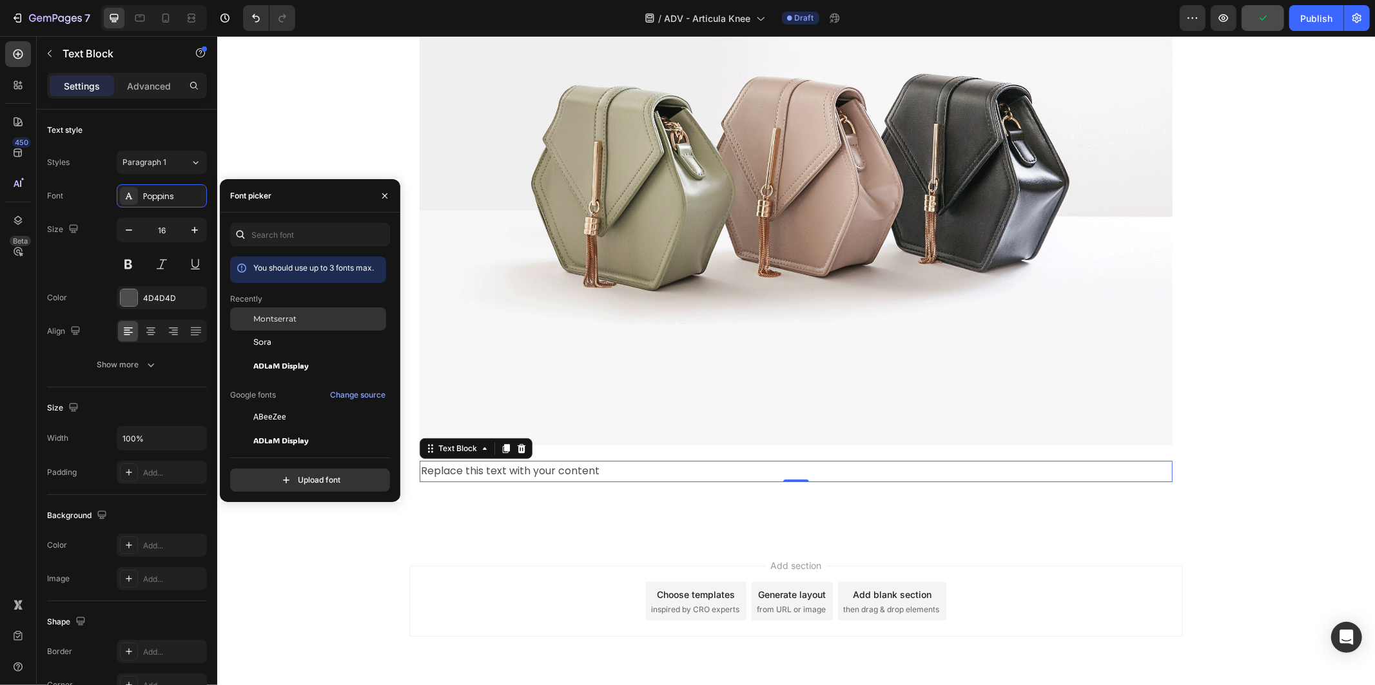
click at [342, 314] on div "Montserrat" at bounding box center [318, 319] width 130 height 12
click at [479, 461] on div "Replace this text with your content" at bounding box center [795, 470] width 753 height 21
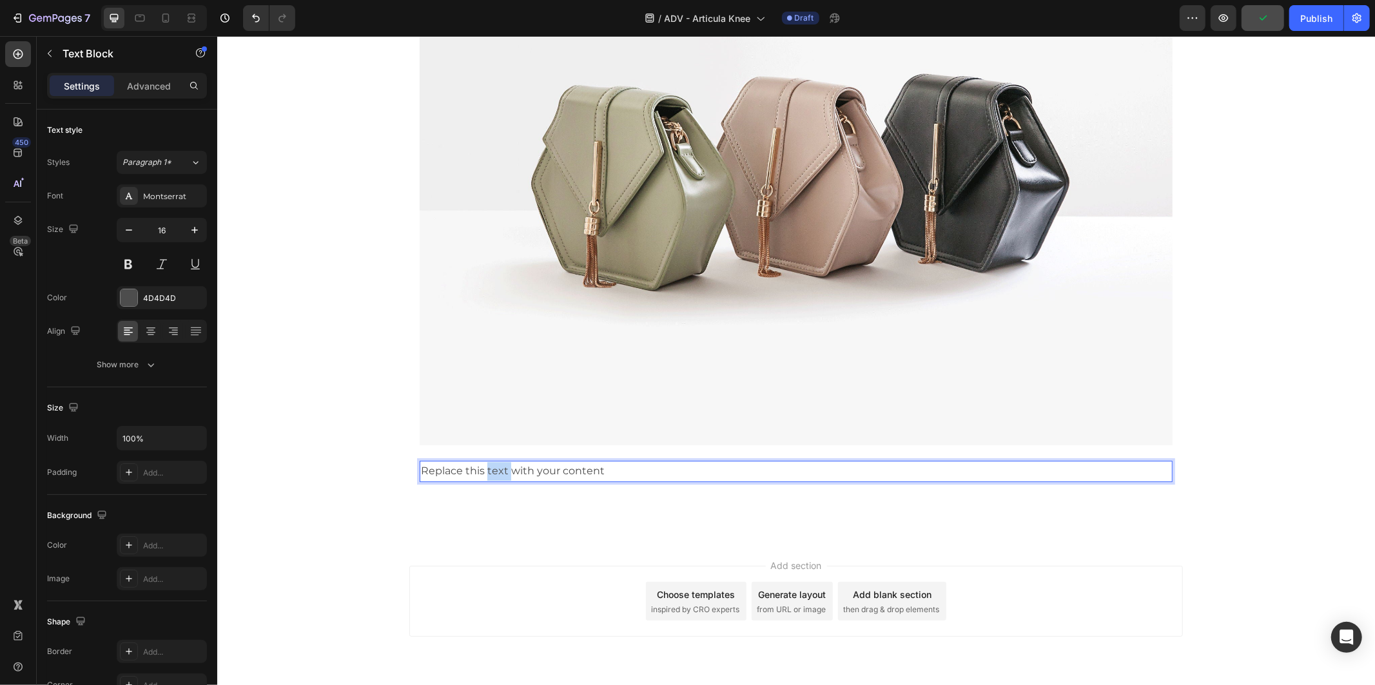
click at [479, 461] on p "Replace this text with your content" at bounding box center [795, 470] width 750 height 19
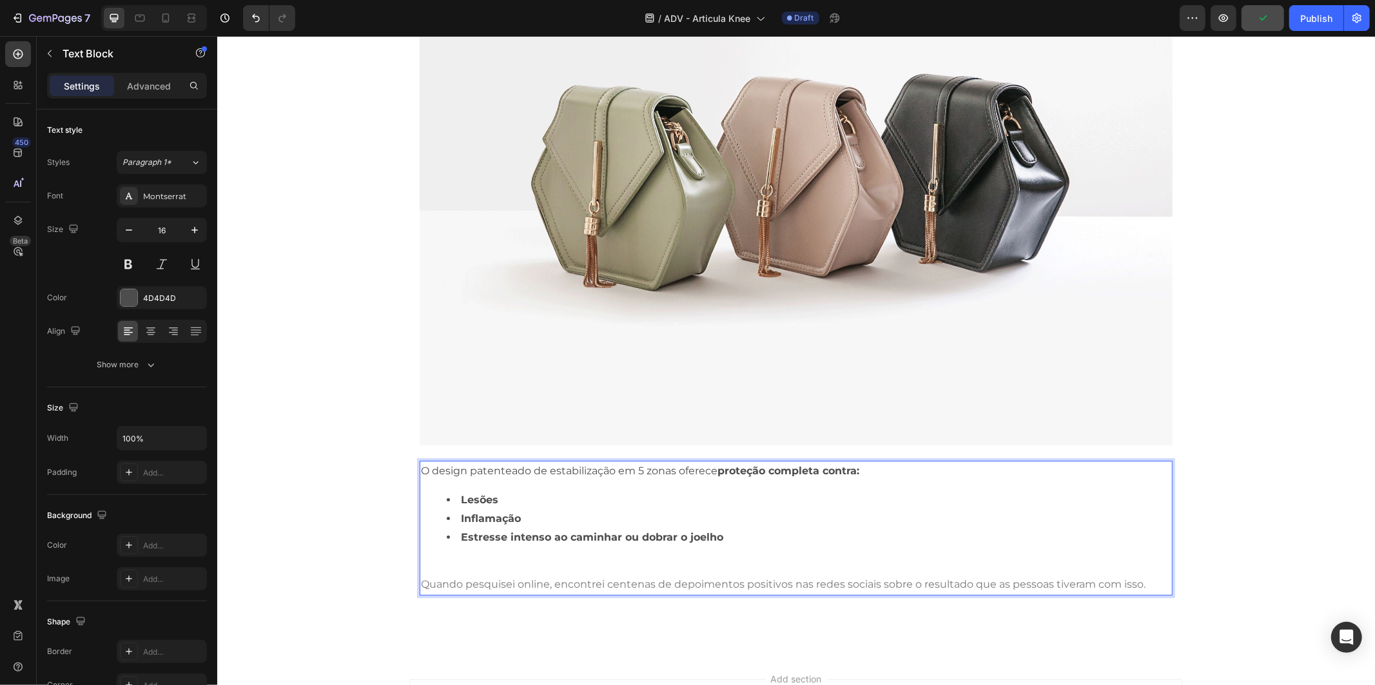
click at [636, 568] on p "Rich Text Editor. Editing area: main" at bounding box center [795, 566] width 750 height 19
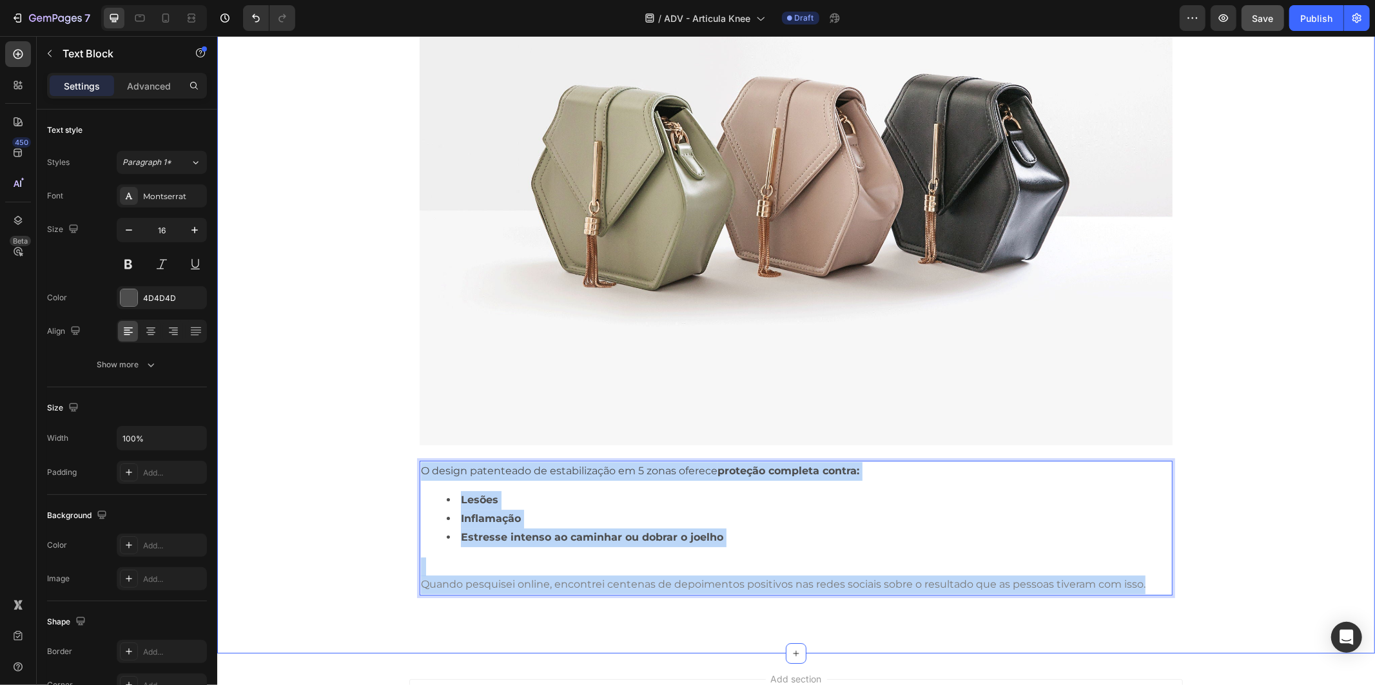
drag, startPoint x: 1140, startPoint y: 576, endPoint x: 233, endPoint y: 438, distance: 917.8
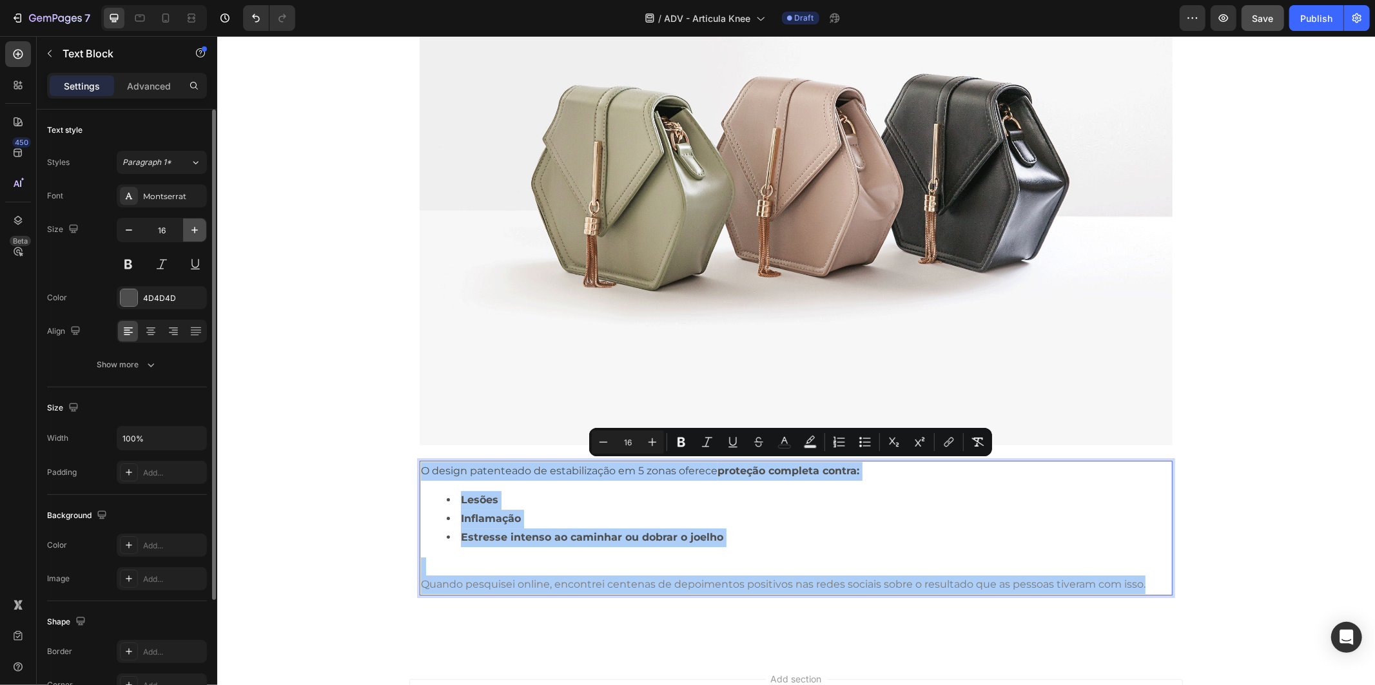
click at [189, 228] on icon "button" at bounding box center [194, 230] width 13 height 13
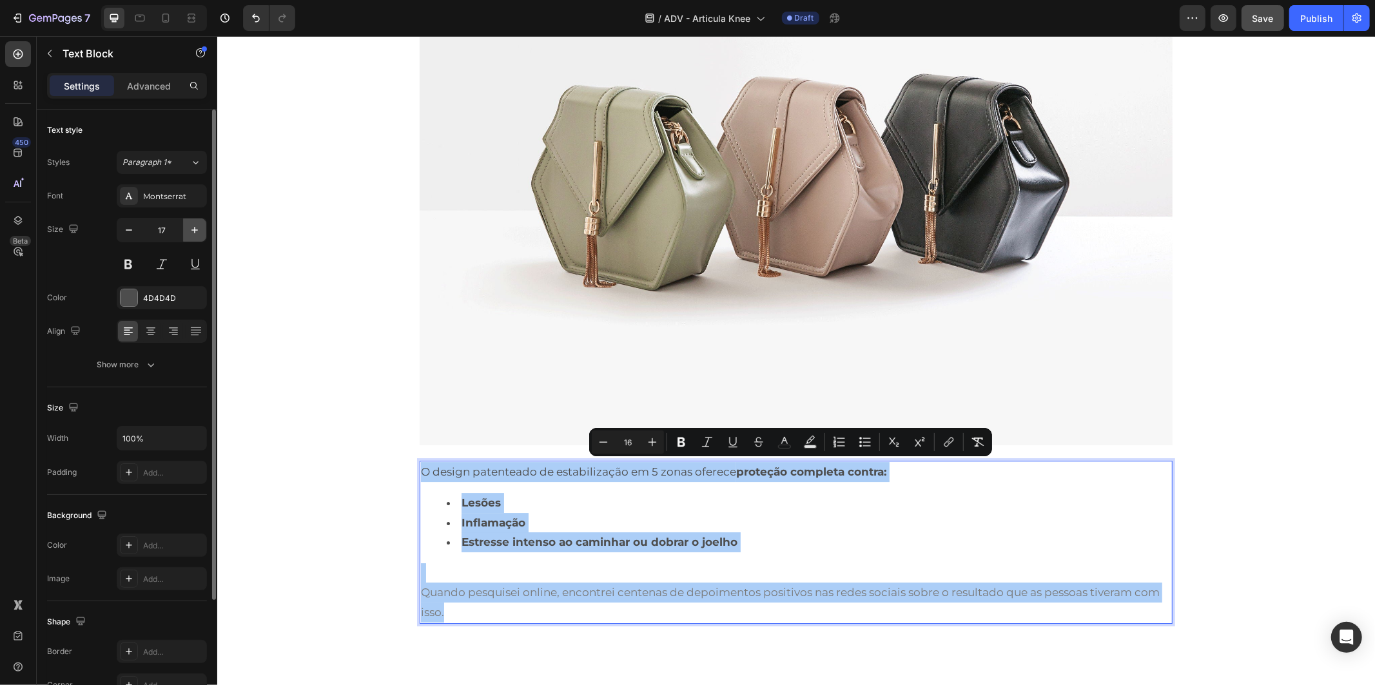
type input "18"
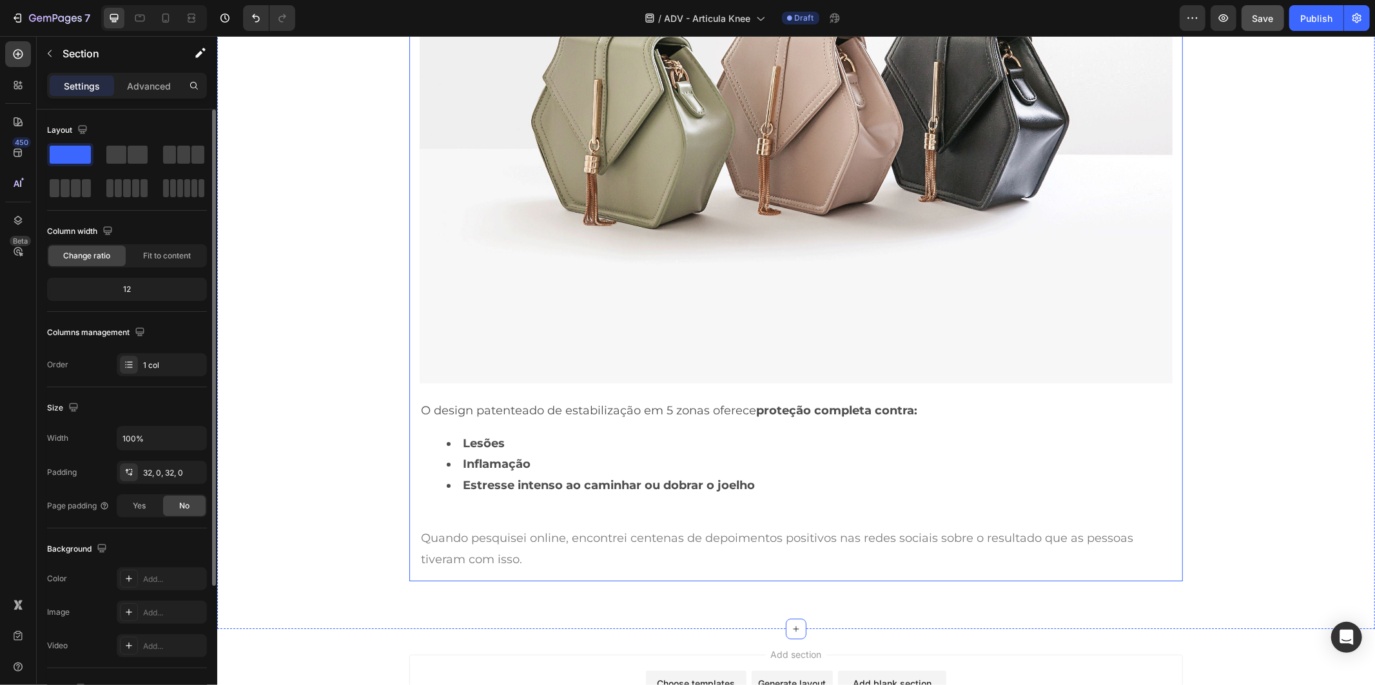
scroll to position [3471, 0]
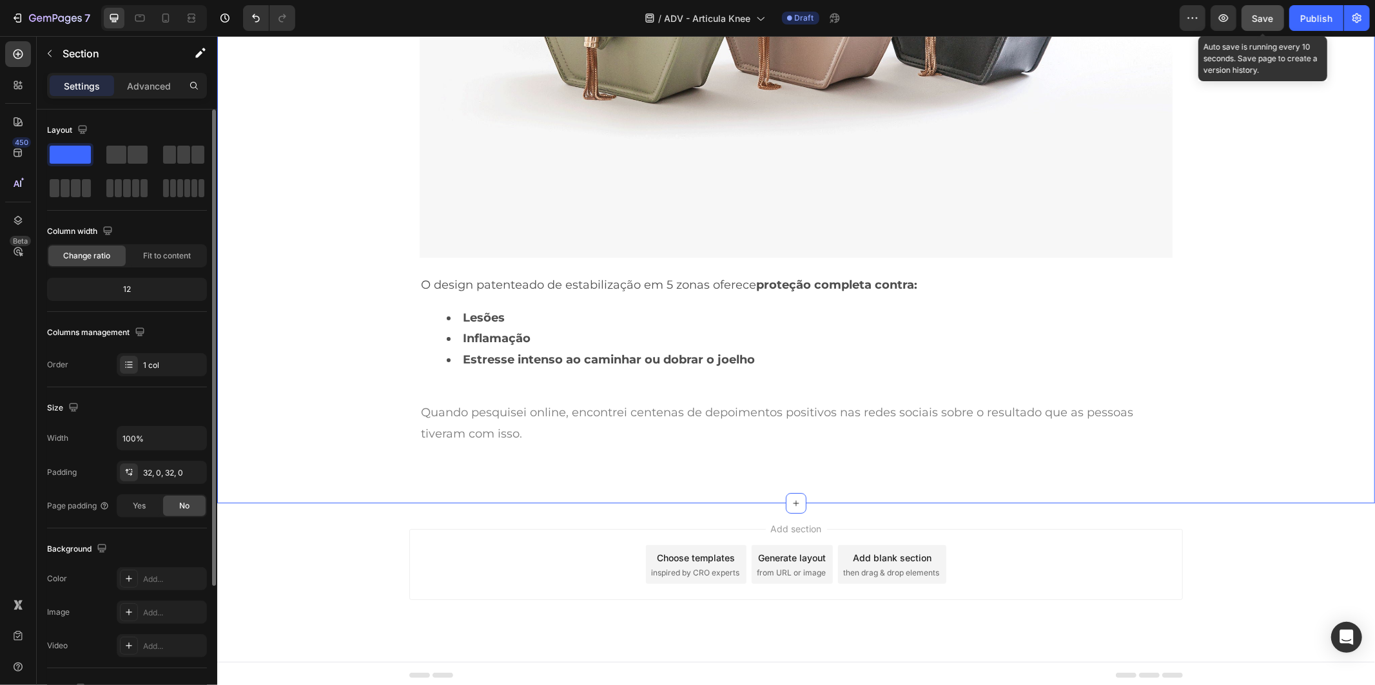
click at [1263, 20] on span "Save" at bounding box center [1262, 18] width 21 height 11
